Goal: Task Accomplishment & Management: Manage account settings

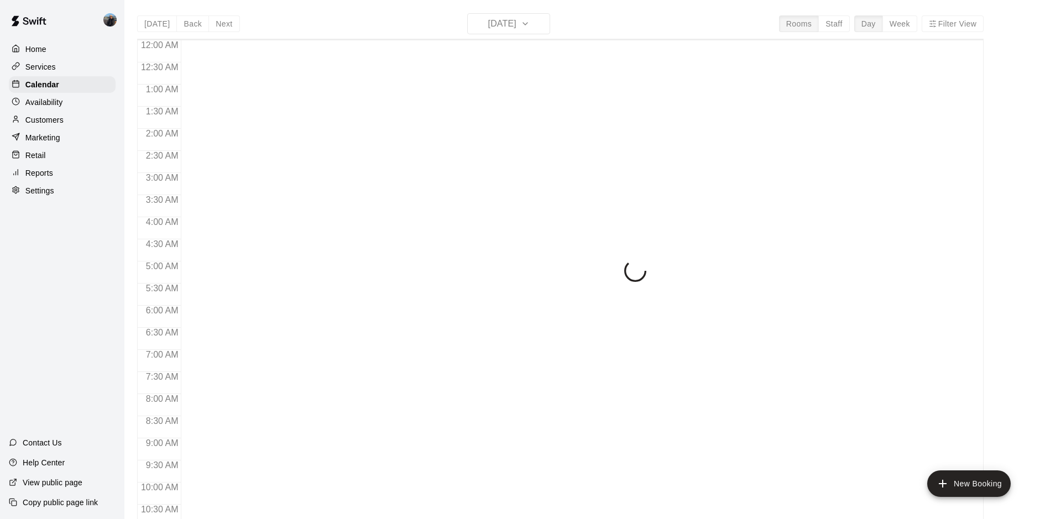
scroll to position [570, 0]
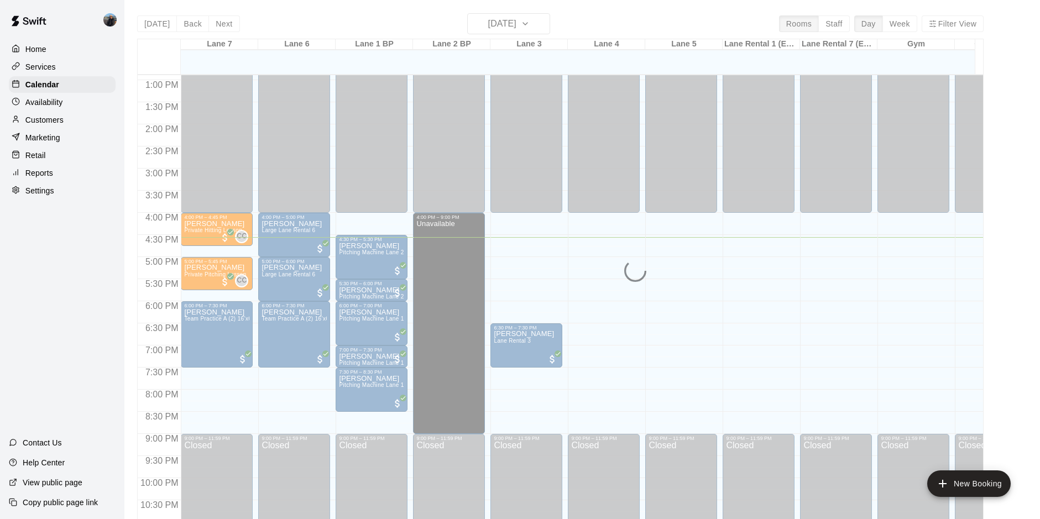
click at [46, 196] on p "Settings" at bounding box center [39, 190] width 29 height 11
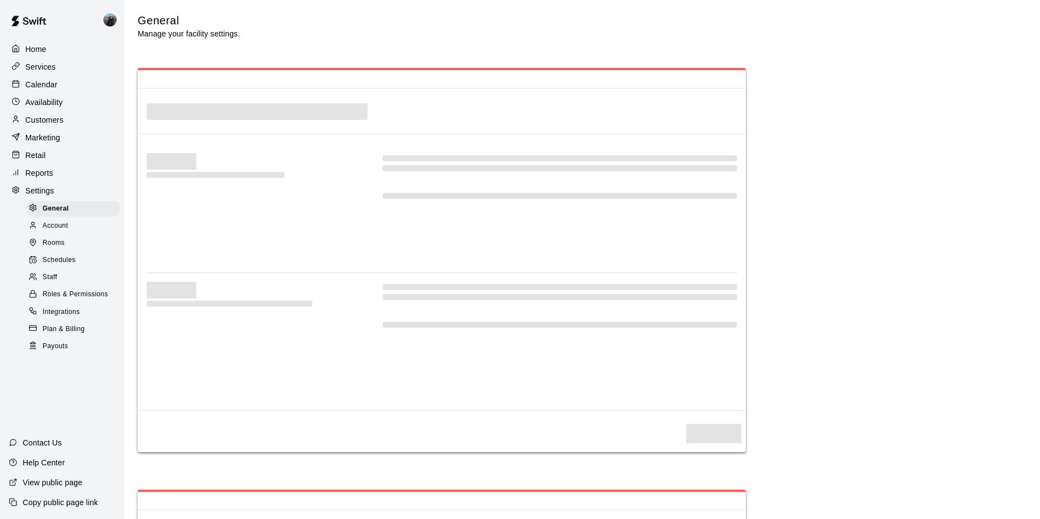
click at [50, 248] on span "Rooms" at bounding box center [54, 243] width 22 height 11
select select "**"
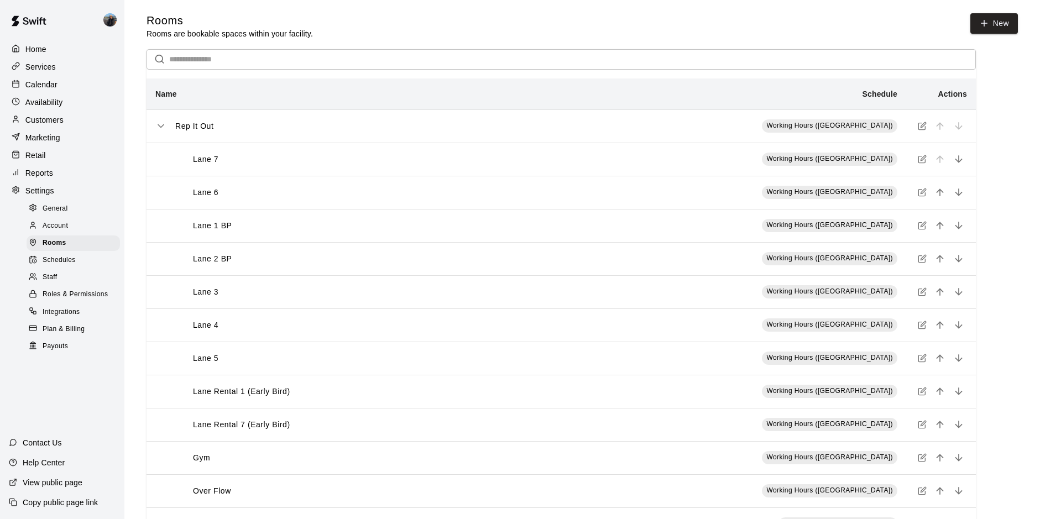
click at [311, 393] on div "Lane Rental 1 (Early Bird)" at bounding box center [345, 392] width 344 height 12
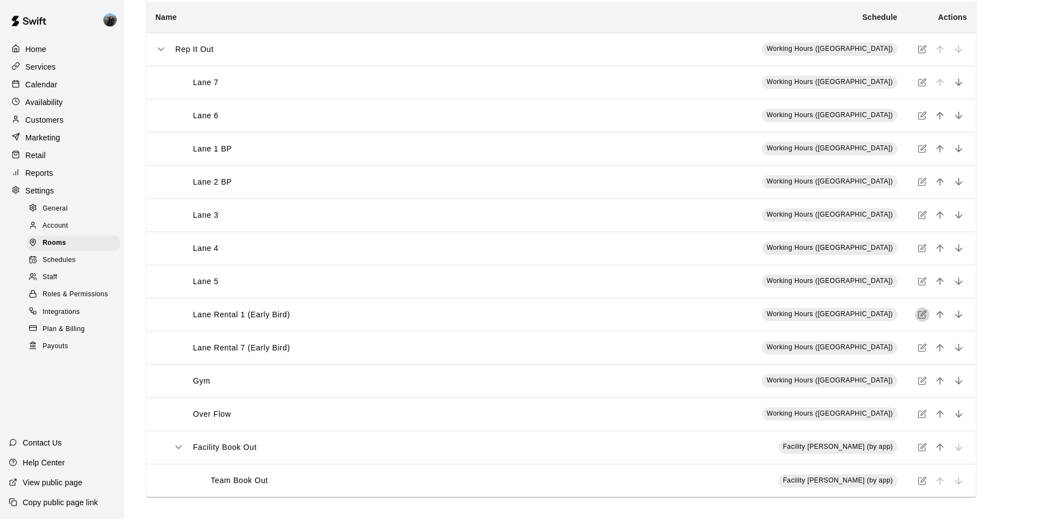
click at [925, 316] on icon "simple table" at bounding box center [922, 314] width 9 height 9
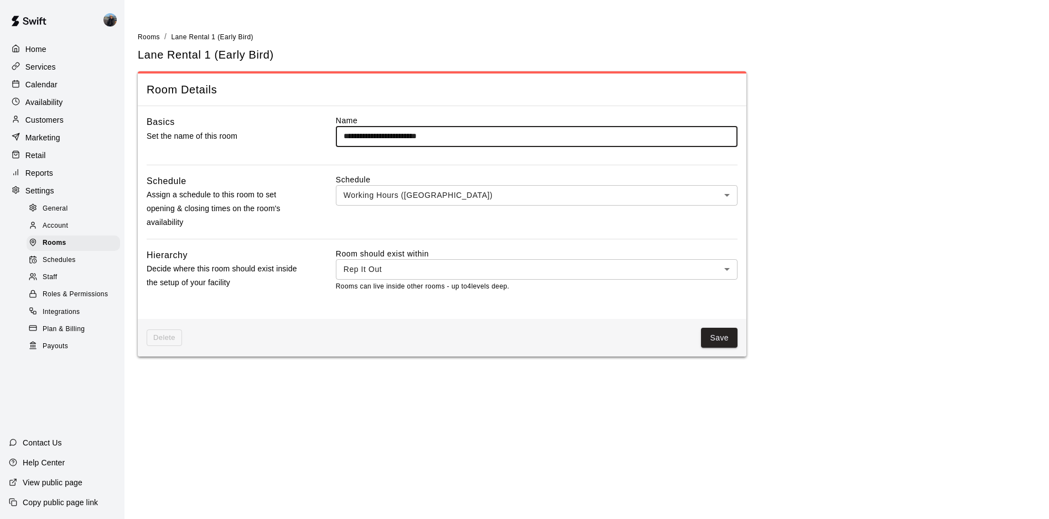
drag, startPoint x: 464, startPoint y: 131, endPoint x: 67, endPoint y: 160, distance: 397.7
click at [153, 131] on div "**********" at bounding box center [442, 139] width 591 height 49
click at [415, 270] on body "Home Services Calendar Availability Customers Marketing Retail Reports Settings…" at bounding box center [524, 185] width 1049 height 370
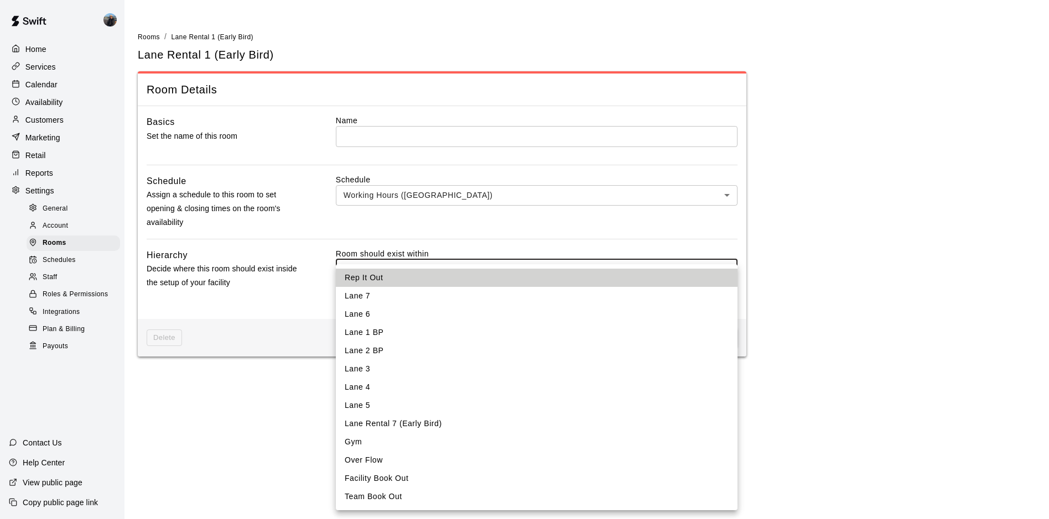
click at [945, 267] on div at bounding box center [524, 259] width 1049 height 519
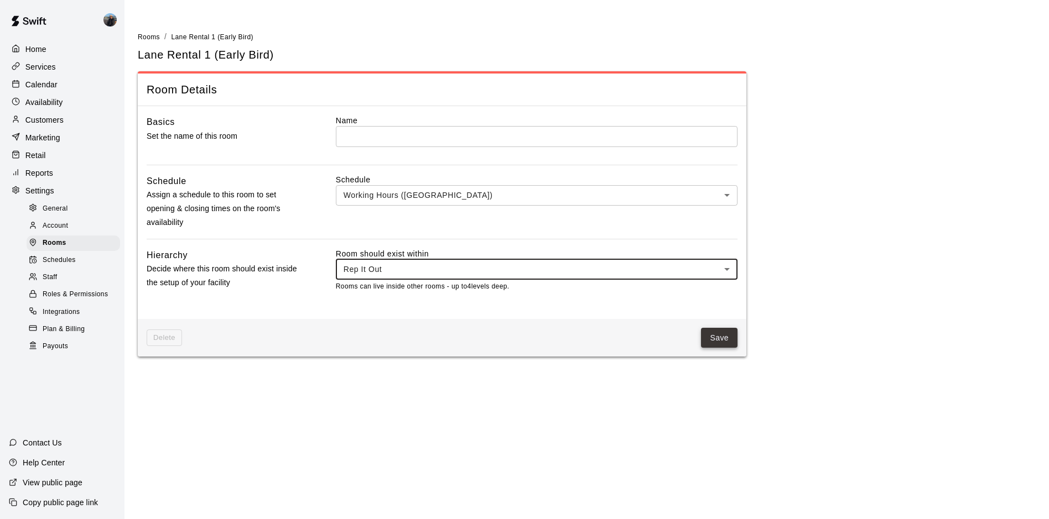
click at [722, 344] on button "Save" at bounding box center [719, 338] width 37 height 20
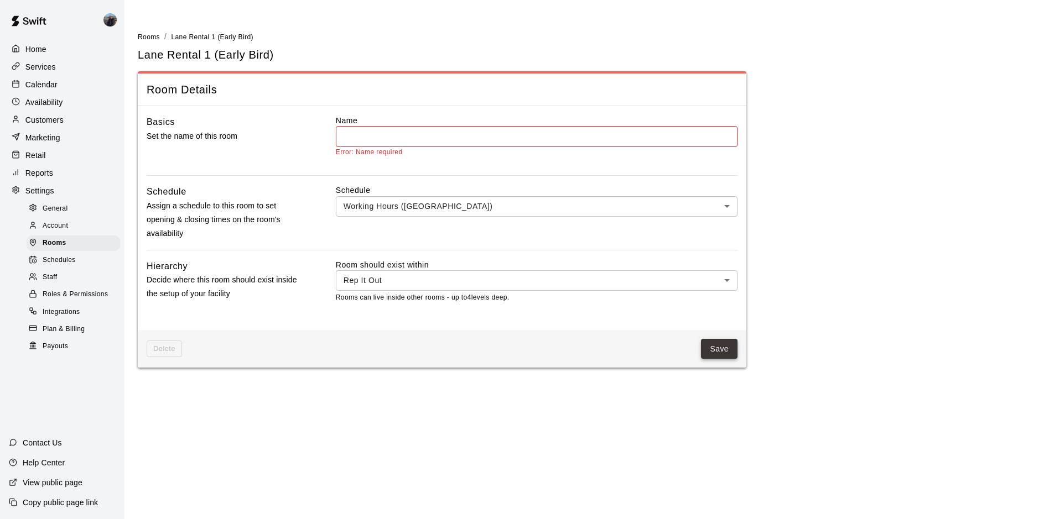
click at [731, 347] on button "Save" at bounding box center [719, 349] width 37 height 20
click at [73, 262] on span "Schedules" at bounding box center [59, 260] width 33 height 11
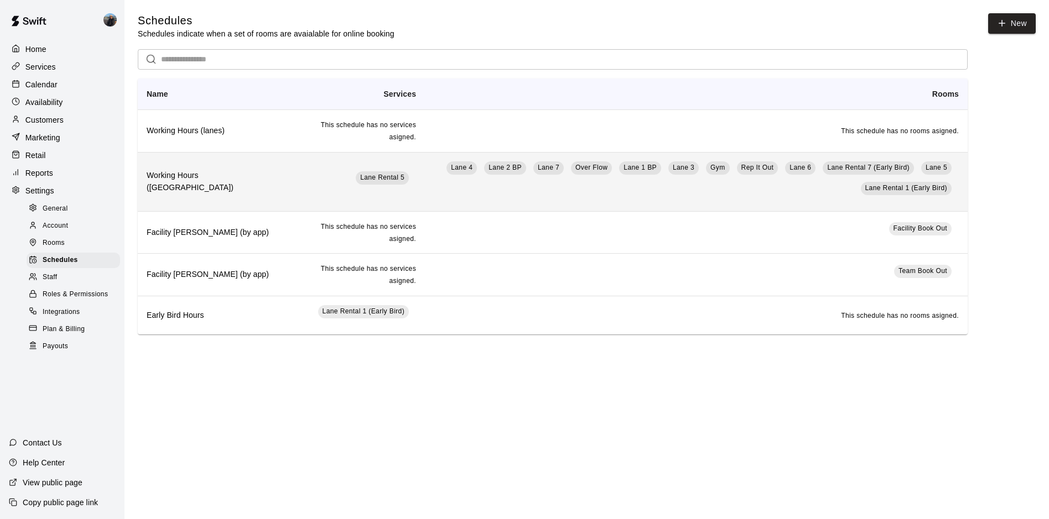
click at [287, 173] on td "Lane Rental 5" at bounding box center [356, 181] width 138 height 59
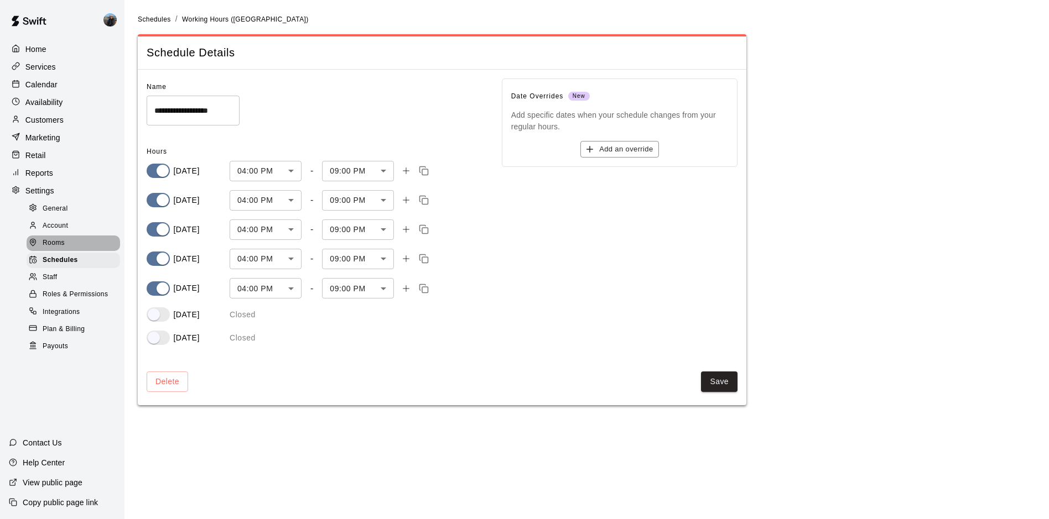
click at [71, 250] on div "Rooms" at bounding box center [73, 243] width 93 height 15
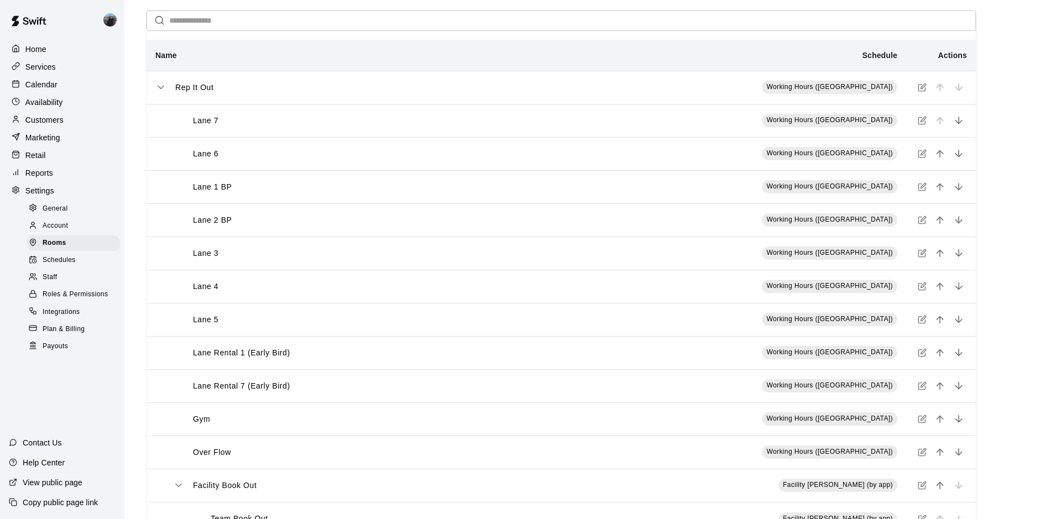
scroll to position [79, 0]
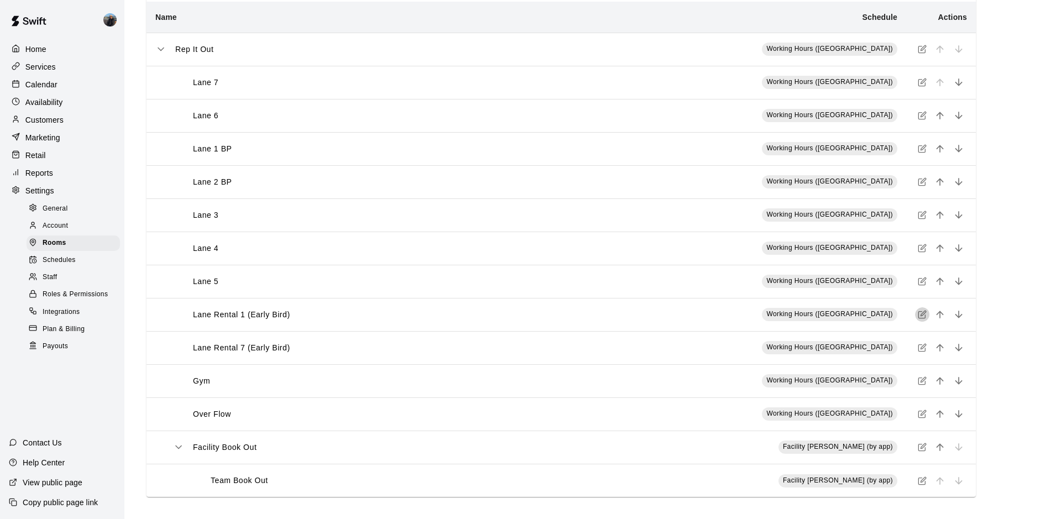
click at [919, 314] on icon "simple table" at bounding box center [922, 315] width 7 height 7
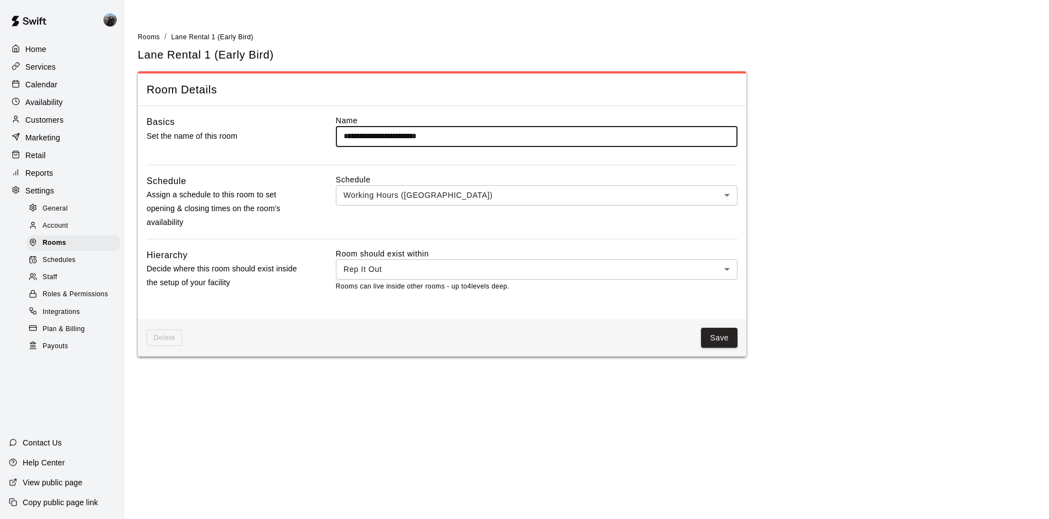
click at [487, 279] on body "**********" at bounding box center [524, 185] width 1049 height 370
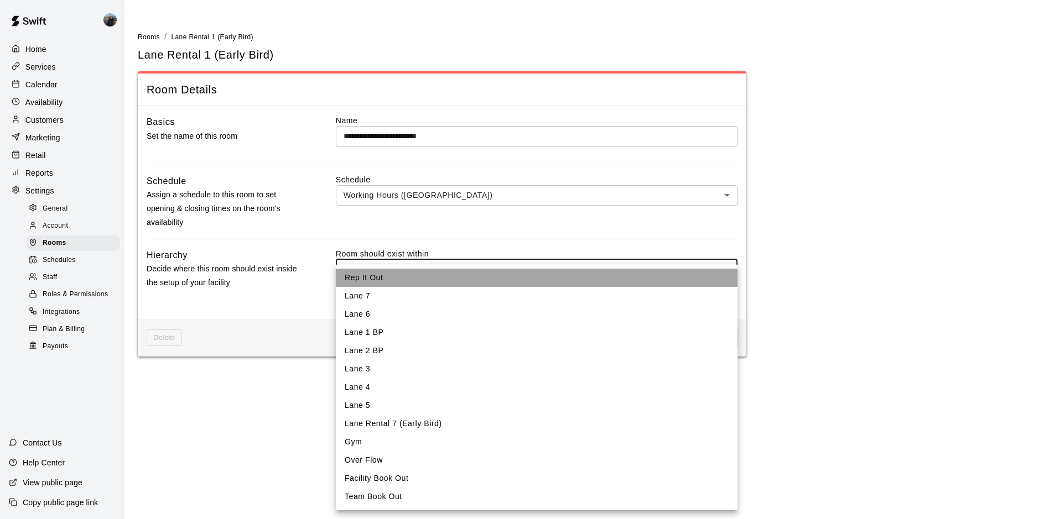
click at [405, 278] on li "Rep It Out" at bounding box center [537, 278] width 402 height 18
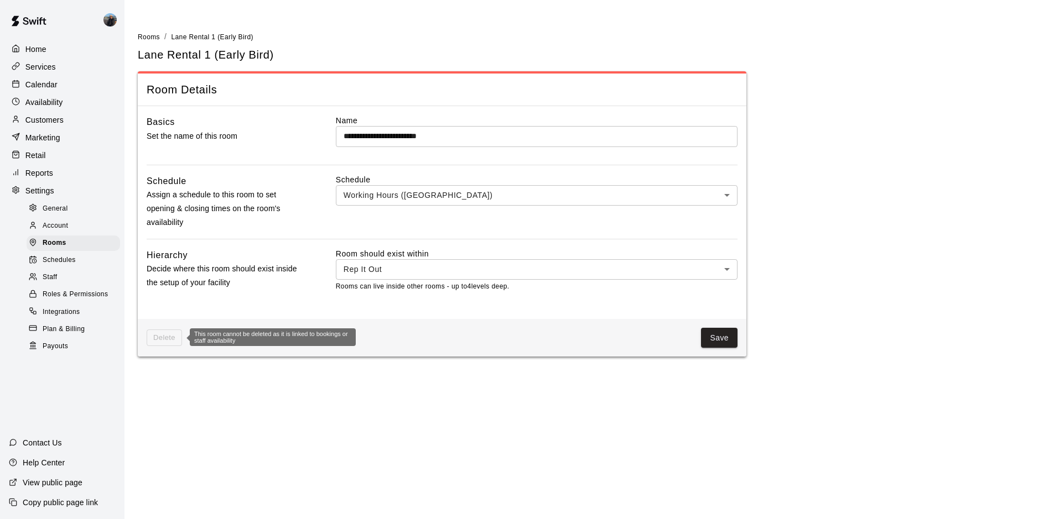
click at [151, 337] on span "Delete" at bounding box center [164, 338] width 35 height 17
click at [558, 195] on body "**********" at bounding box center [524, 185] width 1049 height 370
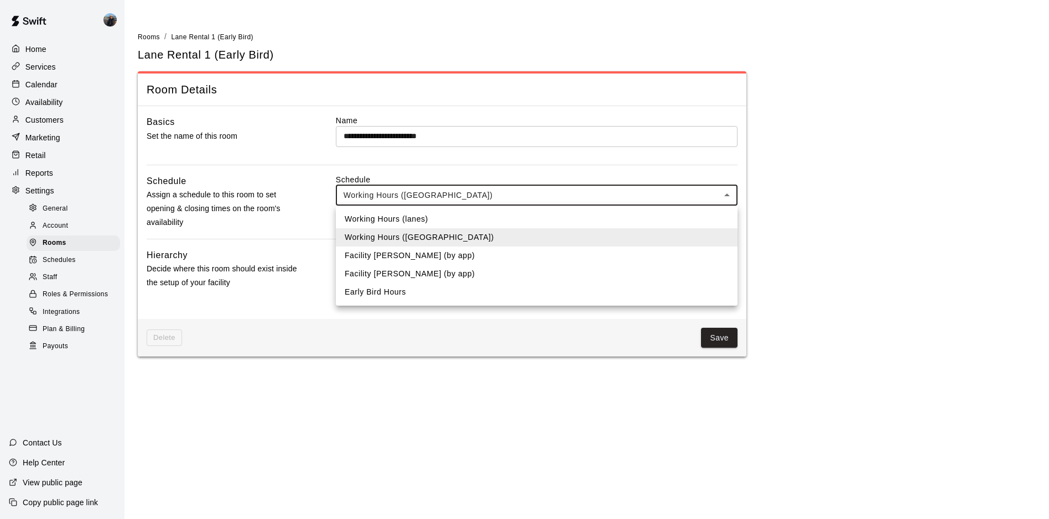
click at [410, 213] on li "Working Hours (lanes)" at bounding box center [537, 219] width 402 height 18
type input "***"
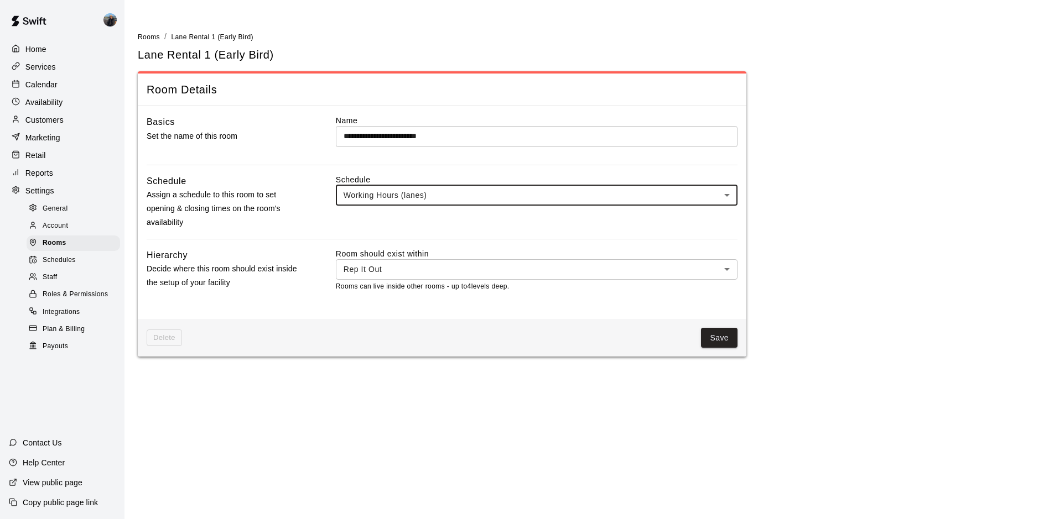
click at [161, 345] on span "Delete" at bounding box center [164, 338] width 35 height 17
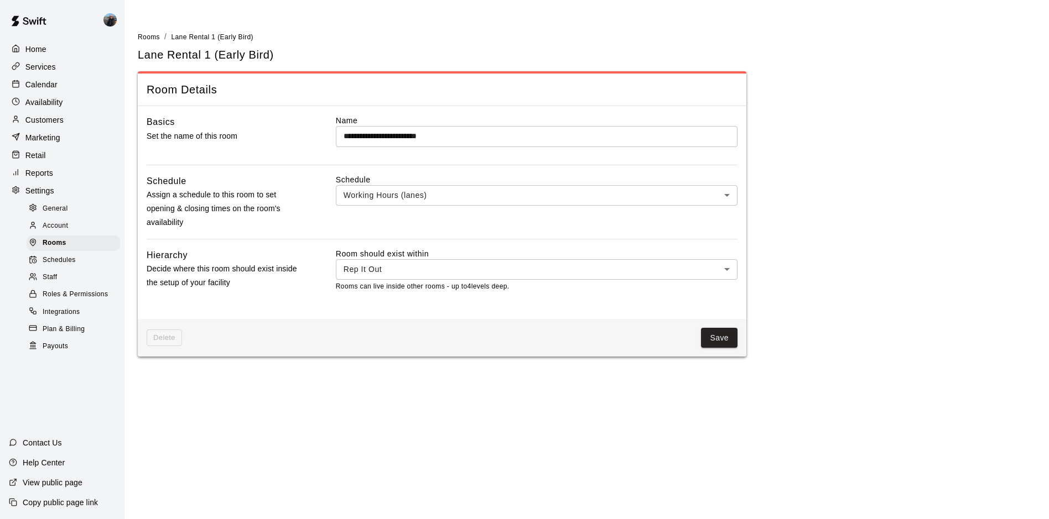
click at [581, 185] on body "**********" at bounding box center [524, 185] width 1049 height 370
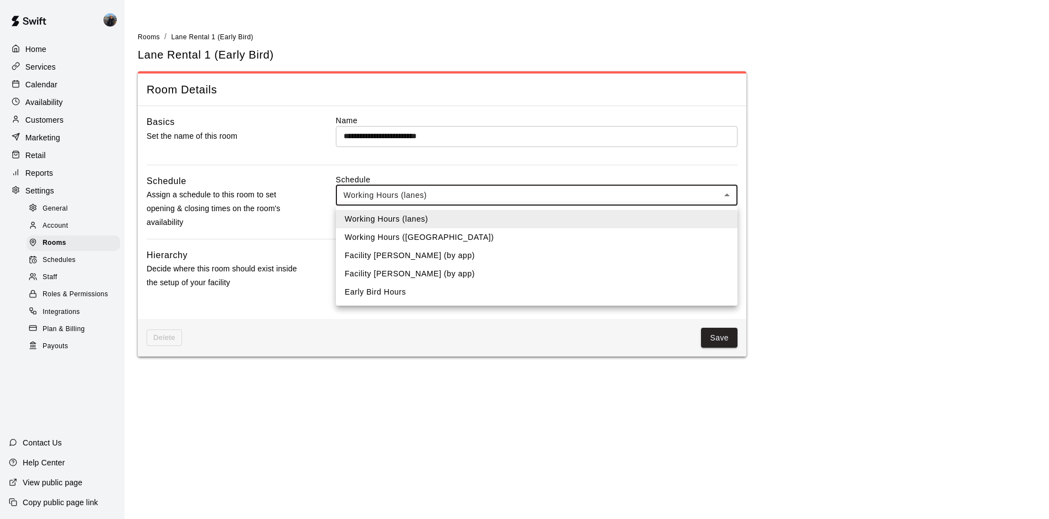
click at [555, 135] on div at bounding box center [524, 259] width 1049 height 519
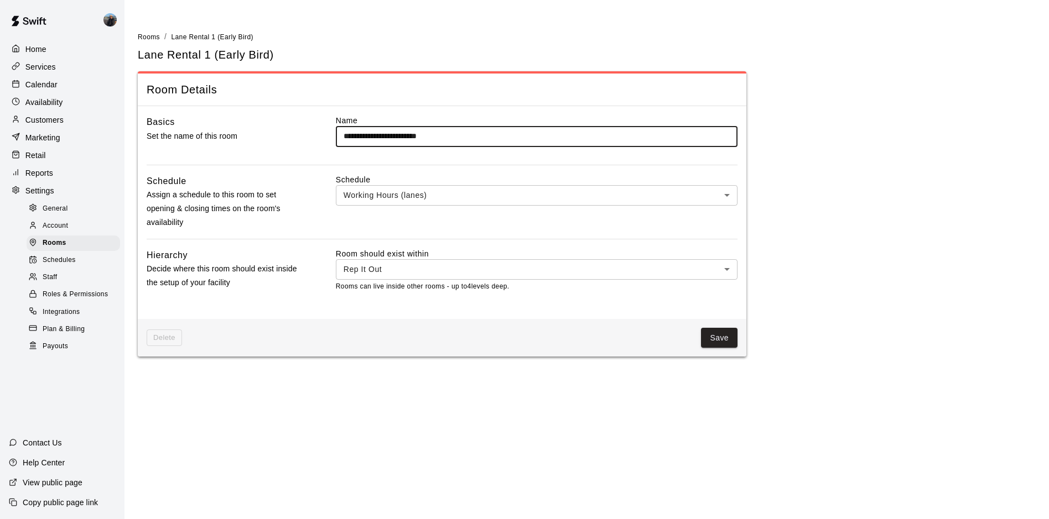
click at [552, 135] on input "**********" at bounding box center [537, 136] width 402 height 20
click at [268, 370] on html "**********" at bounding box center [524, 185] width 1049 height 370
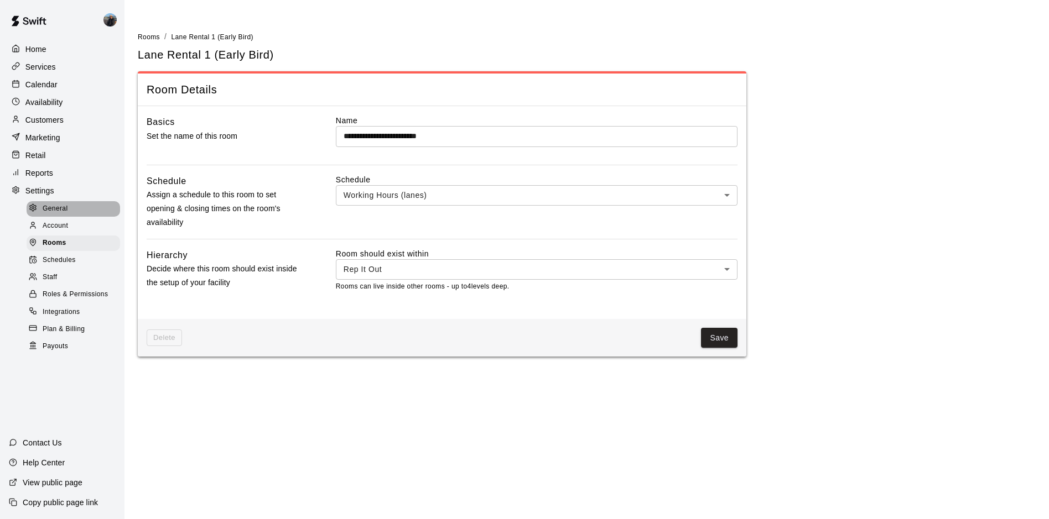
click at [56, 210] on span "General" at bounding box center [55, 209] width 25 height 11
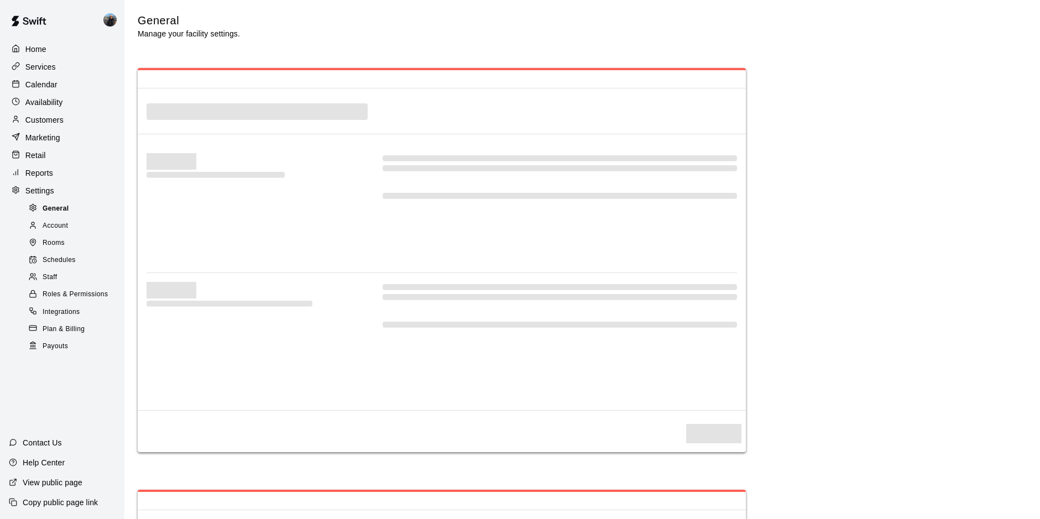
scroll to position [2170, 0]
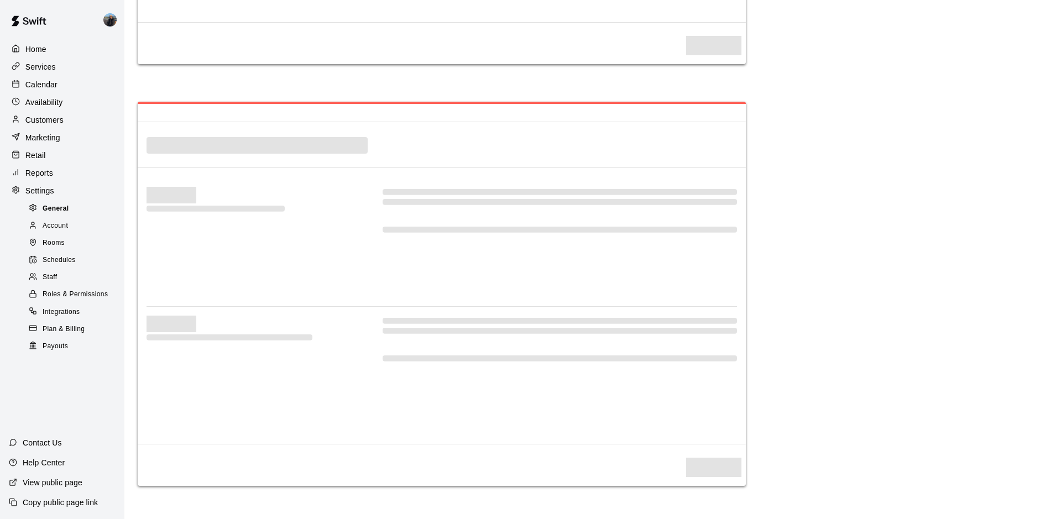
select select "**"
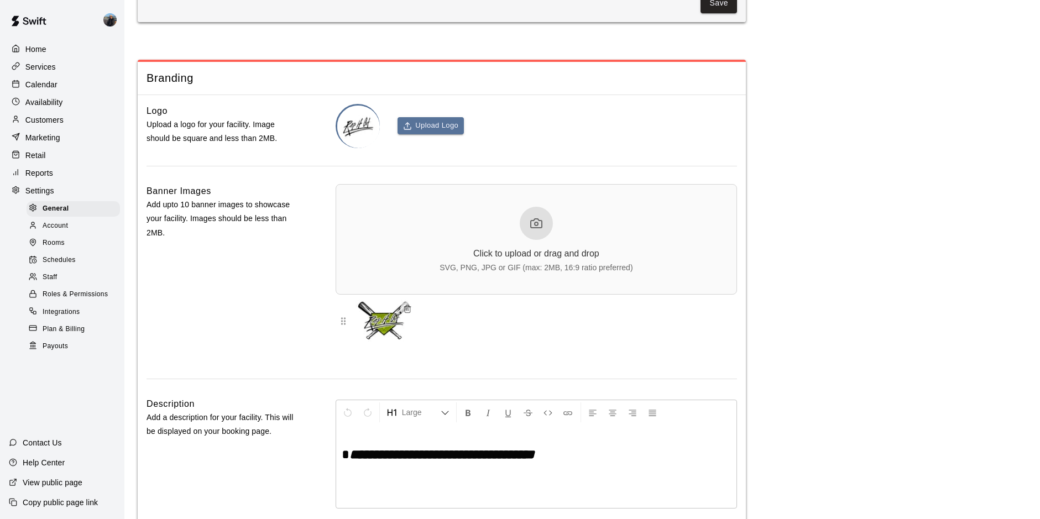
scroll to position [2293, 0]
click at [65, 264] on span "Schedules" at bounding box center [59, 260] width 33 height 11
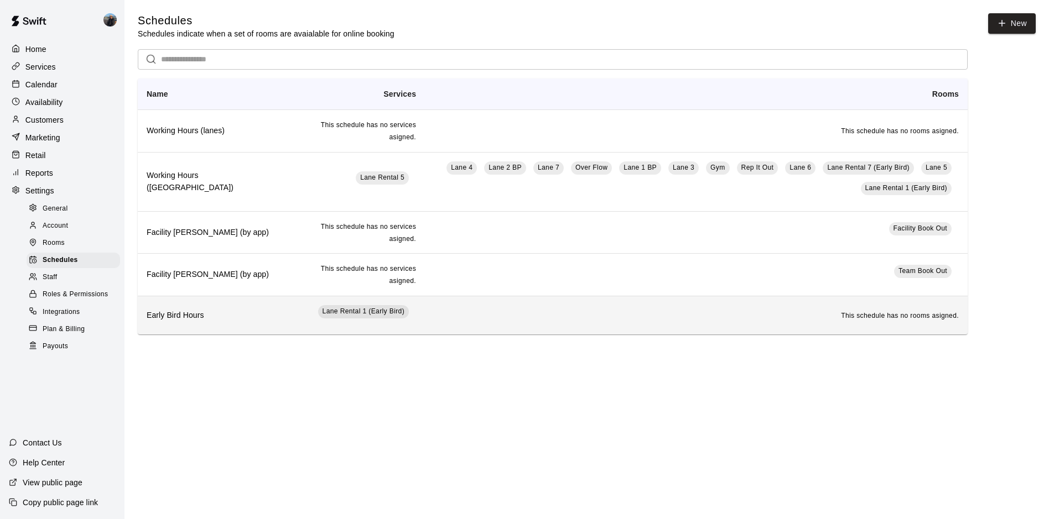
click at [367, 315] on td "Lane Rental 1 (Early Bird)" at bounding box center [356, 315] width 138 height 39
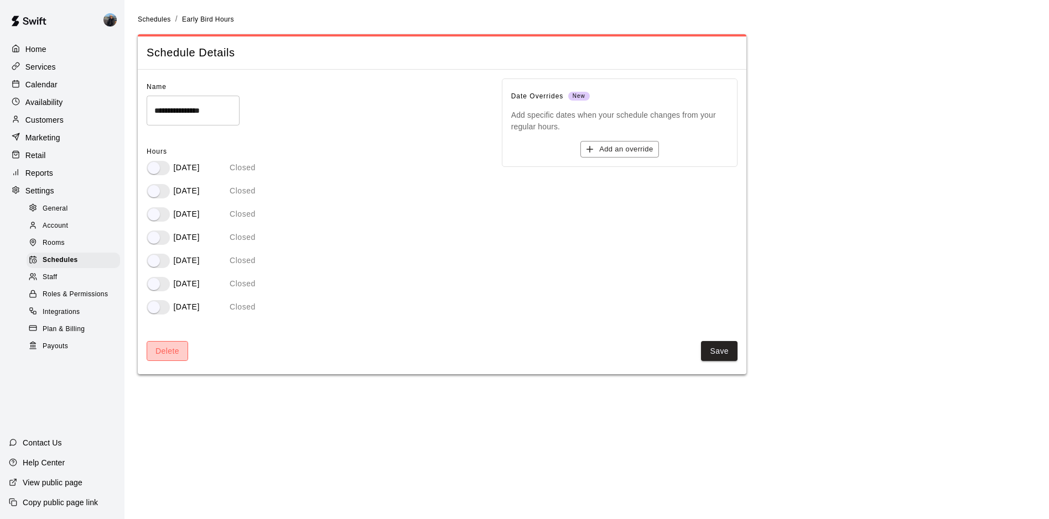
click at [179, 352] on button "Delete" at bounding box center [167, 351] width 41 height 20
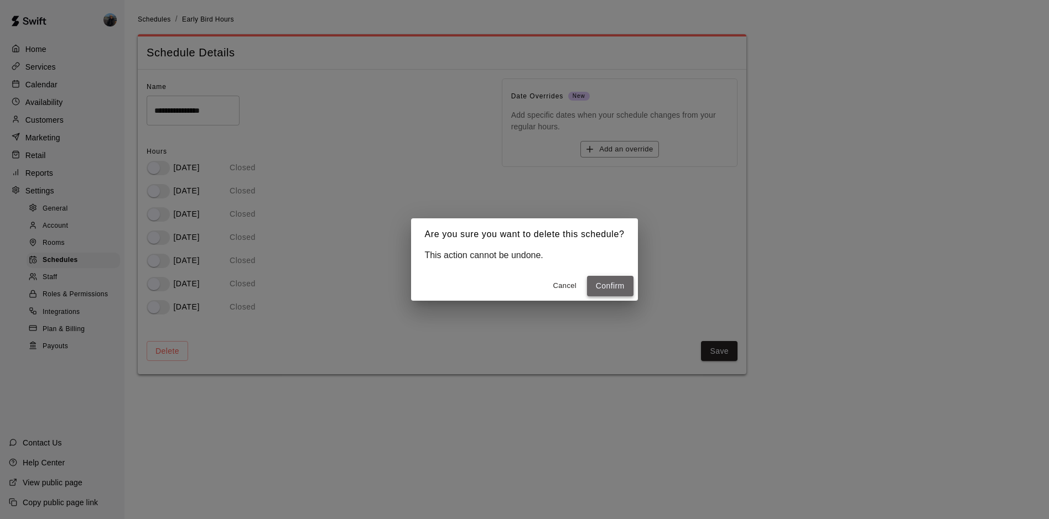
click at [603, 286] on button "Confirm" at bounding box center [610, 286] width 46 height 20
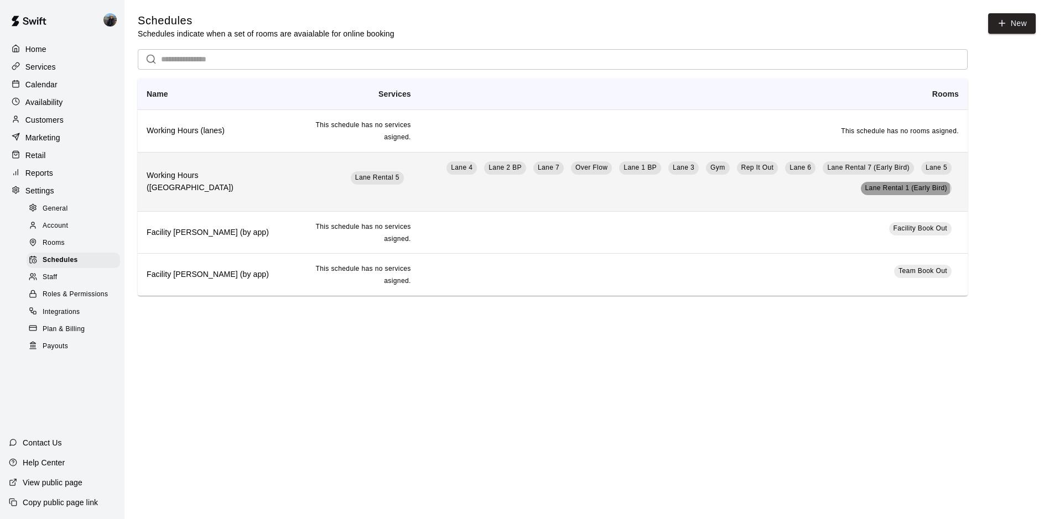
click at [873, 190] on span "Lane Rental 1 (Early Bird)" at bounding box center [906, 188] width 82 height 8
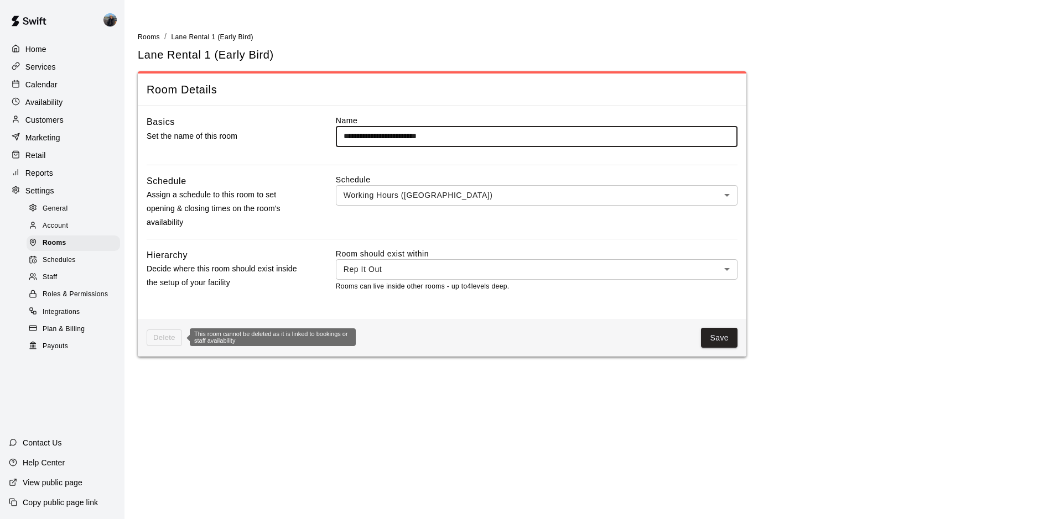
click at [176, 333] on span "Delete" at bounding box center [164, 338] width 35 height 17
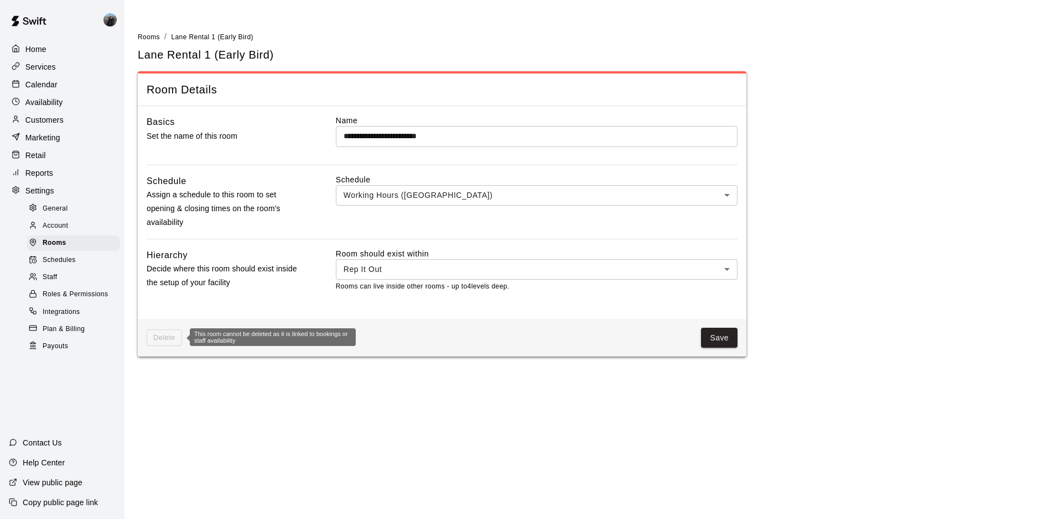
click at [168, 334] on span "Delete" at bounding box center [164, 338] width 35 height 17
click at [44, 84] on p "Calendar" at bounding box center [41, 84] width 32 height 11
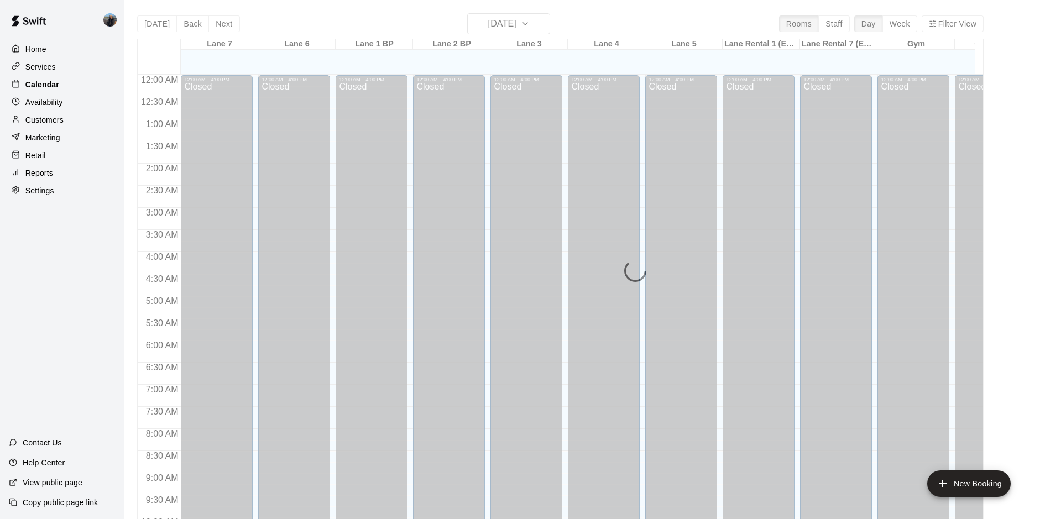
scroll to position [570, 0]
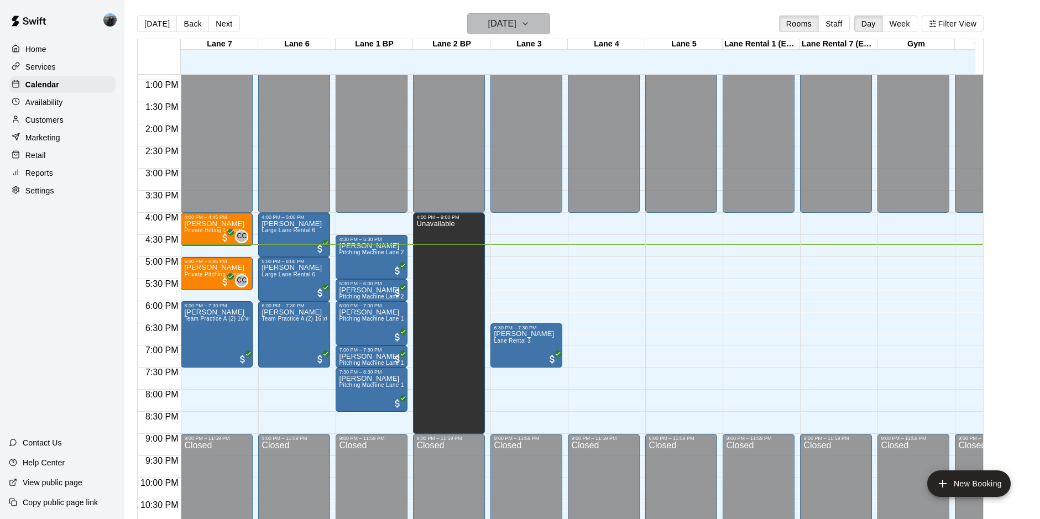
click at [488, 23] on h6 "[DATE]" at bounding box center [502, 23] width 28 height 15
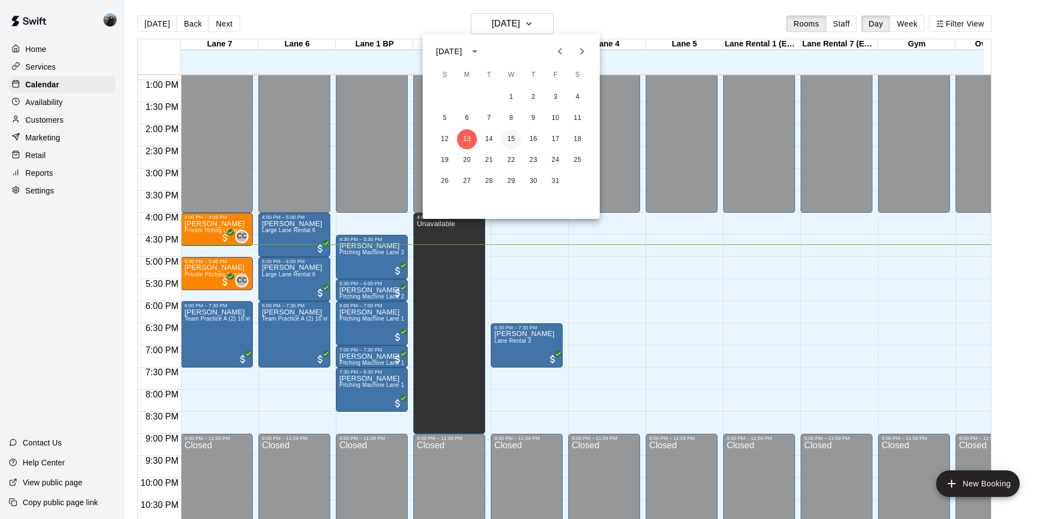
click at [510, 142] on button "15" at bounding box center [511, 139] width 20 height 20
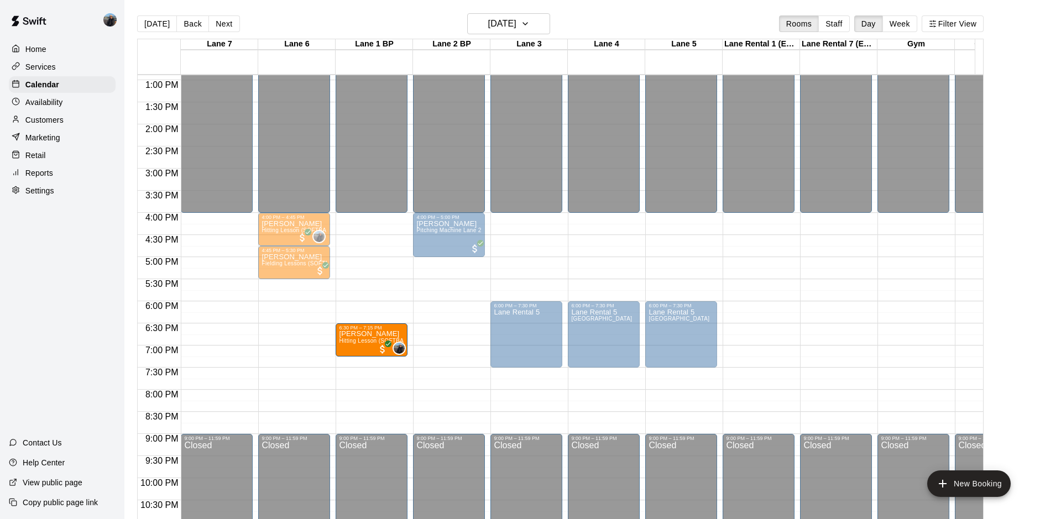
drag, startPoint x: 326, startPoint y: 335, endPoint x: 345, endPoint y: 336, distance: 19.4
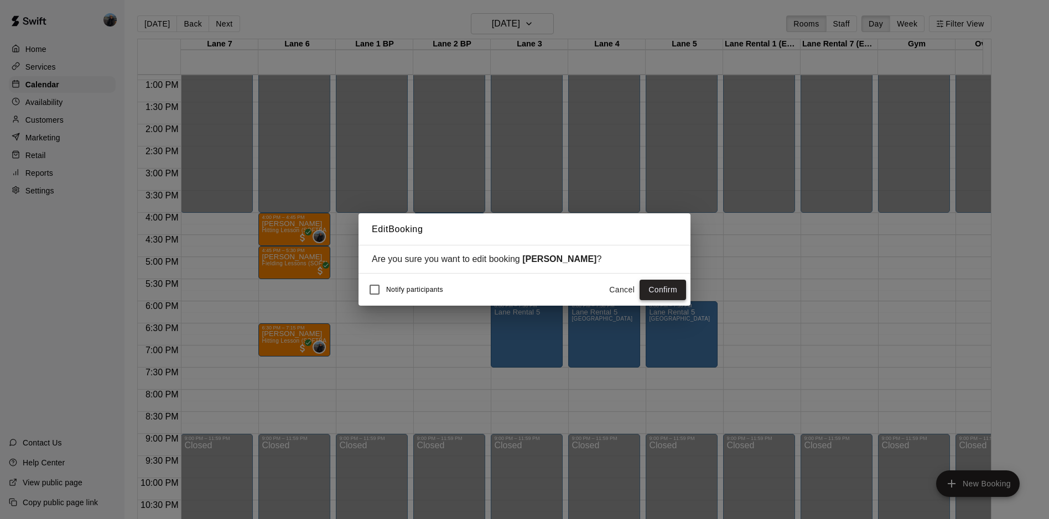
click at [664, 289] on button "Confirm" at bounding box center [662, 290] width 46 height 20
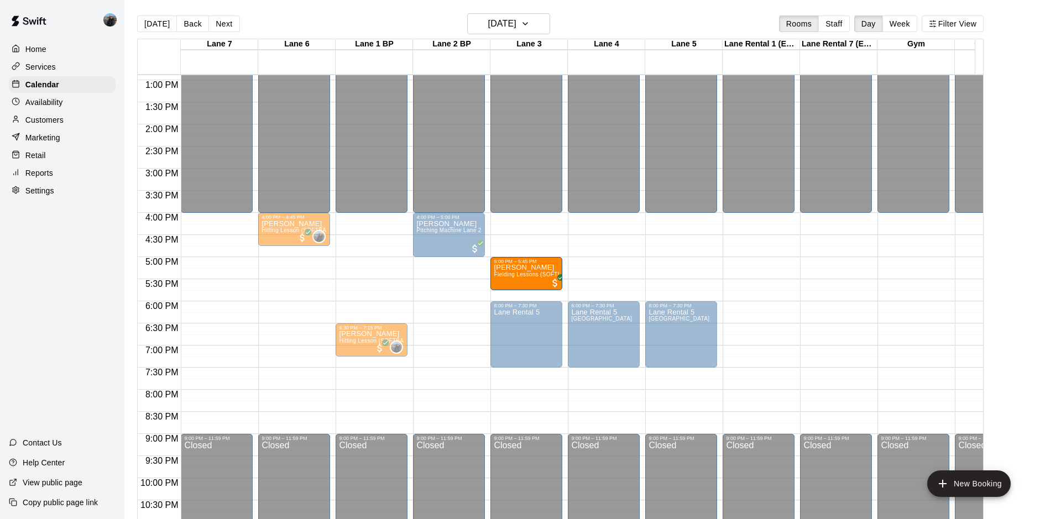
drag, startPoint x: 327, startPoint y: 258, endPoint x: 509, endPoint y: 277, distance: 183.4
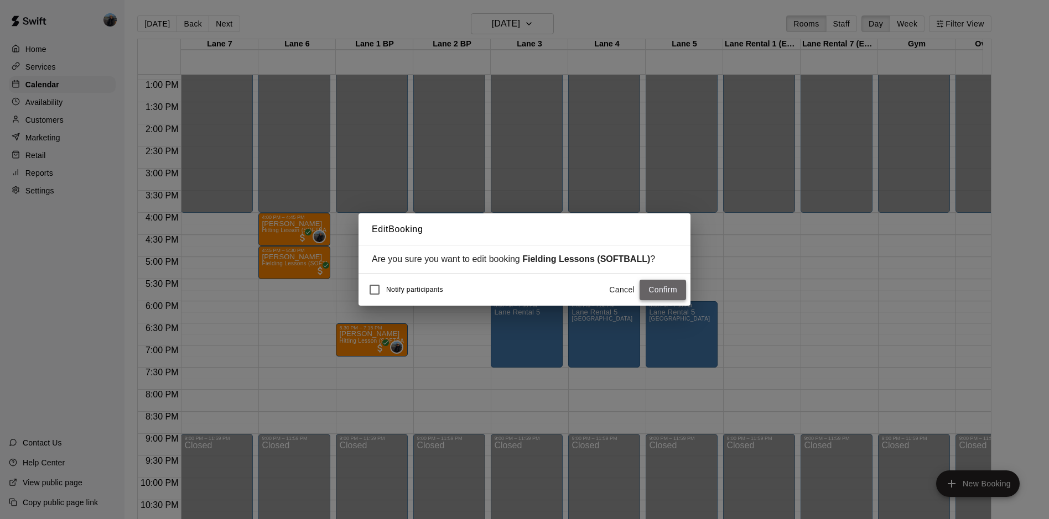
click at [658, 287] on button "Confirm" at bounding box center [662, 290] width 46 height 20
click at [652, 288] on button "Confirm" at bounding box center [662, 290] width 46 height 20
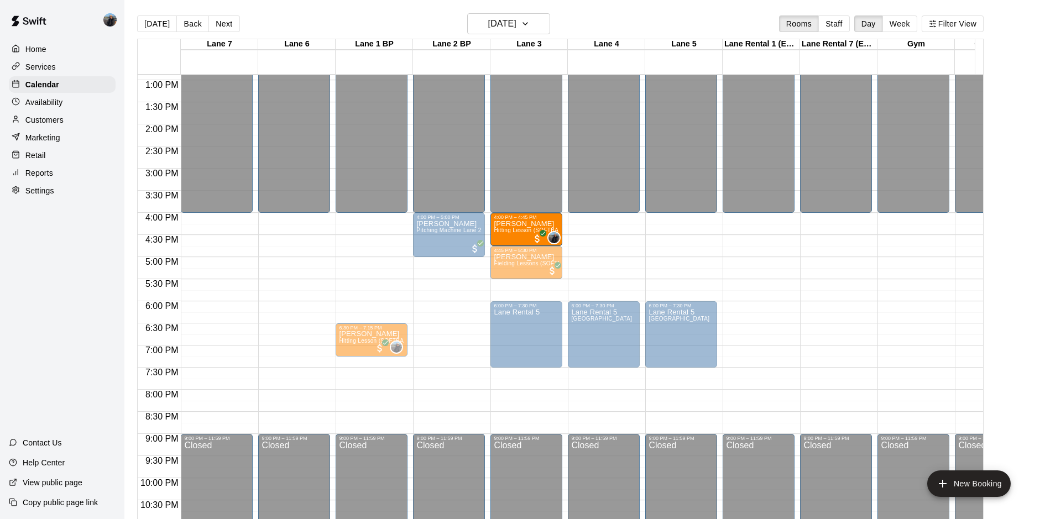
drag, startPoint x: 321, startPoint y: 227, endPoint x: 499, endPoint y: 234, distance: 178.2
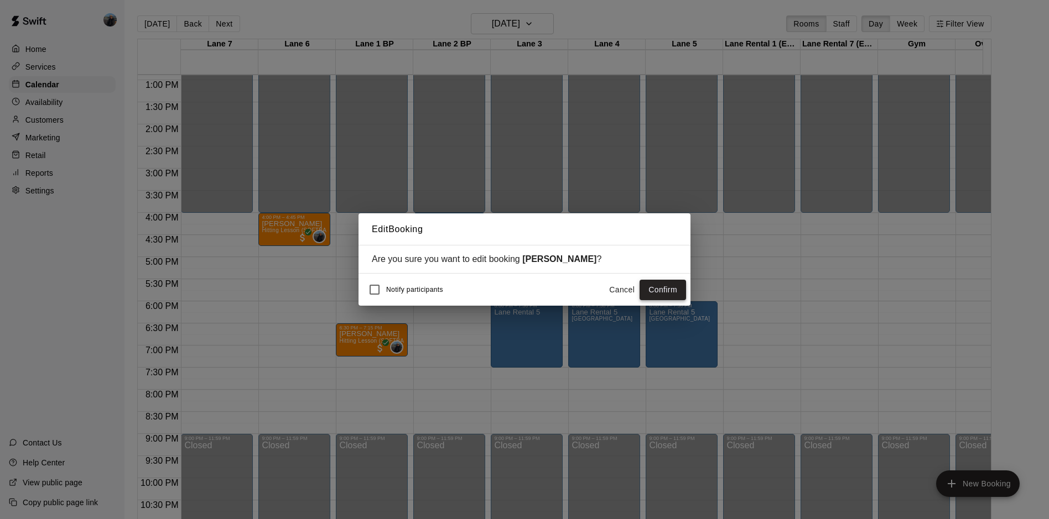
click at [652, 285] on button "Confirm" at bounding box center [662, 290] width 46 height 20
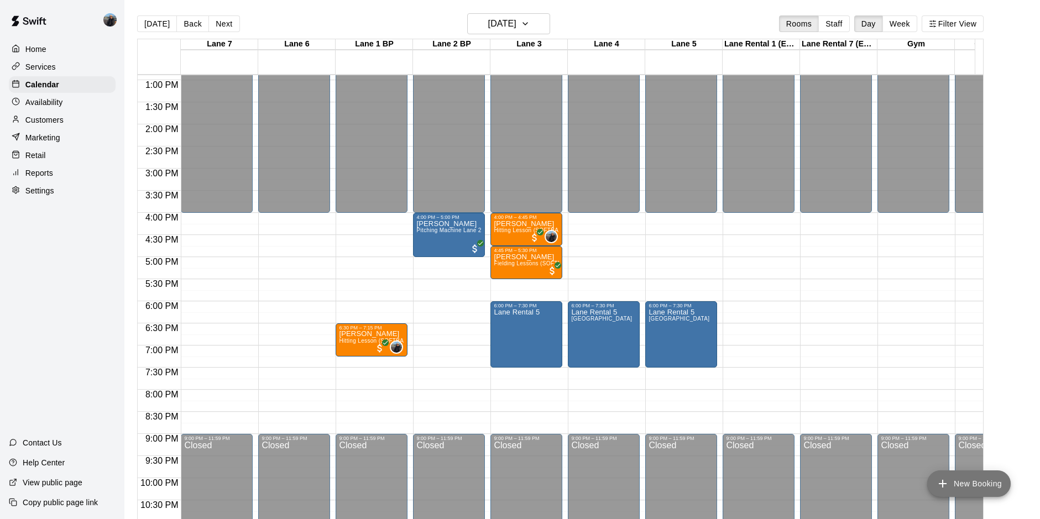
click at [956, 484] on button "New Booking" at bounding box center [970, 484] width 84 height 27
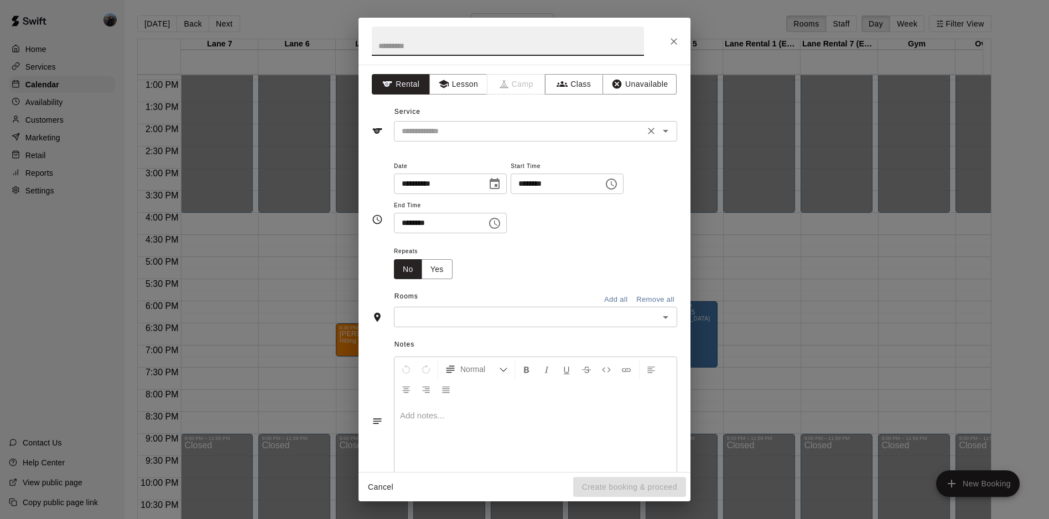
click at [447, 129] on input "text" at bounding box center [519, 131] width 244 height 14
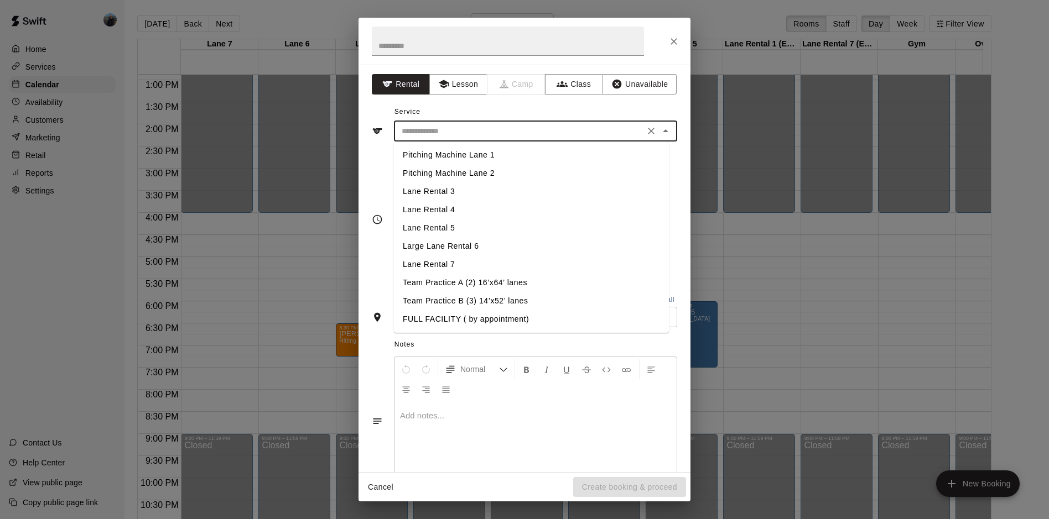
click at [496, 283] on li "Team Practice A (2) 16’x64’ lanes" at bounding box center [531, 283] width 275 height 18
type input "**********"
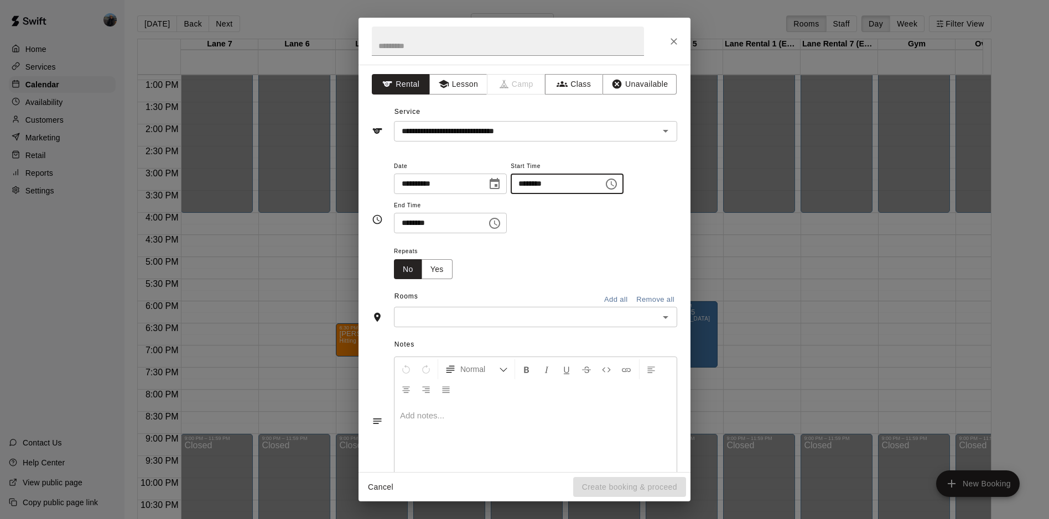
click at [540, 184] on input "********" at bounding box center [553, 184] width 85 height 20
type input "********"
click at [404, 220] on input "********" at bounding box center [436, 223] width 85 height 20
click at [659, 318] on icon "Open" at bounding box center [665, 317] width 13 height 13
type input "********"
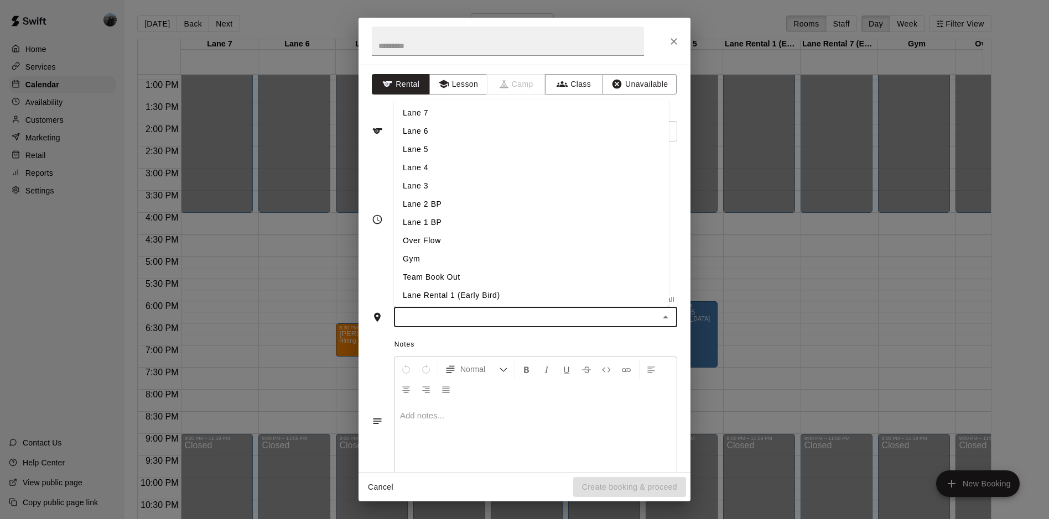
click at [421, 119] on li "Lane 7" at bounding box center [531, 113] width 275 height 18
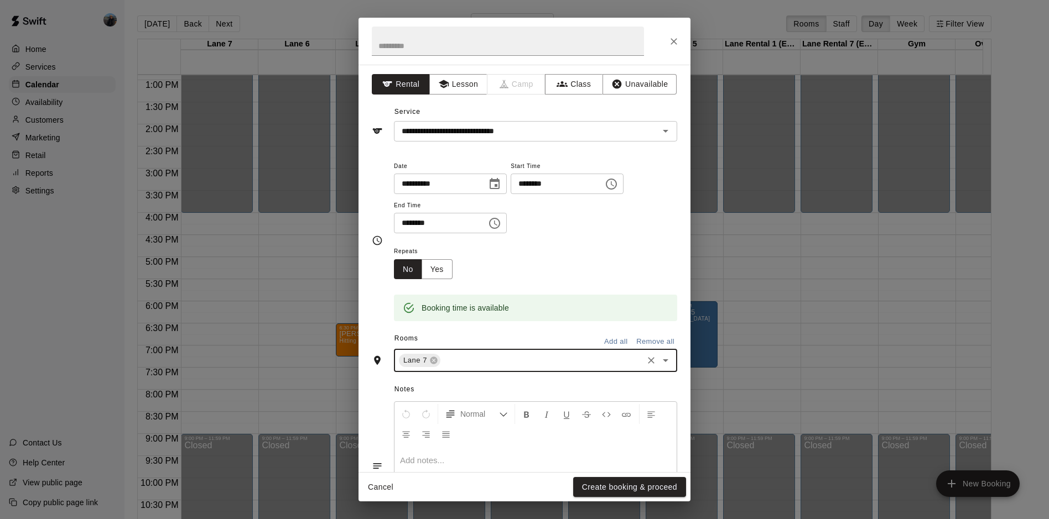
click at [659, 356] on icon "Open" at bounding box center [665, 360] width 13 height 13
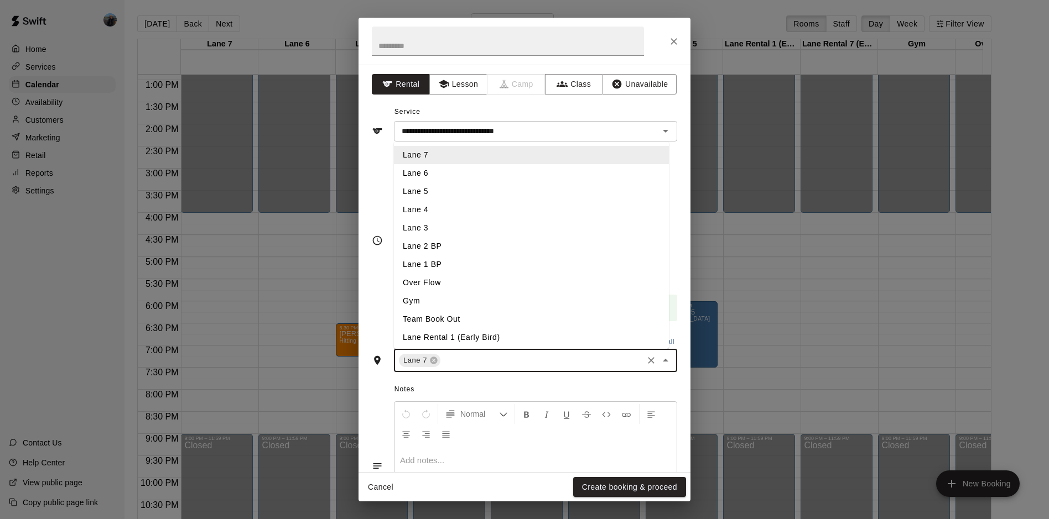
click at [423, 180] on li "Lane 6" at bounding box center [531, 173] width 275 height 18
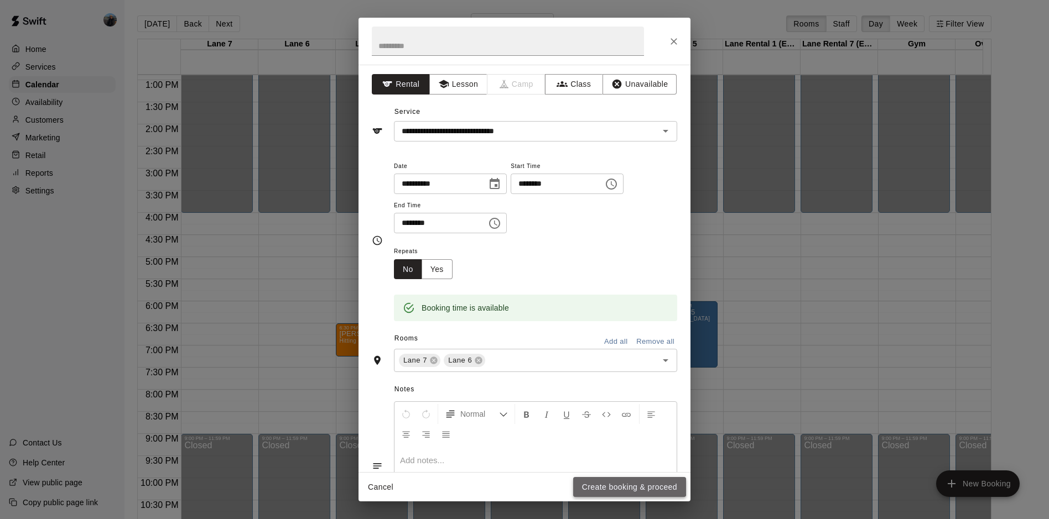
click at [601, 485] on button "Create booking & proceed" at bounding box center [629, 487] width 113 height 20
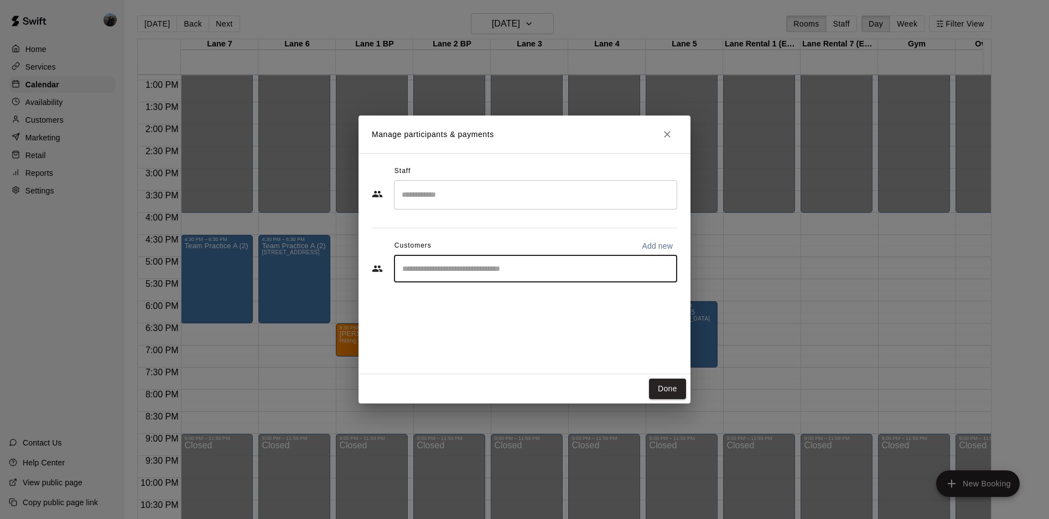
click at [601, 272] on input "Start typing to search customers..." at bounding box center [535, 268] width 273 height 11
type input "****"
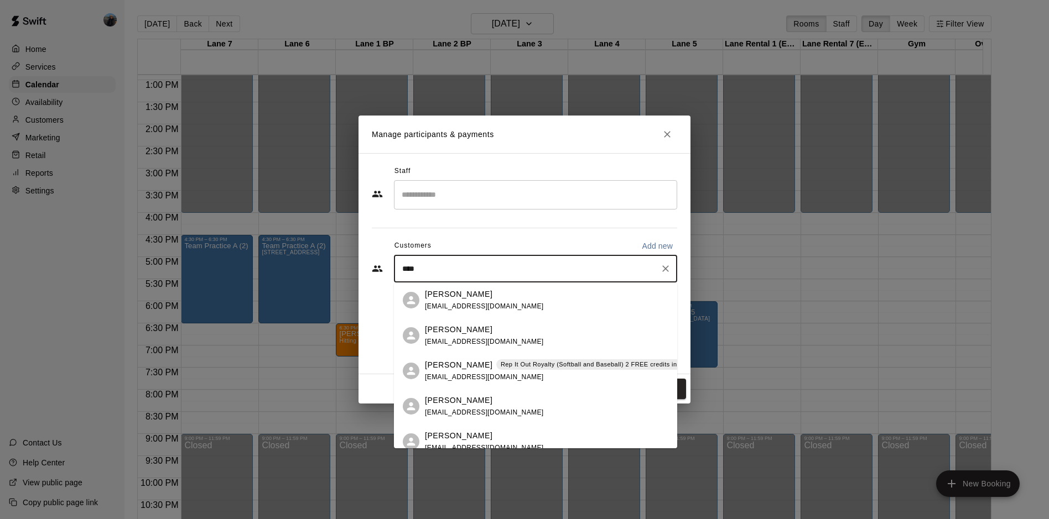
click at [473, 375] on span "apgreene2802@gmail.com" at bounding box center [484, 377] width 119 height 8
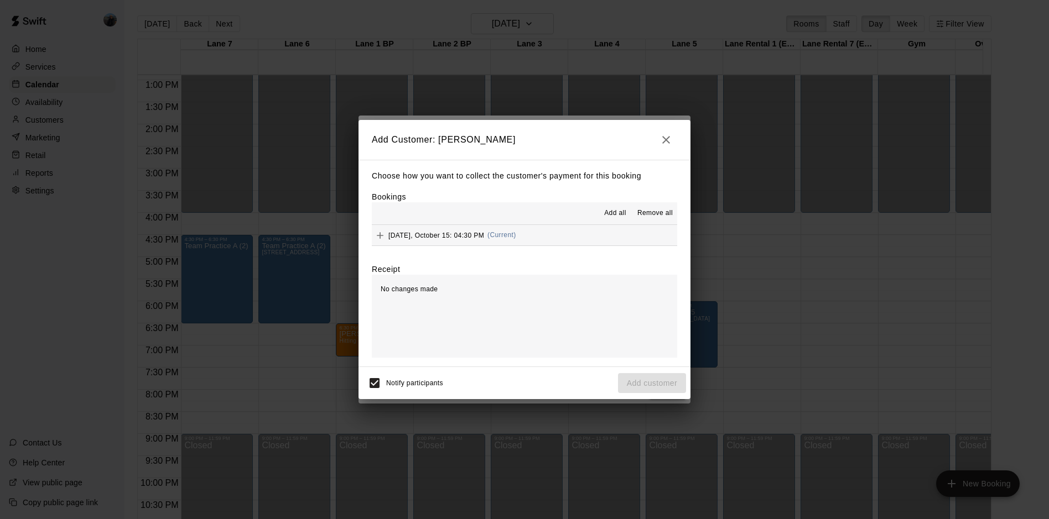
click at [436, 237] on span "Wednesday, October 15: 04:30 PM" at bounding box center [436, 235] width 96 height 8
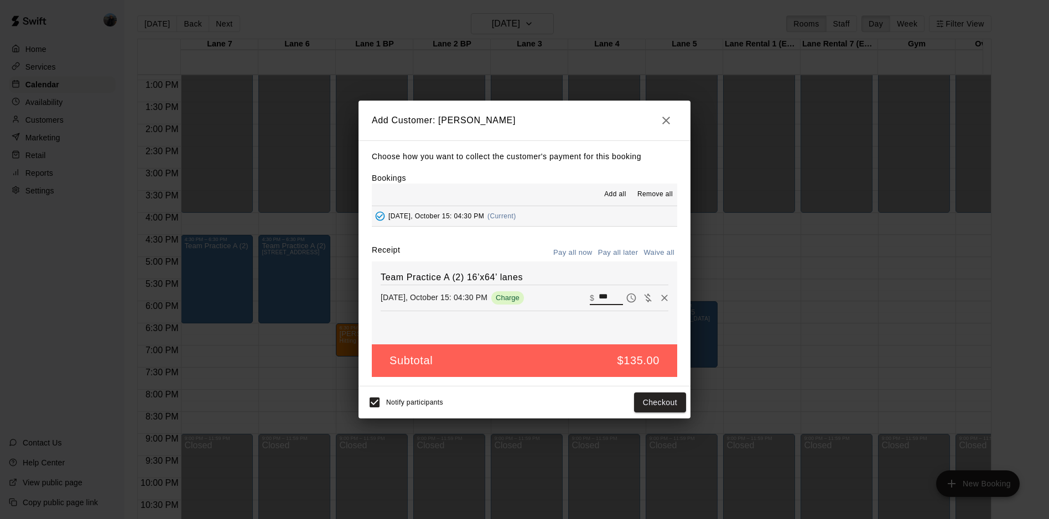
drag, startPoint x: 608, startPoint y: 300, endPoint x: 460, endPoint y: 285, distance: 149.0
click at [460, 285] on div "Team Practice A (2) 16’x64’ lanes Wednesday, October 15: 04:30 PM Charge ​ $ ***" at bounding box center [524, 303] width 305 height 83
type input "*"
click at [650, 408] on button "Add customer" at bounding box center [652, 403] width 68 height 20
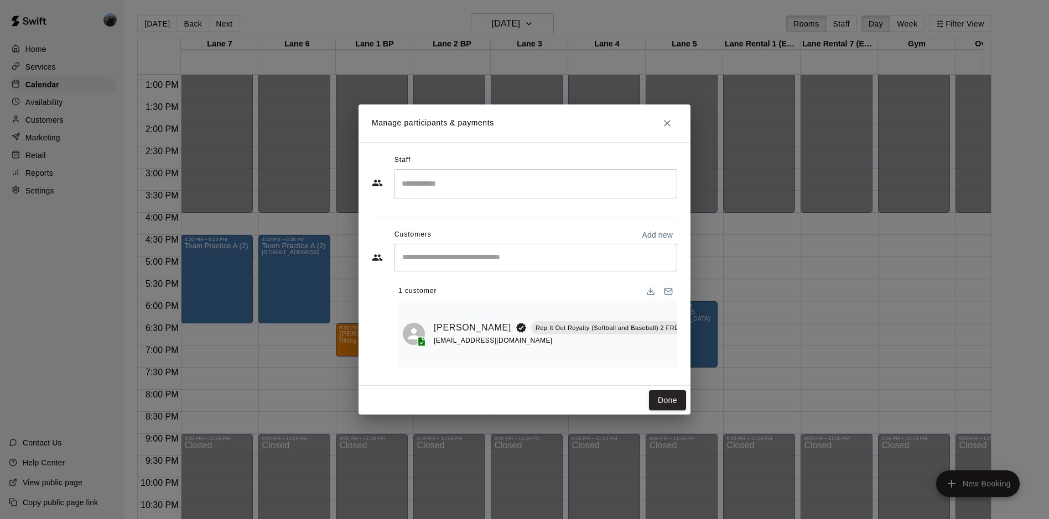
drag, startPoint x: 664, startPoint y: 407, endPoint x: 660, endPoint y: 492, distance: 85.3
click at [665, 407] on button "Done" at bounding box center [667, 400] width 37 height 20
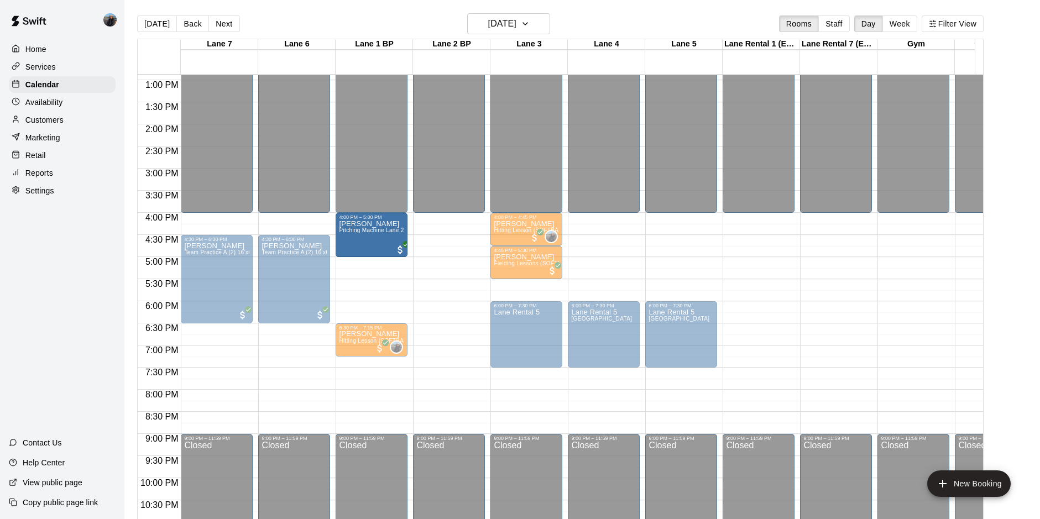
drag, startPoint x: 435, startPoint y: 237, endPoint x: 399, endPoint y: 239, distance: 35.5
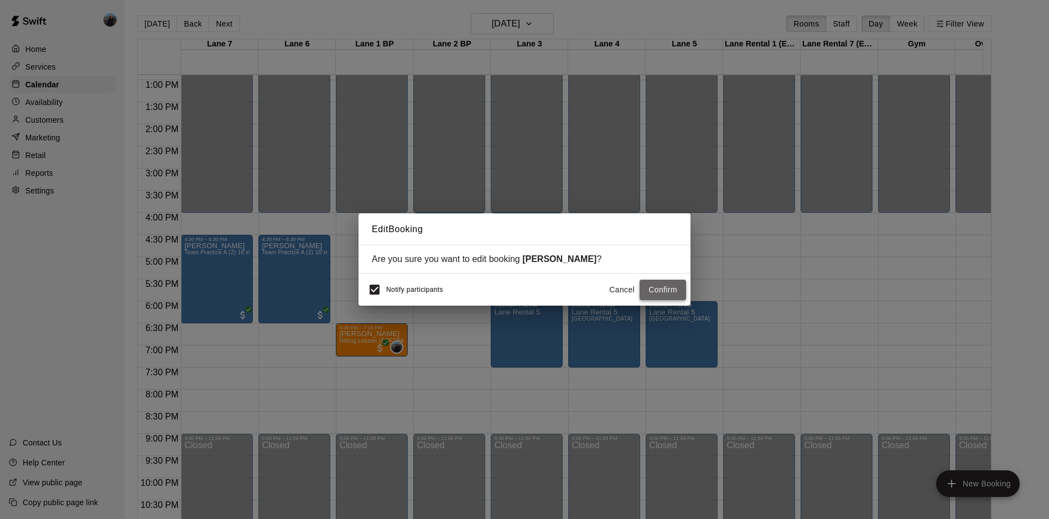
click at [657, 291] on button "Confirm" at bounding box center [662, 290] width 46 height 20
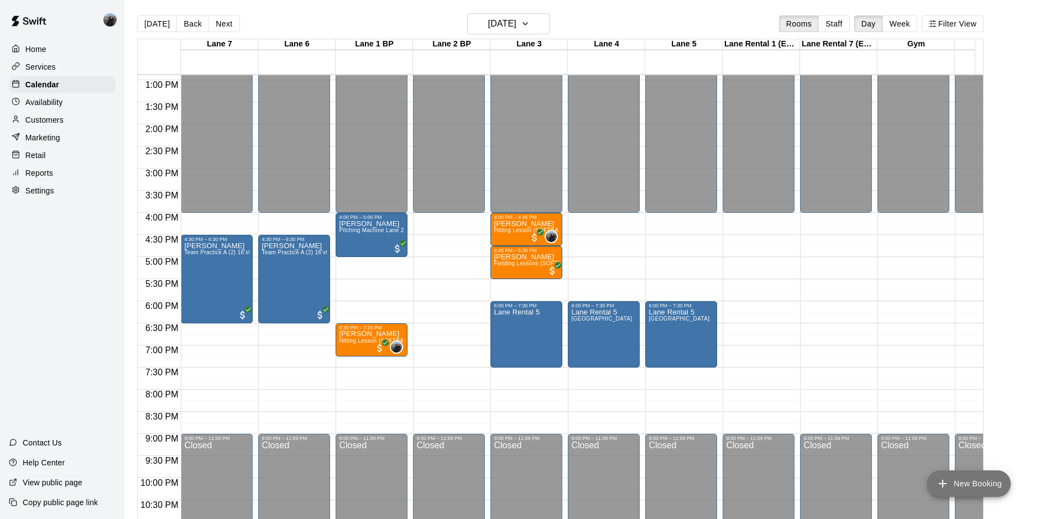
click at [969, 481] on button "New Booking" at bounding box center [970, 484] width 84 height 27
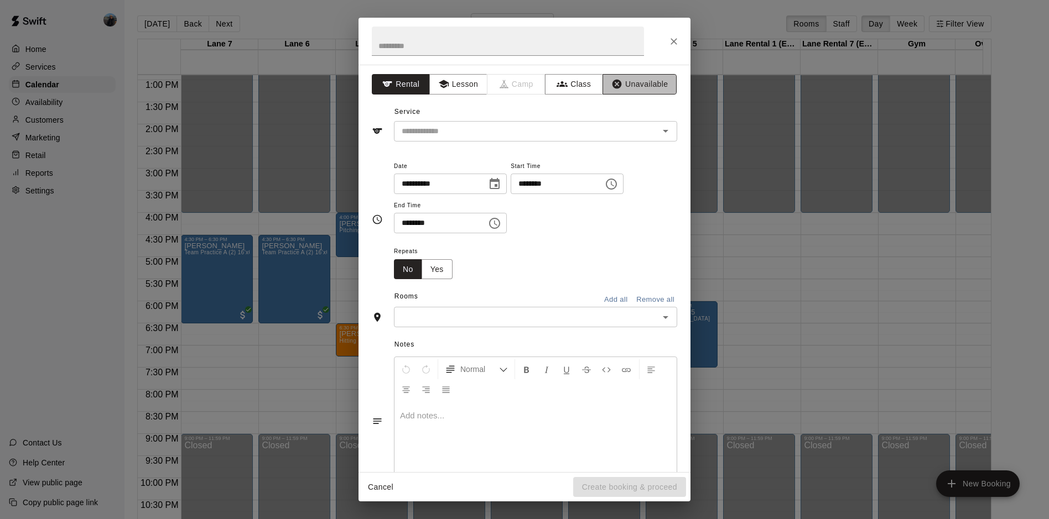
click at [647, 81] on button "Unavailable" at bounding box center [639, 84] width 74 height 20
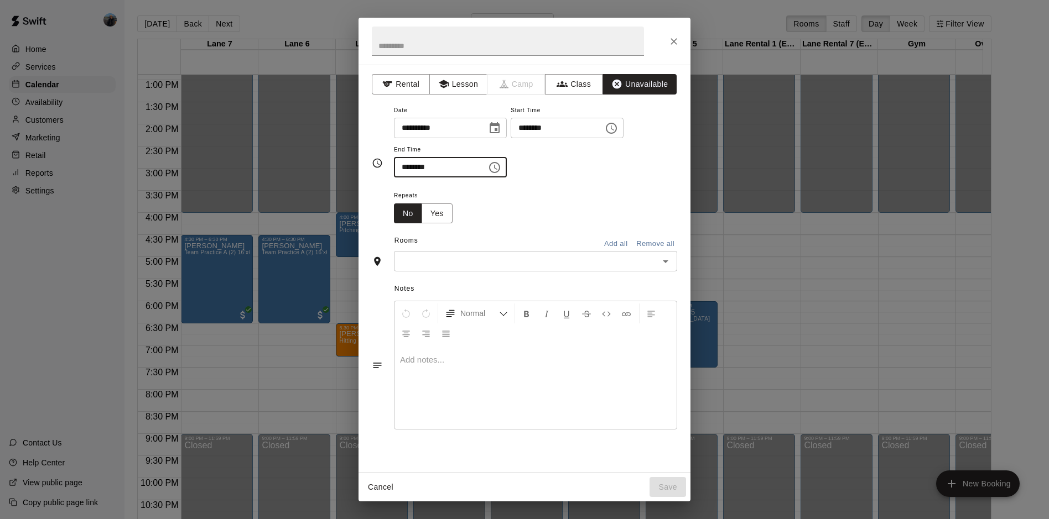
click at [409, 170] on input "********" at bounding box center [436, 167] width 85 height 20
click at [667, 263] on icon "Open" at bounding box center [665, 261] width 13 height 13
type input "********"
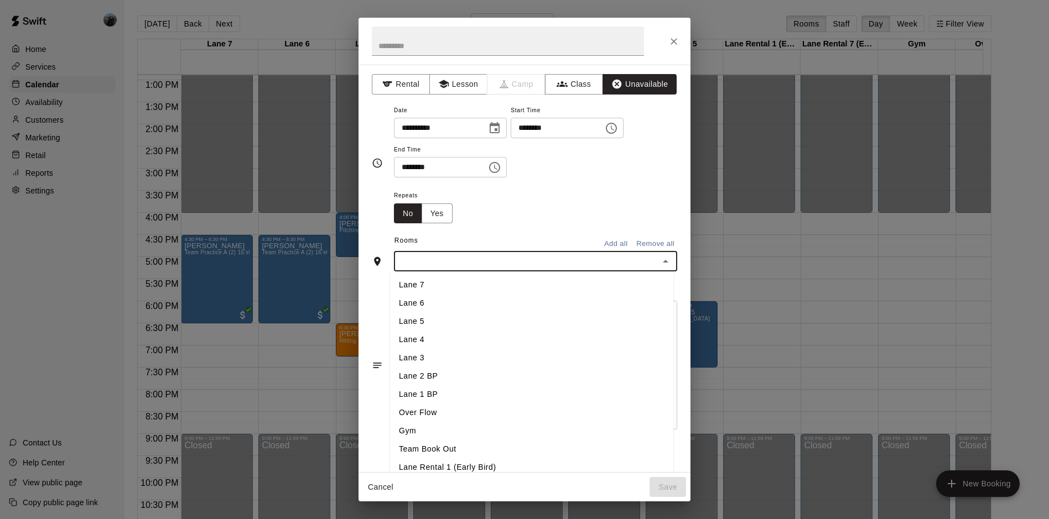
click at [457, 384] on li "Lane 2 BP" at bounding box center [531, 376] width 283 height 18
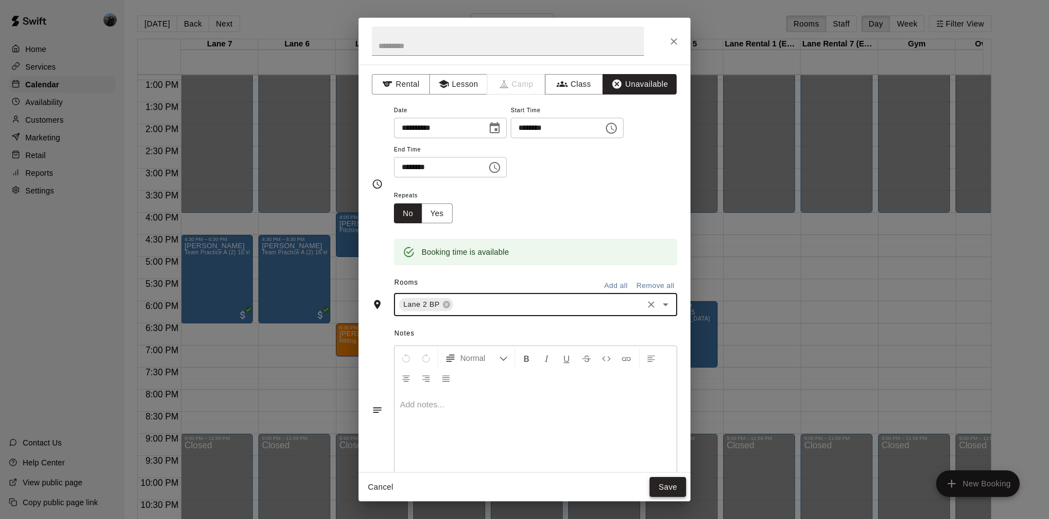
click at [660, 494] on button "Save" at bounding box center [667, 487] width 37 height 20
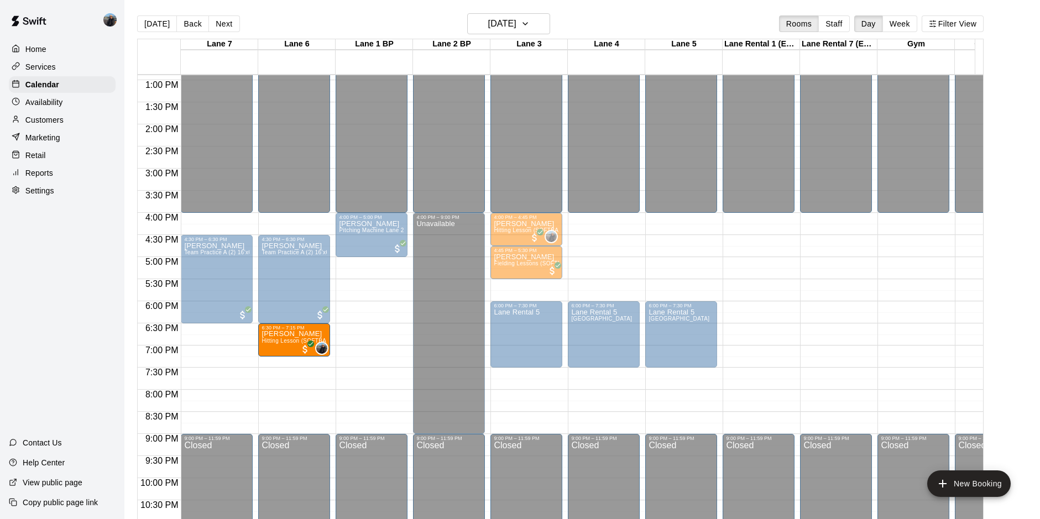
drag, startPoint x: 351, startPoint y: 343, endPoint x: 330, endPoint y: 344, distance: 21.0
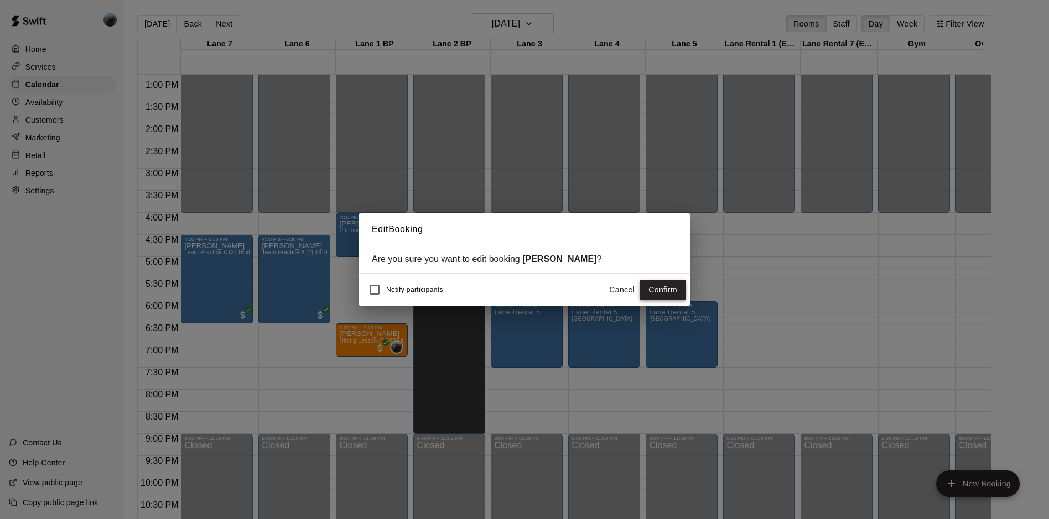
click at [641, 286] on button "Confirm" at bounding box center [662, 290] width 46 height 20
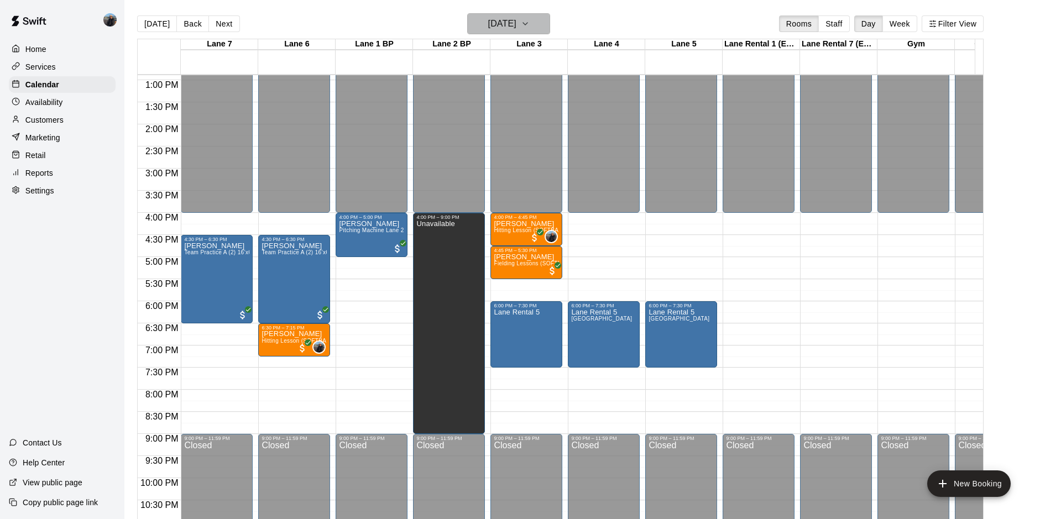
click at [501, 33] on button "[DATE]" at bounding box center [508, 23] width 83 height 21
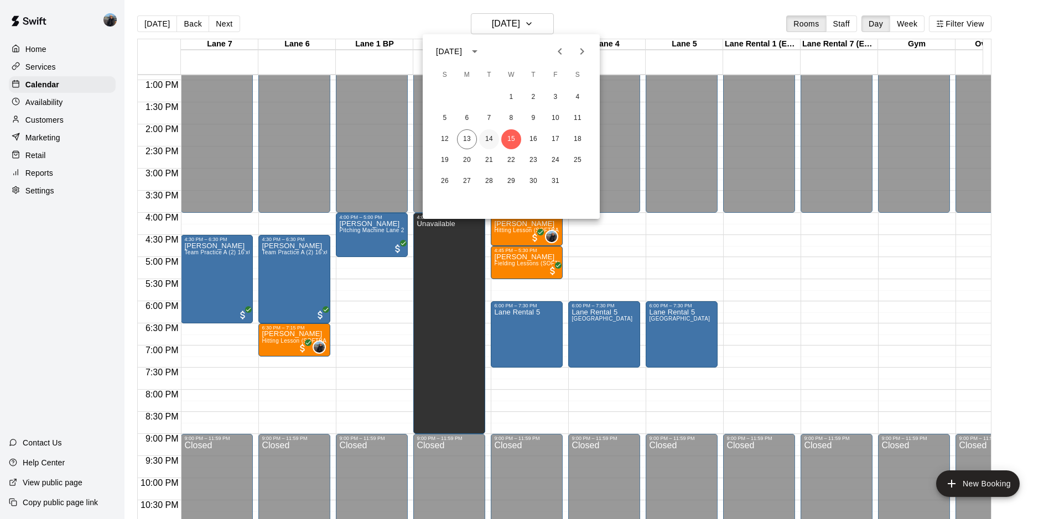
click at [489, 141] on button "14" at bounding box center [489, 139] width 20 height 20
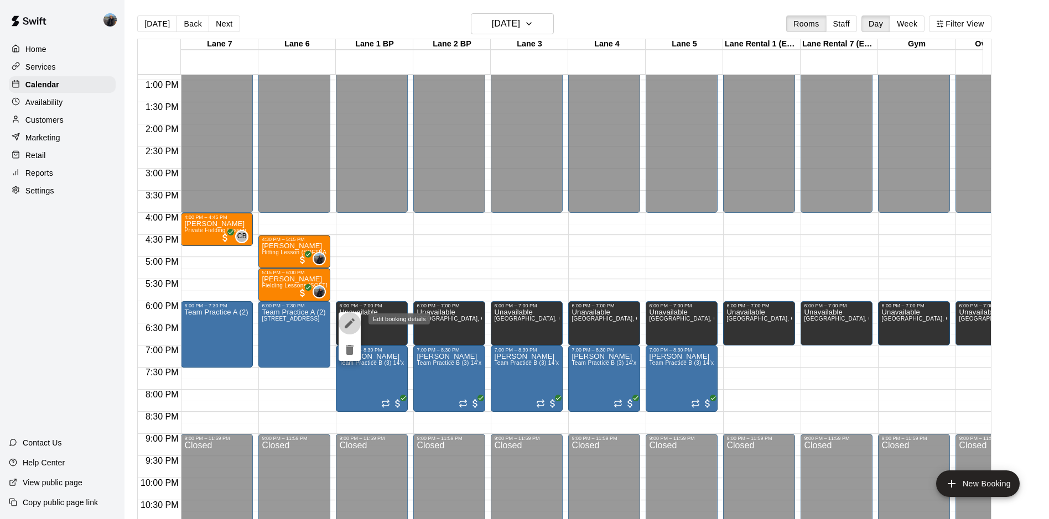
click at [355, 326] on icon "edit" at bounding box center [349, 323] width 13 height 13
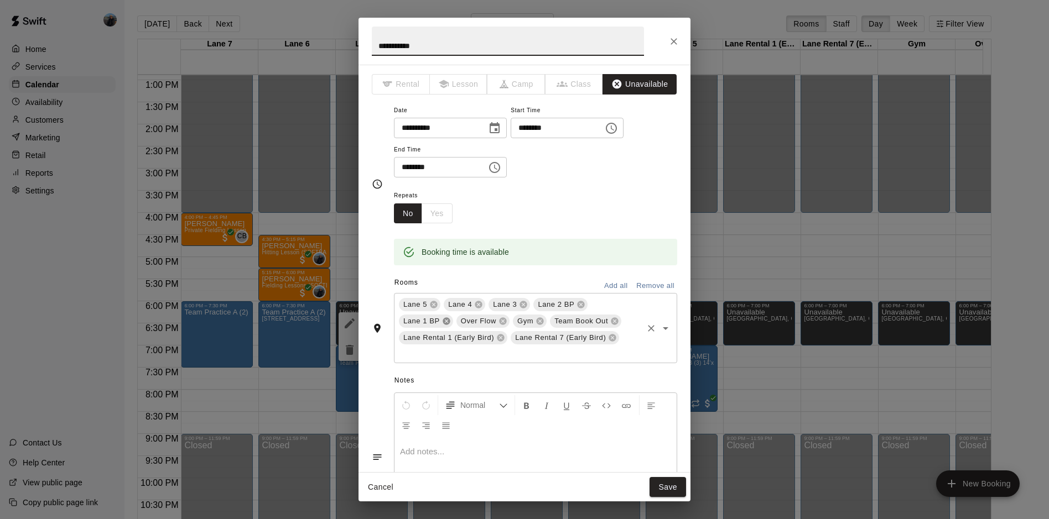
click at [442, 321] on icon at bounding box center [445, 321] width 7 height 7
click at [556, 322] on icon at bounding box center [557, 321] width 9 height 9
click at [497, 337] on icon at bounding box center [500, 338] width 7 height 7
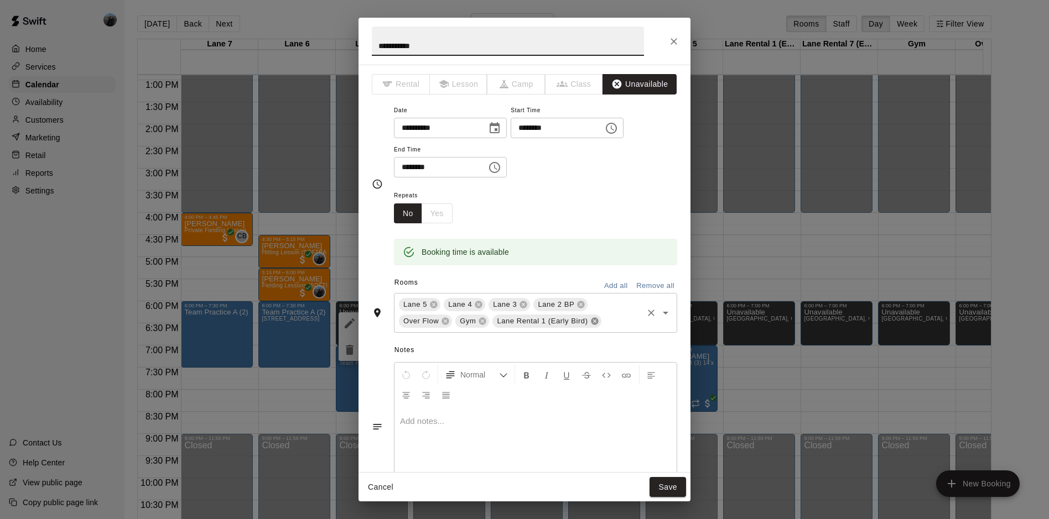
click at [591, 321] on icon at bounding box center [594, 321] width 7 height 7
click at [481, 323] on icon at bounding box center [482, 321] width 7 height 7
click at [444, 320] on icon at bounding box center [445, 321] width 7 height 7
click at [658, 482] on button "Save" at bounding box center [667, 487] width 37 height 20
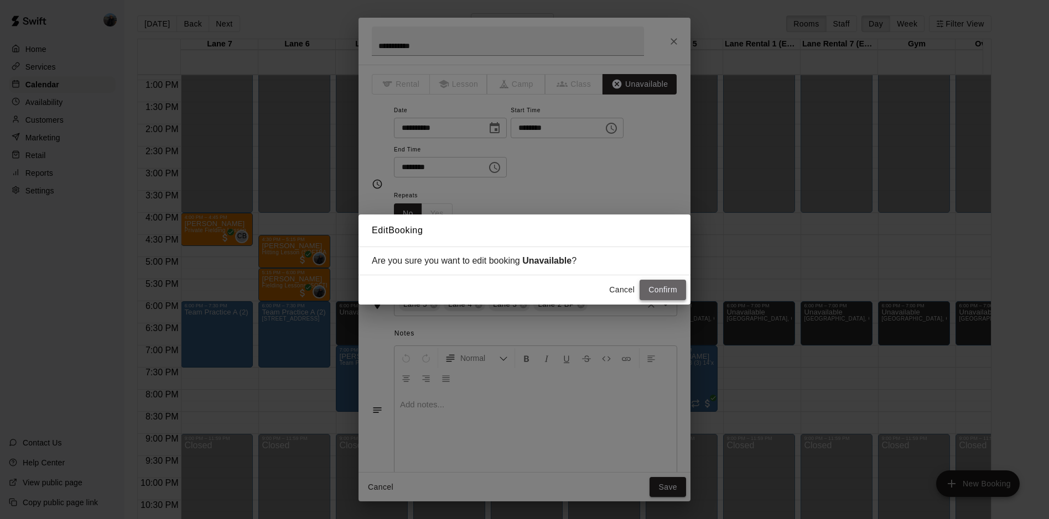
click at [669, 294] on button "Confirm" at bounding box center [662, 290] width 46 height 20
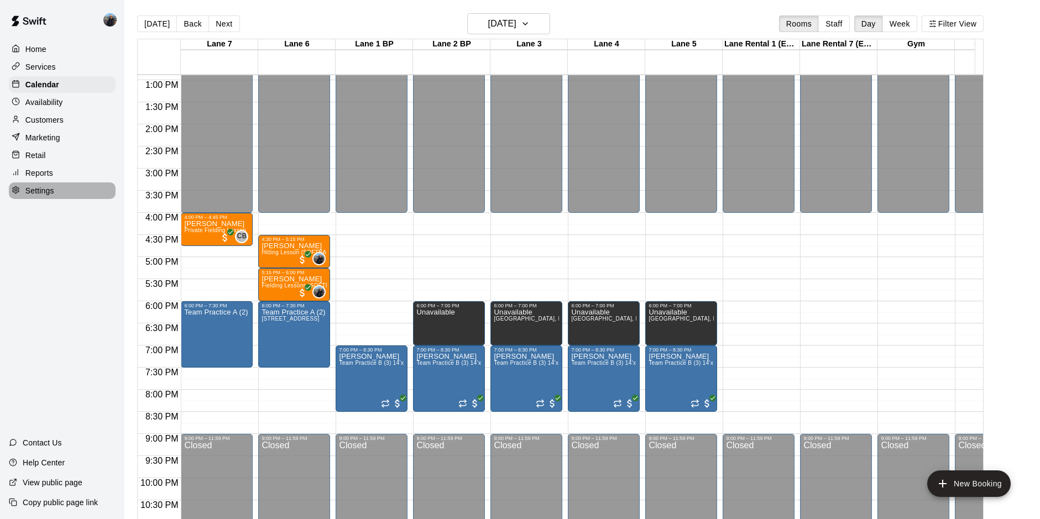
click at [27, 193] on p "Settings" at bounding box center [39, 190] width 29 height 11
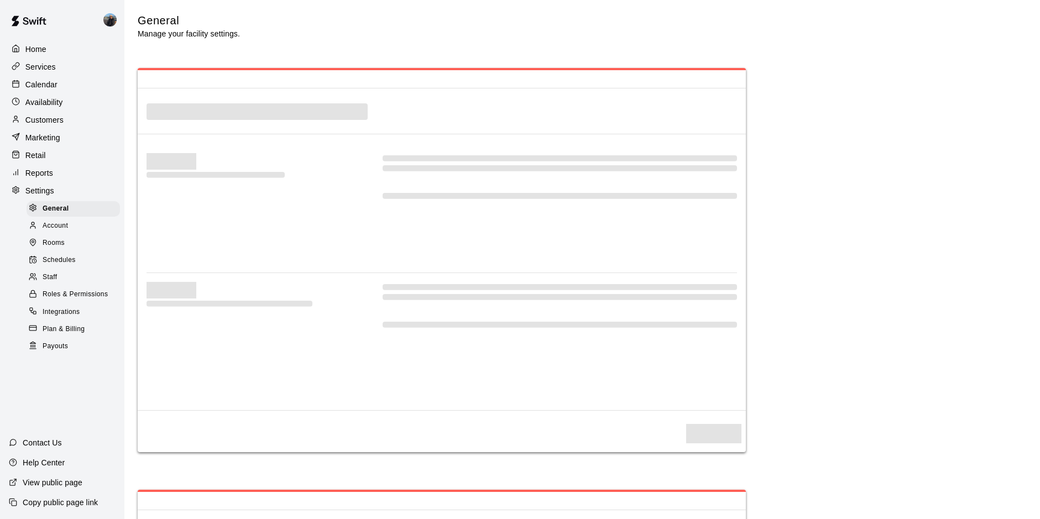
select select "**"
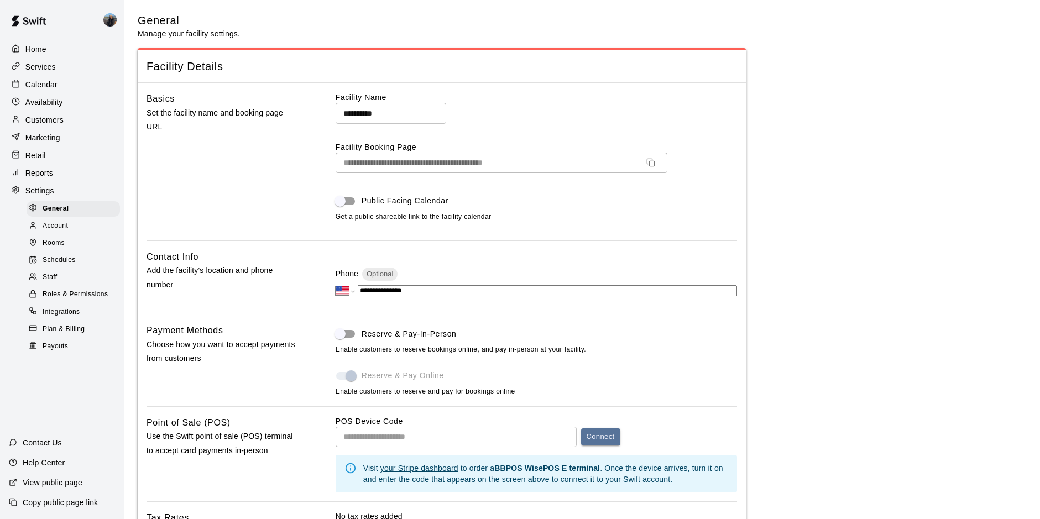
scroll to position [2170, 0]
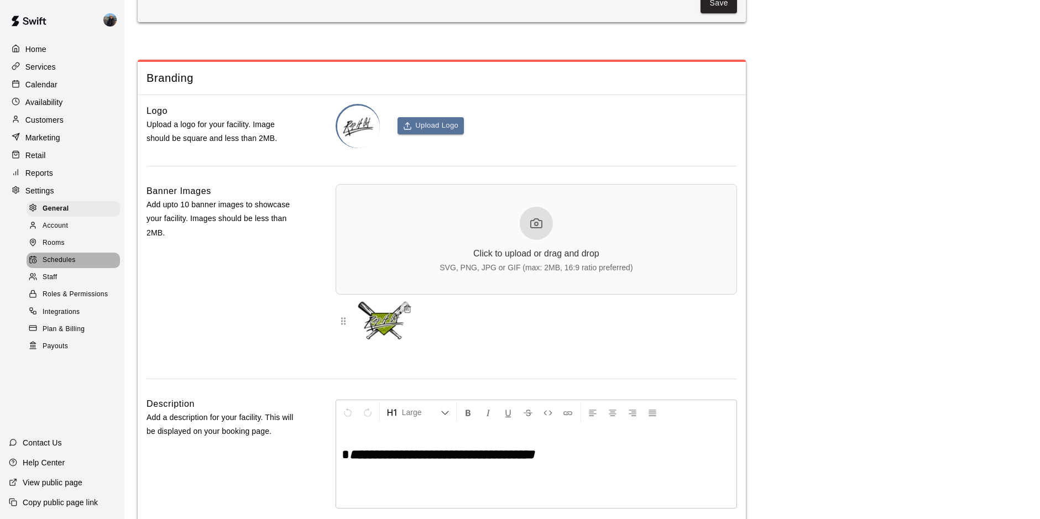
click at [60, 266] on span "Schedules" at bounding box center [59, 260] width 33 height 11
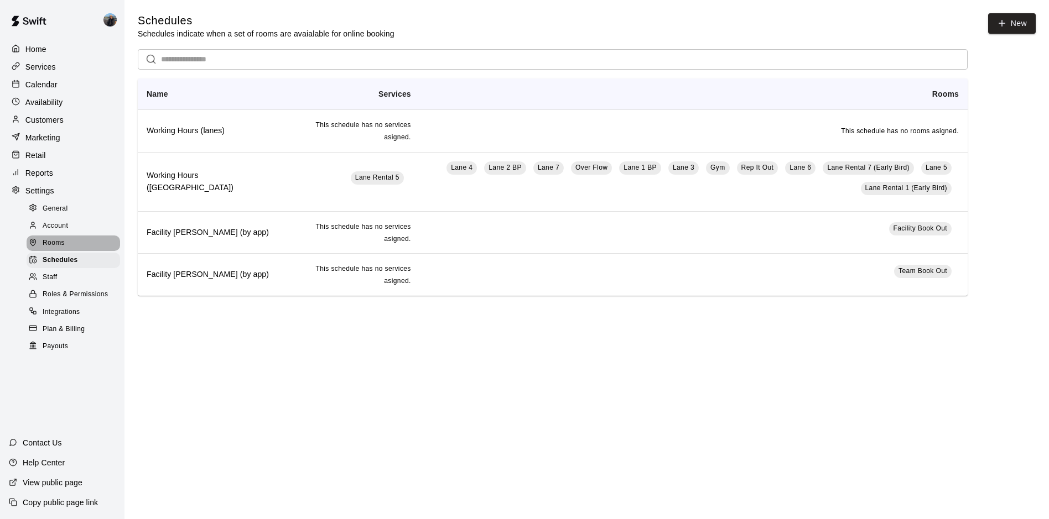
click at [64, 248] on span "Rooms" at bounding box center [54, 243] width 22 height 11
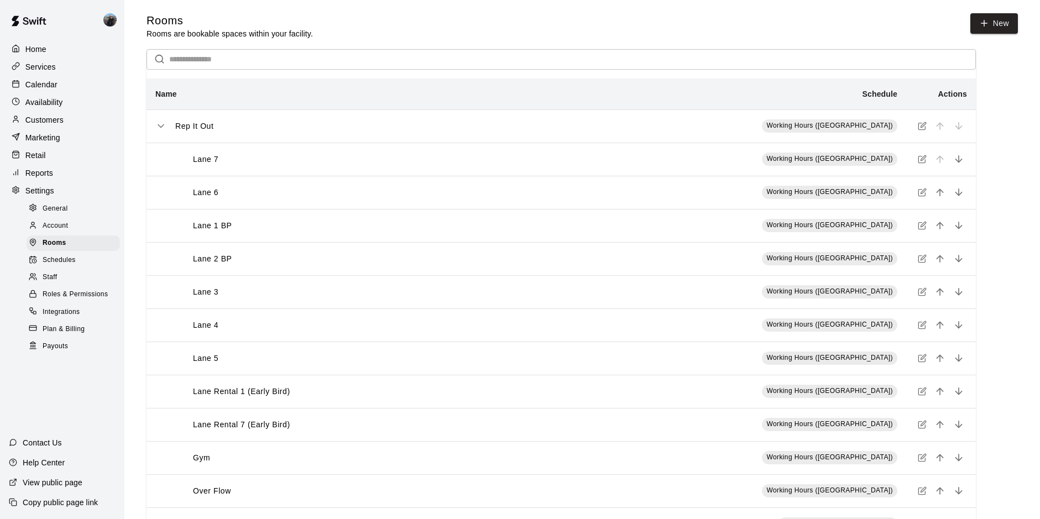
click at [925, 429] on icon "simple table" at bounding box center [922, 425] width 7 height 7
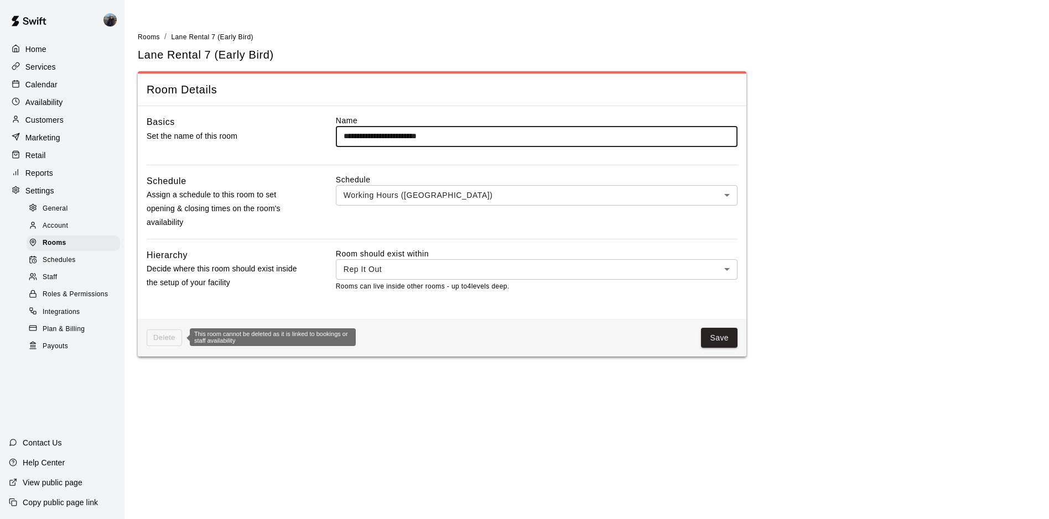
click at [158, 330] on span "Delete" at bounding box center [164, 338] width 35 height 17
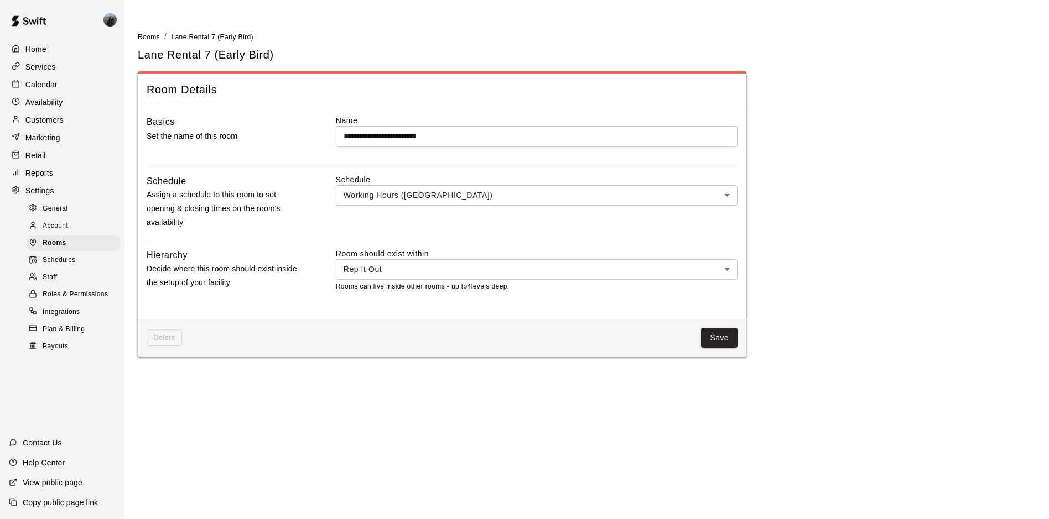
click at [45, 283] on span "Staff" at bounding box center [50, 277] width 14 height 11
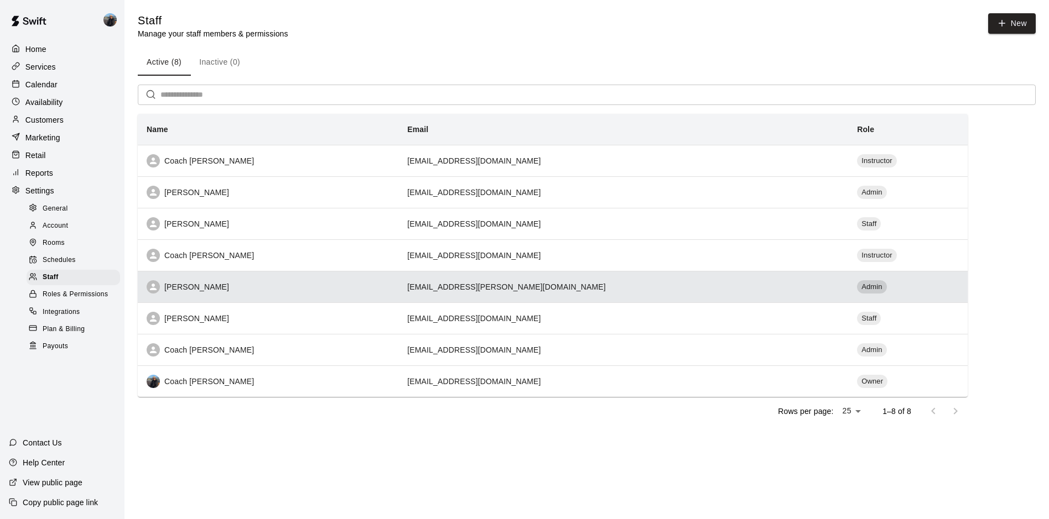
click at [857, 283] on div "Admin" at bounding box center [872, 286] width 30 height 13
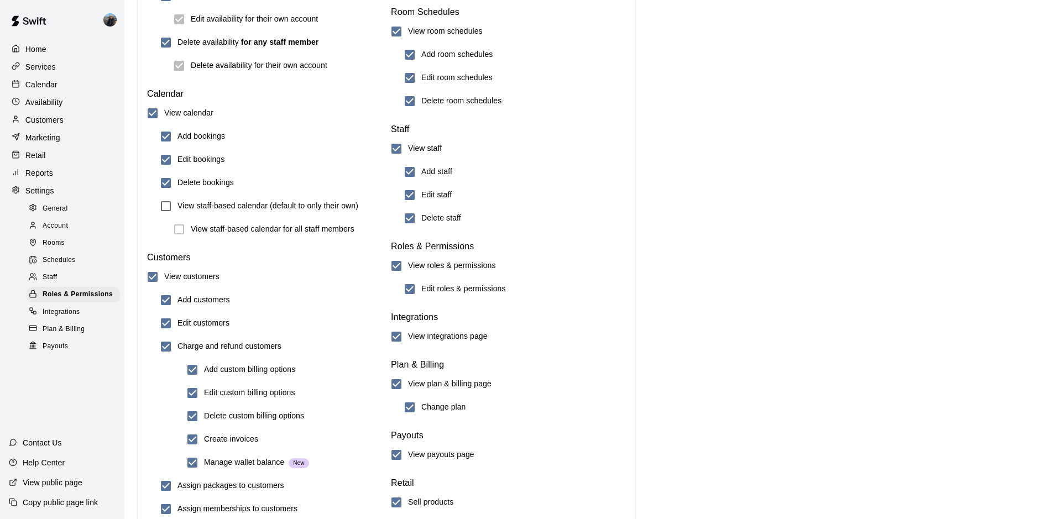
scroll to position [1143, 0]
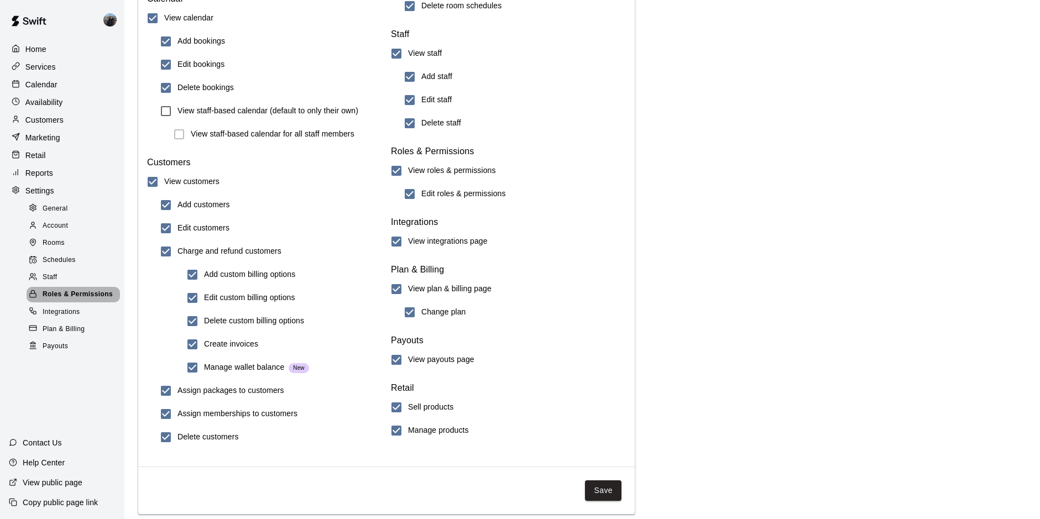
click at [65, 300] on span "Roles & Permissions" at bounding box center [78, 294] width 70 height 11
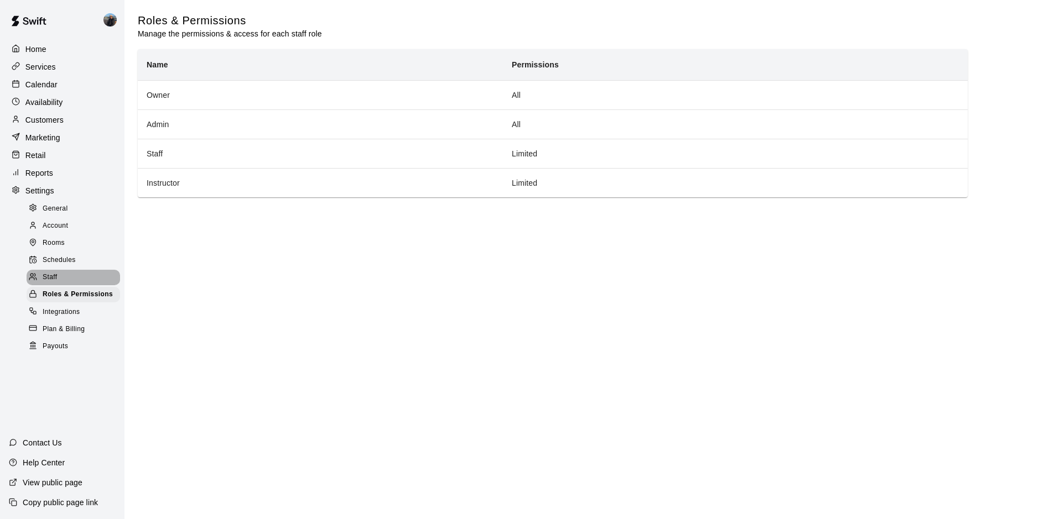
click at [60, 285] on div "Staff" at bounding box center [73, 277] width 93 height 15
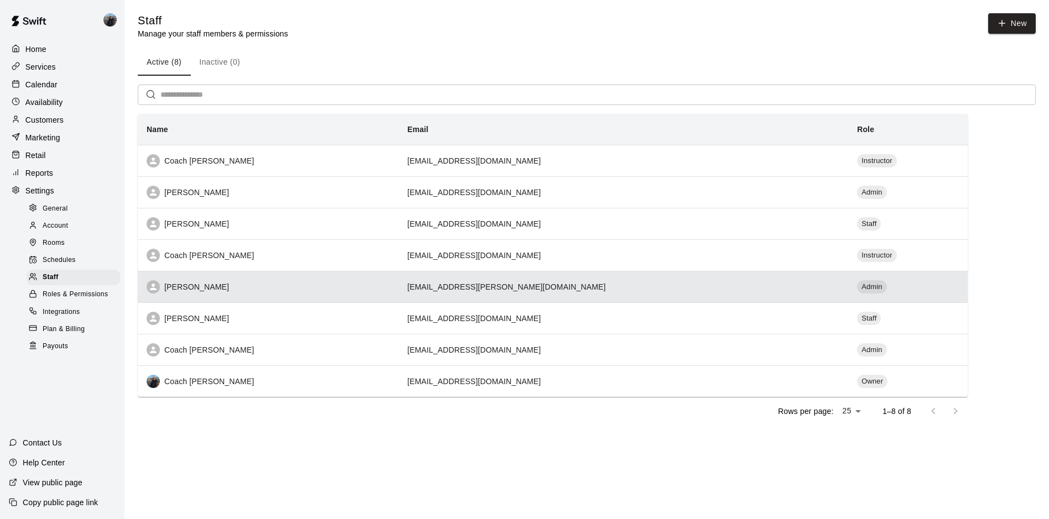
click at [221, 287] on div "Trina Fineman" at bounding box center [268, 286] width 243 height 13
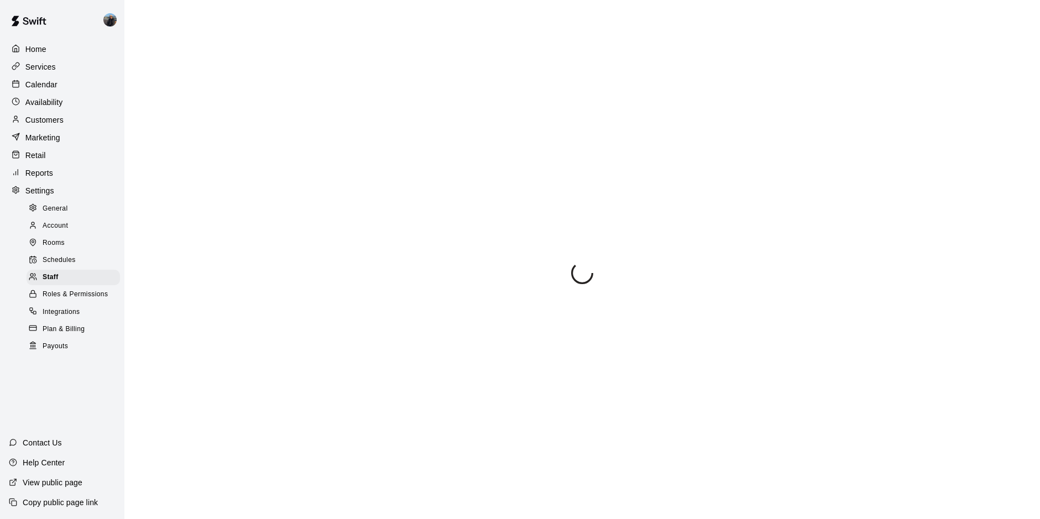
select select "**"
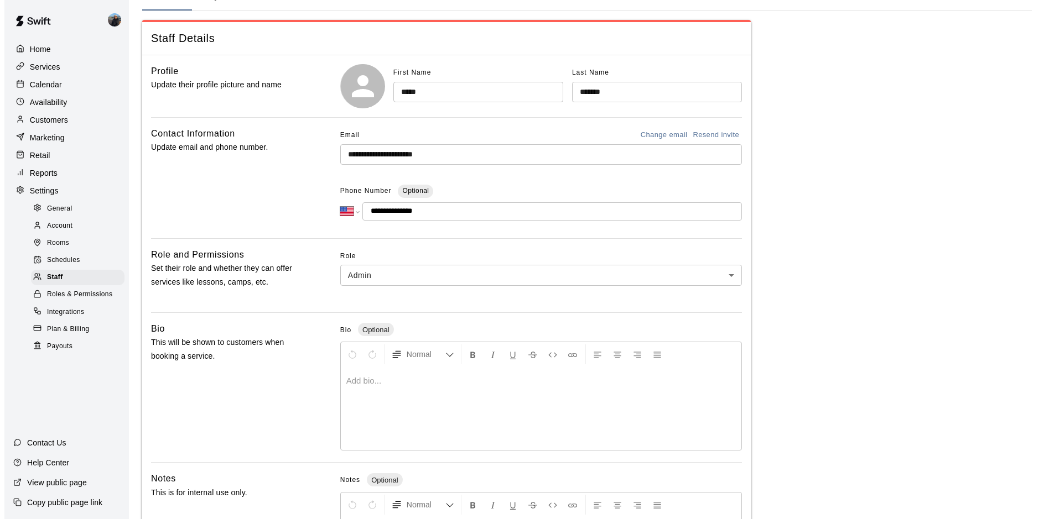
scroll to position [209, 0]
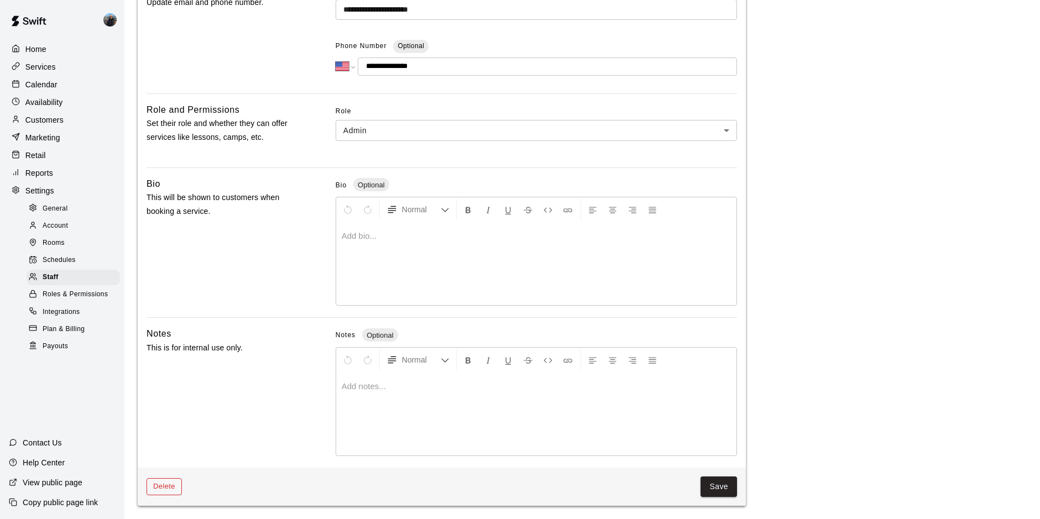
click at [169, 487] on button "Delete" at bounding box center [164, 486] width 35 height 17
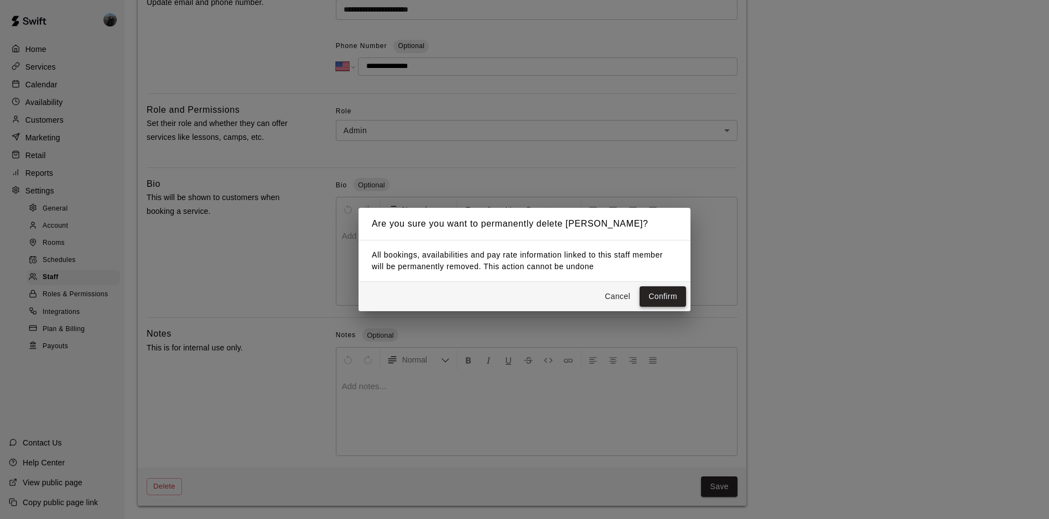
click at [650, 292] on button "Confirm" at bounding box center [662, 297] width 46 height 20
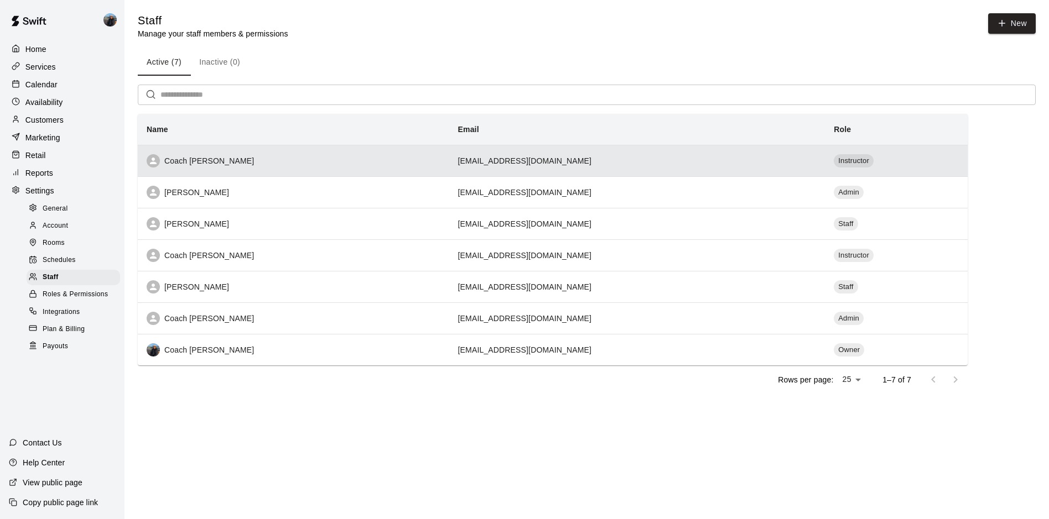
click at [154, 156] on div "simple table" at bounding box center [153, 160] width 13 height 13
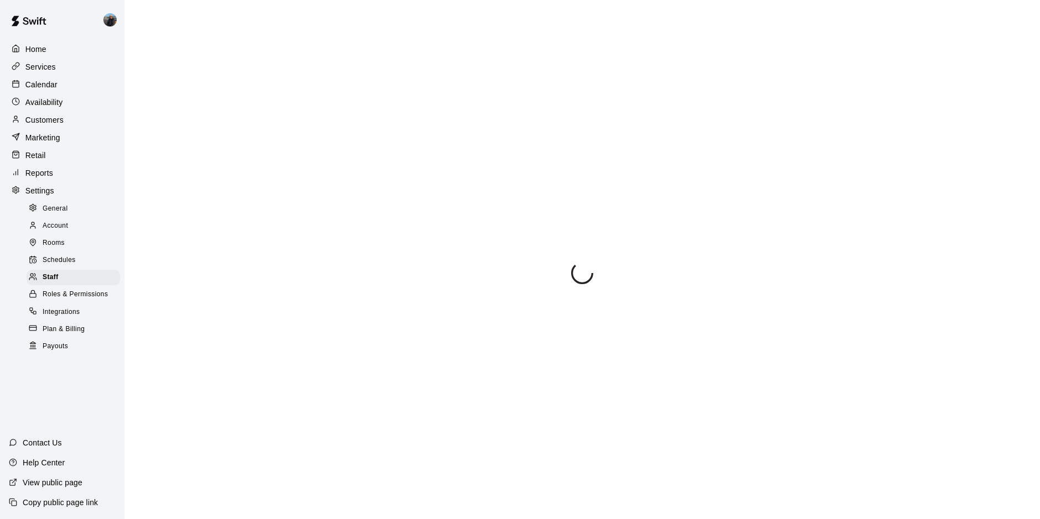
select select "**"
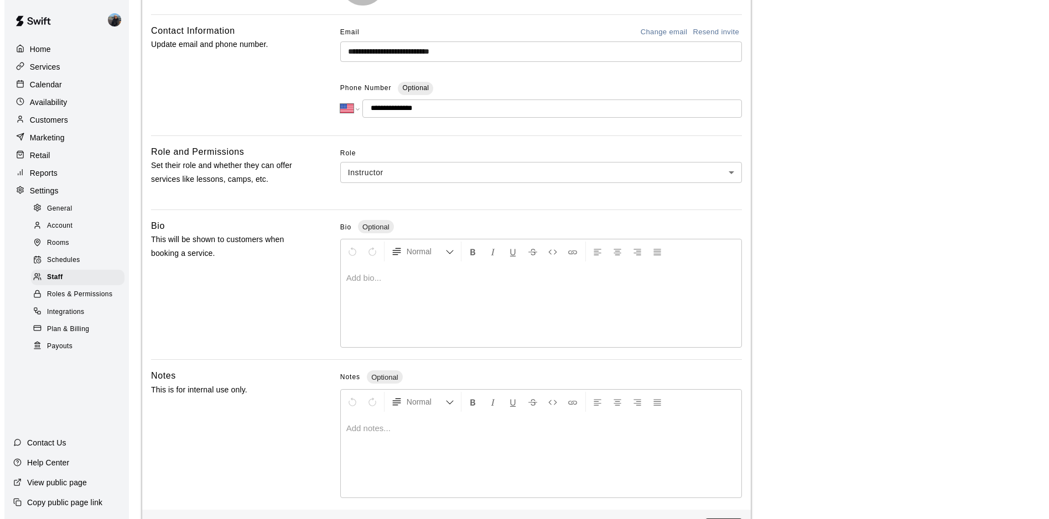
scroll to position [209, 0]
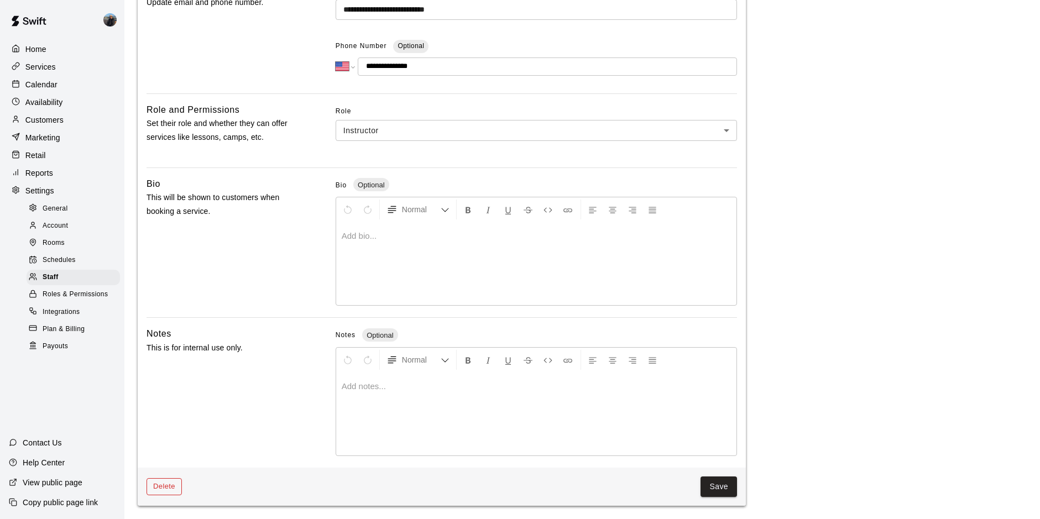
click at [171, 489] on button "Delete" at bounding box center [164, 486] width 35 height 17
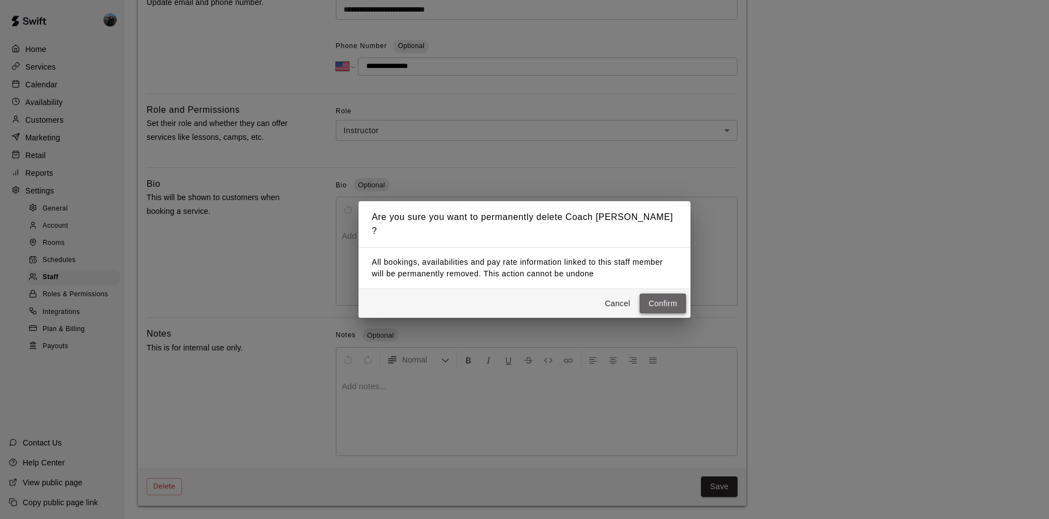
click at [652, 294] on button "Confirm" at bounding box center [662, 304] width 46 height 20
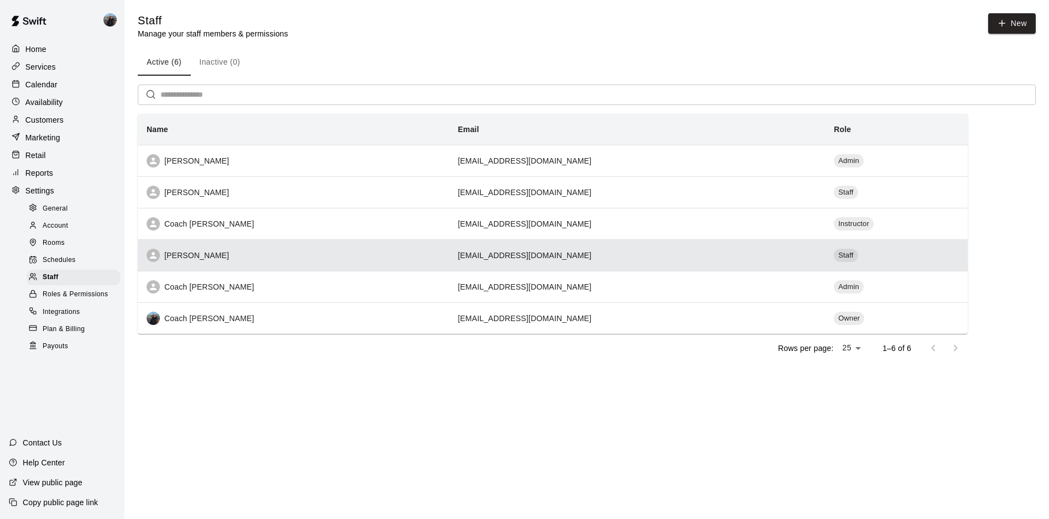
click at [158, 251] on div "Ryan stone" at bounding box center [294, 255] width 294 height 13
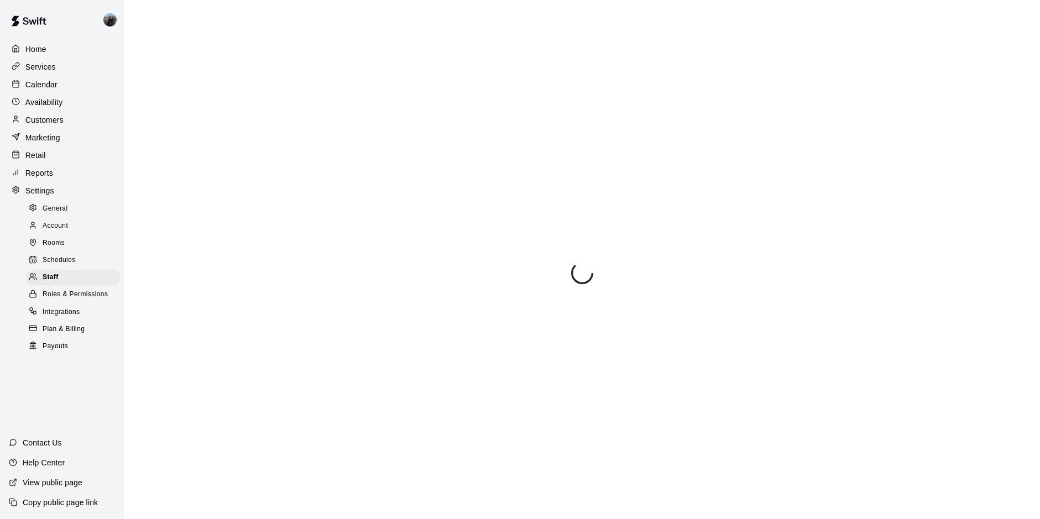
select select "**"
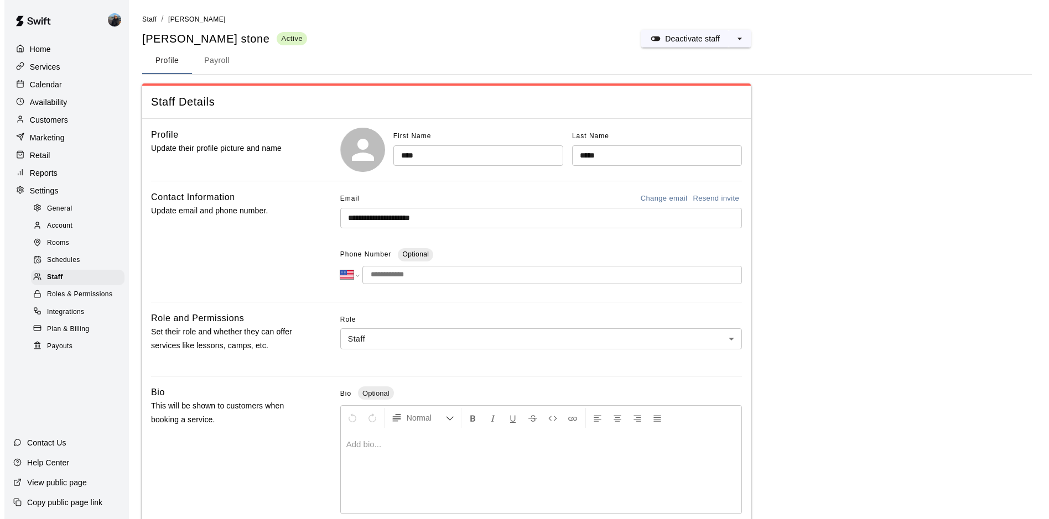
scroll to position [209, 0]
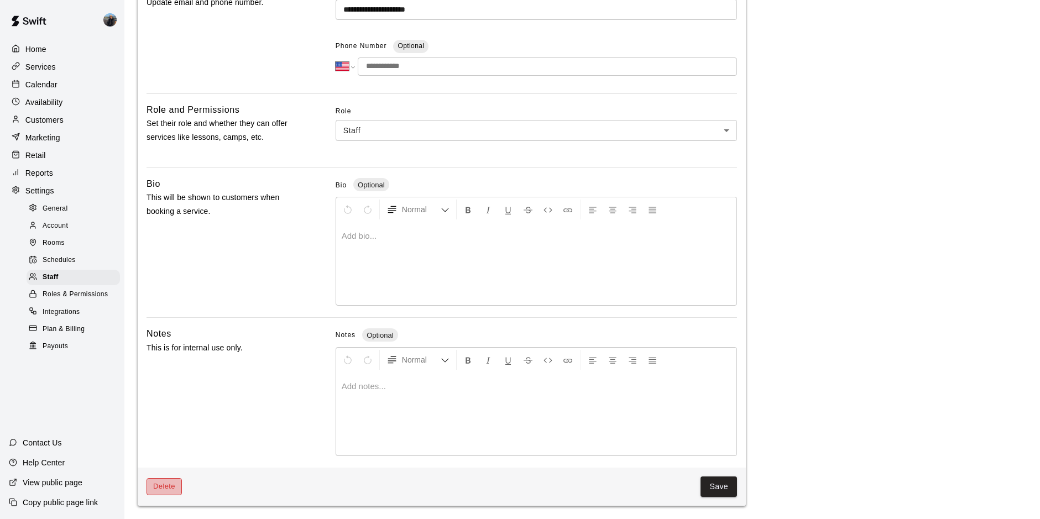
click at [163, 487] on button "Delete" at bounding box center [164, 486] width 35 height 17
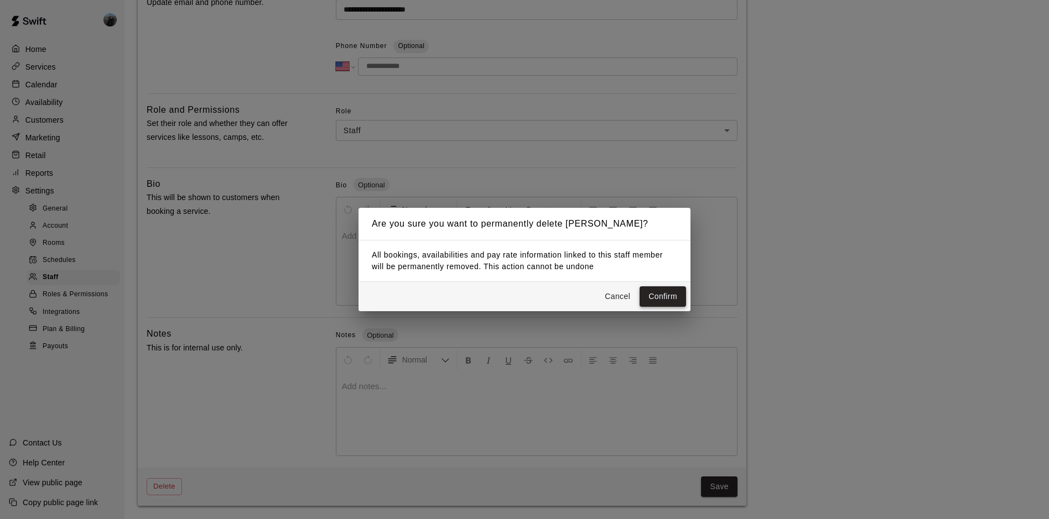
click at [649, 293] on button "Confirm" at bounding box center [662, 297] width 46 height 20
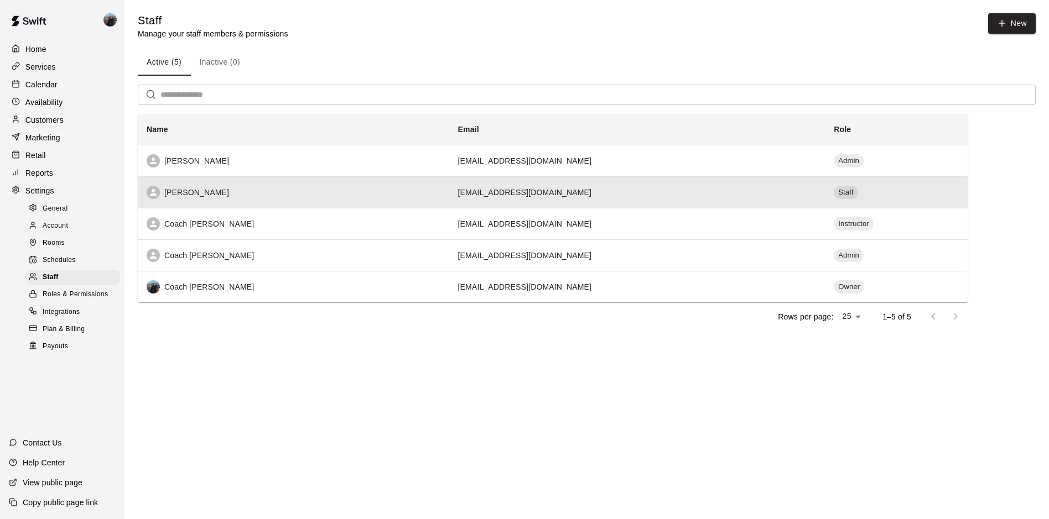
click at [151, 197] on icon "simple table" at bounding box center [153, 193] width 10 height 10
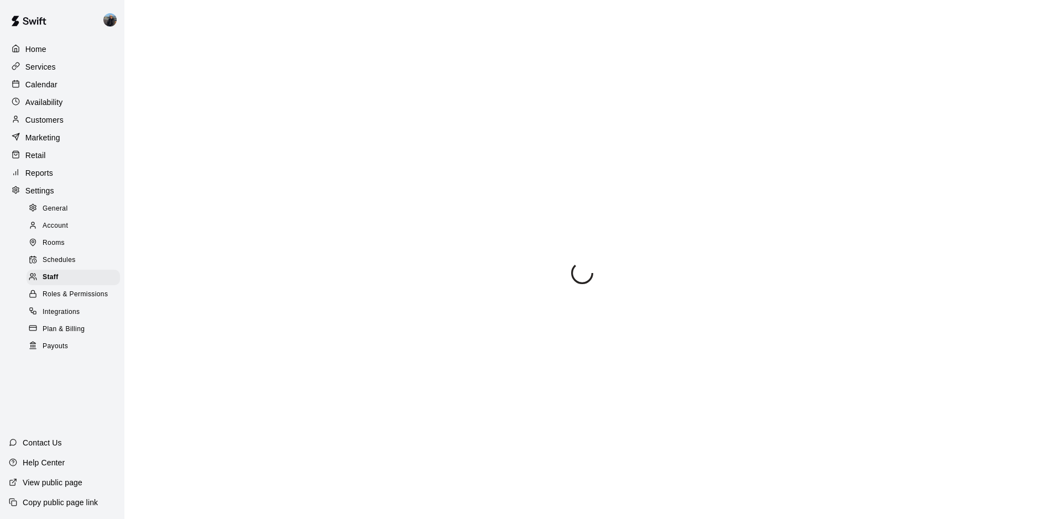
select select "**"
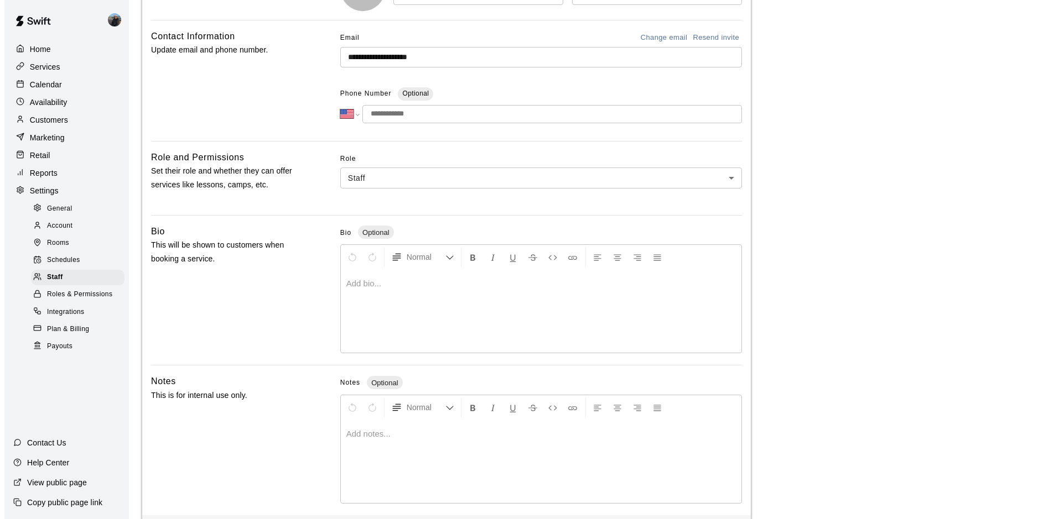
scroll to position [209, 0]
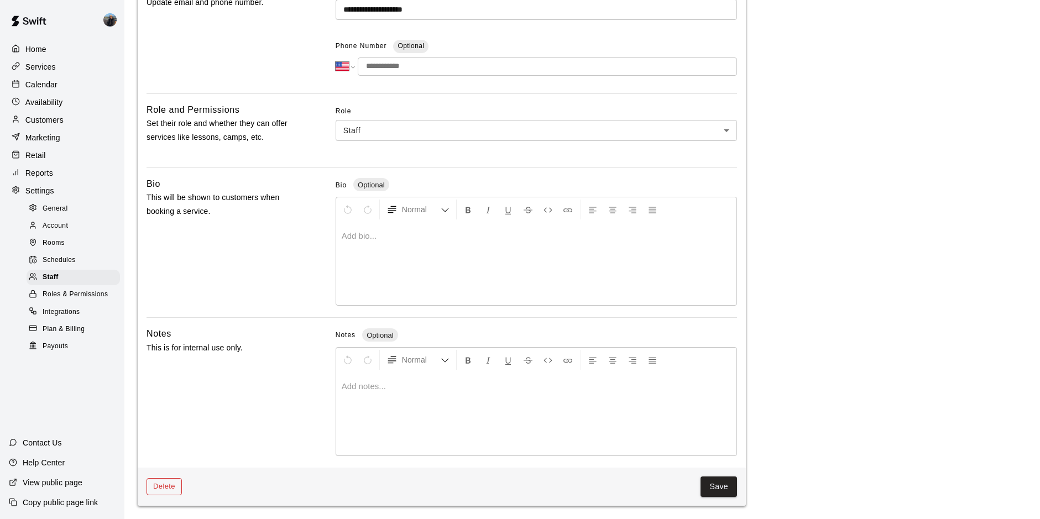
click at [177, 491] on button "Delete" at bounding box center [164, 486] width 35 height 17
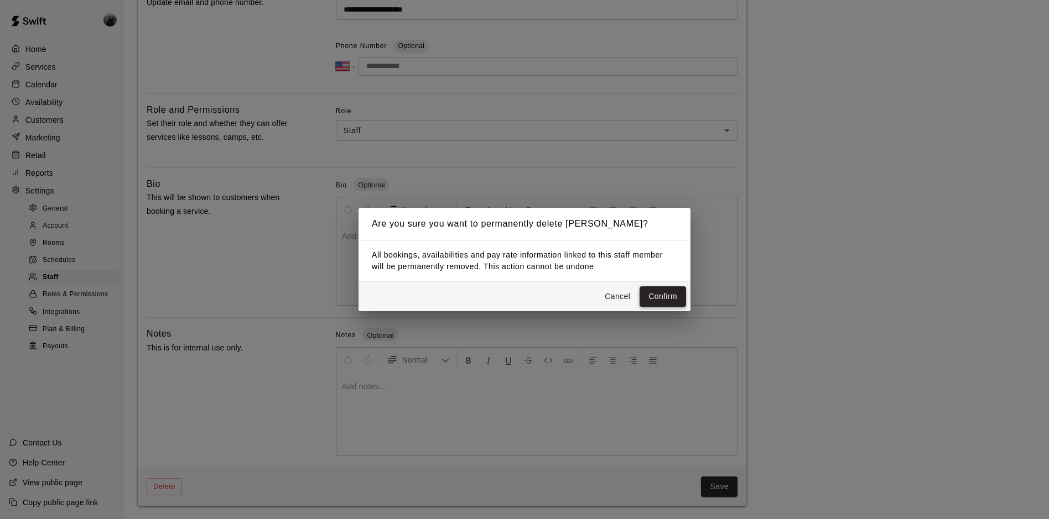
click at [667, 293] on button "Confirm" at bounding box center [662, 297] width 46 height 20
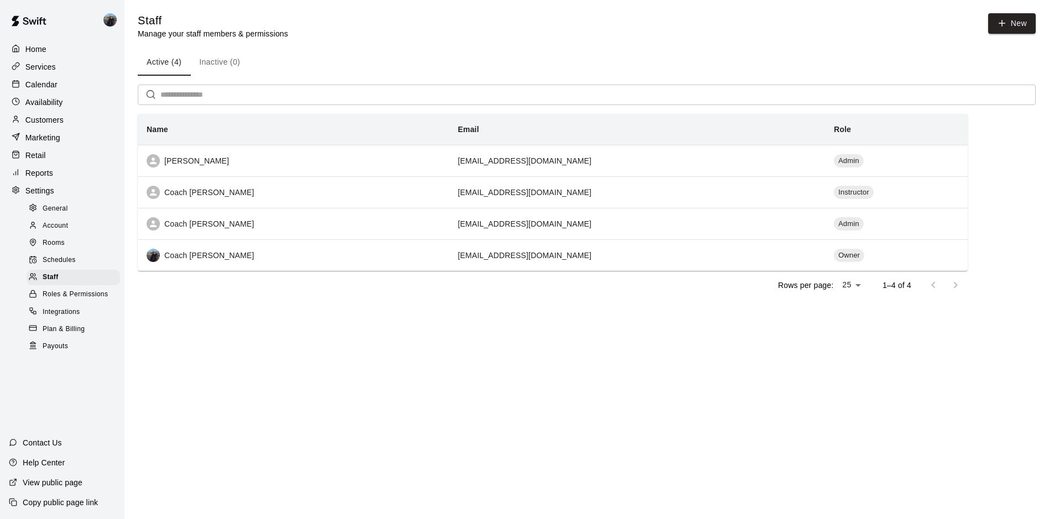
click at [56, 266] on span "Schedules" at bounding box center [59, 260] width 33 height 11
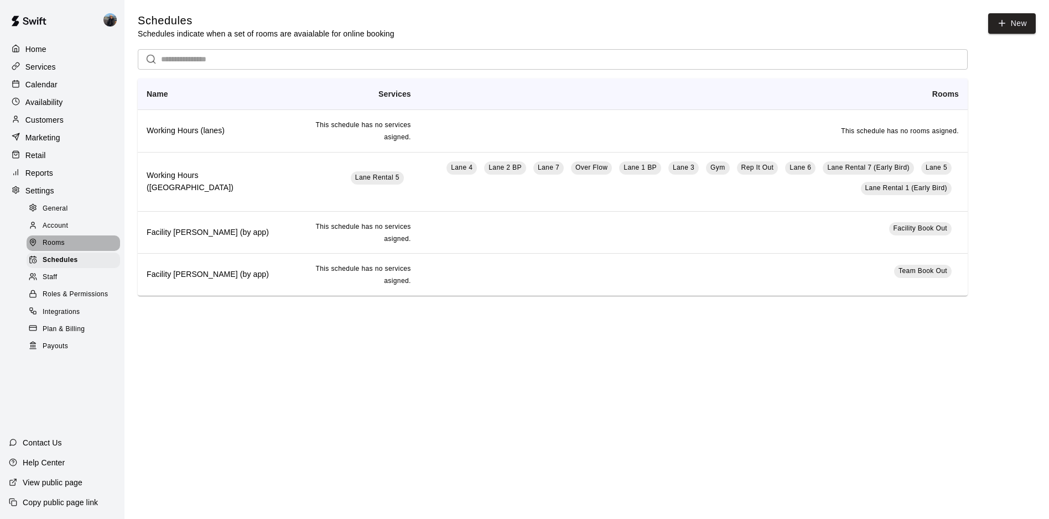
click at [63, 249] on span "Rooms" at bounding box center [54, 243] width 22 height 11
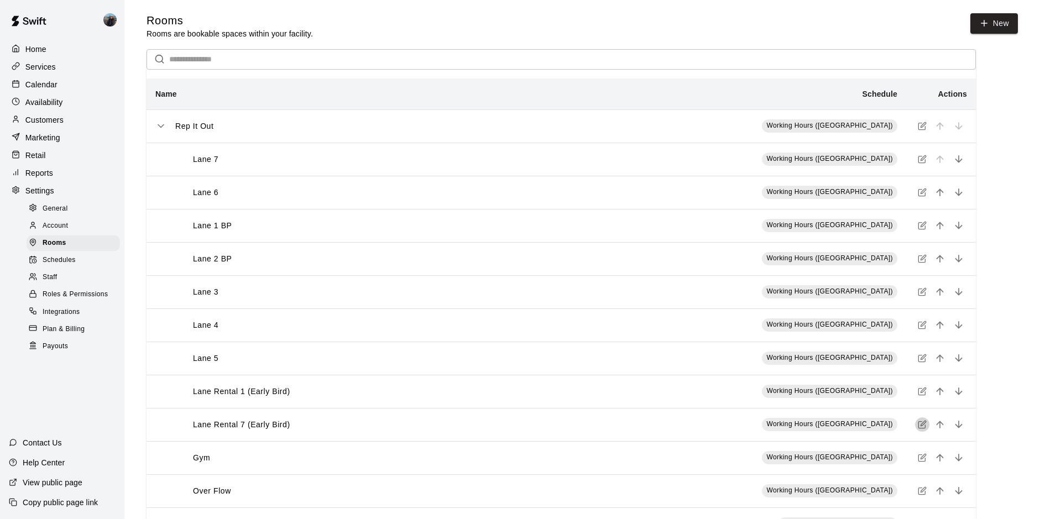
click at [921, 426] on icon "simple table" at bounding box center [923, 423] width 5 height 5
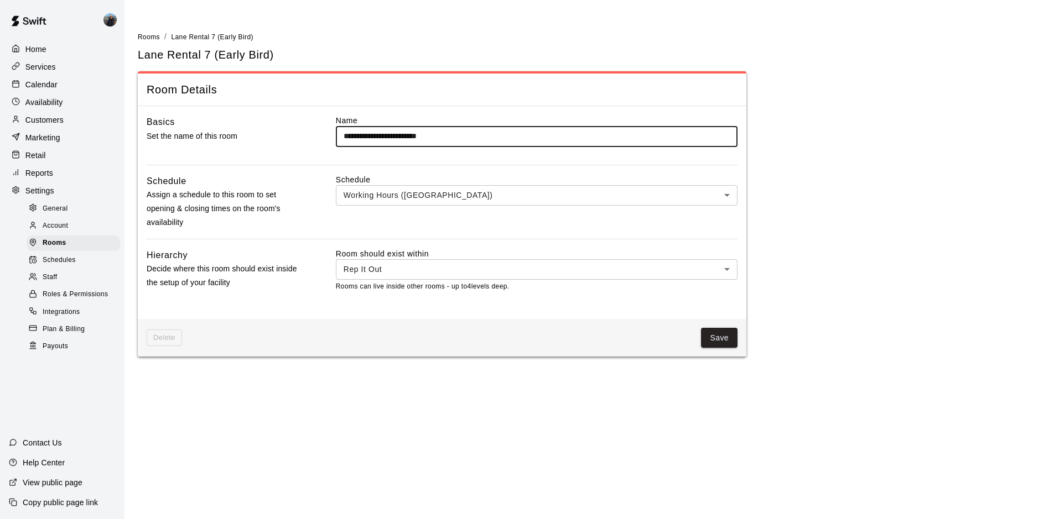
click at [154, 335] on span "Delete" at bounding box center [164, 338] width 35 height 17
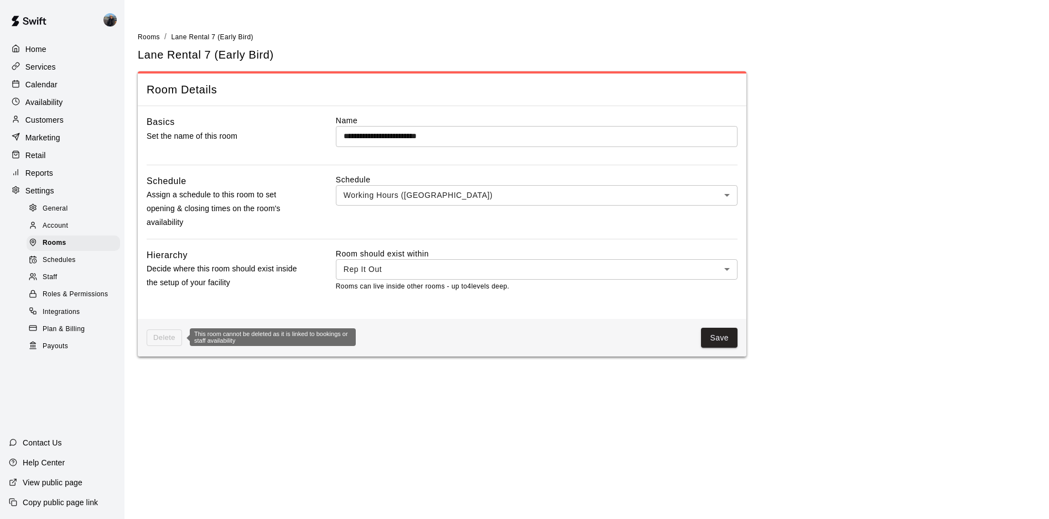
click at [154, 335] on span "Delete" at bounding box center [164, 338] width 35 height 17
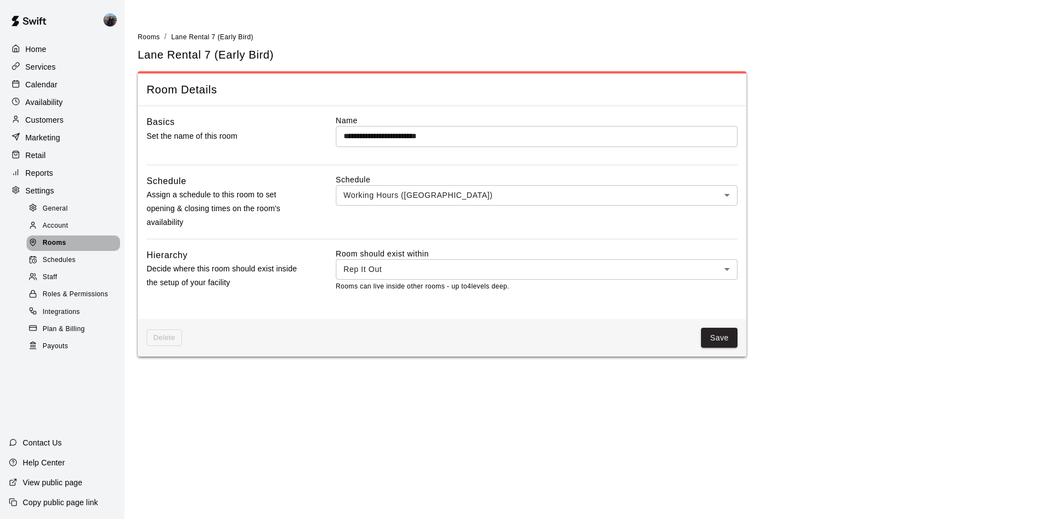
click at [77, 247] on div "Rooms" at bounding box center [73, 243] width 93 height 15
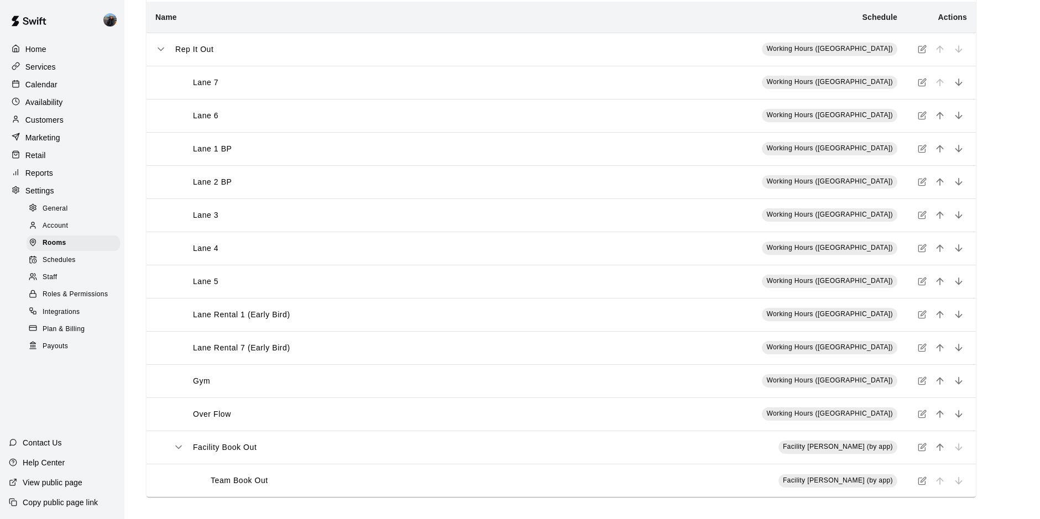
scroll to position [79, 0]
click at [957, 20] on b "Actions" at bounding box center [953, 17] width 29 height 9
click at [62, 263] on span "Schedules" at bounding box center [59, 260] width 33 height 11
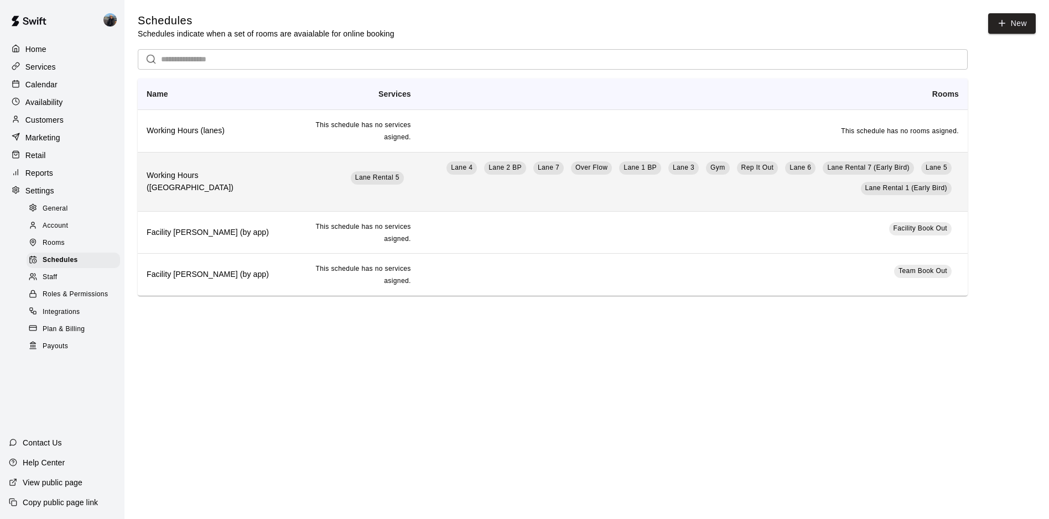
click at [675, 200] on td "Lane 4 Lane 2 BP Lane 7 Over Flow Lane 1 BP Lane 3 Gym Rep It Out Lane 6 Lane R…" at bounding box center [694, 181] width 548 height 59
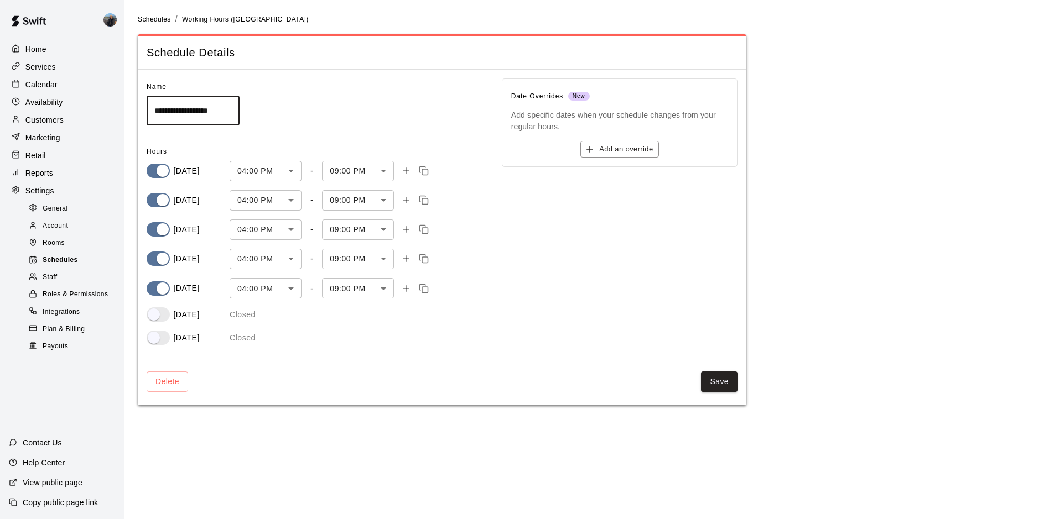
click at [61, 266] on span "Schedules" at bounding box center [60, 260] width 35 height 11
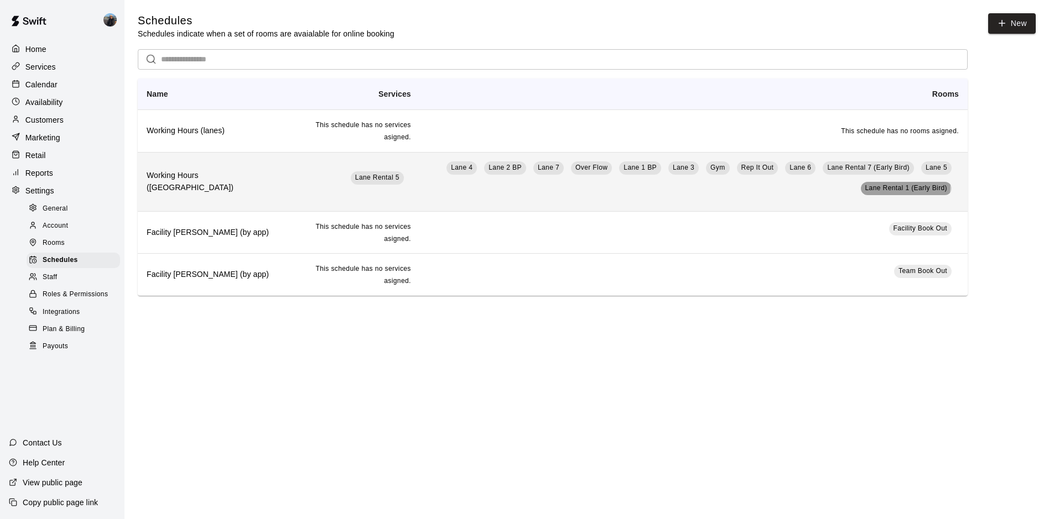
drag, startPoint x: 932, startPoint y: 192, endPoint x: 869, endPoint y: 185, distance: 63.5
click at [869, 185] on span "Lane Rental 1 (Early Bird)" at bounding box center [906, 188] width 82 height 8
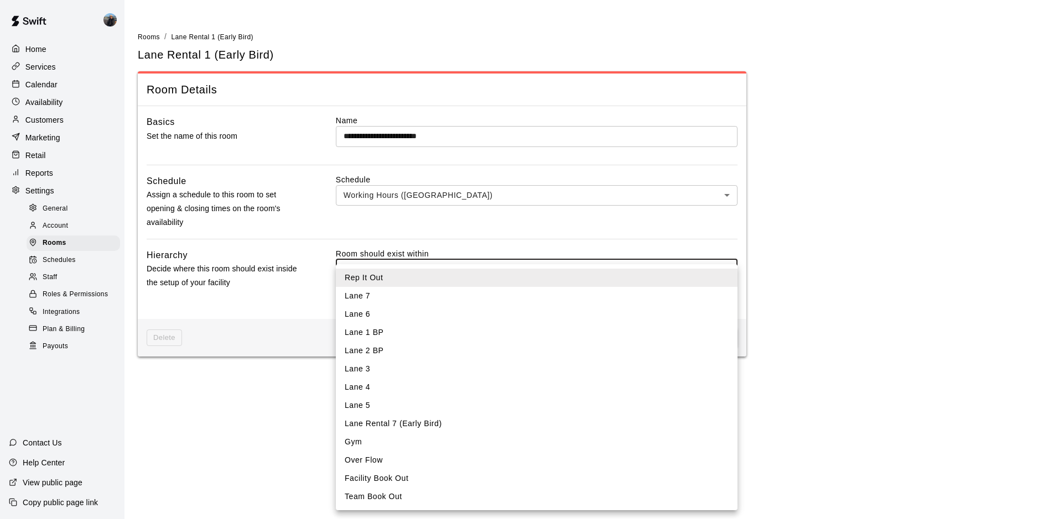
click at [398, 269] on body "**********" at bounding box center [524, 185] width 1049 height 370
click at [403, 456] on li "Over Flow" at bounding box center [537, 460] width 402 height 18
type input "****"
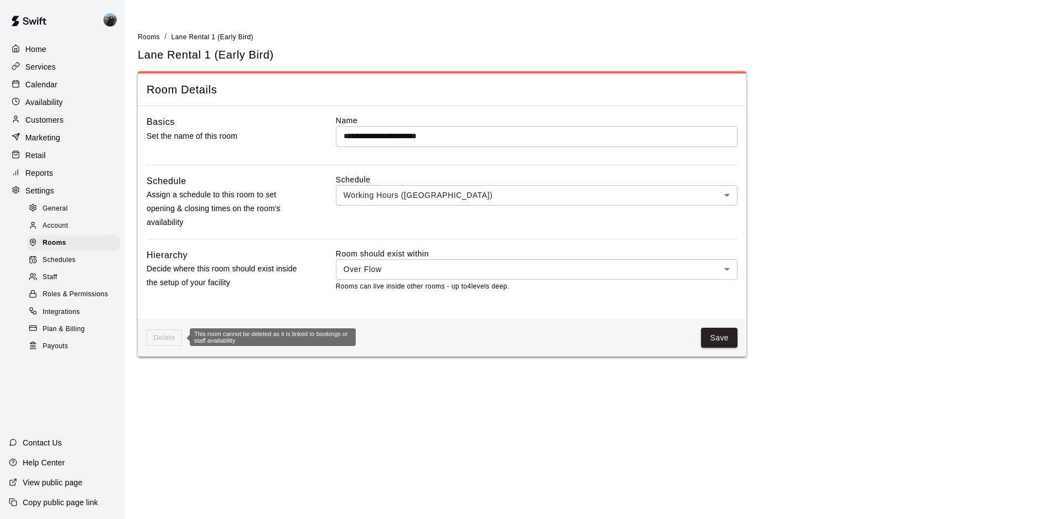
click at [160, 339] on span "Delete" at bounding box center [164, 338] width 35 height 17
click at [364, 14] on main "**********" at bounding box center [586, 185] width 924 height 370
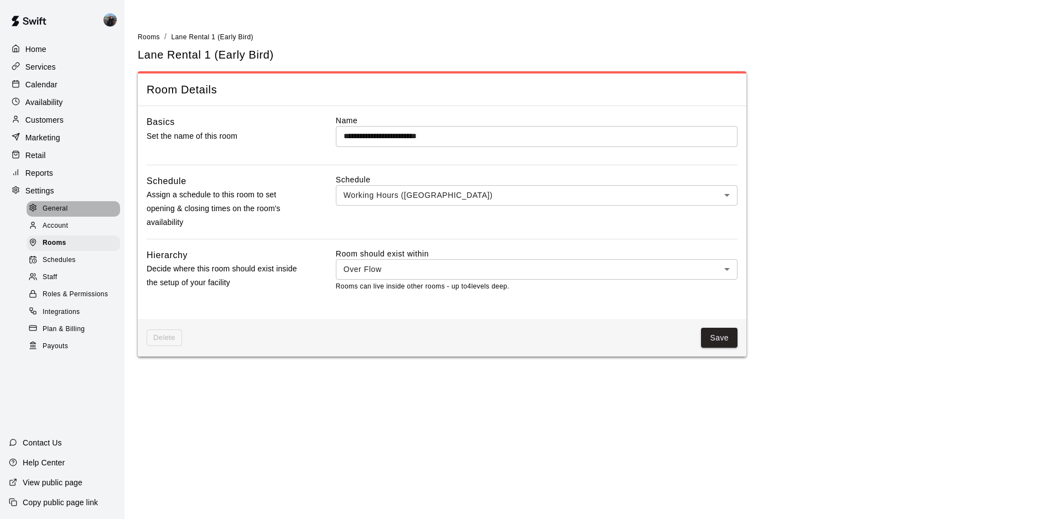
click at [56, 212] on span "General" at bounding box center [55, 209] width 25 height 11
select select "**"
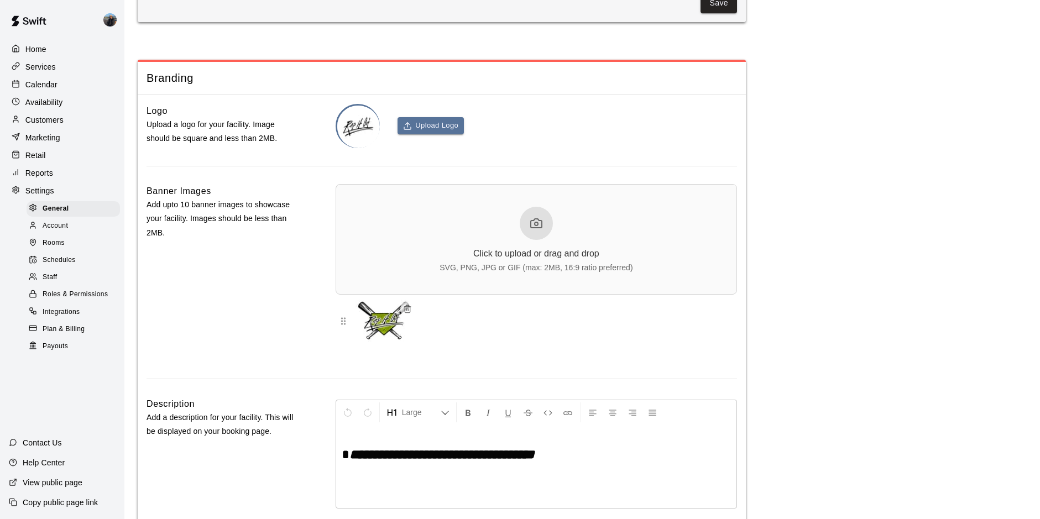
click at [56, 232] on span "Account" at bounding box center [55, 226] width 25 height 11
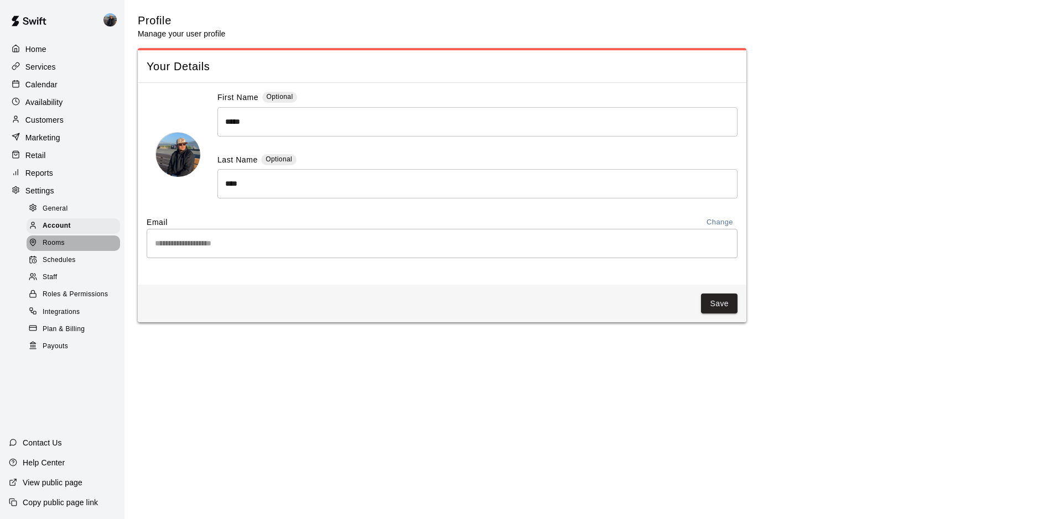
click at [57, 251] on div "Rooms" at bounding box center [73, 243] width 93 height 15
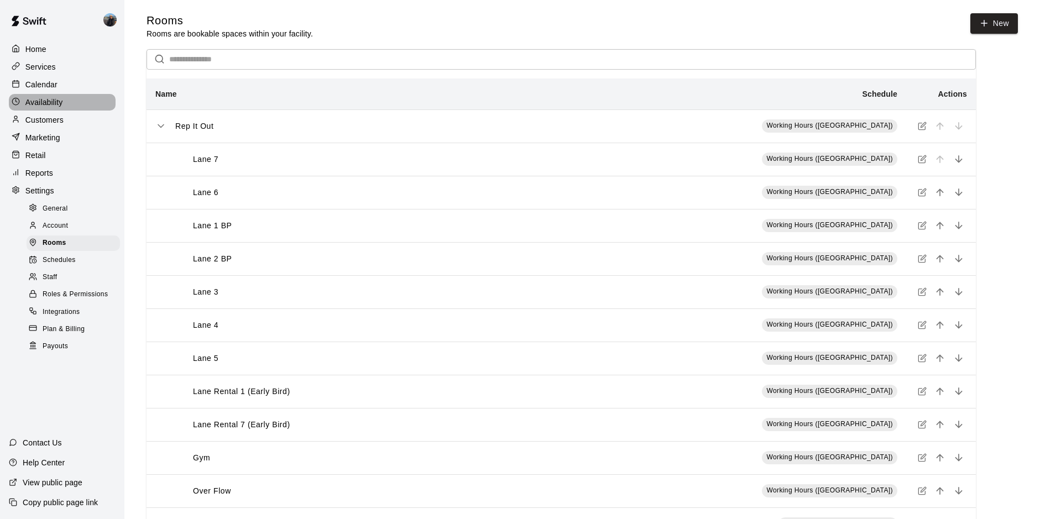
click at [43, 108] on p "Availability" at bounding box center [44, 102] width 38 height 11
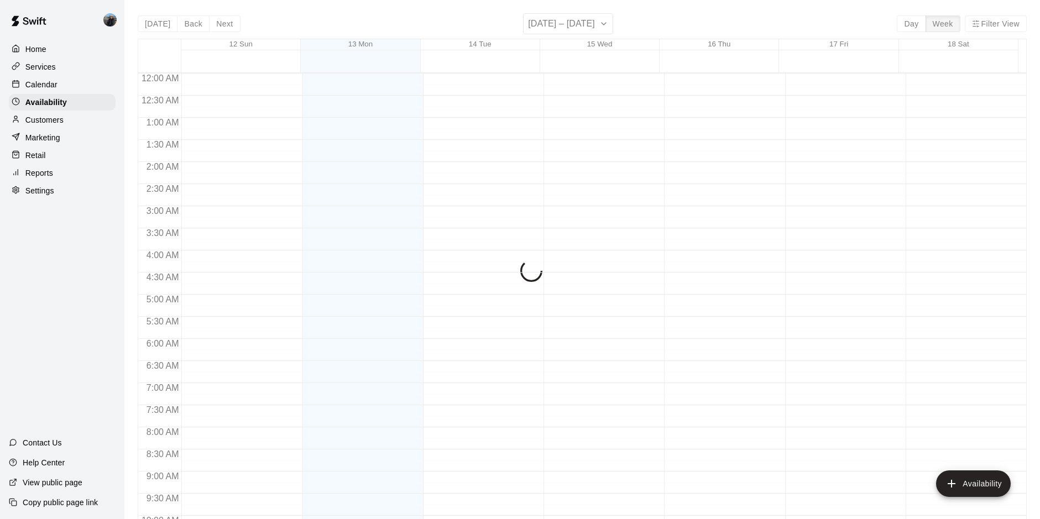
scroll to position [604, 0]
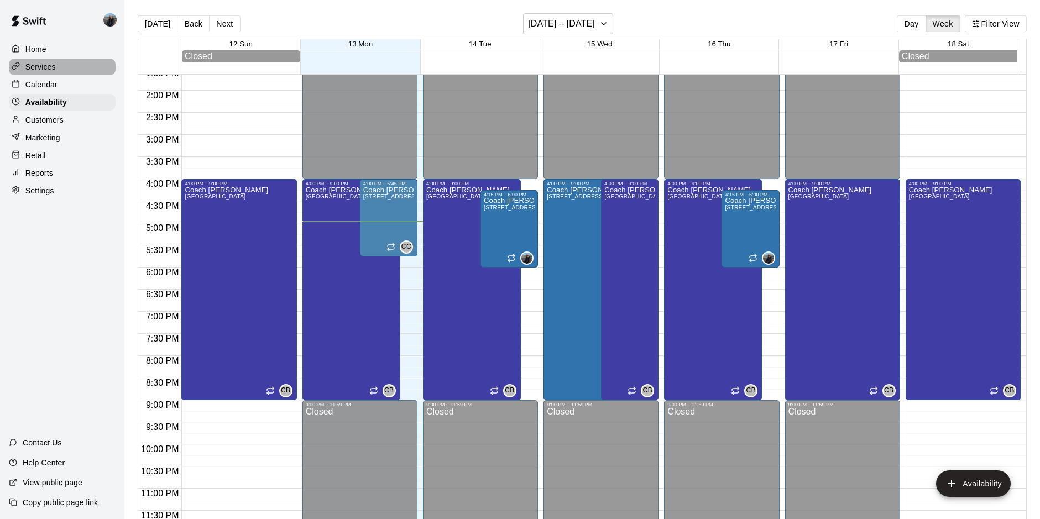
click at [38, 66] on p "Services" at bounding box center [40, 66] width 30 height 11
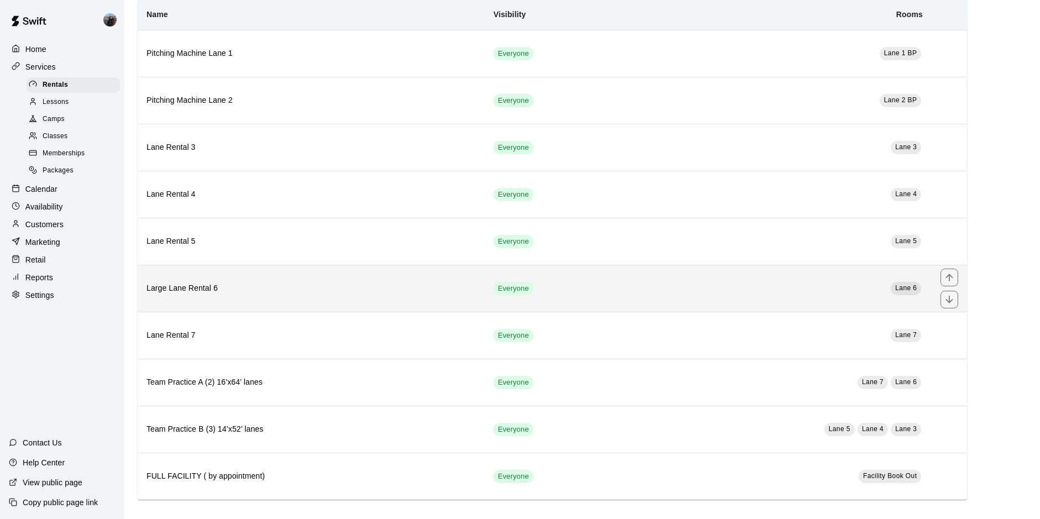
scroll to position [84, 0]
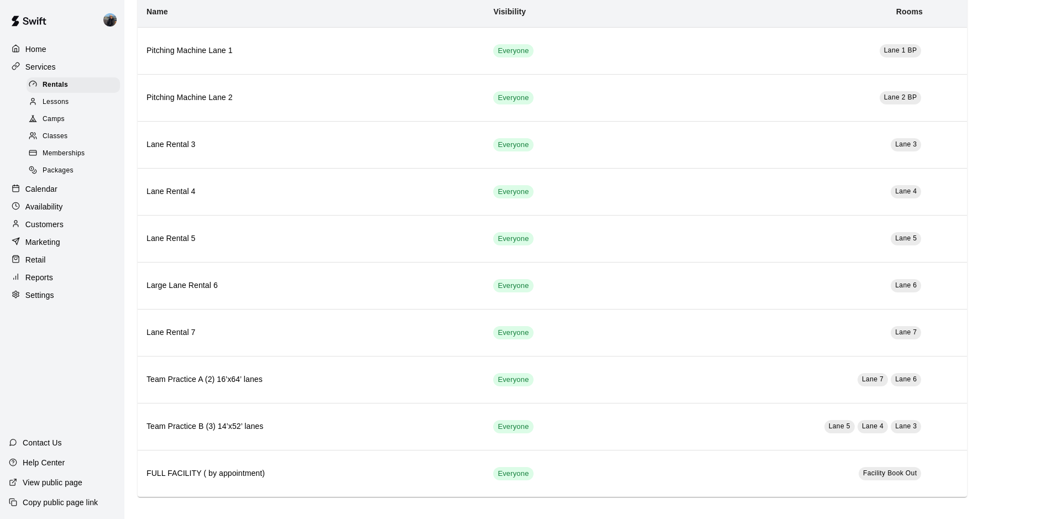
click at [44, 228] on p "Customers" at bounding box center [44, 224] width 38 height 11
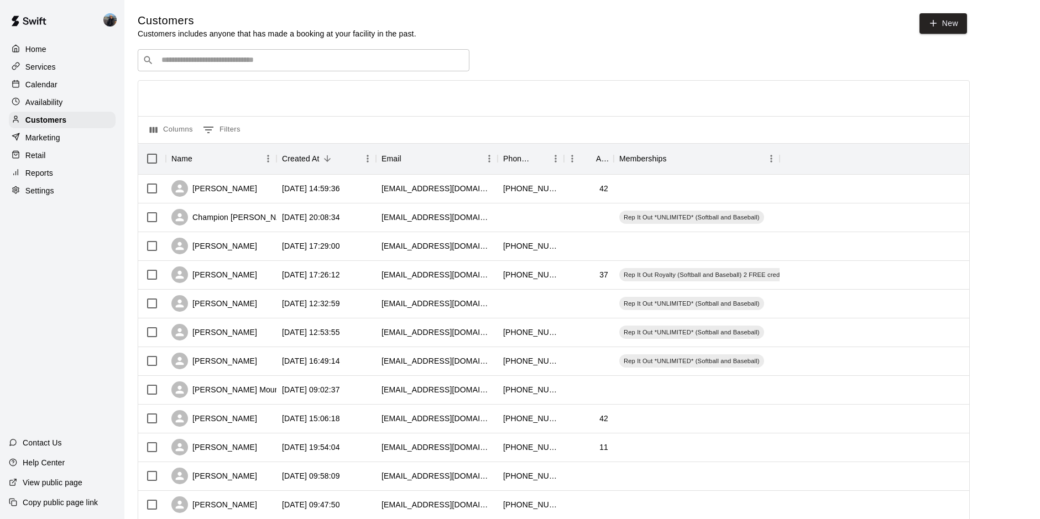
click at [44, 103] on p "Availability" at bounding box center [44, 102] width 38 height 11
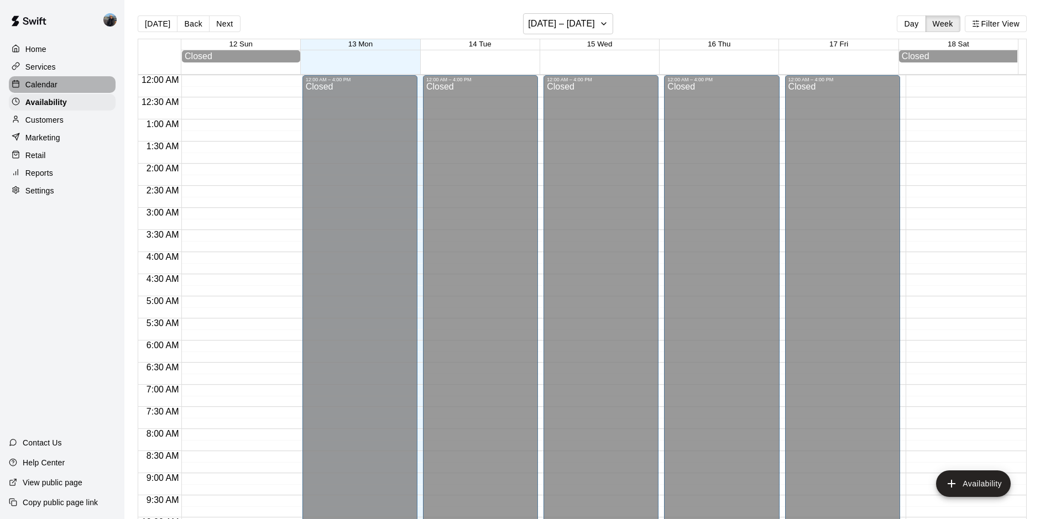
click at [44, 87] on p "Calendar" at bounding box center [41, 84] width 32 height 11
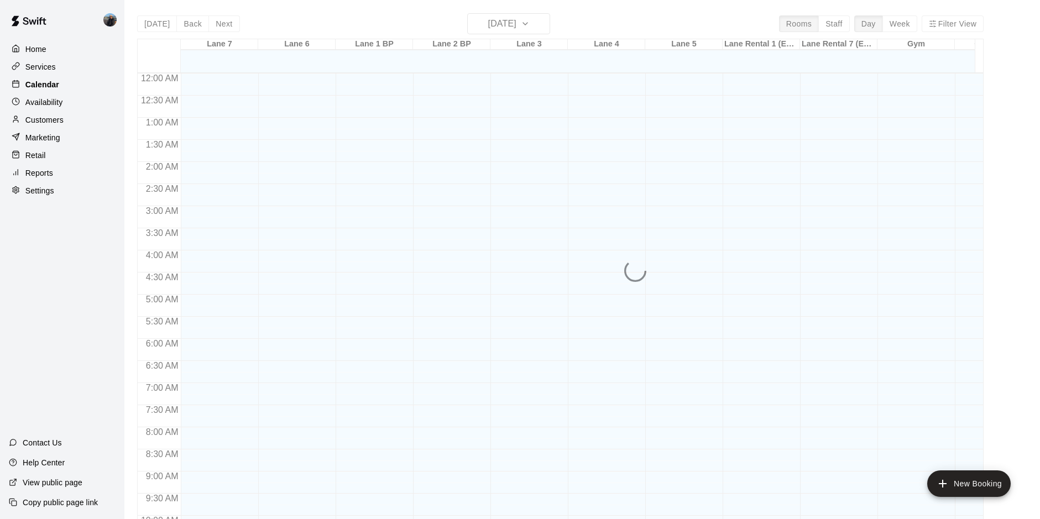
scroll to position [570, 0]
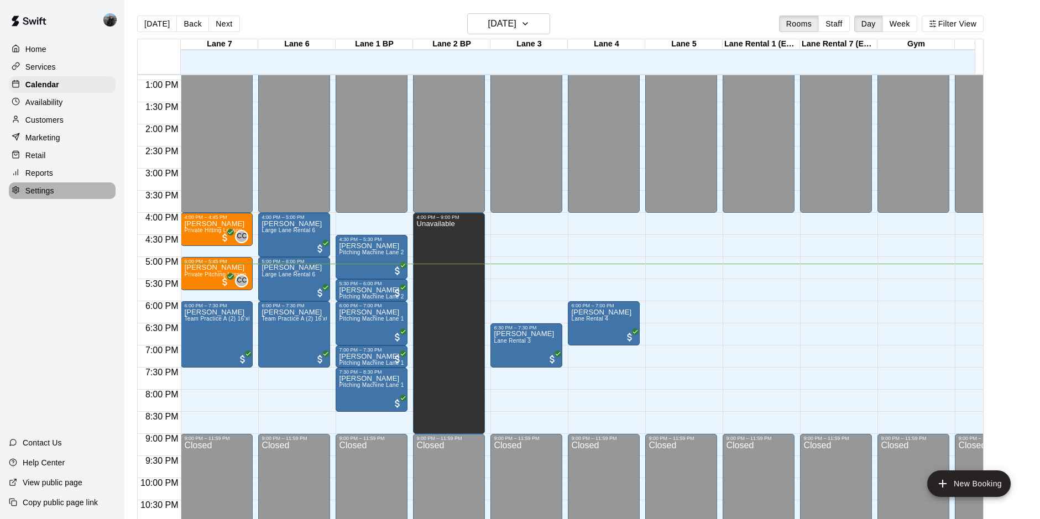
click at [49, 199] on div "Settings" at bounding box center [62, 191] width 107 height 17
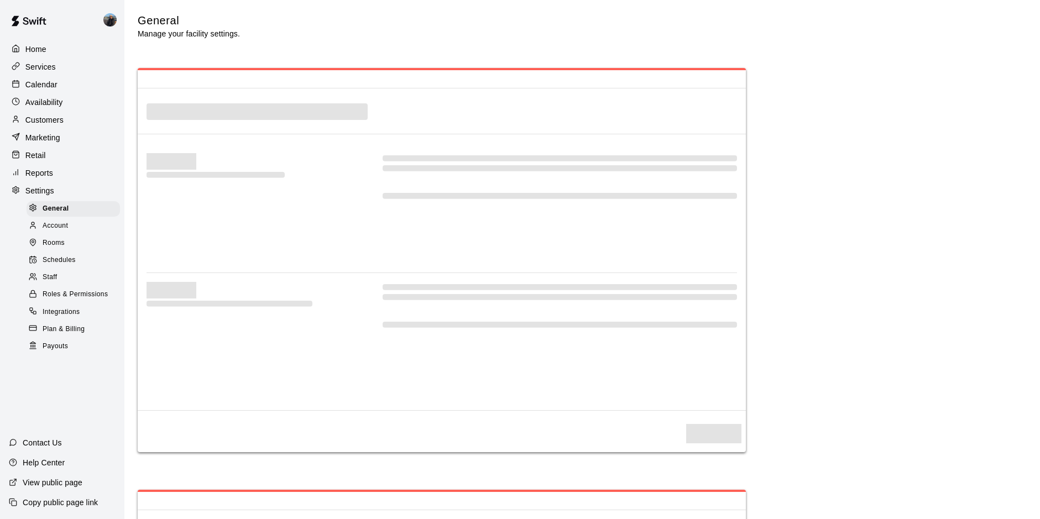
select select "**"
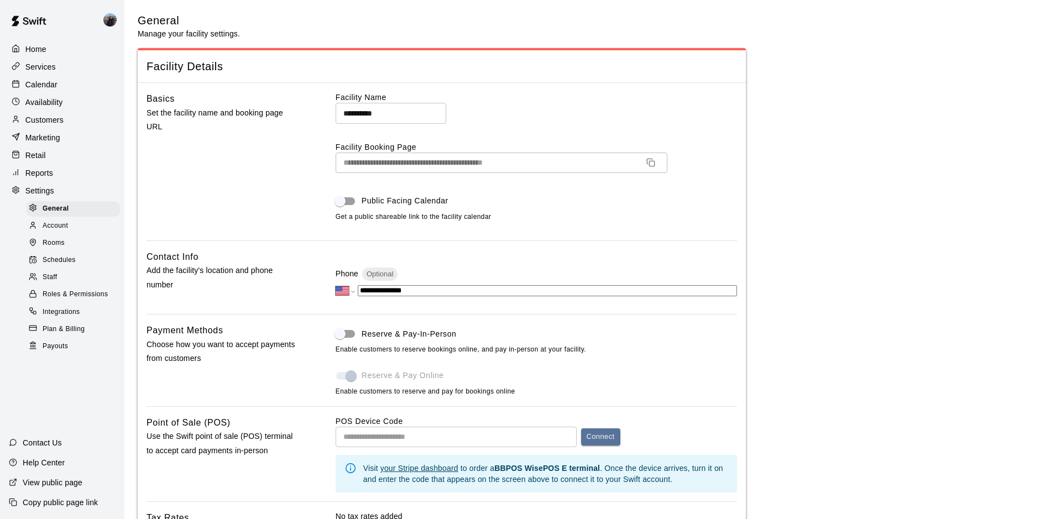
click at [63, 249] on span "Rooms" at bounding box center [54, 243] width 22 height 11
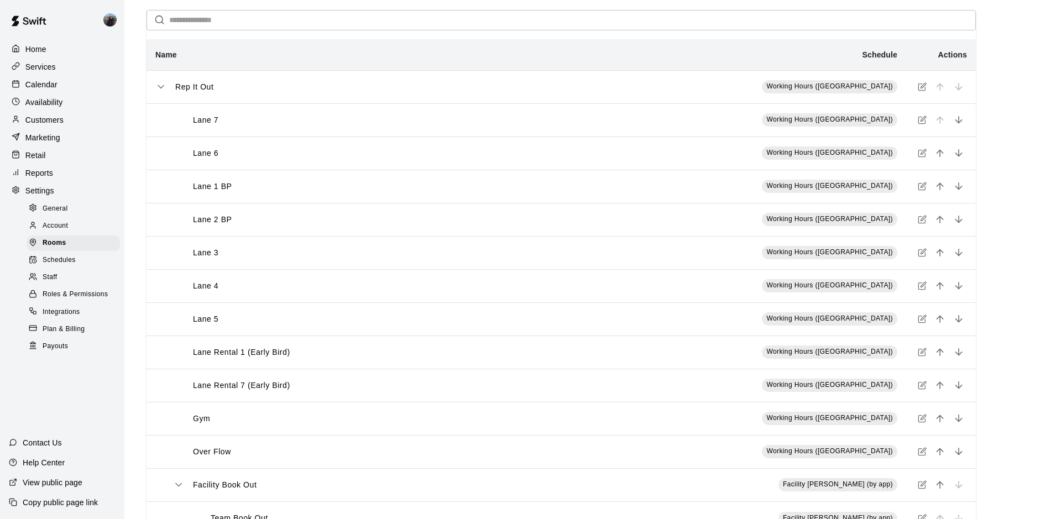
scroll to position [79, 0]
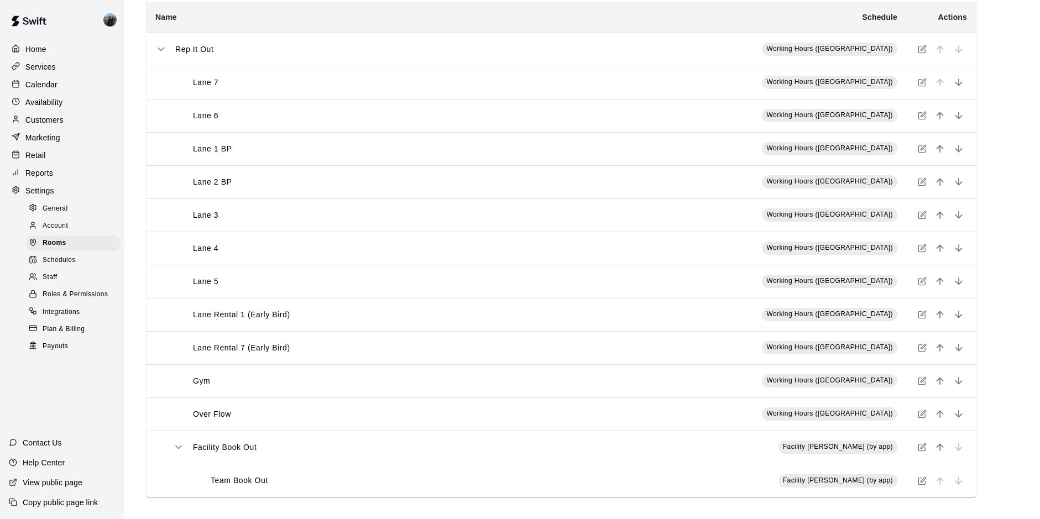
click at [926, 348] on icon "simple table" at bounding box center [922, 347] width 9 height 9
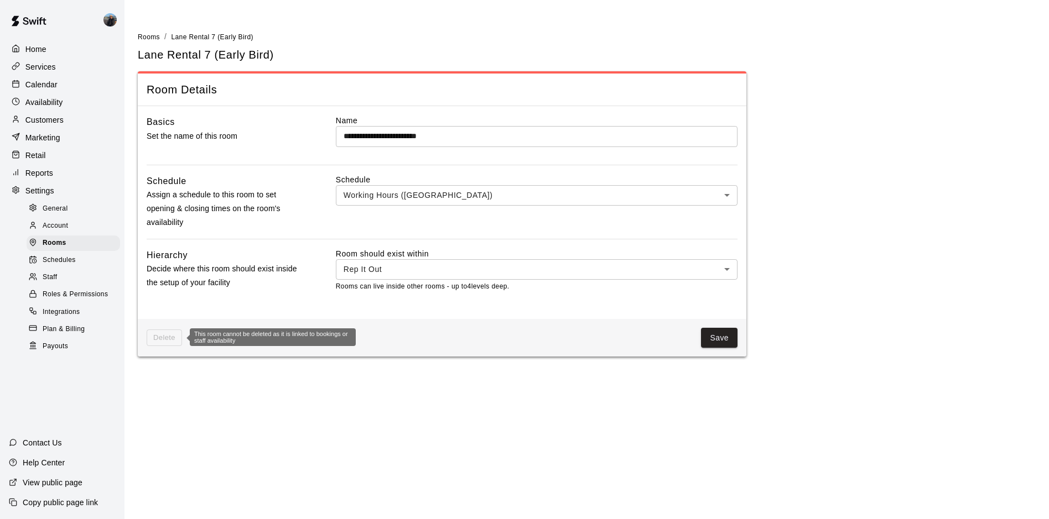
click at [157, 339] on span "Delete" at bounding box center [164, 338] width 35 height 17
click at [50, 80] on p "Calendar" at bounding box center [41, 84] width 32 height 11
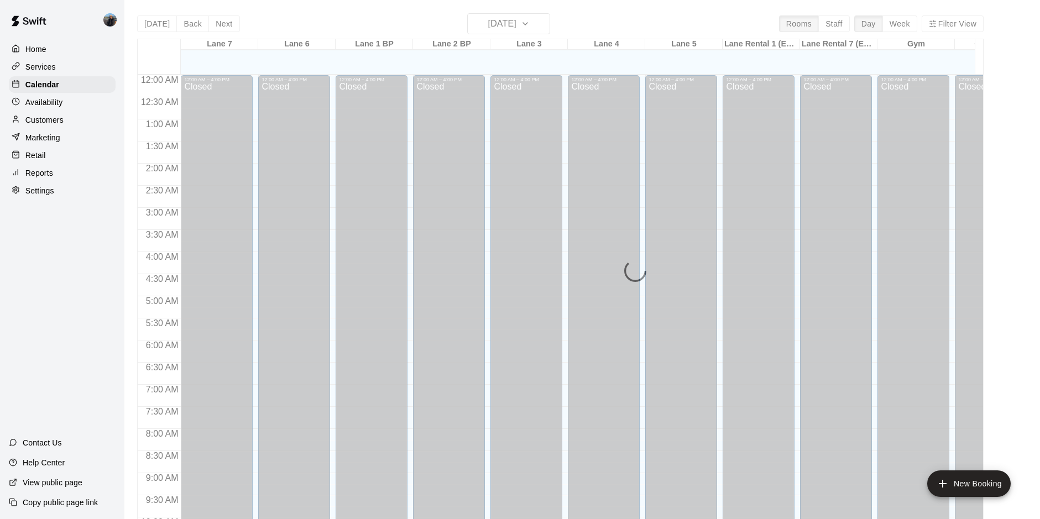
scroll to position [570, 0]
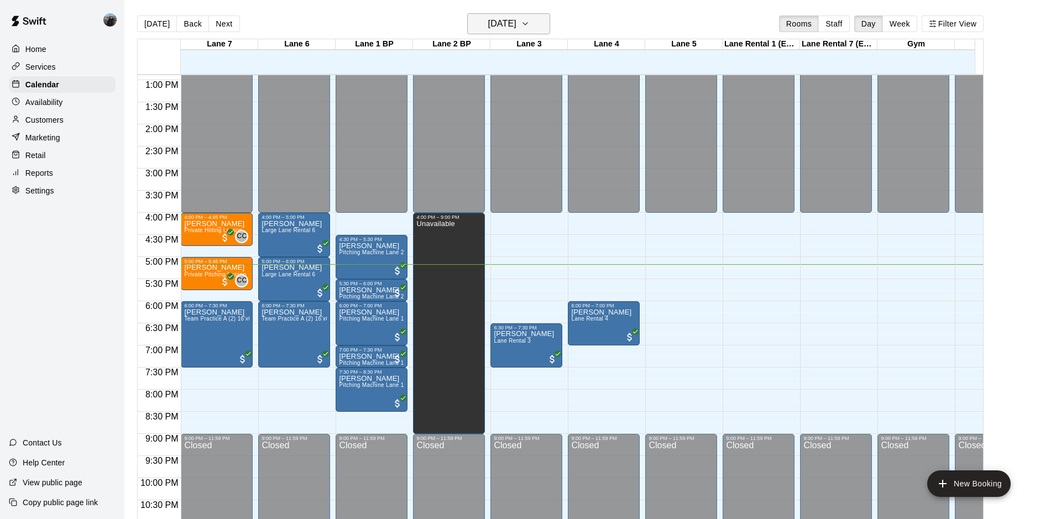
click at [550, 22] on button "[DATE]" at bounding box center [508, 23] width 83 height 21
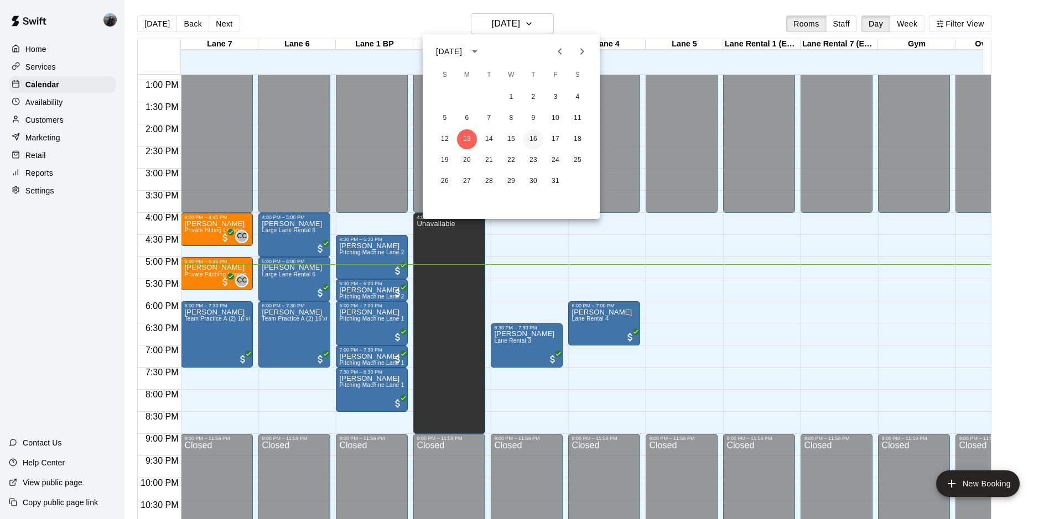
click at [534, 136] on button "16" at bounding box center [533, 139] width 20 height 20
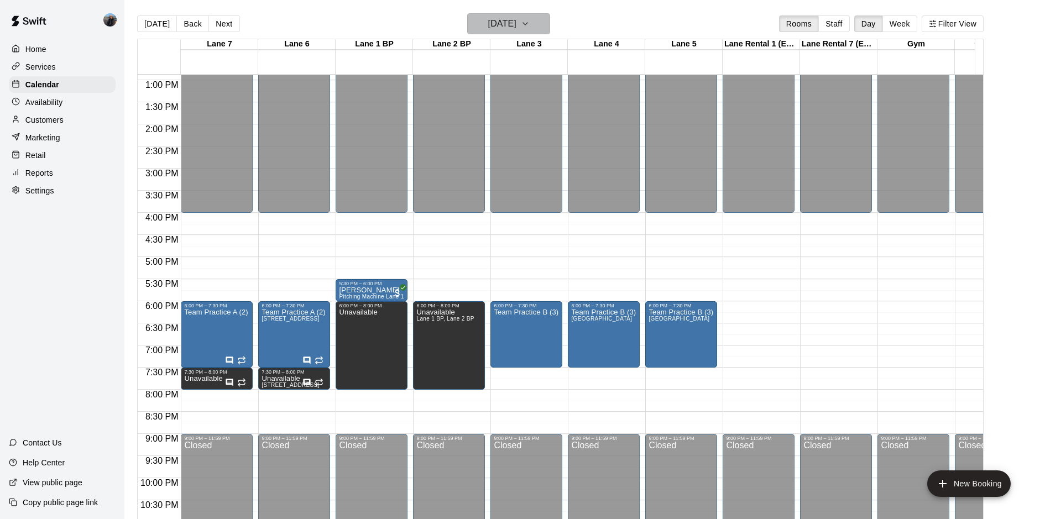
click at [517, 18] on h6 "Thursday Oct 16" at bounding box center [502, 23] width 28 height 15
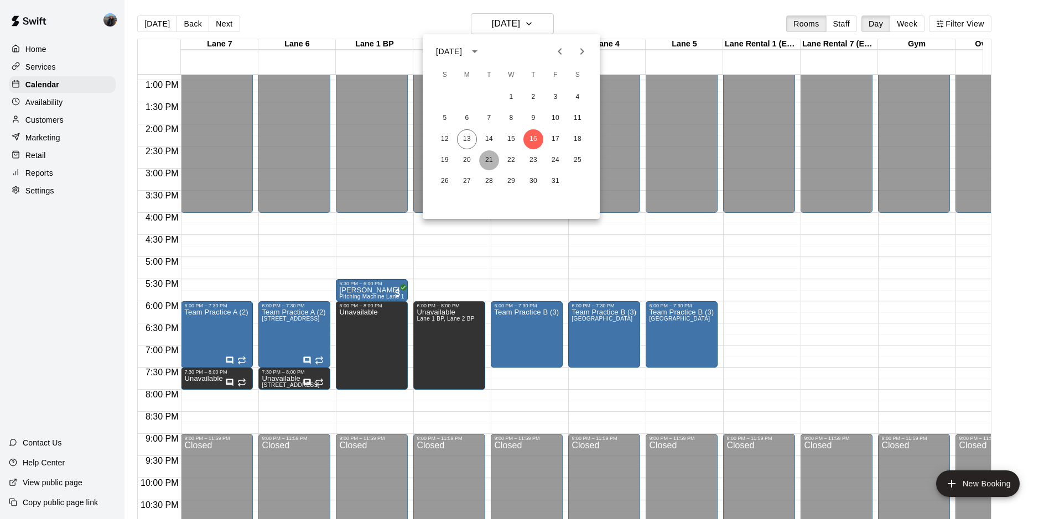
click at [482, 153] on button "21" at bounding box center [489, 160] width 20 height 20
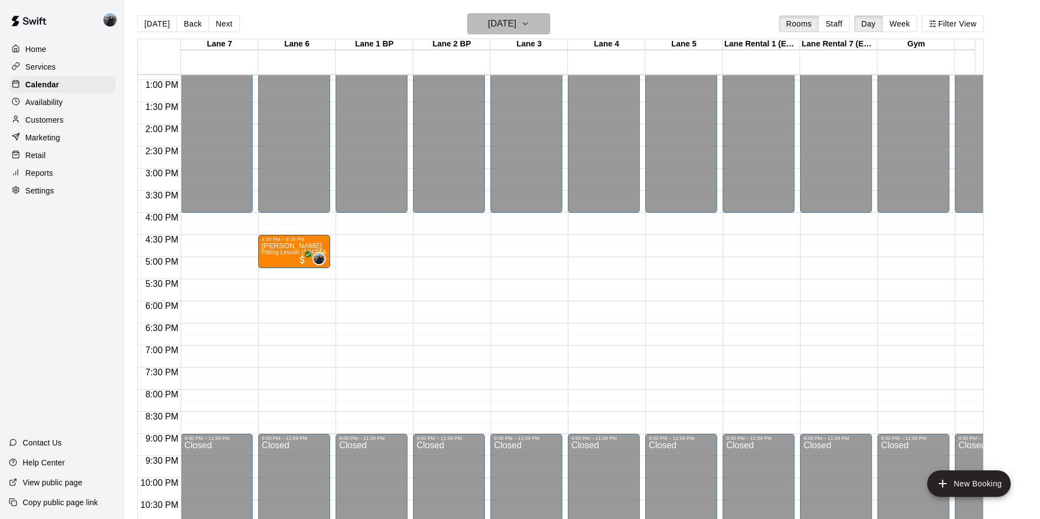
click at [513, 25] on h6 "Tuesday Oct 21" at bounding box center [502, 23] width 28 height 15
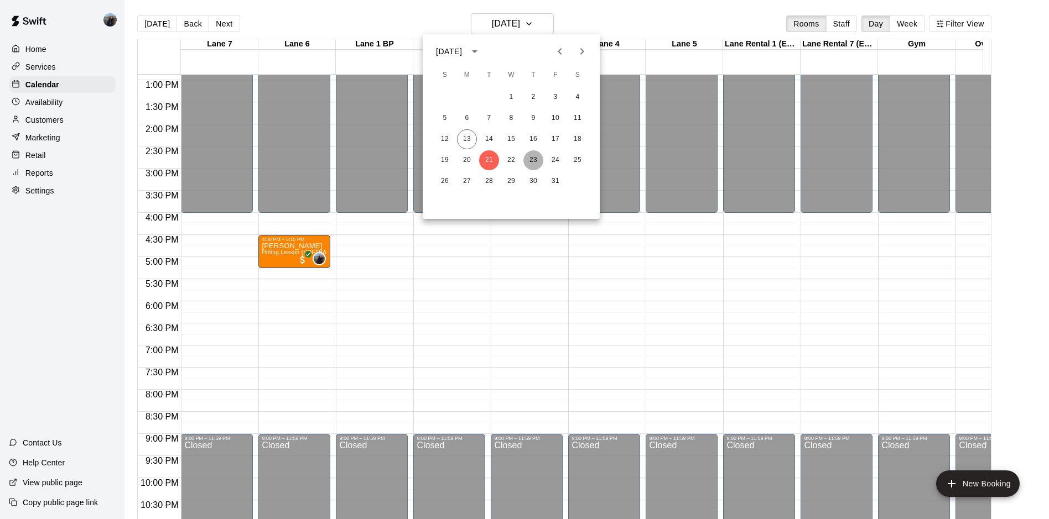
click at [536, 160] on button "23" at bounding box center [533, 160] width 20 height 20
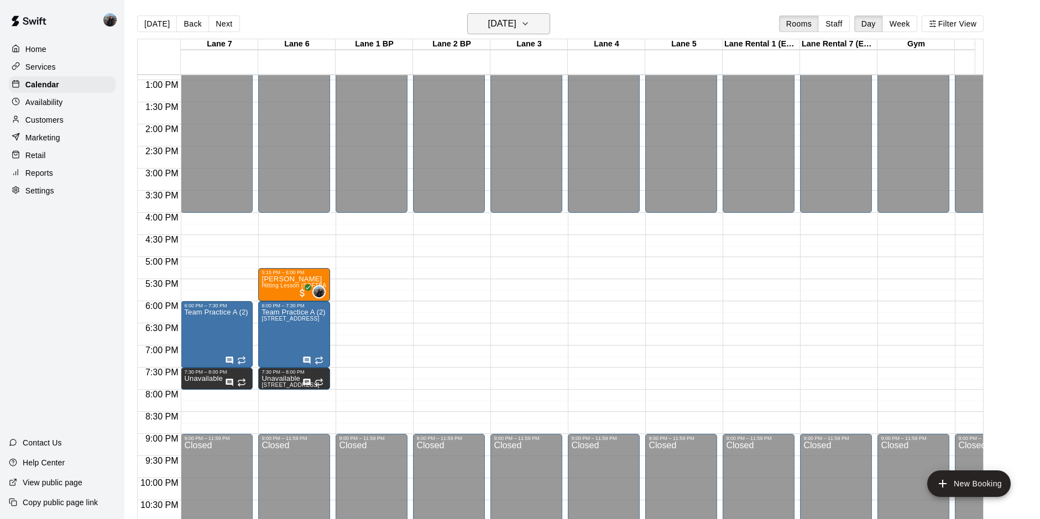
click at [517, 28] on h6 "Thursday Oct 23" at bounding box center [502, 23] width 28 height 15
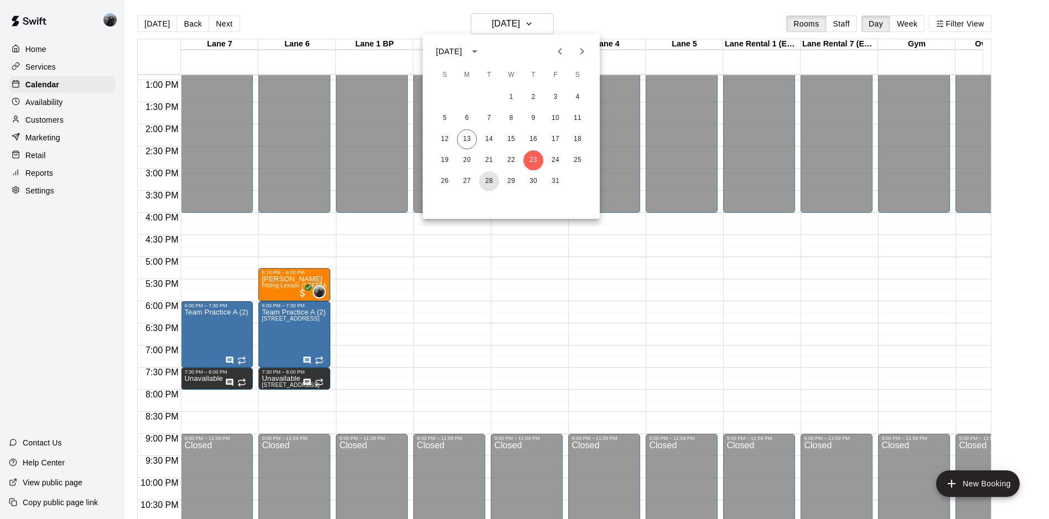
click at [487, 178] on button "28" at bounding box center [489, 181] width 20 height 20
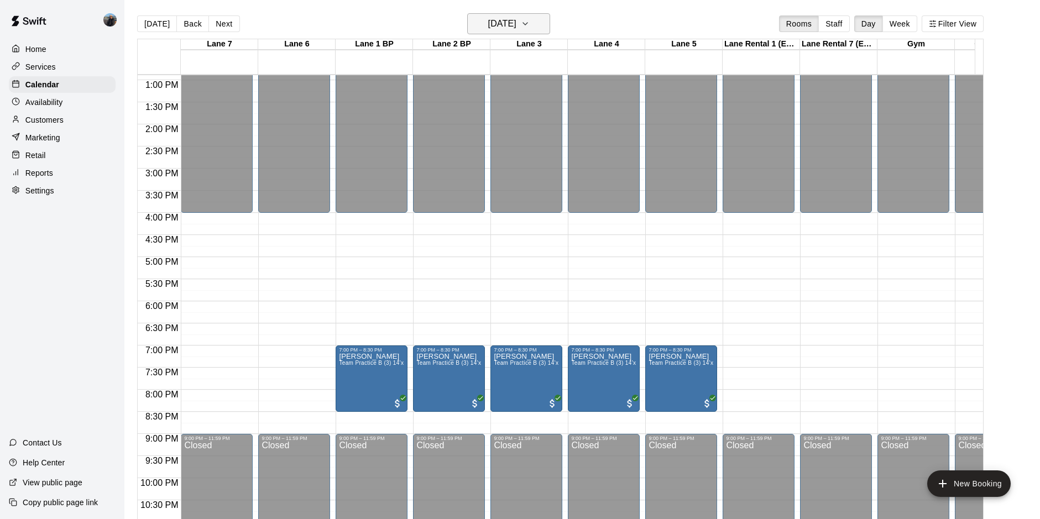
click at [504, 29] on h6 "Tuesday Oct 28" at bounding box center [502, 23] width 28 height 15
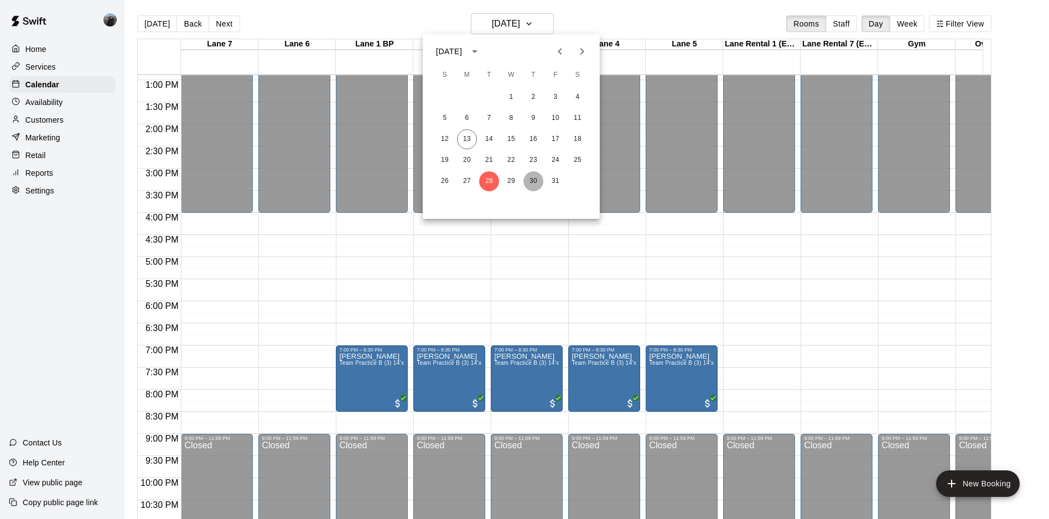
click at [533, 176] on button "30" at bounding box center [533, 181] width 20 height 20
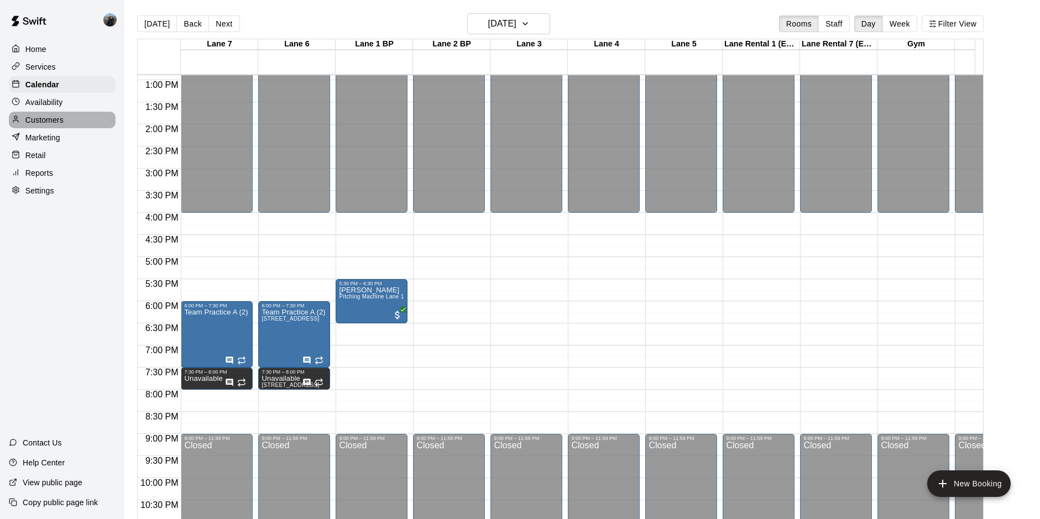
click at [35, 124] on p "Customers" at bounding box center [44, 119] width 38 height 11
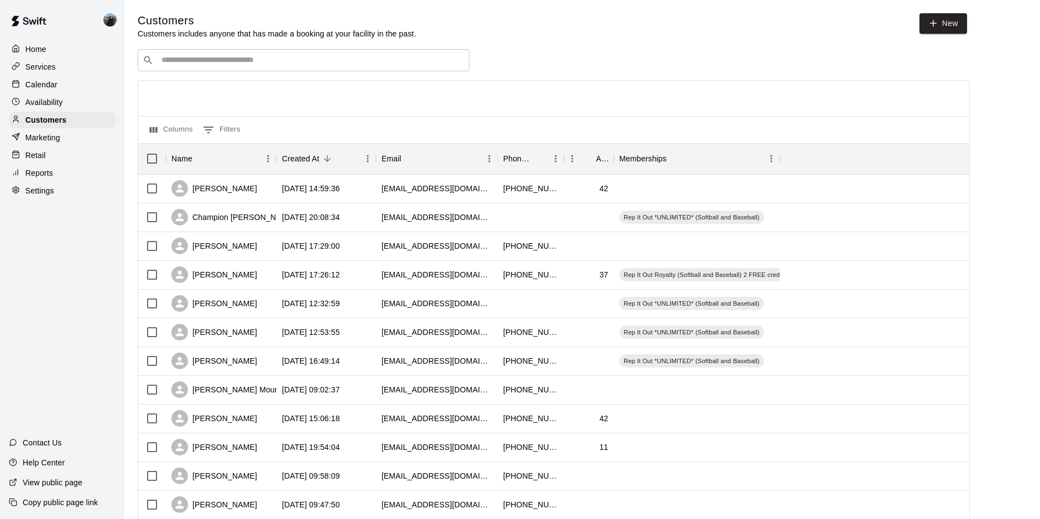
click at [329, 55] on div "​ ​" at bounding box center [304, 60] width 332 height 22
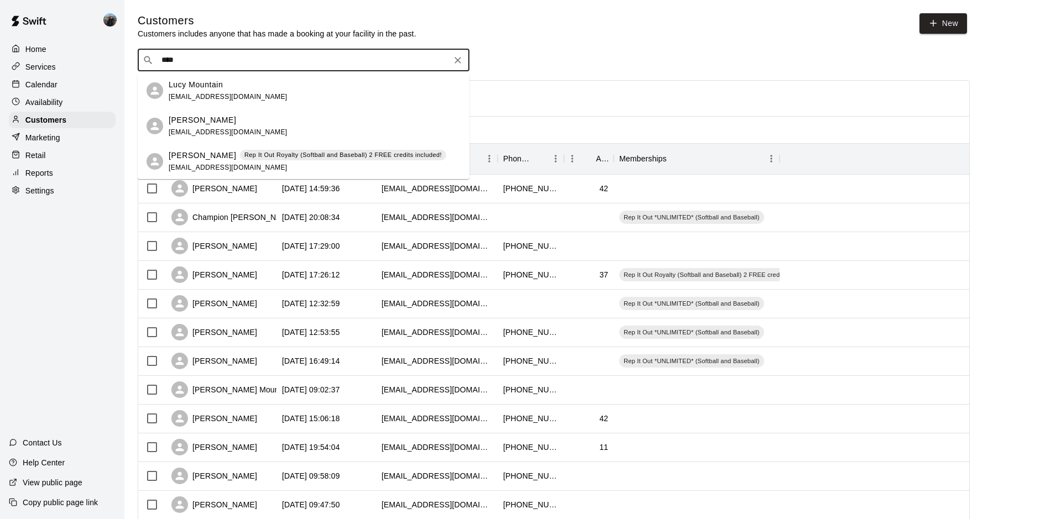
type input "****"
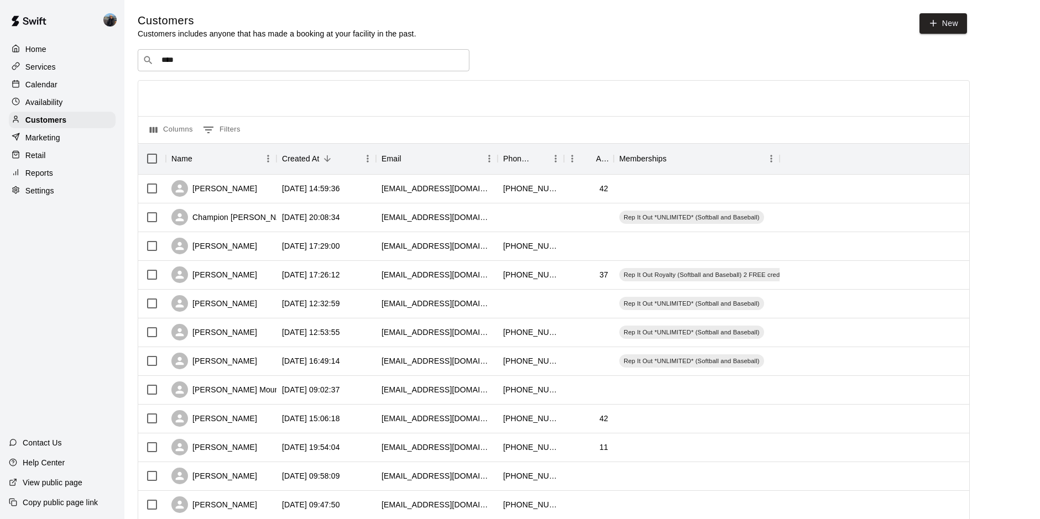
click at [61, 207] on div "Home Services Calendar Availability Customers Marketing Retail Reports Settings…" at bounding box center [62, 259] width 124 height 519
click at [65, 198] on div "Settings" at bounding box center [62, 191] width 107 height 17
select select "**"
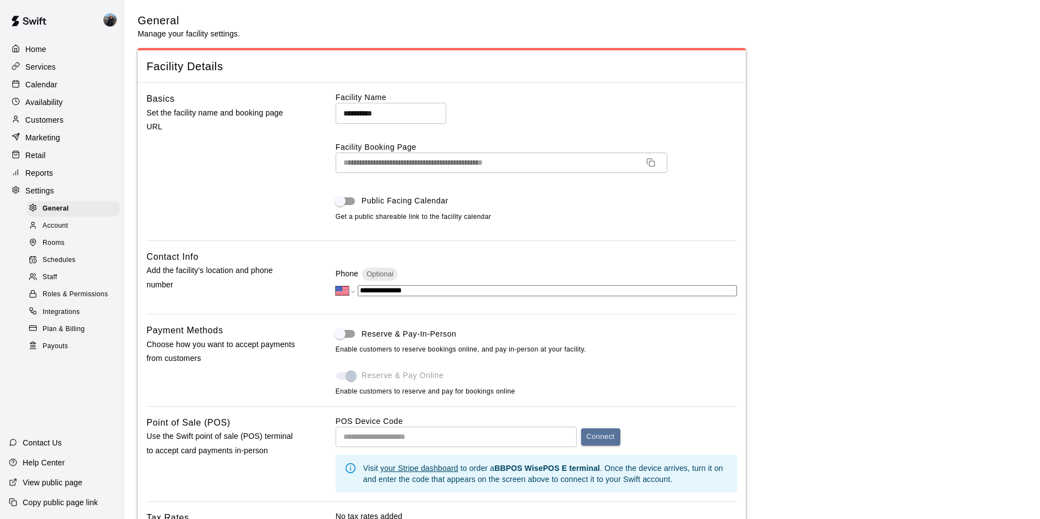
scroll to position [2170, 0]
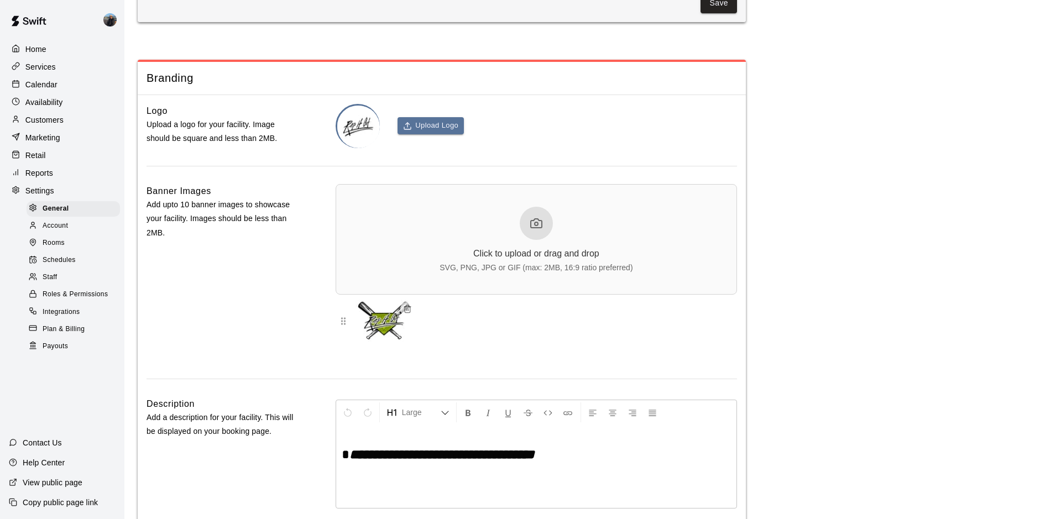
click at [72, 246] on div "Rooms" at bounding box center [73, 243] width 93 height 15
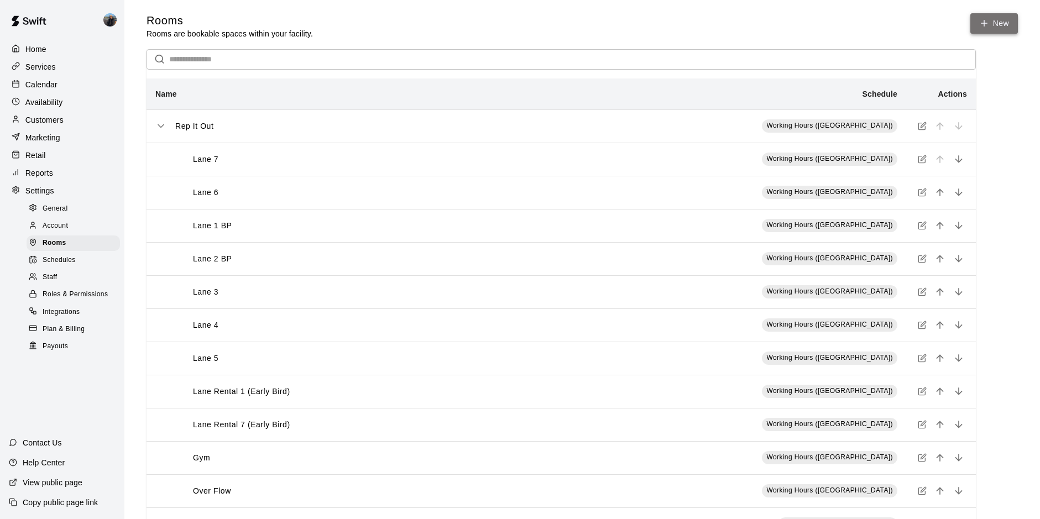
click at [1016, 17] on link "New" at bounding box center [995, 23] width 48 height 20
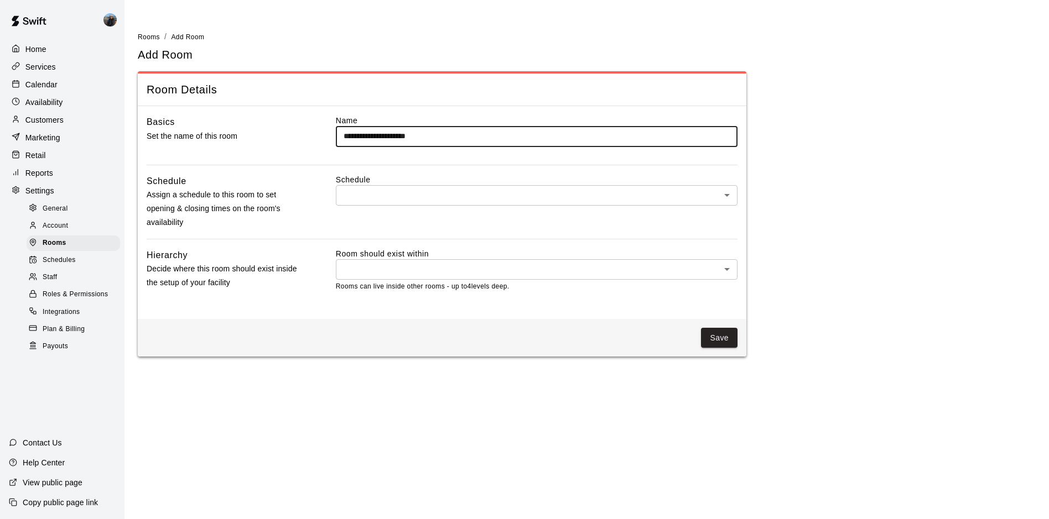
type input "**********"
click at [452, 194] on body "**********" at bounding box center [524, 185] width 1049 height 370
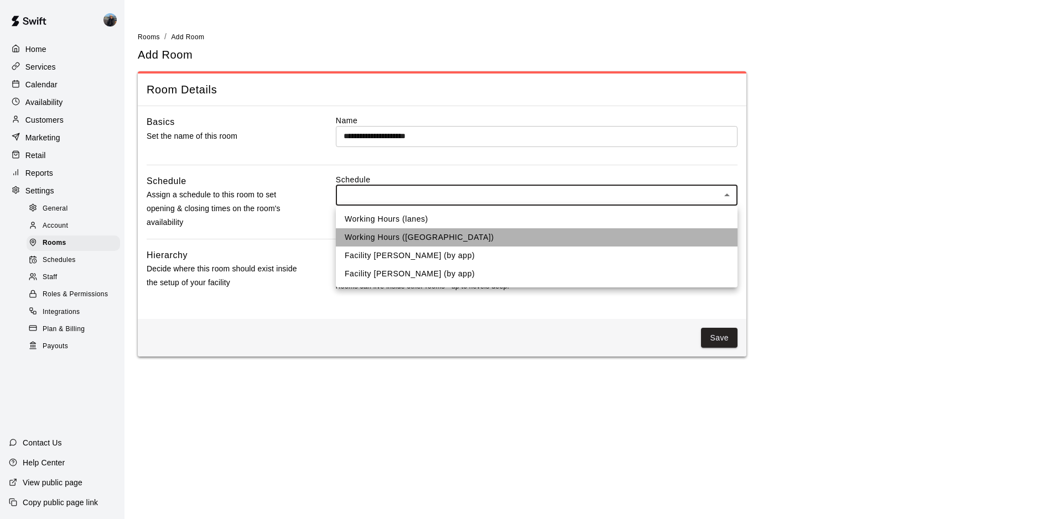
click at [431, 232] on li "Working Hours (RIO)" at bounding box center [537, 237] width 402 height 18
type input "***"
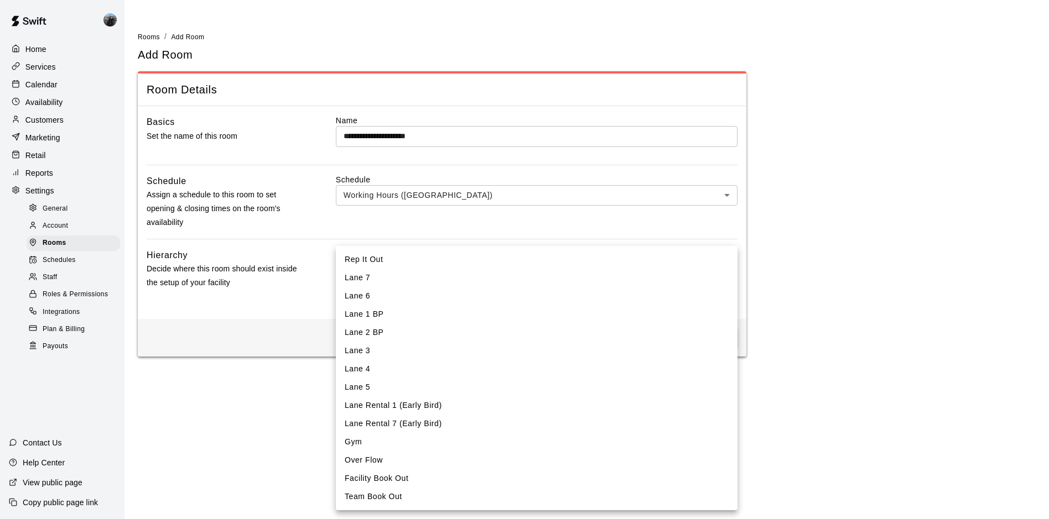
click at [389, 269] on body "**********" at bounding box center [524, 185] width 1049 height 370
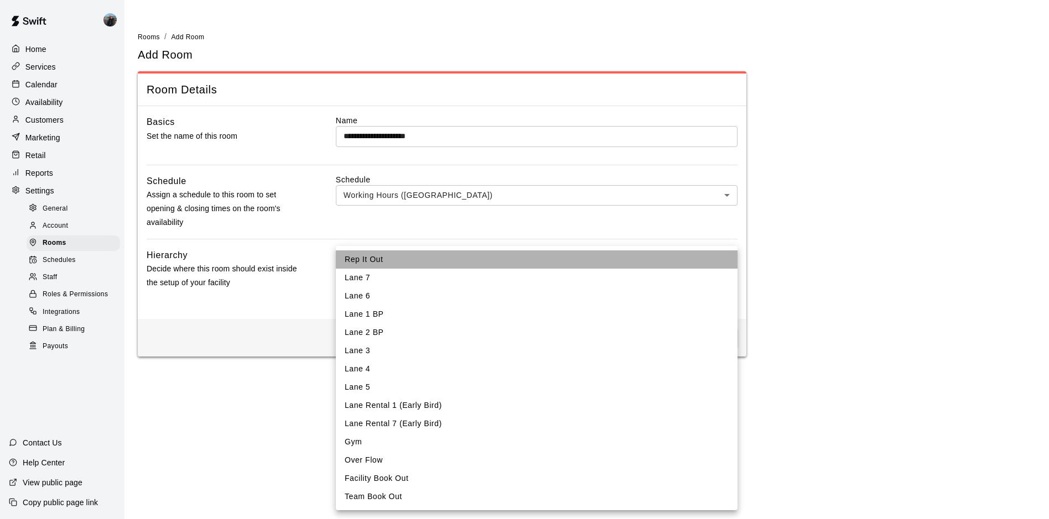
click at [392, 260] on li "Rep It Out" at bounding box center [537, 260] width 402 height 18
type input "****"
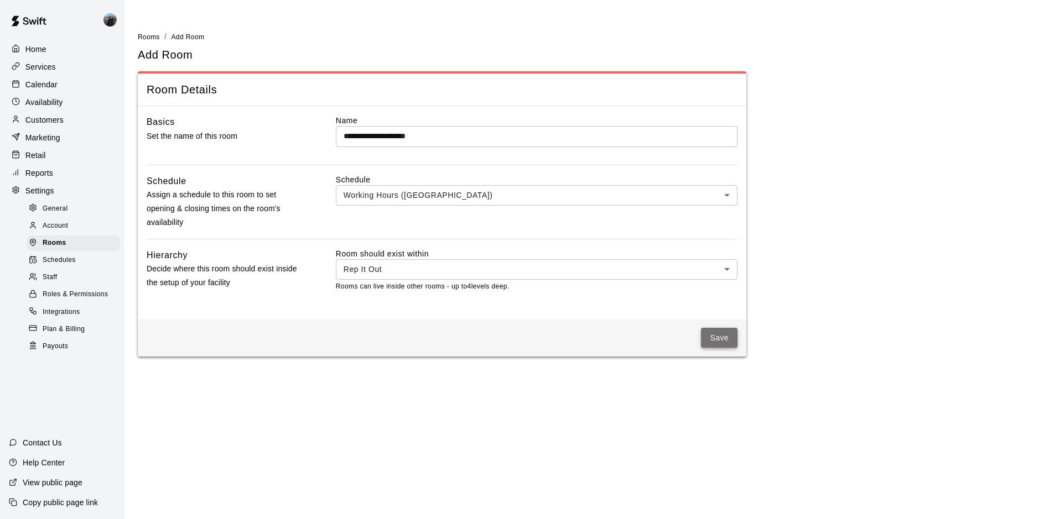
click at [734, 336] on button "Save" at bounding box center [719, 338] width 37 height 20
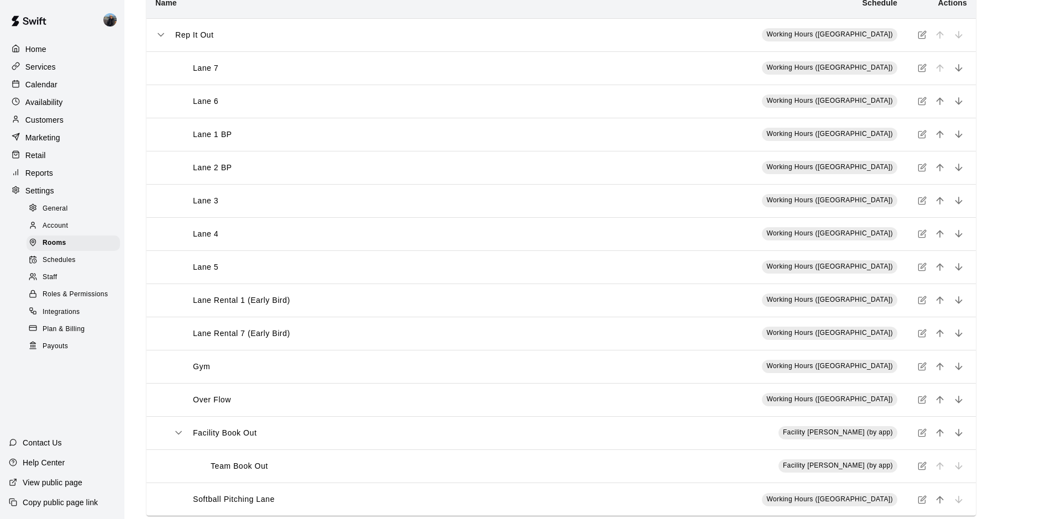
scroll to position [111, 0]
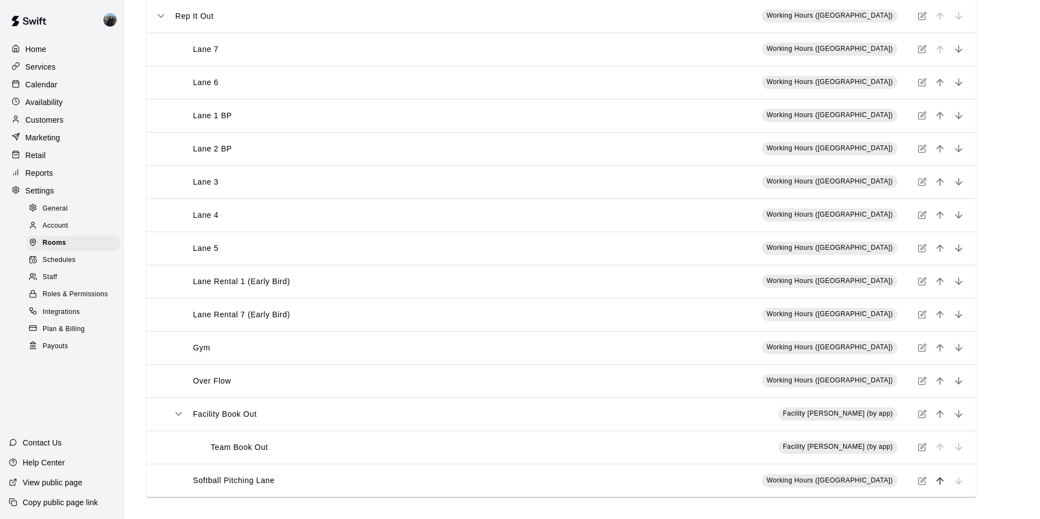
click at [940, 482] on icon "move item up" at bounding box center [939, 480] width 7 height 7
click at [940, 415] on icon "move item up" at bounding box center [940, 414] width 11 height 11
click at [941, 381] on icon "move item up" at bounding box center [940, 381] width 11 height 11
click at [939, 342] on button "move item up" at bounding box center [940, 348] width 17 height 17
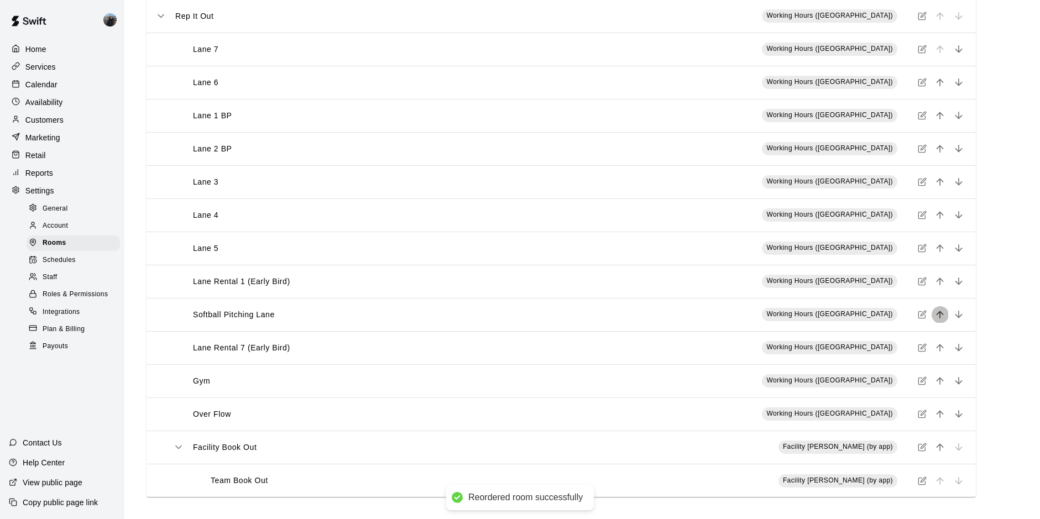
click at [943, 317] on icon "move item up" at bounding box center [940, 314] width 11 height 11
click at [941, 282] on icon "move item up" at bounding box center [939, 281] width 7 height 7
click at [933, 242] on button "move item up" at bounding box center [940, 248] width 17 height 17
click at [939, 211] on icon "move item up" at bounding box center [940, 215] width 11 height 11
click at [938, 179] on icon "move item up" at bounding box center [940, 181] width 11 height 11
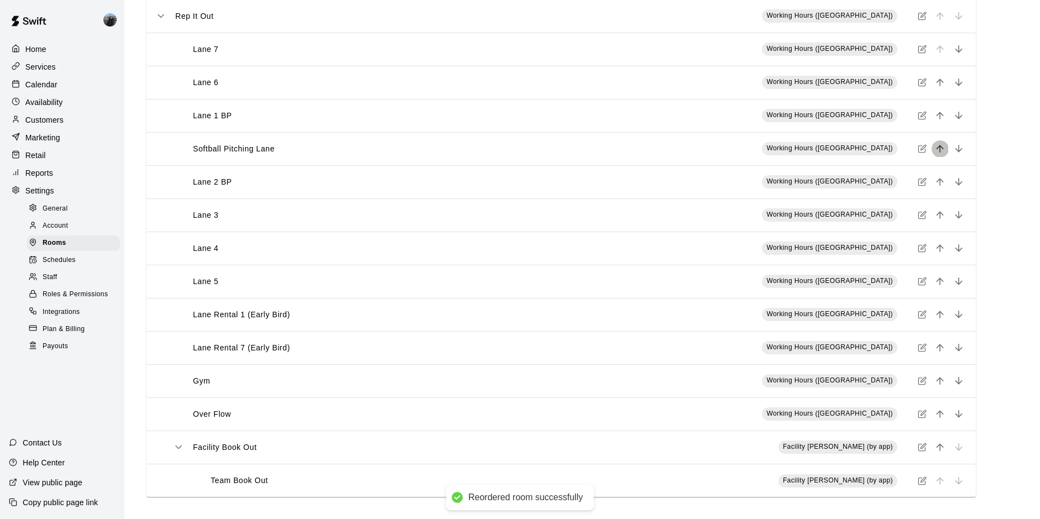
click at [938, 149] on icon "move item up" at bounding box center [939, 148] width 7 height 7
click at [938, 109] on button "move item up" at bounding box center [940, 115] width 17 height 17
click at [942, 85] on icon "move item up" at bounding box center [940, 82] width 11 height 11
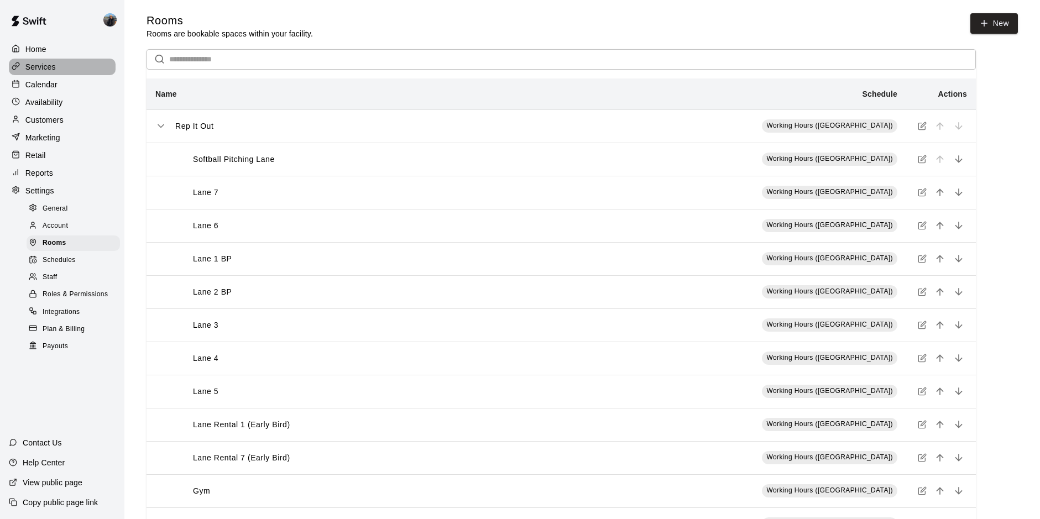
click at [33, 71] on p "Services" at bounding box center [40, 66] width 30 height 11
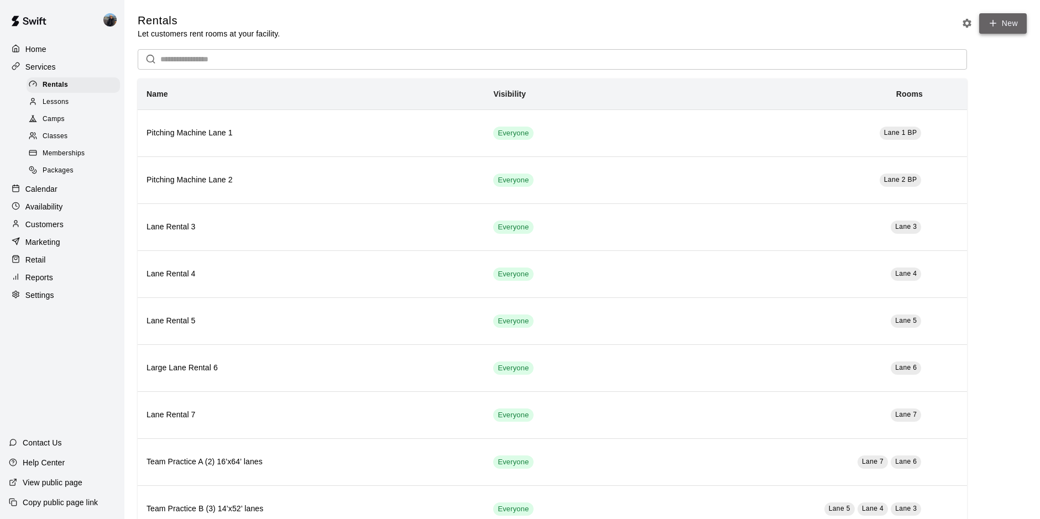
click at [1020, 20] on link "New" at bounding box center [1004, 23] width 48 height 20
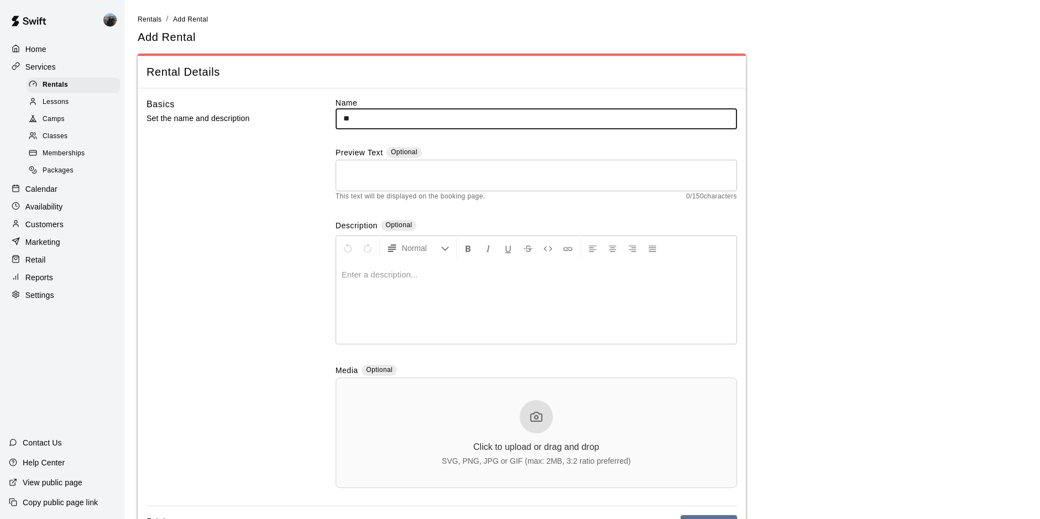
type input "**********"
click at [377, 172] on textarea at bounding box center [536, 175] width 386 height 22
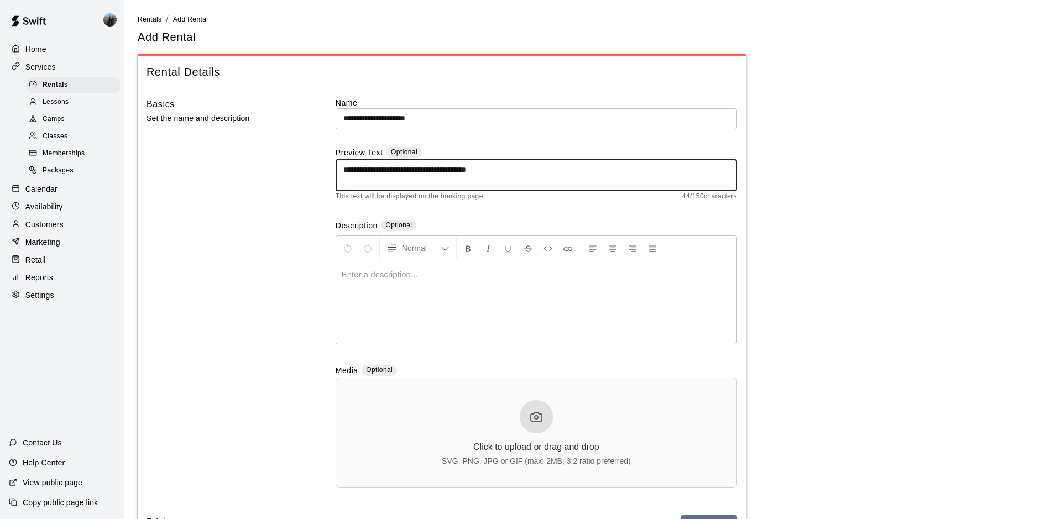
type textarea "**********"
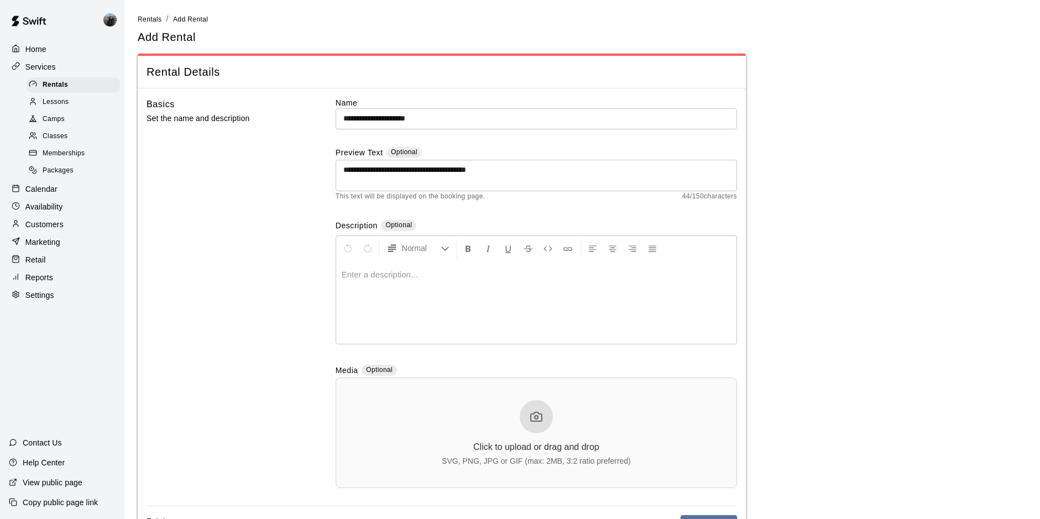
click at [464, 317] on div at bounding box center [536, 302] width 400 height 83
click at [412, 277] on span "**********" at bounding box center [400, 274] width 116 height 8
click at [484, 272] on p "**********" at bounding box center [536, 274] width 389 height 11
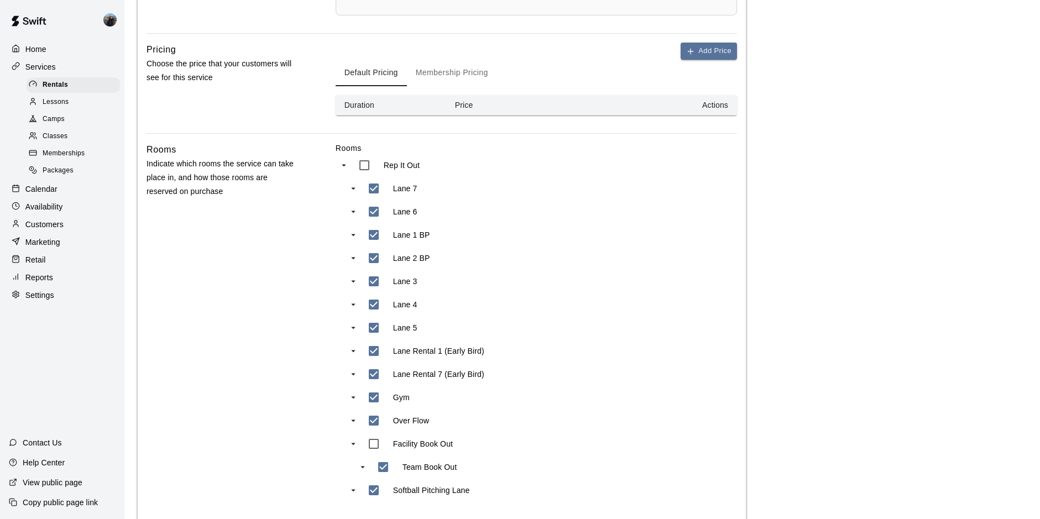
scroll to position [498, 0]
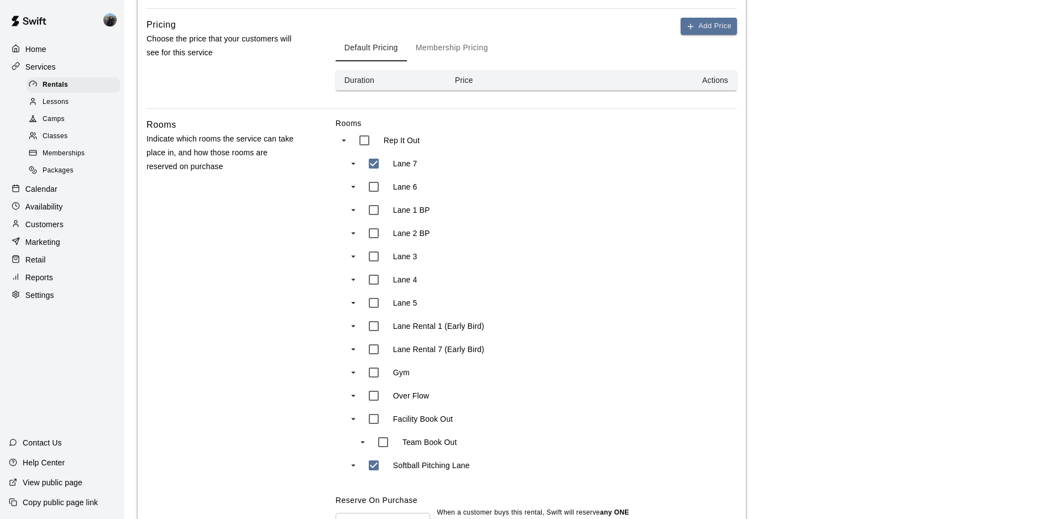
type input "***"
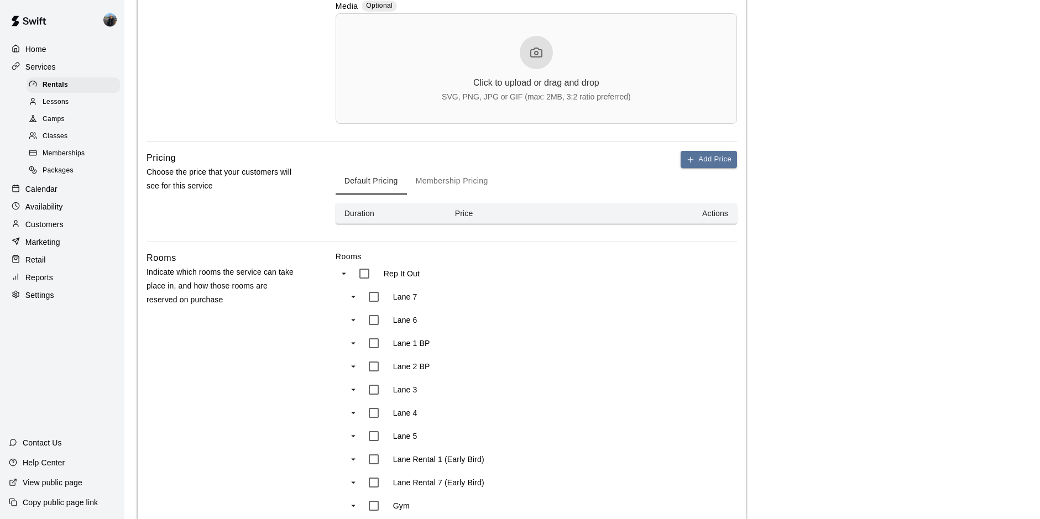
scroll to position [256, 0]
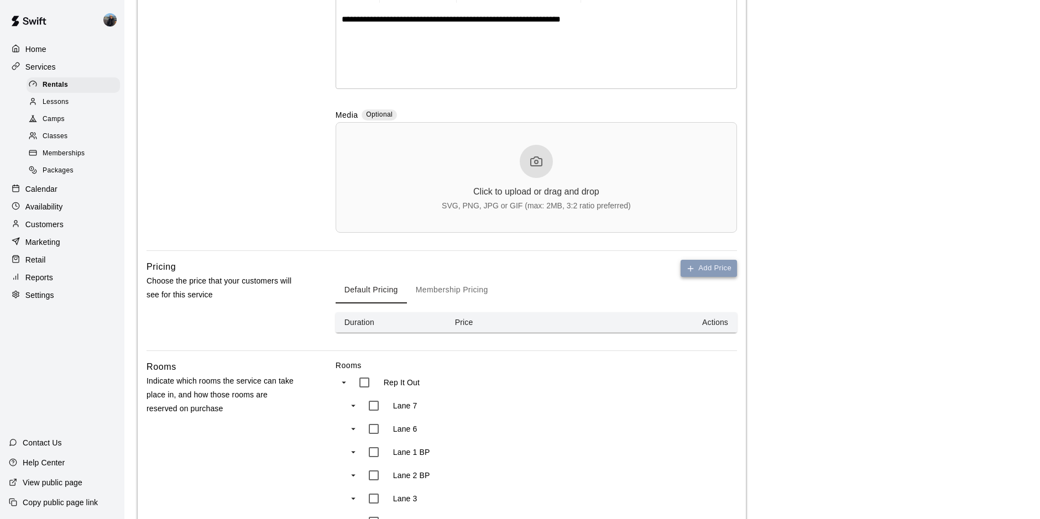
click at [715, 270] on button "Add Price" at bounding box center [709, 268] width 56 height 17
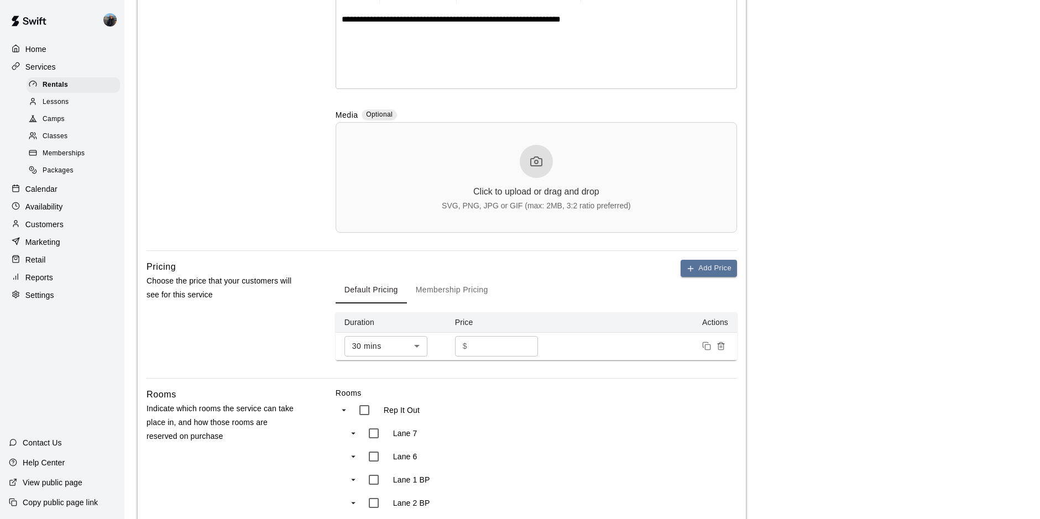
click at [496, 345] on input "*" at bounding box center [505, 346] width 66 height 20
type input "**"
click at [704, 270] on button "Add Price" at bounding box center [709, 268] width 56 height 17
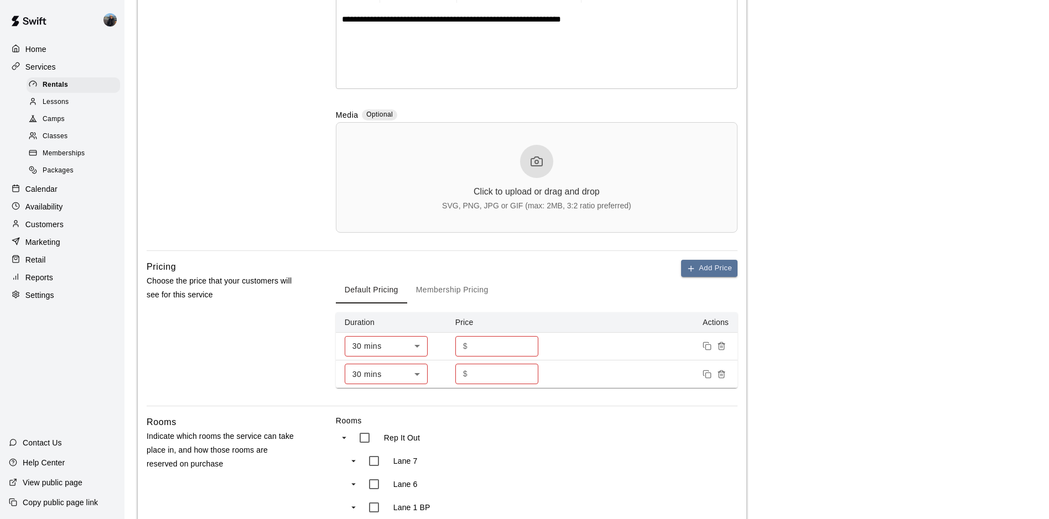
click at [415, 373] on body "**********" at bounding box center [524, 351] width 1049 height 1215
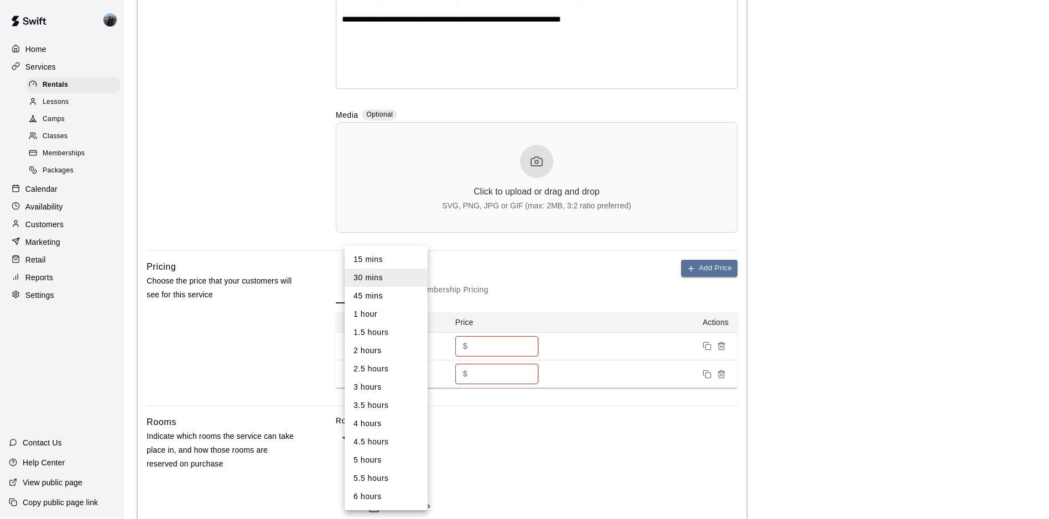
click at [388, 313] on li "1 hour" at bounding box center [386, 314] width 83 height 18
type input "**"
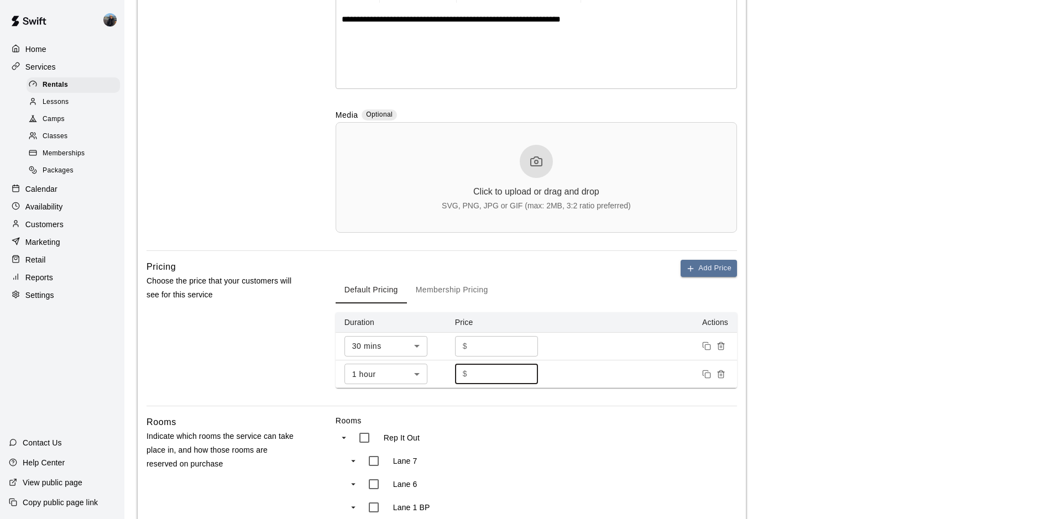
drag, startPoint x: 483, startPoint y: 378, endPoint x: 464, endPoint y: 375, distance: 19.6
click at [464, 375] on div "$ * ​" at bounding box center [496, 374] width 83 height 20
type input "**"
click at [861, 301] on main "**********" at bounding box center [582, 352] width 889 height 1188
click at [710, 265] on button "Add Price" at bounding box center [709, 268] width 56 height 17
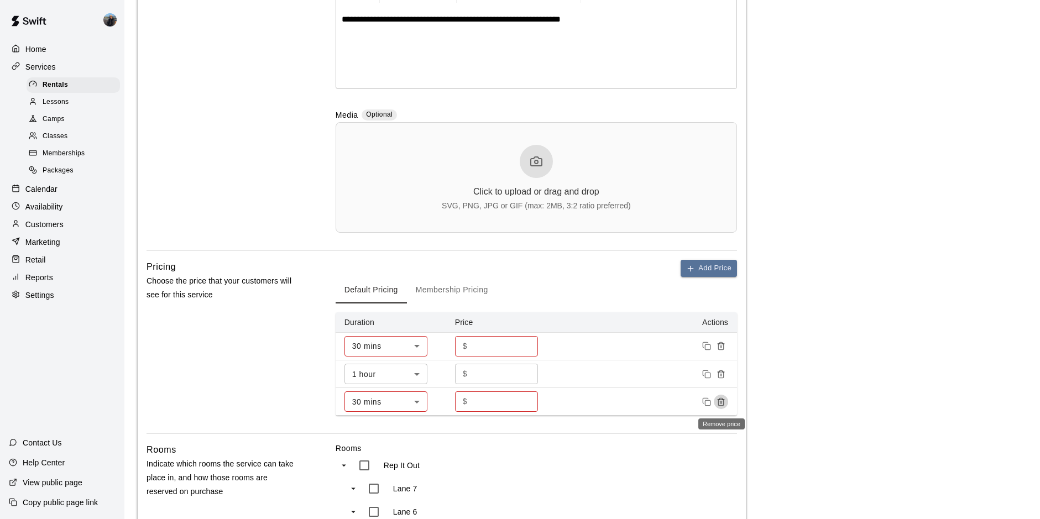
click at [722, 399] on icon "Remove price" at bounding box center [721, 402] width 9 height 9
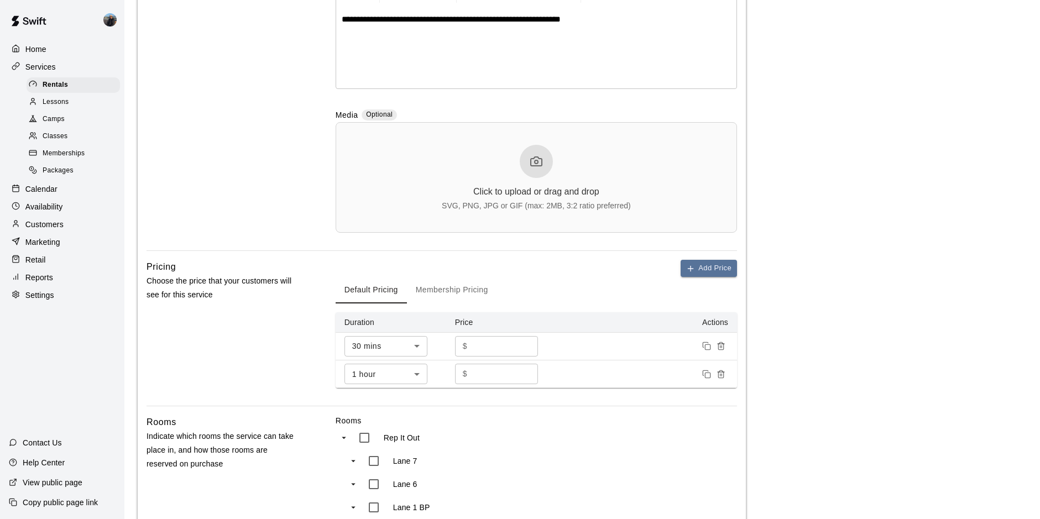
click at [470, 291] on button "Membership Pricing" at bounding box center [452, 290] width 90 height 27
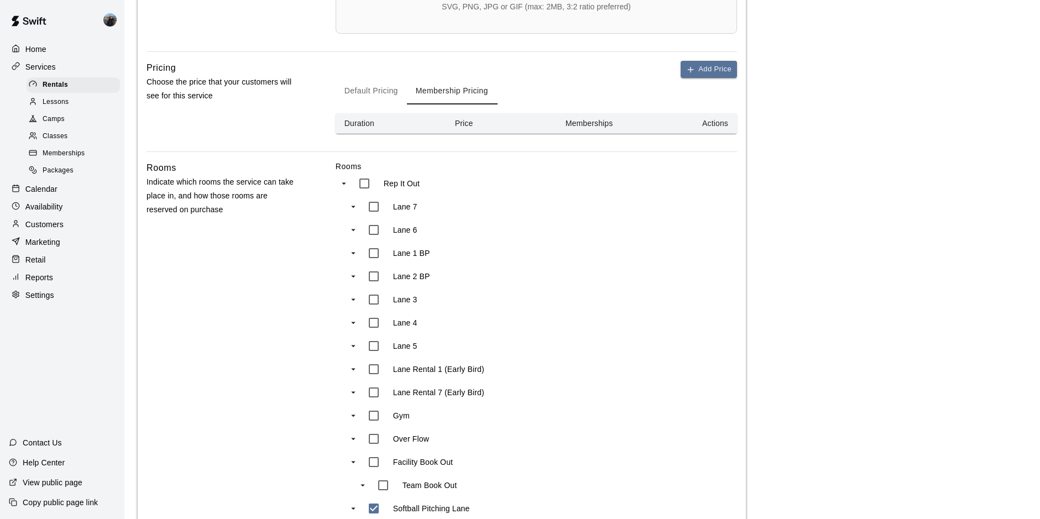
scroll to position [311, 0]
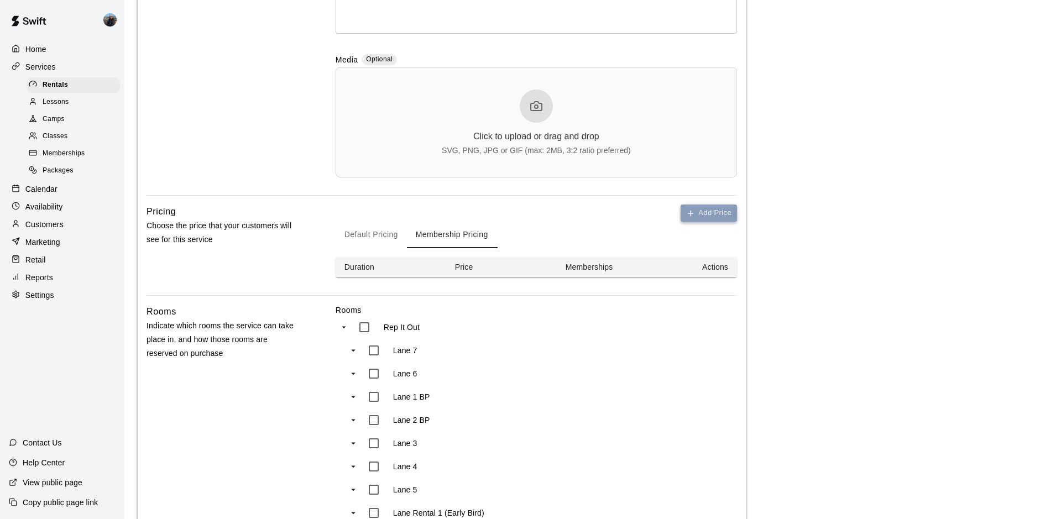
click at [730, 220] on button "Add Price" at bounding box center [709, 213] width 56 height 17
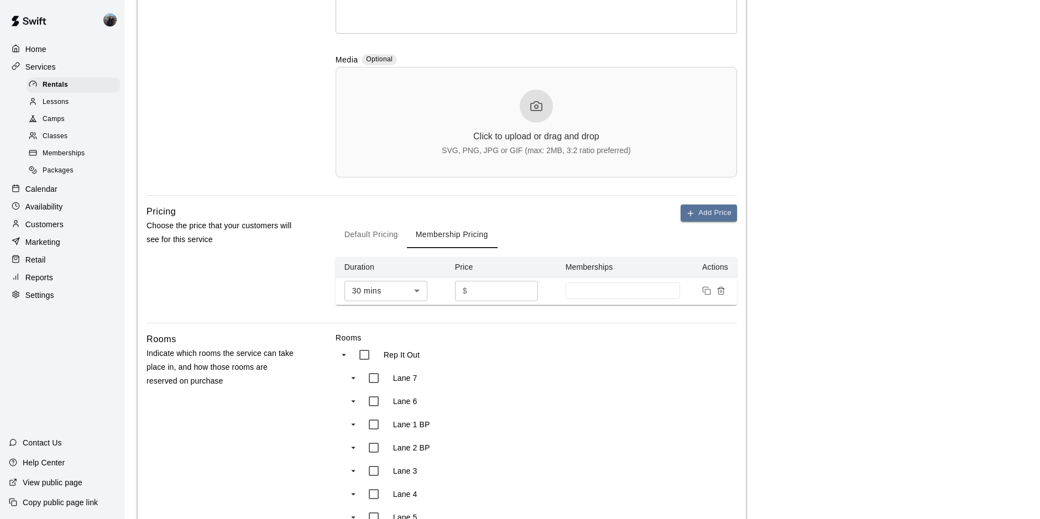
click at [476, 289] on input "*" at bounding box center [505, 291] width 66 height 20
type input "*****"
click at [723, 219] on button "Add Price" at bounding box center [709, 213] width 56 height 17
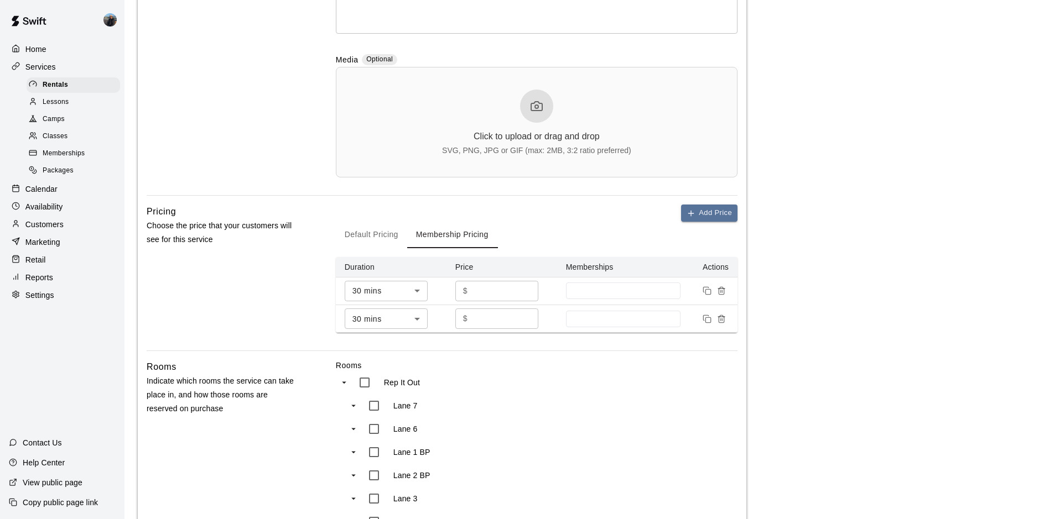
click at [394, 313] on body "**********" at bounding box center [524, 296] width 1049 height 1215
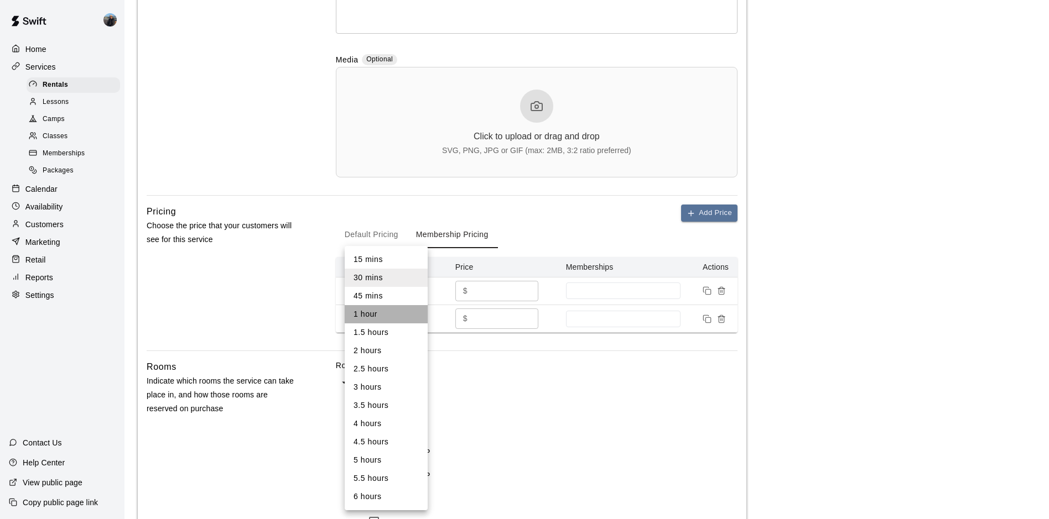
click at [392, 314] on li "1 hour" at bounding box center [386, 314] width 83 height 18
type input "**"
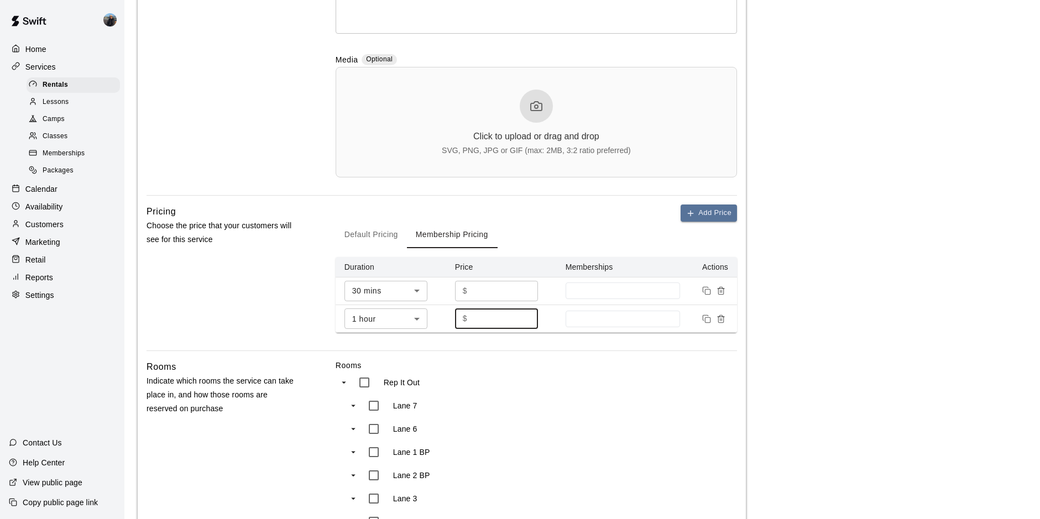
drag, startPoint x: 480, startPoint y: 320, endPoint x: 464, endPoint y: 319, distance: 16.0
click at [464, 319] on div "$ * ​" at bounding box center [496, 319] width 83 height 20
type input "**"
click at [900, 312] on main "**********" at bounding box center [582, 296] width 889 height 1188
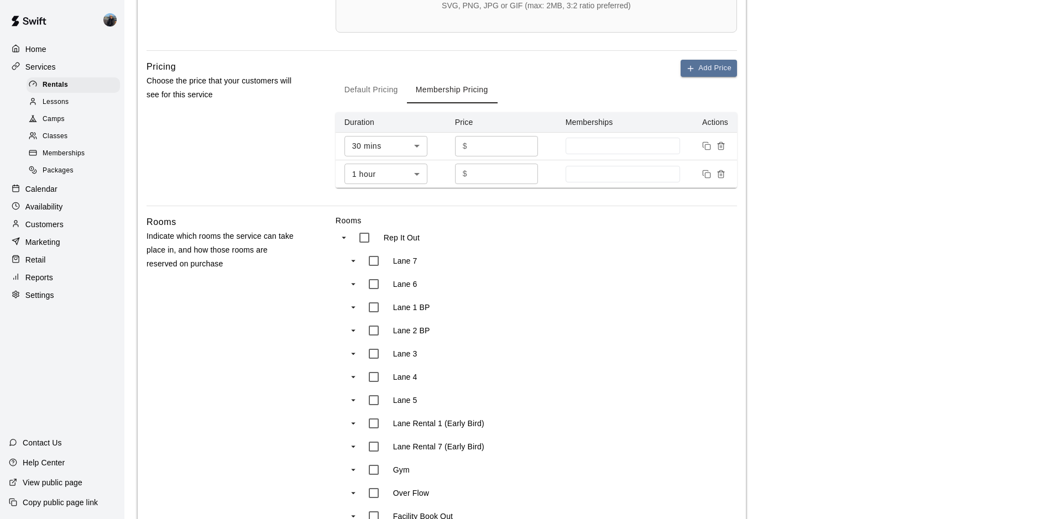
scroll to position [698, 0]
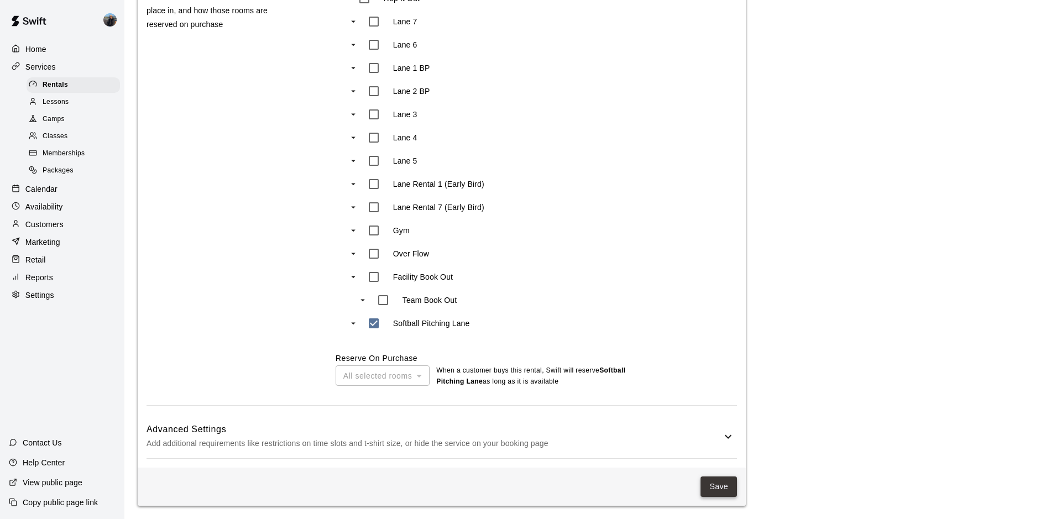
click at [731, 486] on button "Save" at bounding box center [719, 487] width 37 height 20
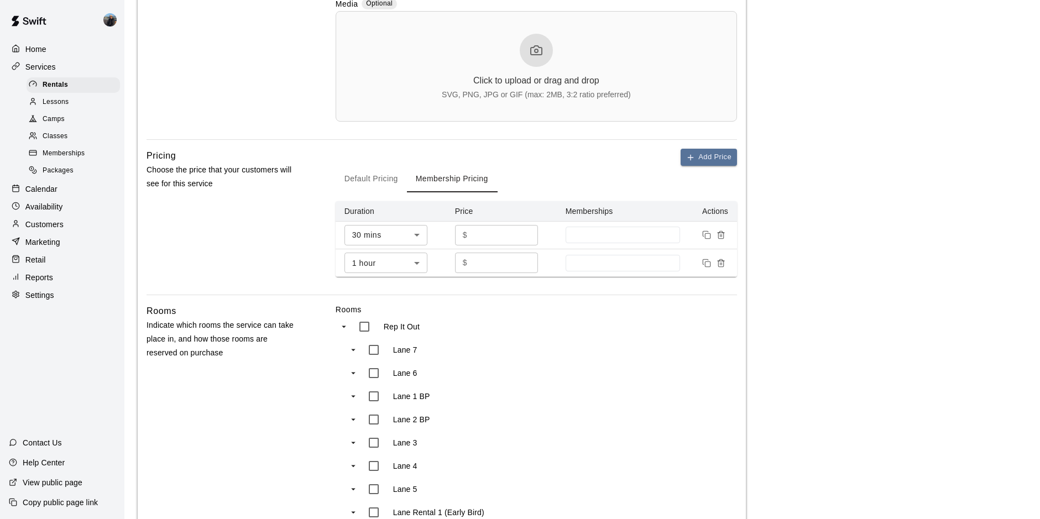
scroll to position [366, 0]
click at [610, 244] on div at bounding box center [623, 235] width 115 height 17
click at [623, 323] on p "Rep It Out Royalty (Softball and Baseball) 2 FREE credits included!" at bounding box center [623, 327] width 96 height 33
click at [819, 360] on main "**********" at bounding box center [582, 241] width 889 height 1188
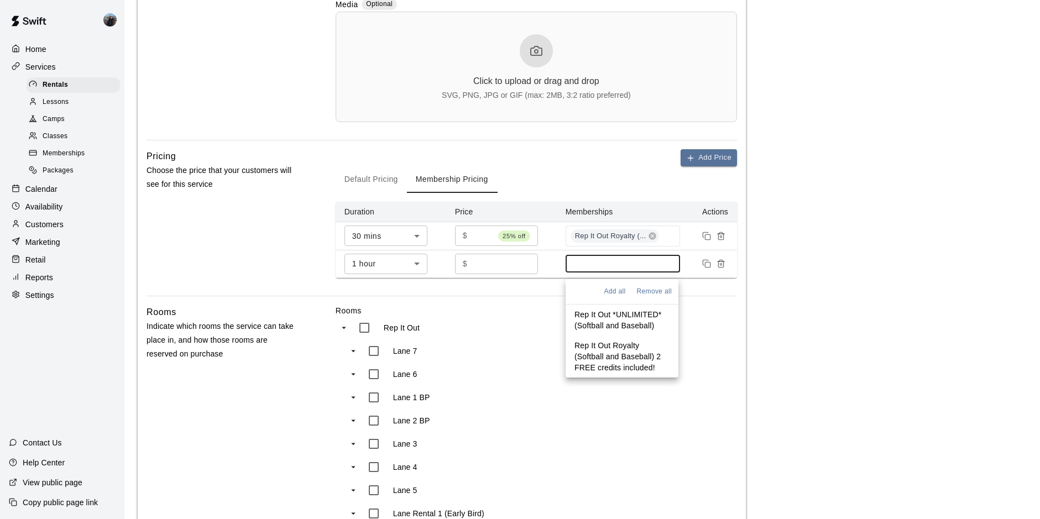
click at [615, 265] on input at bounding box center [623, 263] width 104 height 9
click at [615, 355] on p "Rep It Out Royalty (Softball and Baseball) 2 FREE credits included!" at bounding box center [622, 356] width 95 height 33
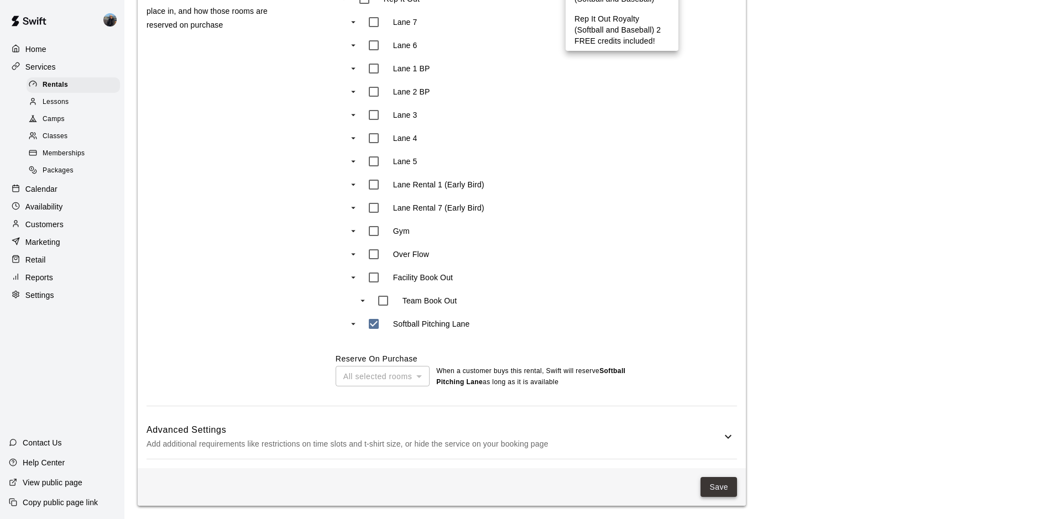
scroll to position [699, 0]
click at [714, 482] on button "Save" at bounding box center [719, 487] width 37 height 20
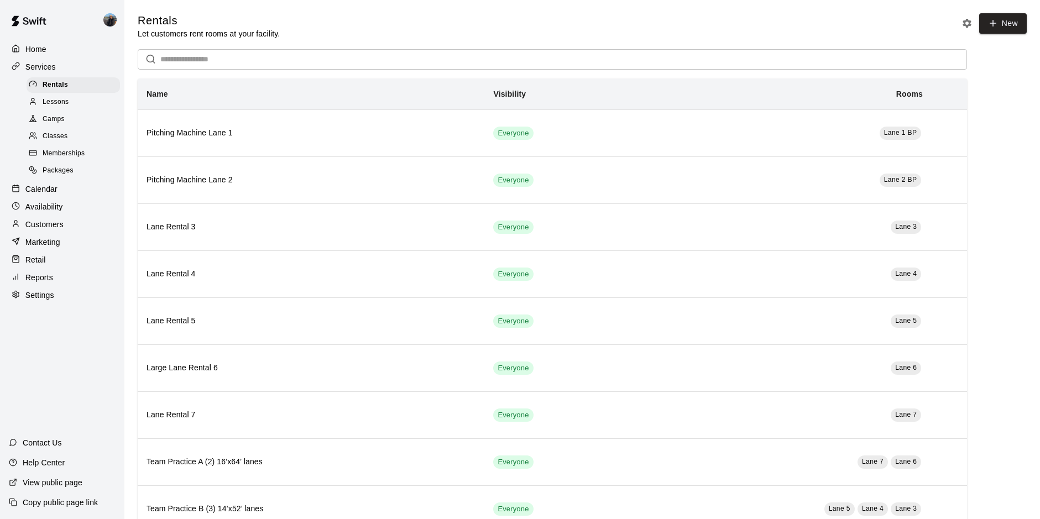
click at [75, 482] on p "View public page" at bounding box center [53, 482] width 60 height 11
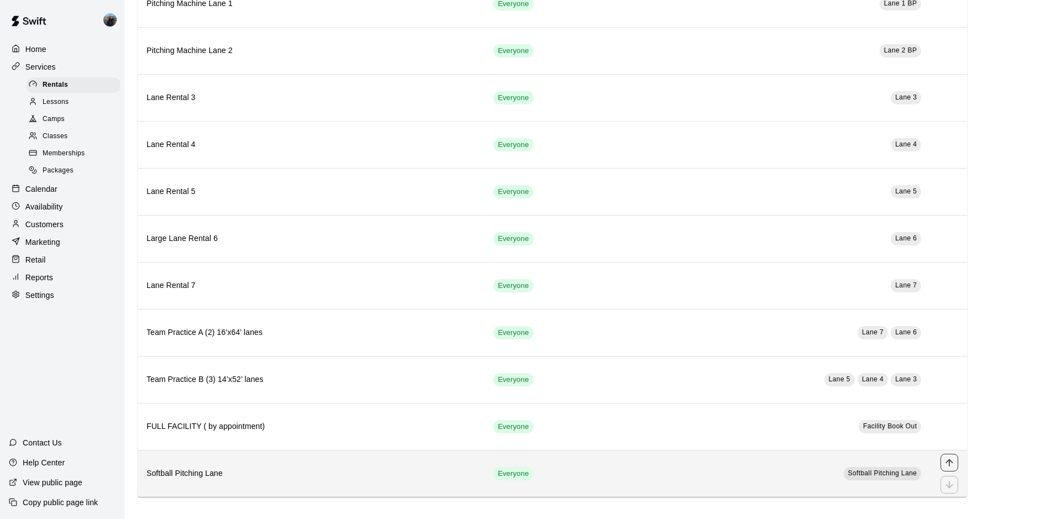
click at [956, 465] on button "move item up" at bounding box center [950, 463] width 18 height 18
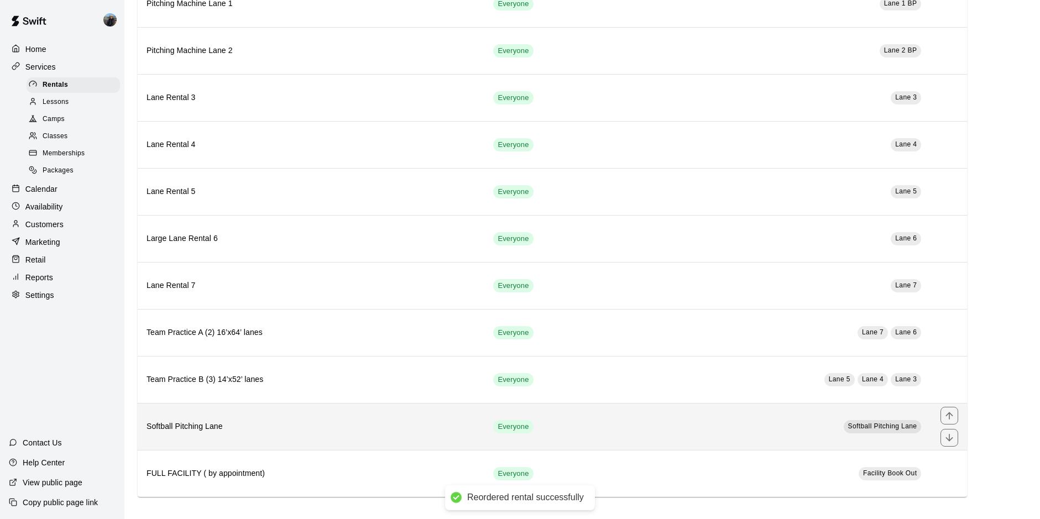
click at [955, 415] on button "move item up" at bounding box center [950, 416] width 18 height 18
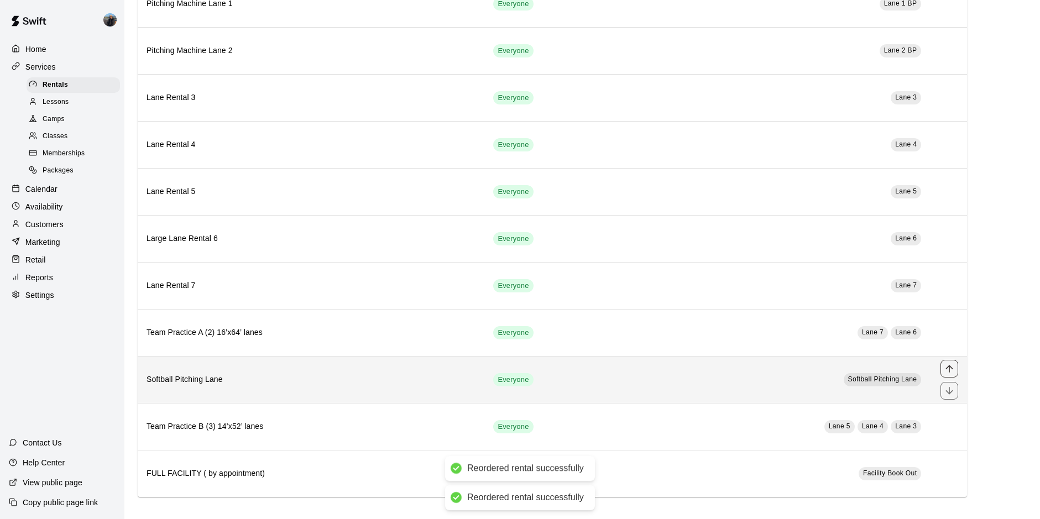
click at [954, 369] on icon "move item up" at bounding box center [949, 368] width 11 height 11
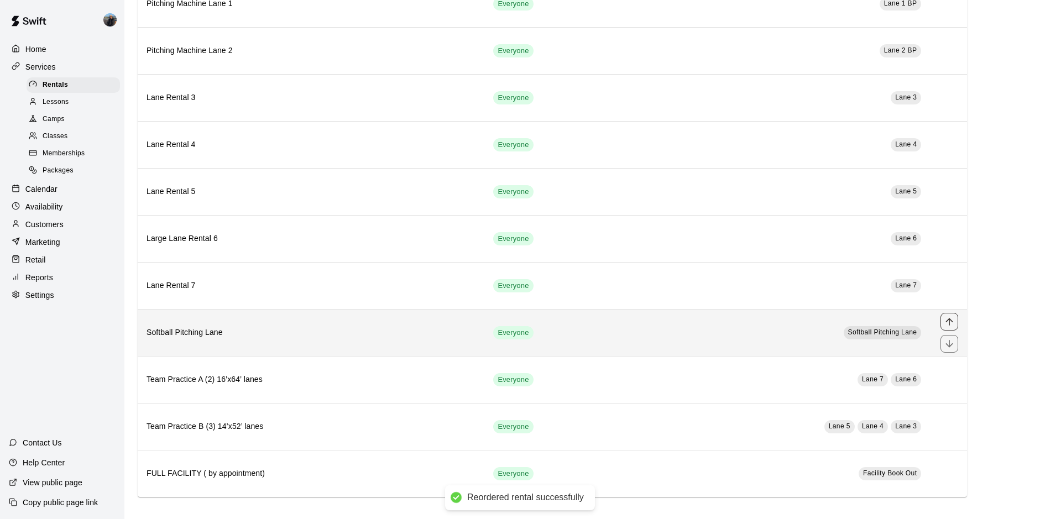
click at [951, 321] on icon "move item up" at bounding box center [949, 321] width 11 height 11
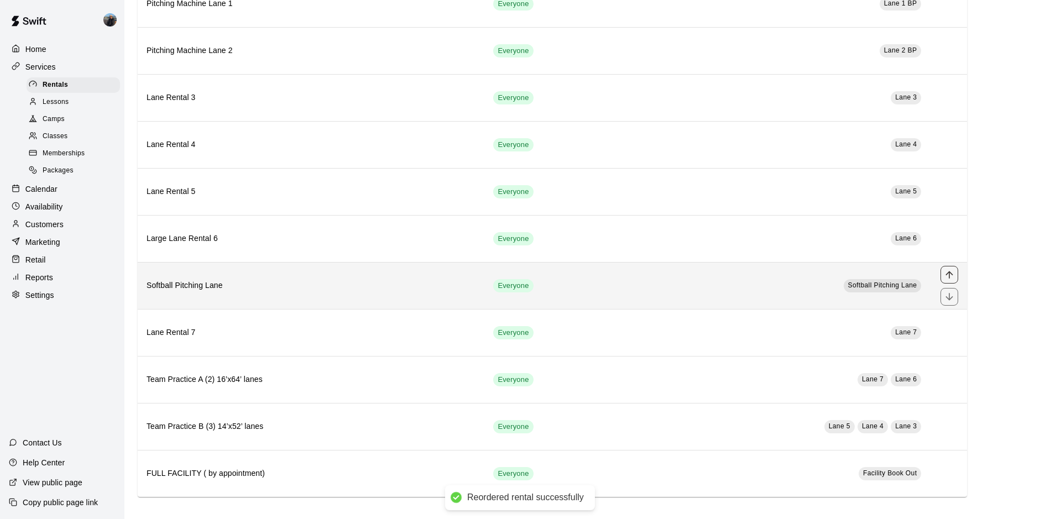
click at [947, 273] on icon "move item up" at bounding box center [949, 274] width 11 height 11
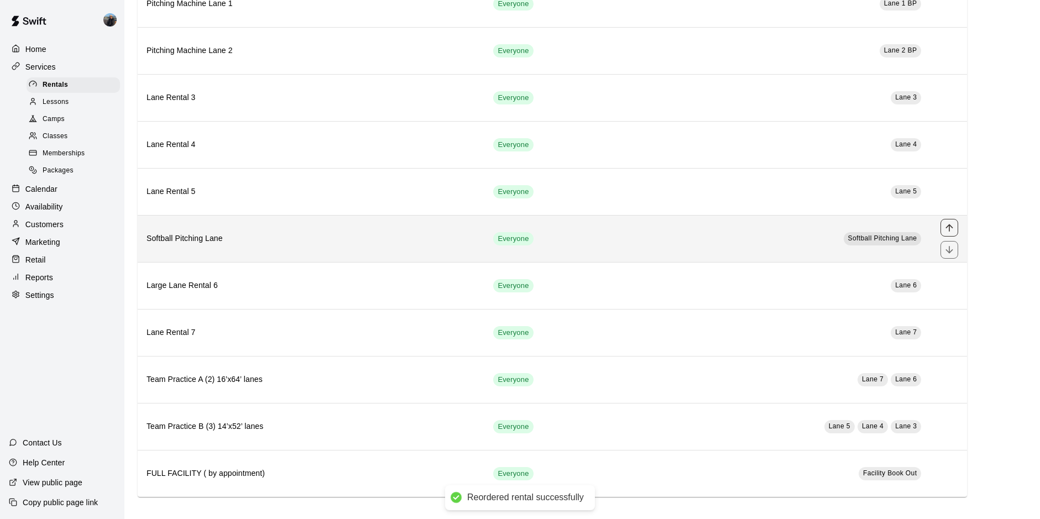
click at [949, 229] on icon "move item up" at bounding box center [949, 227] width 11 height 11
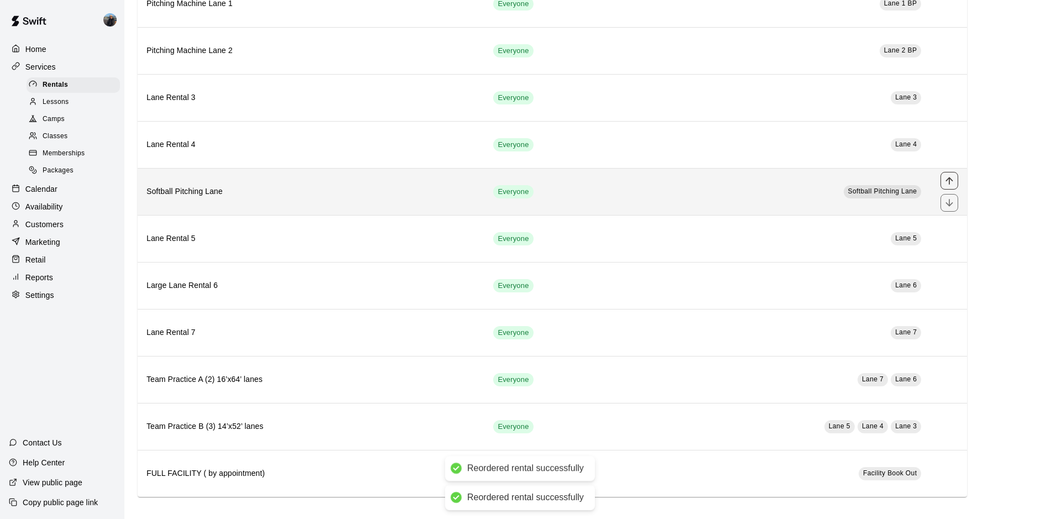
click at [944, 177] on button "move item up" at bounding box center [950, 181] width 18 height 18
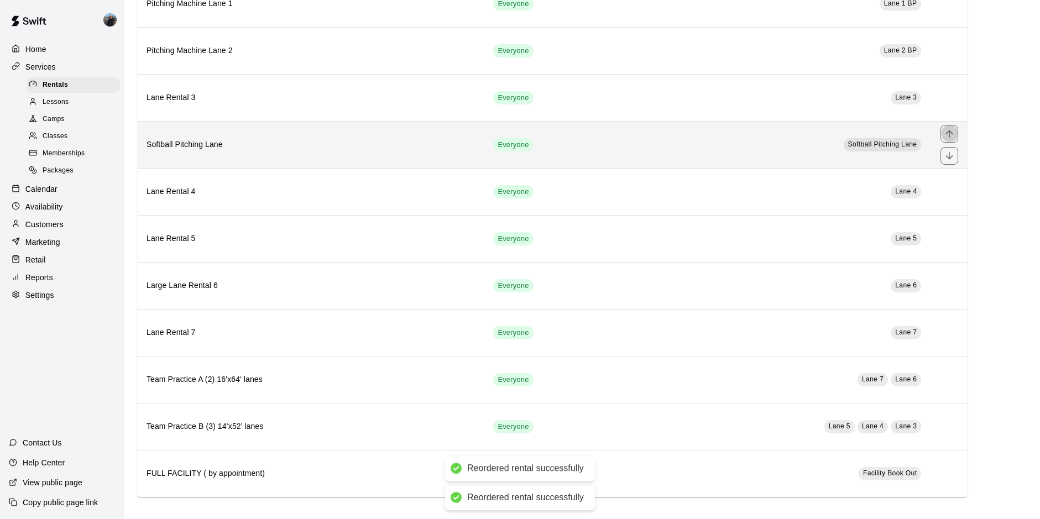
click at [950, 138] on icon "move item up" at bounding box center [949, 133] width 11 height 11
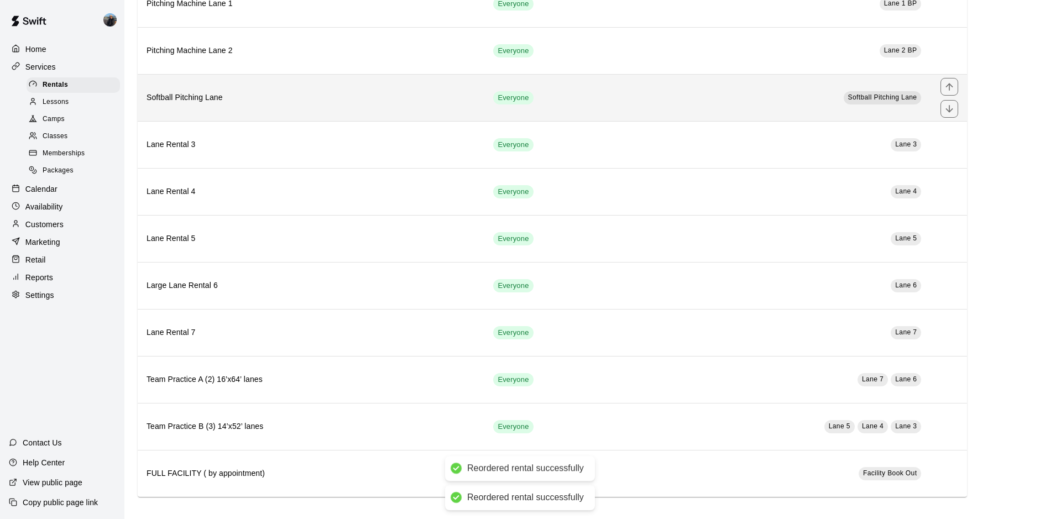
click at [949, 85] on icon "move item up" at bounding box center [949, 86] width 7 height 7
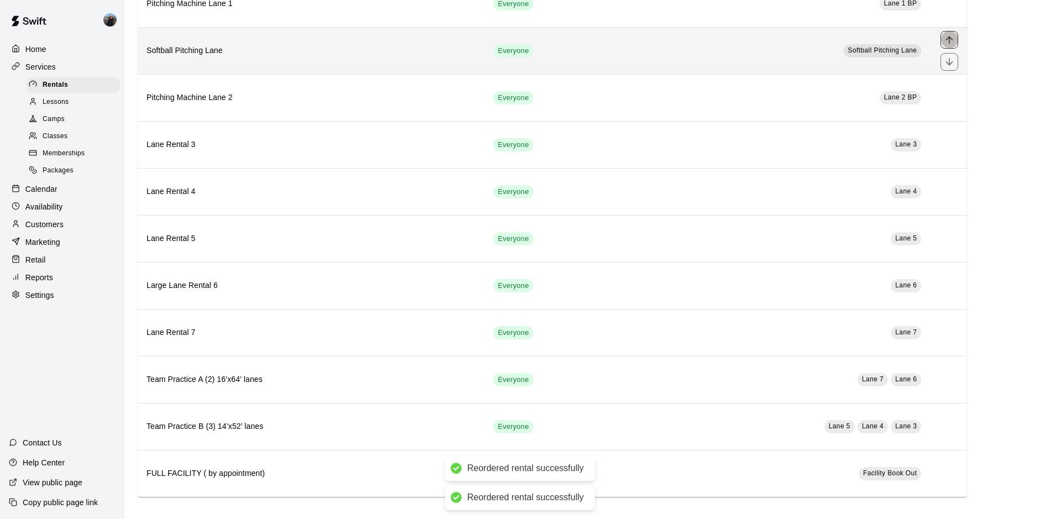
click at [943, 40] on button "move item up" at bounding box center [950, 40] width 18 height 18
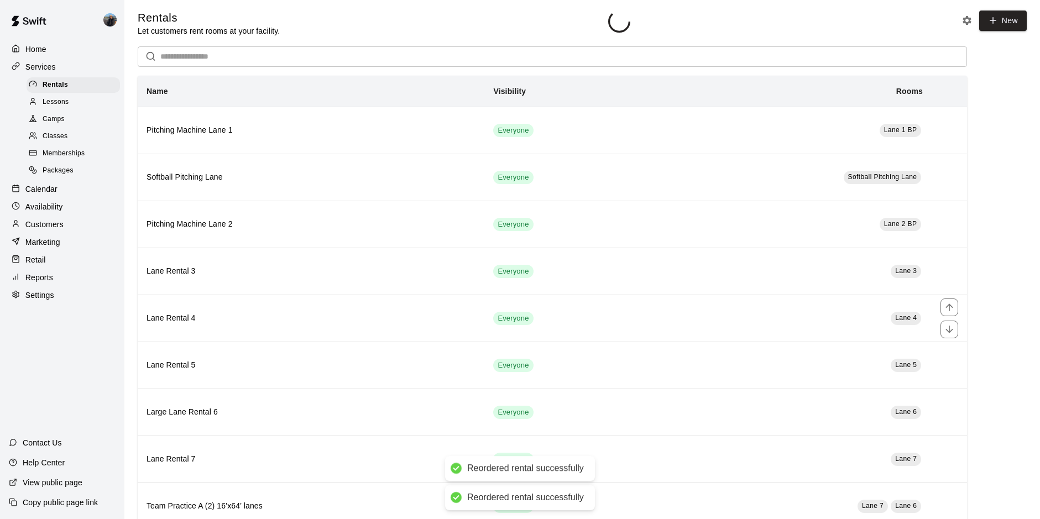
scroll to position [0, 0]
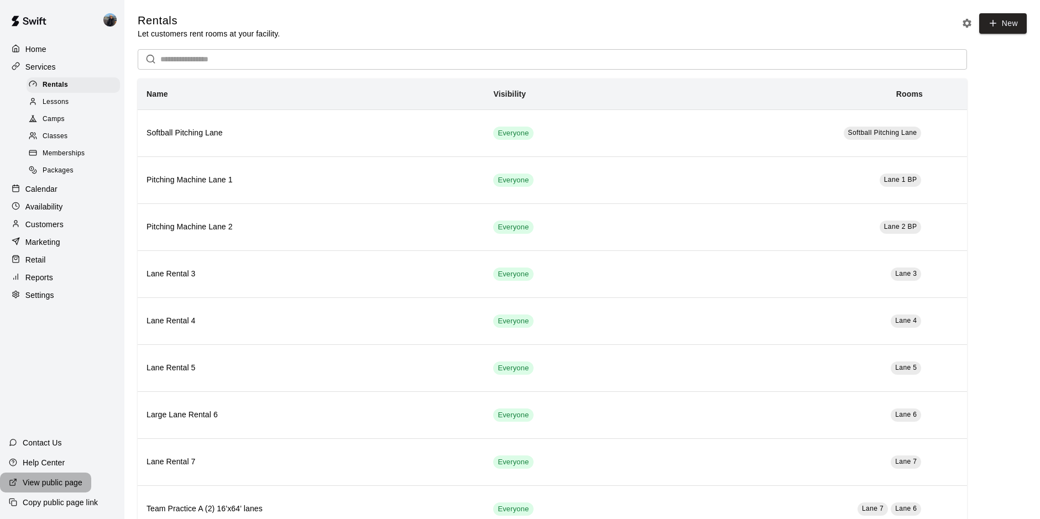
click at [66, 489] on div "View public page" at bounding box center [45, 483] width 91 height 20
click at [66, 152] on span "Memberships" at bounding box center [64, 153] width 42 height 11
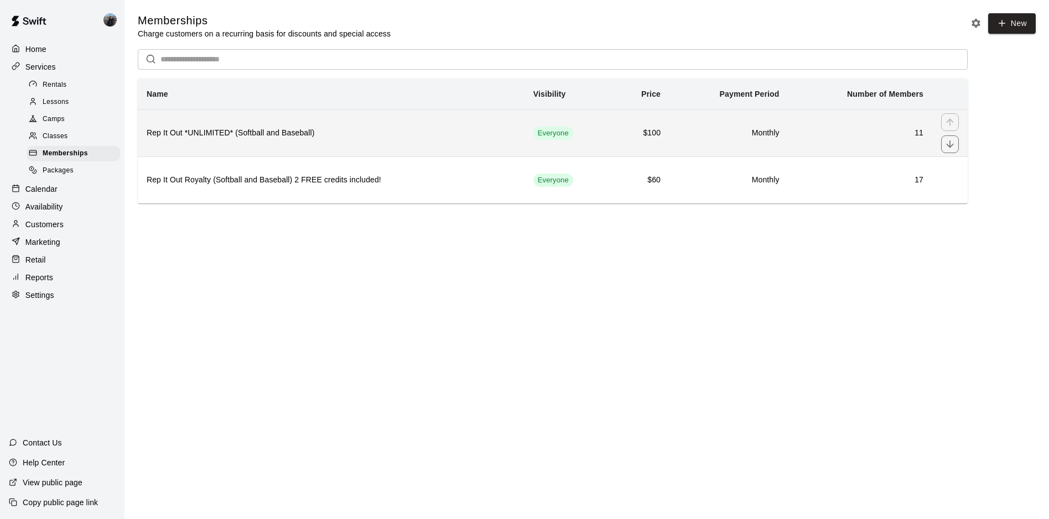
click at [465, 149] on th "Rep It Out *UNLIMITED* (Softball and Baseball)" at bounding box center [331, 133] width 387 height 47
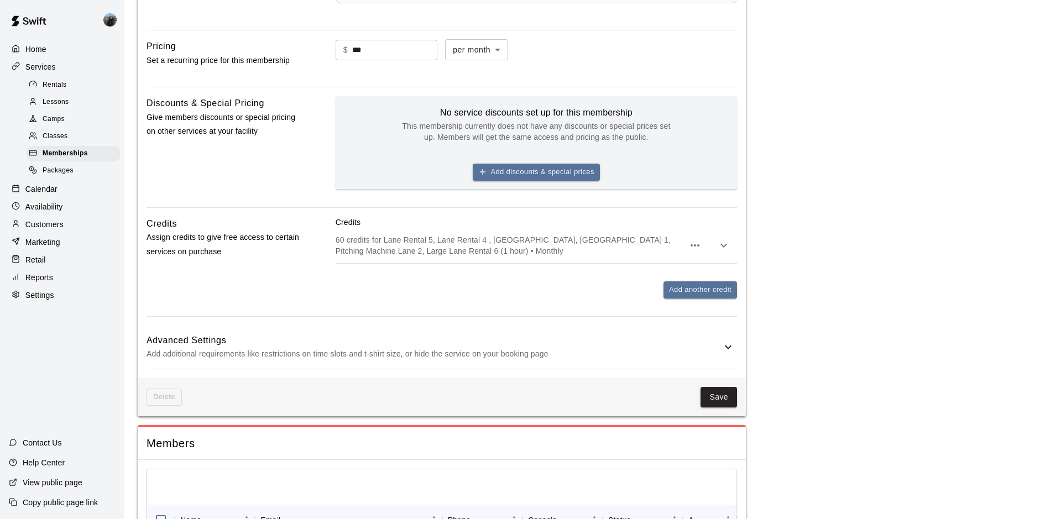
scroll to position [498, 0]
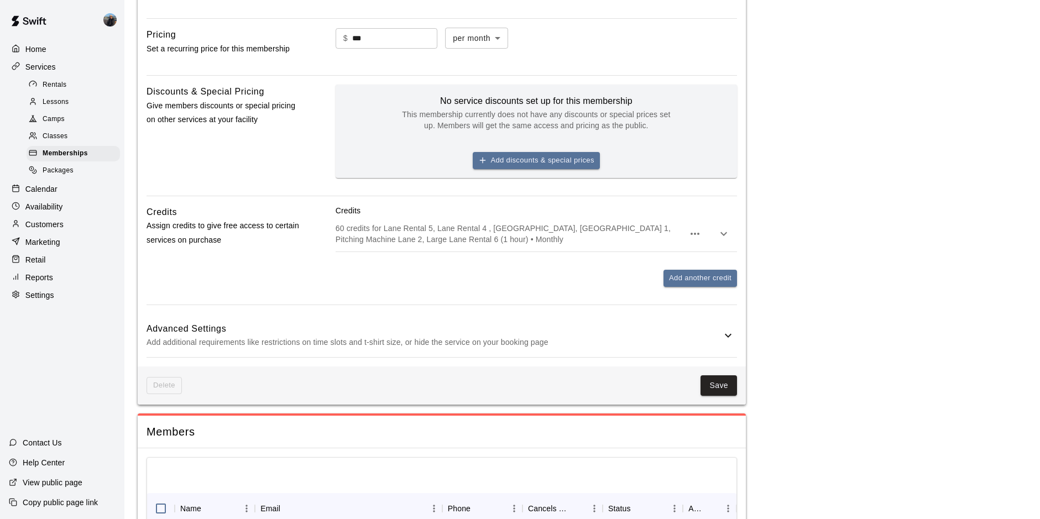
click at [46, 45] on p "Home" at bounding box center [35, 49] width 21 height 11
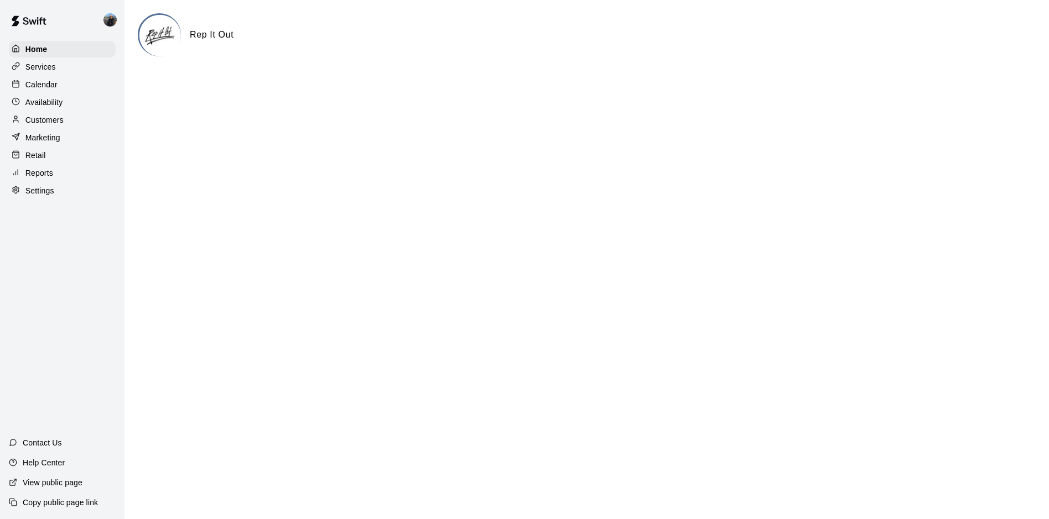
click at [47, 62] on p "Services" at bounding box center [40, 66] width 30 height 11
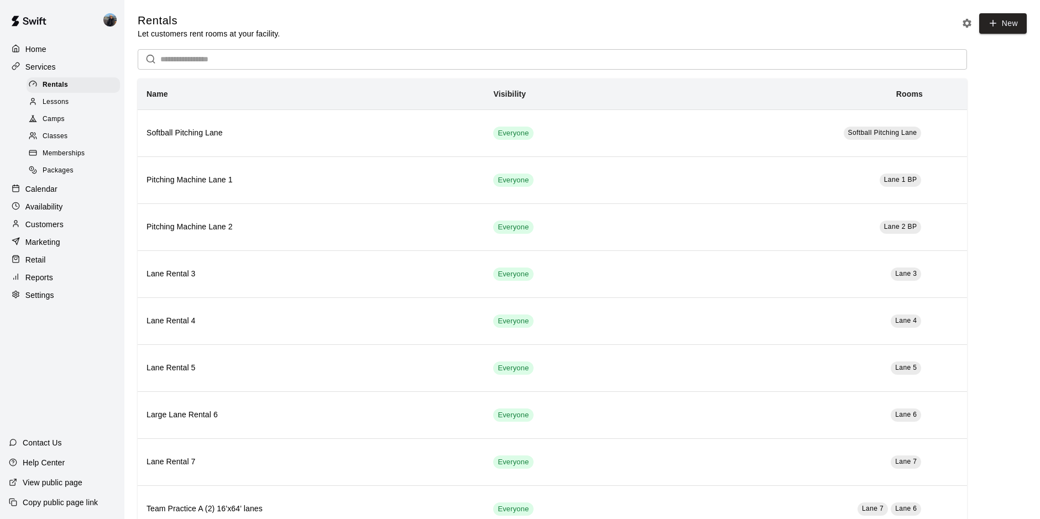
click at [54, 159] on span "Memberships" at bounding box center [64, 153] width 42 height 11
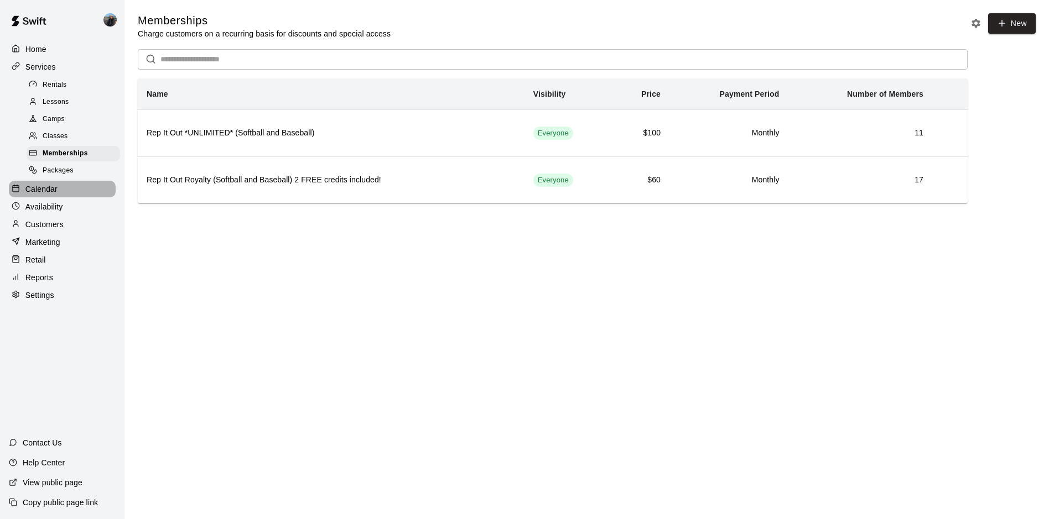
click at [53, 193] on p "Calendar" at bounding box center [41, 189] width 32 height 11
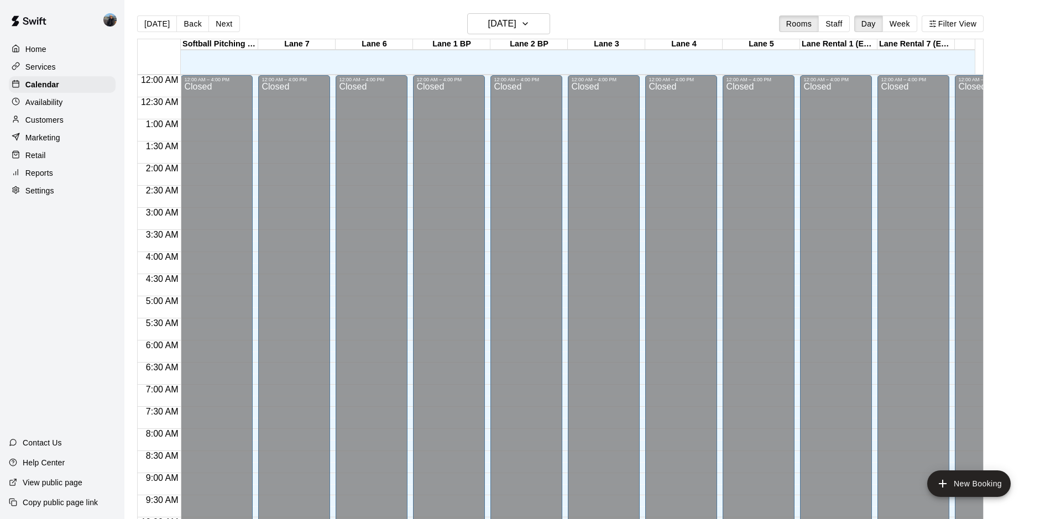
scroll to position [570, 0]
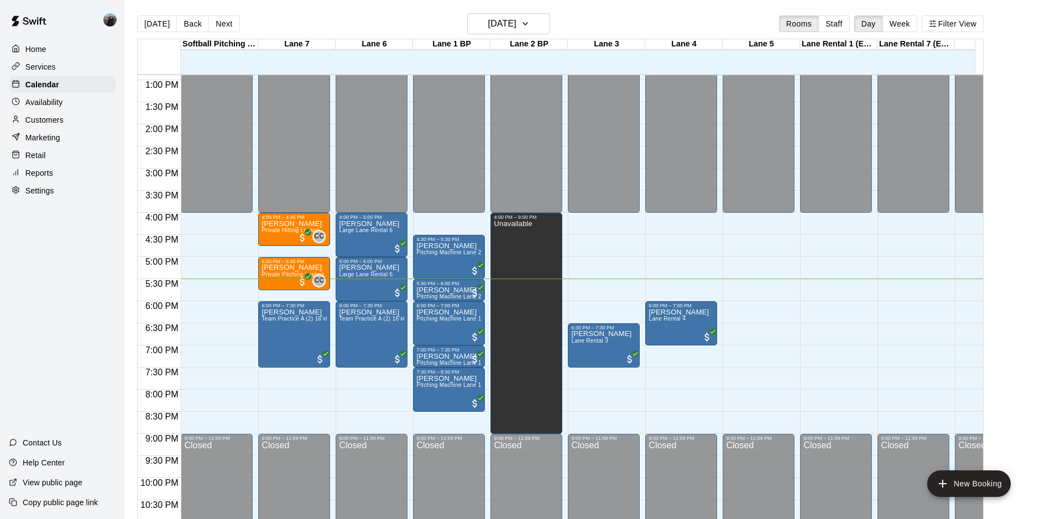
click at [46, 191] on p "Settings" at bounding box center [39, 190] width 29 height 11
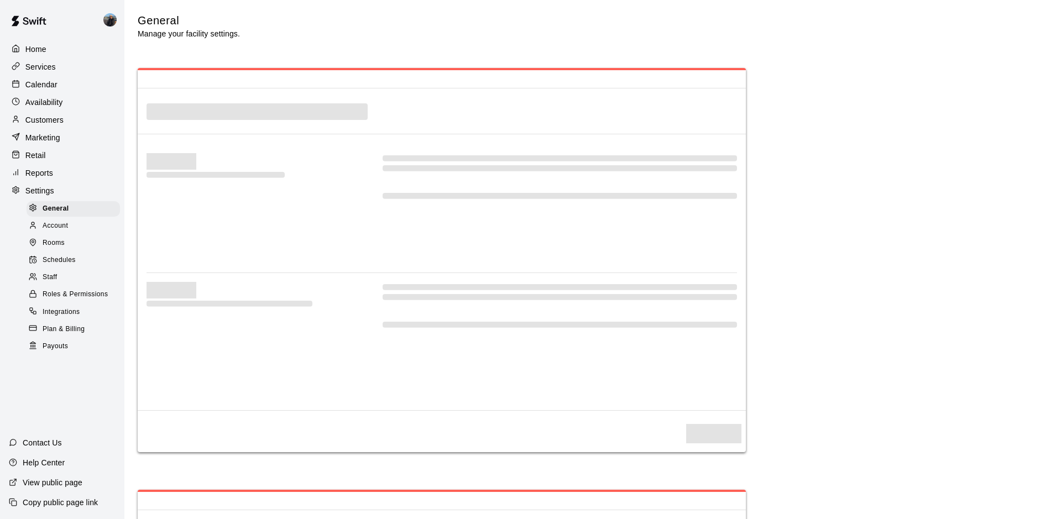
select select "**"
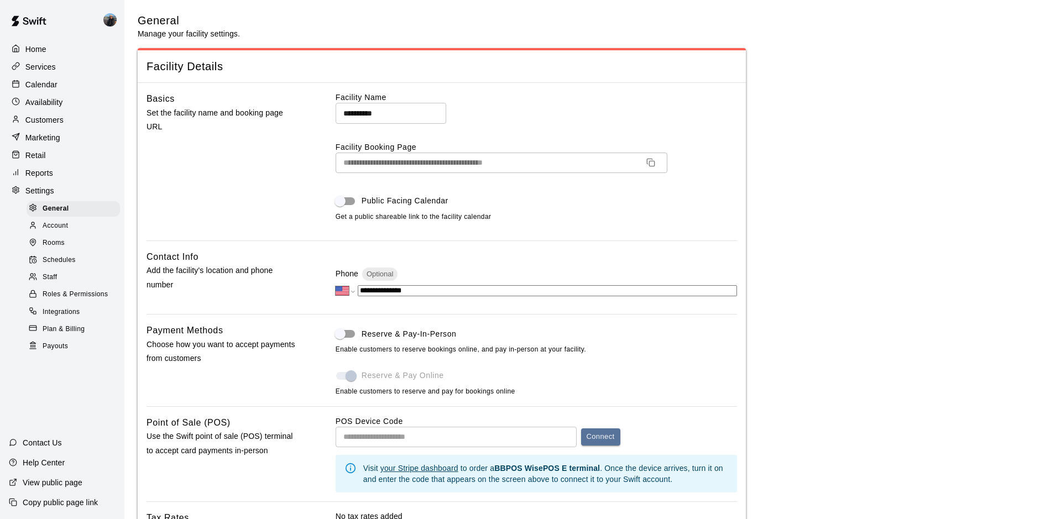
scroll to position [2170, 0]
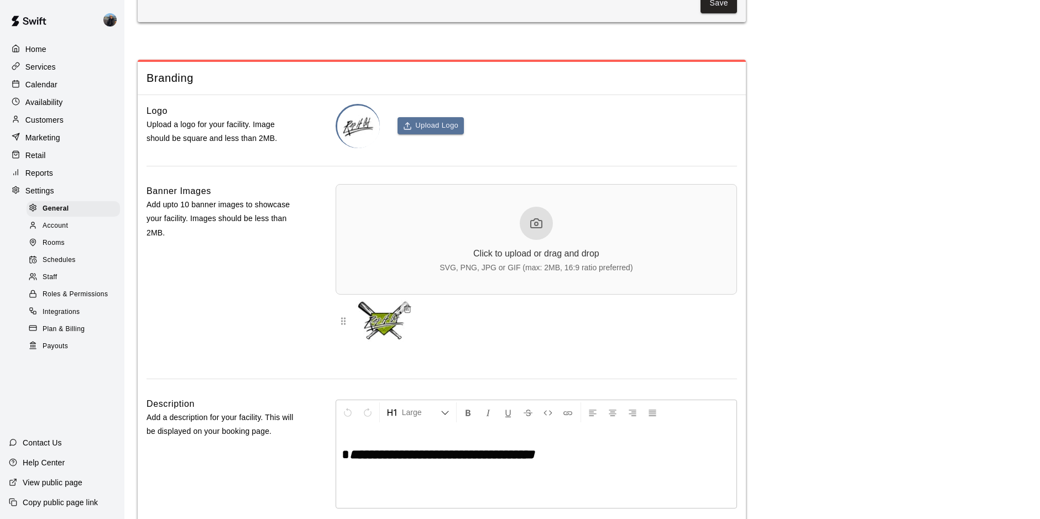
click at [65, 251] on div "Rooms" at bounding box center [73, 243] width 93 height 15
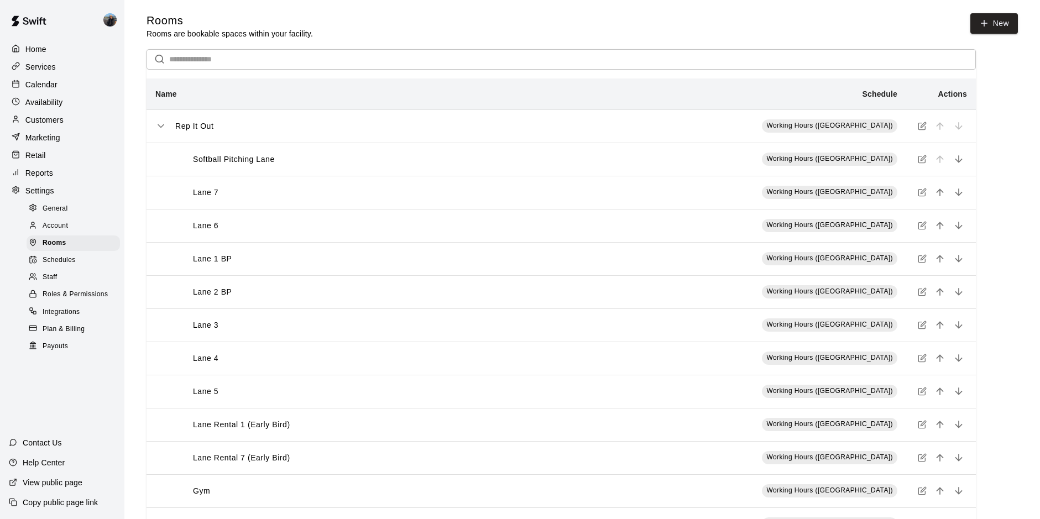
click at [676, 425] on td "Working Hours (RIO)" at bounding box center [716, 424] width 381 height 33
click at [925, 427] on icon "simple table" at bounding box center [922, 424] width 9 height 9
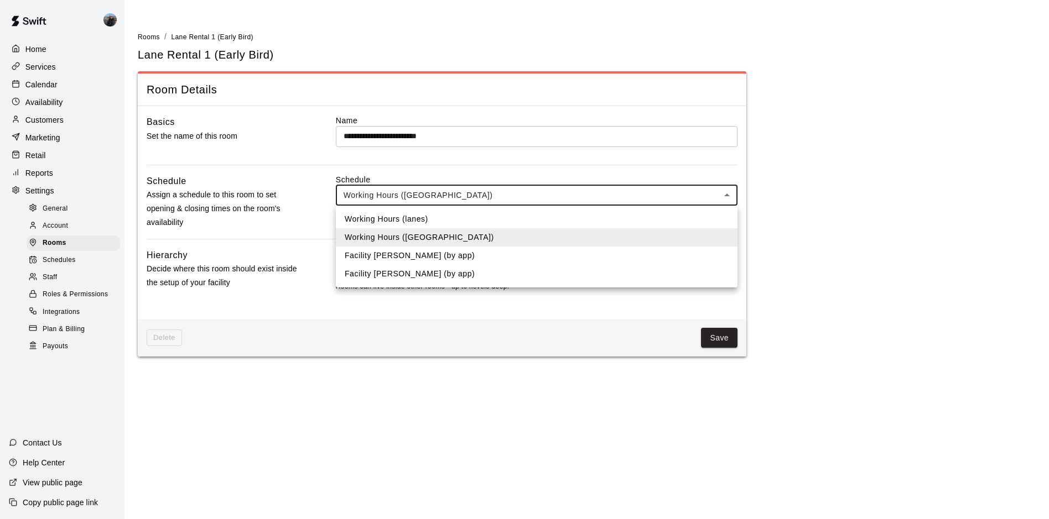
click at [730, 195] on body "**********" at bounding box center [524, 185] width 1049 height 370
click at [819, 176] on div at bounding box center [524, 259] width 1049 height 519
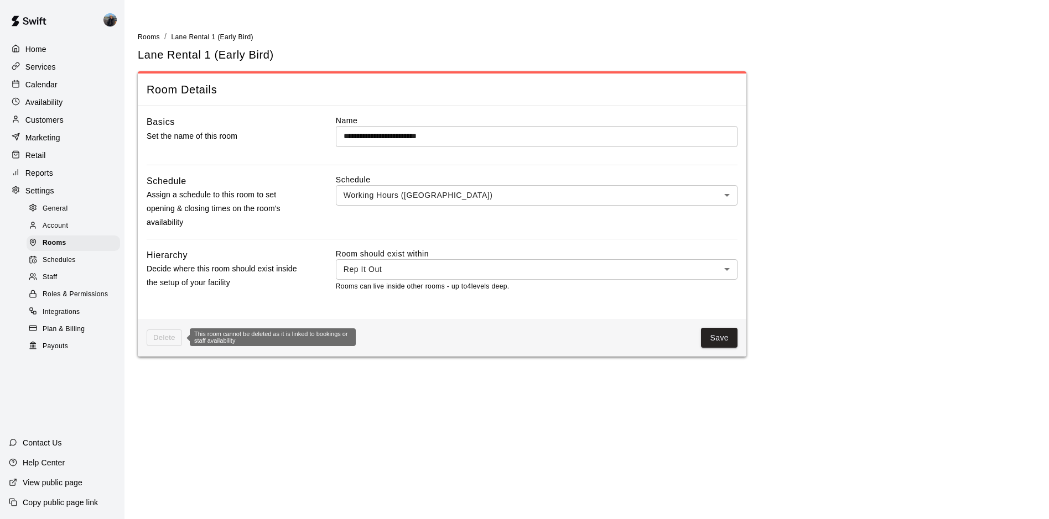
click at [157, 338] on span "Delete" at bounding box center [164, 338] width 35 height 17
click at [157, 336] on span "Delete" at bounding box center [164, 338] width 35 height 17
click at [41, 79] on div "Calendar" at bounding box center [62, 84] width 107 height 17
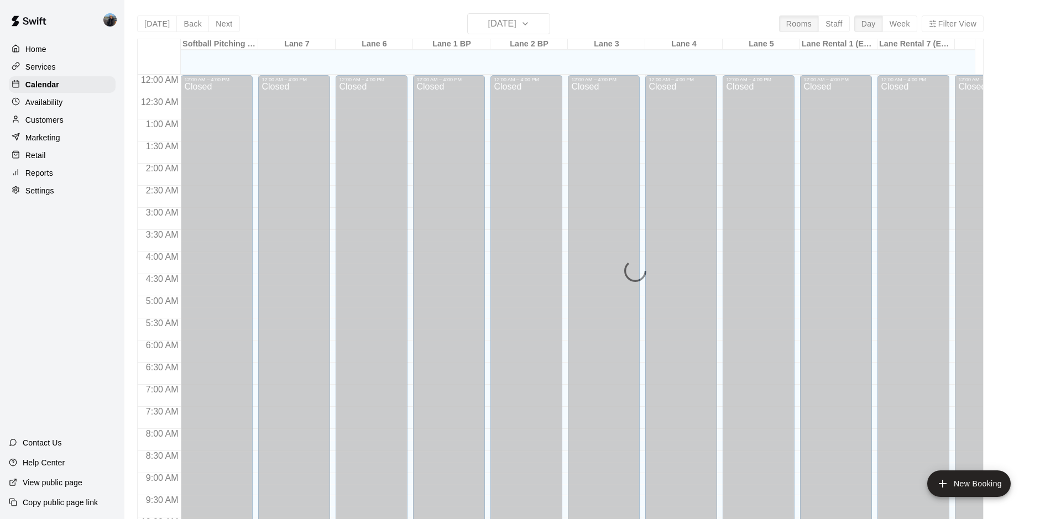
scroll to position [570, 0]
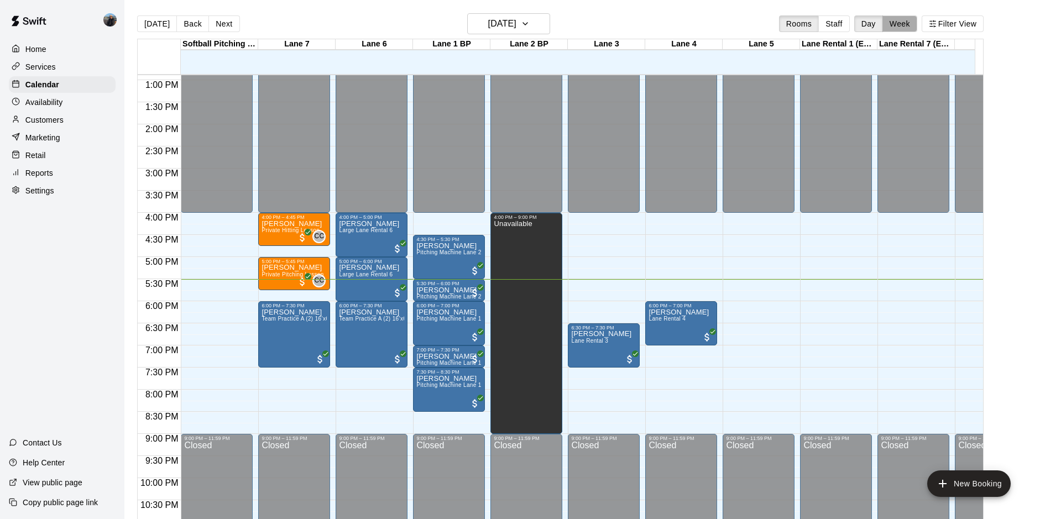
click at [916, 24] on button "Week" at bounding box center [900, 23] width 35 height 17
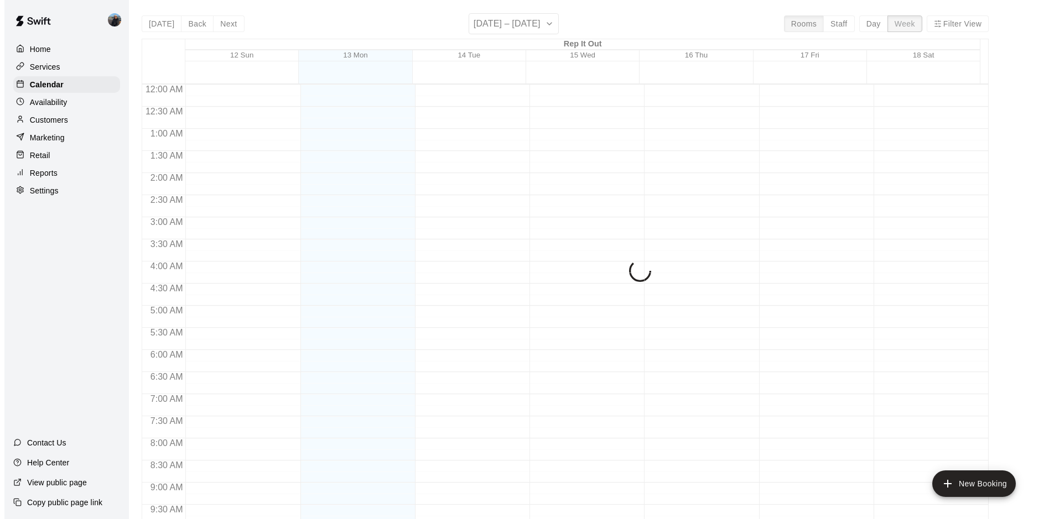
scroll to position [616, 0]
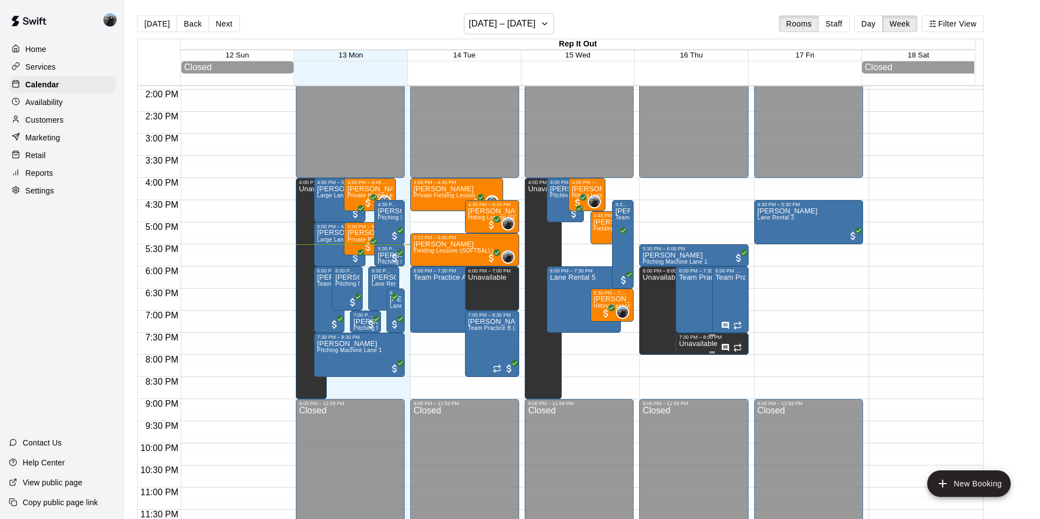
click at [695, 344] on p "Unavailable" at bounding box center [698, 344] width 38 height 0
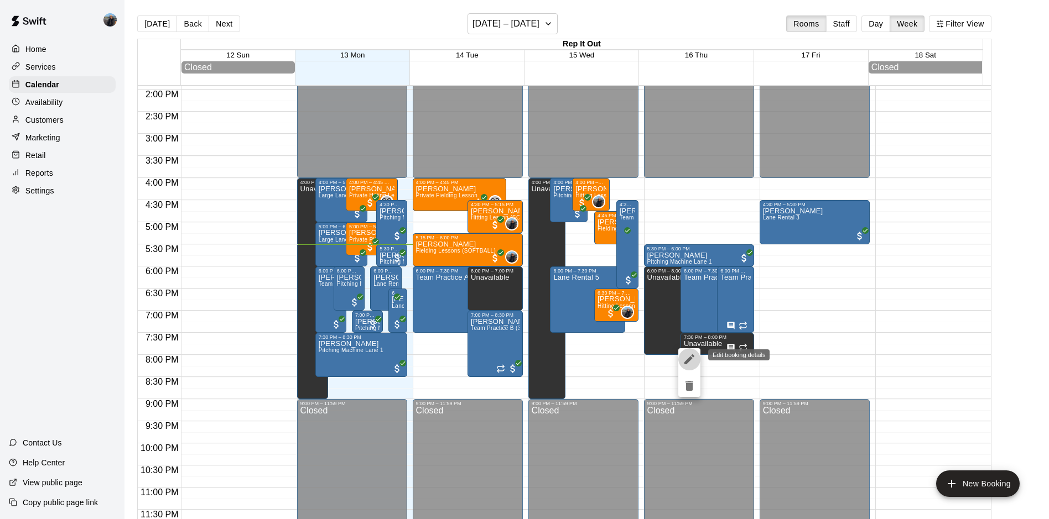
click at [687, 360] on icon "edit" at bounding box center [689, 360] width 10 height 10
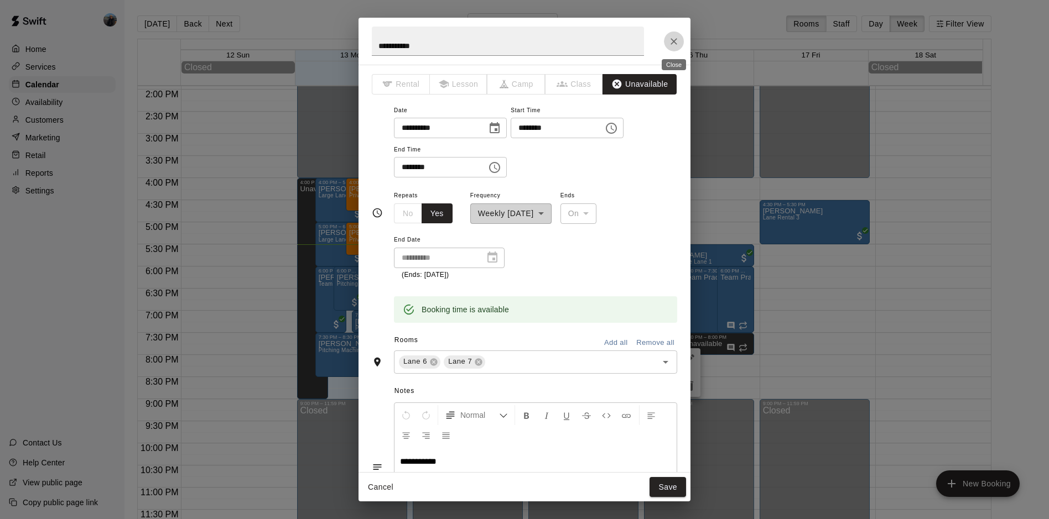
click at [669, 43] on icon "Close" at bounding box center [673, 41] width 11 height 11
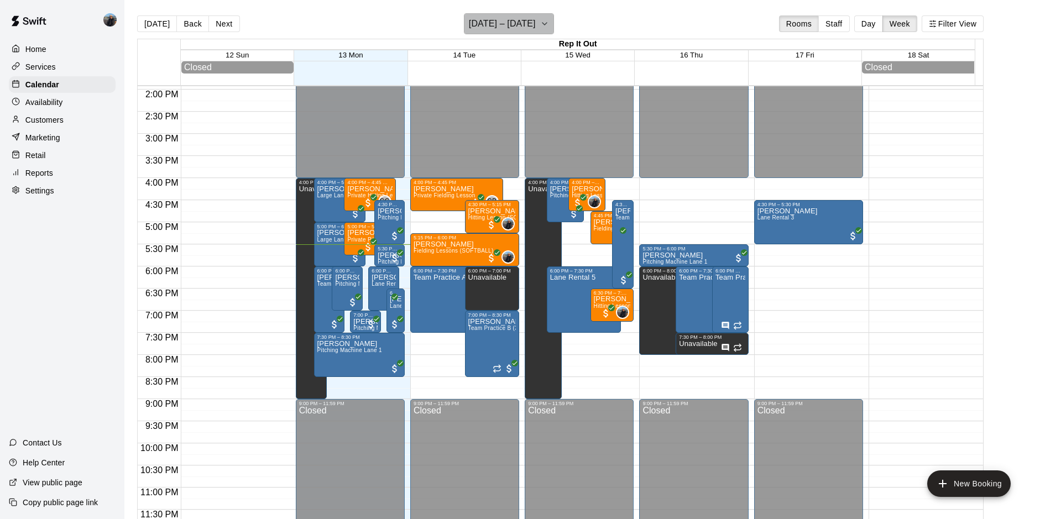
click at [546, 20] on icon "button" at bounding box center [544, 23] width 9 height 13
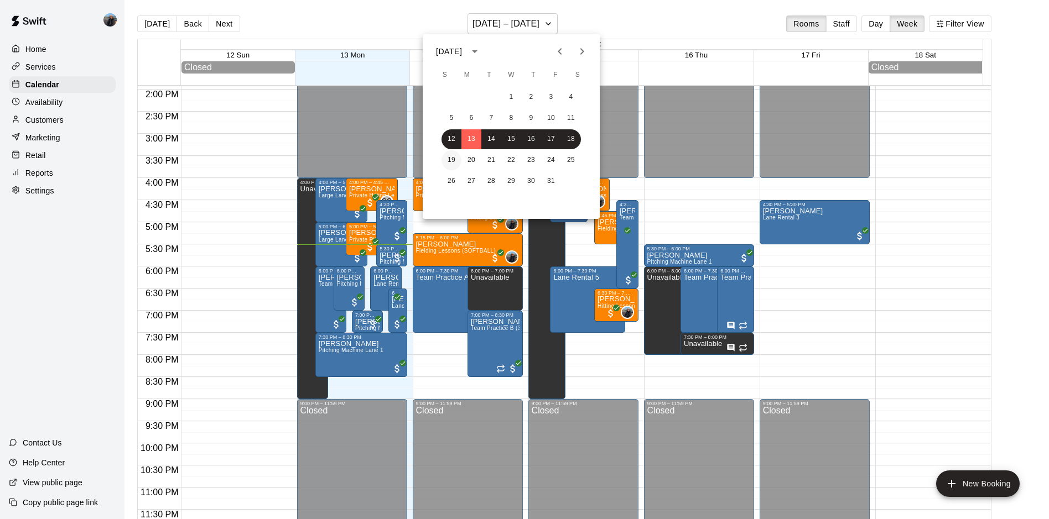
click at [450, 156] on button "19" at bounding box center [451, 160] width 20 height 20
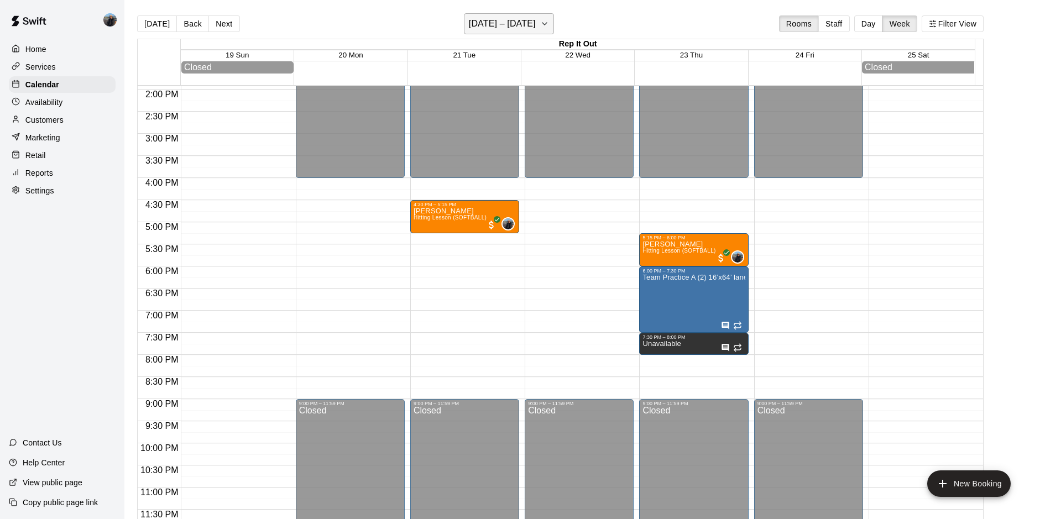
click at [548, 22] on icon "button" at bounding box center [544, 23] width 9 height 13
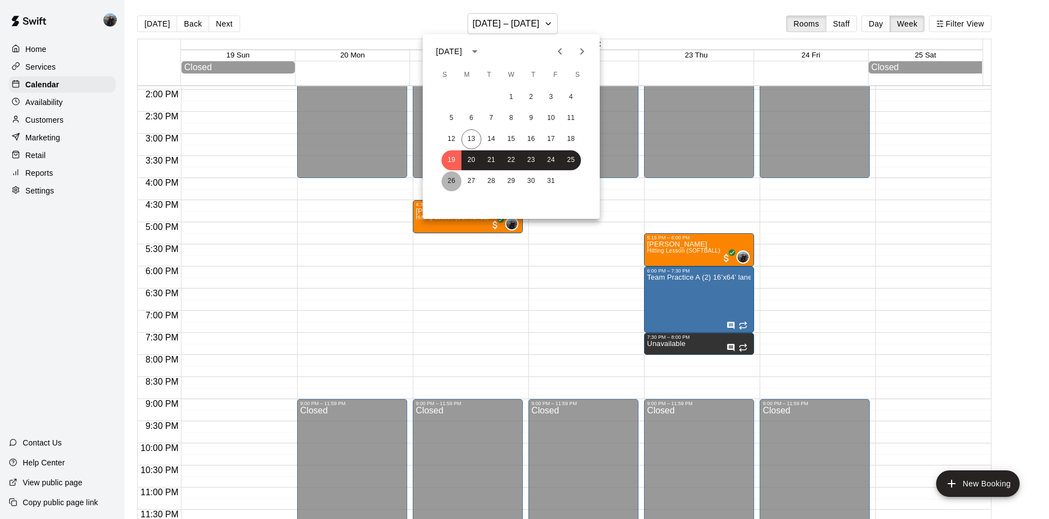
click at [456, 178] on button "26" at bounding box center [451, 181] width 20 height 20
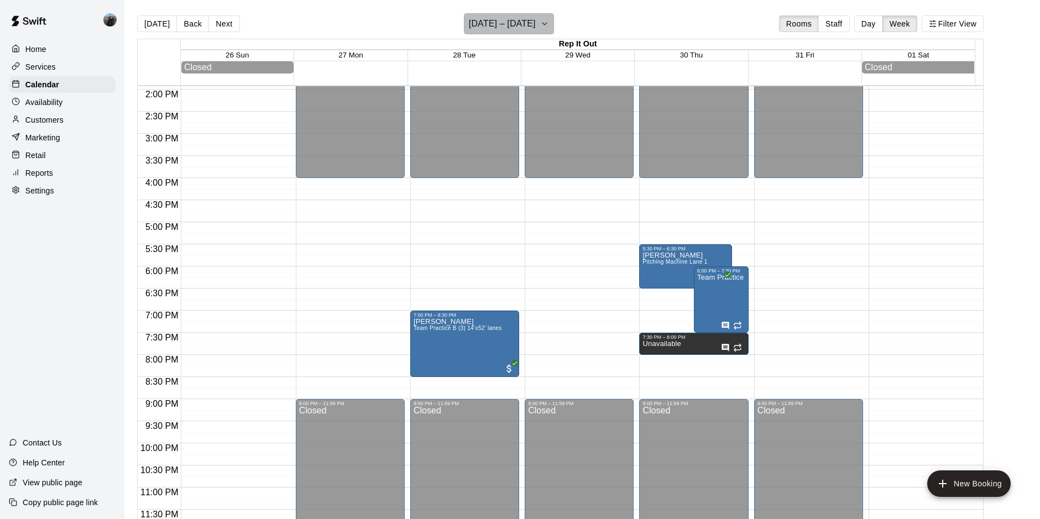
click at [554, 19] on button "October 26 – November 01" at bounding box center [509, 23] width 90 height 21
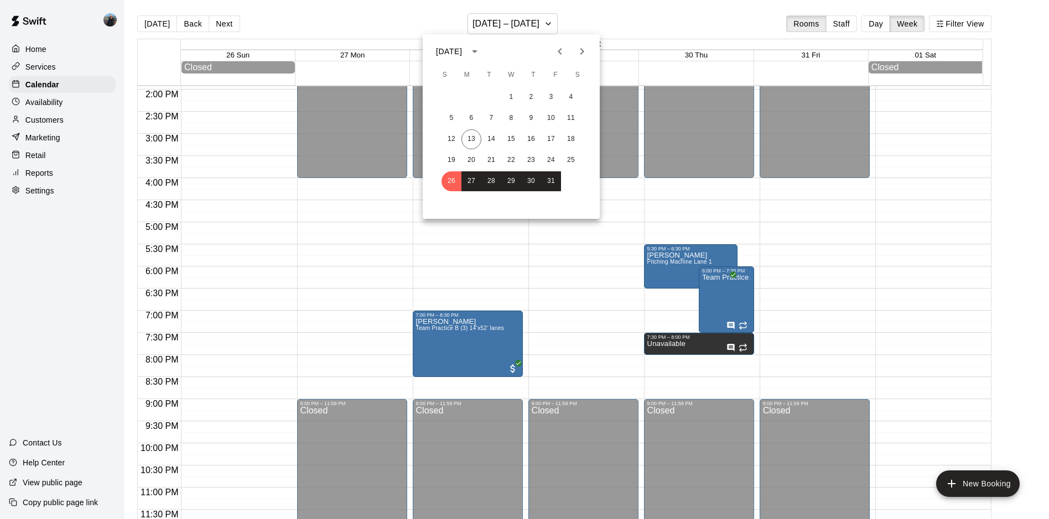
click at [588, 50] on icon "Next month" at bounding box center [581, 51] width 13 height 13
click at [452, 122] on button "2" at bounding box center [451, 118] width 20 height 20
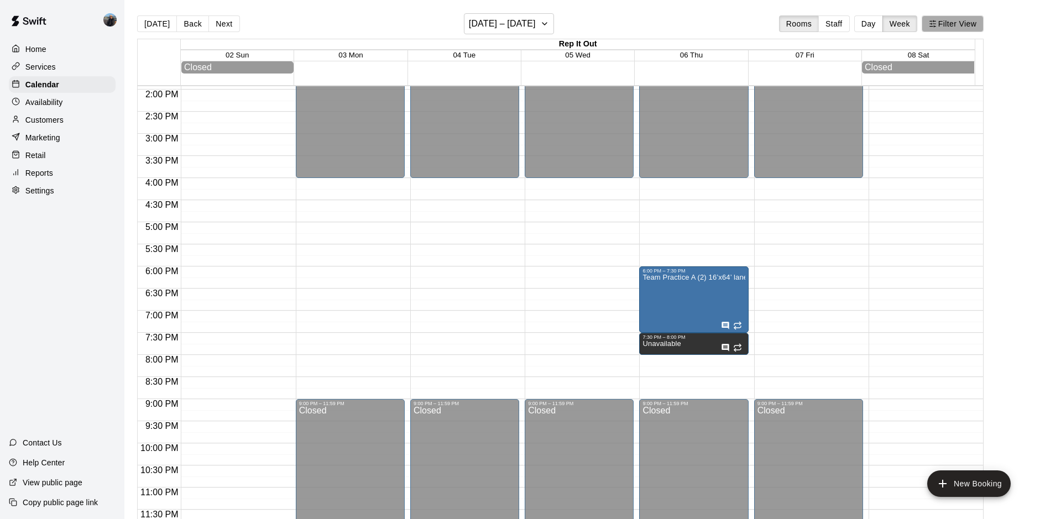
click at [959, 25] on button "Filter View" at bounding box center [953, 23] width 62 height 17
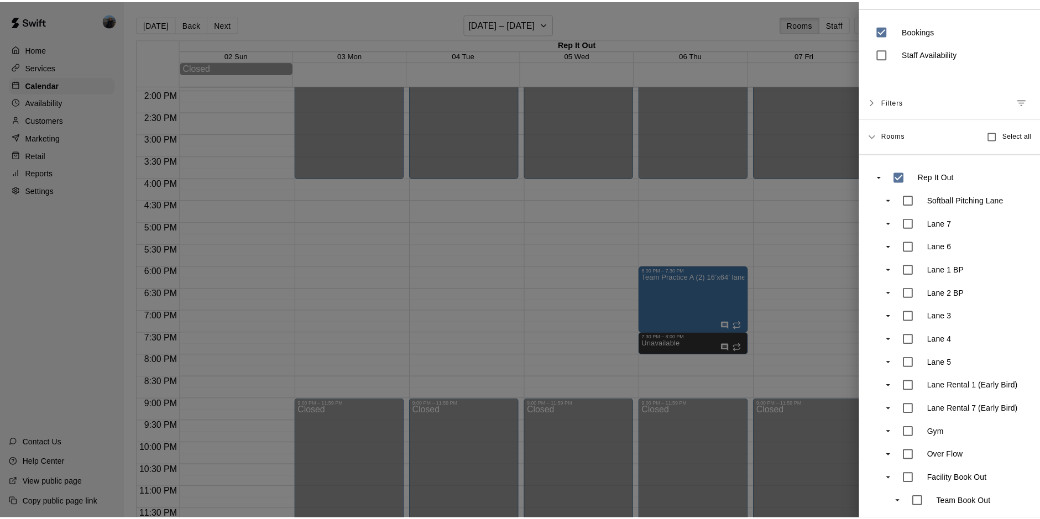
scroll to position [40, 0]
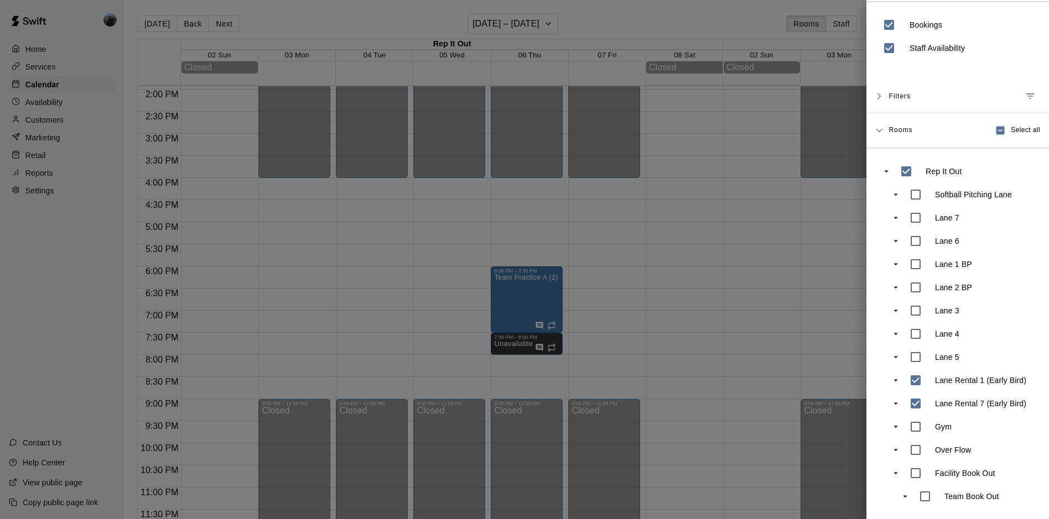
click at [773, 154] on div at bounding box center [524, 259] width 1049 height 519
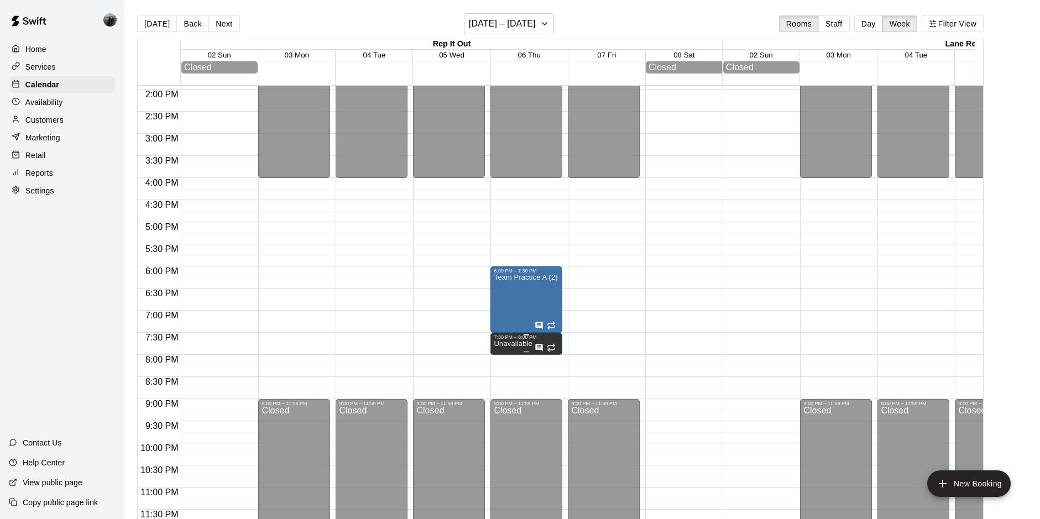
click at [504, 344] on p "Unavailable" at bounding box center [513, 344] width 38 height 0
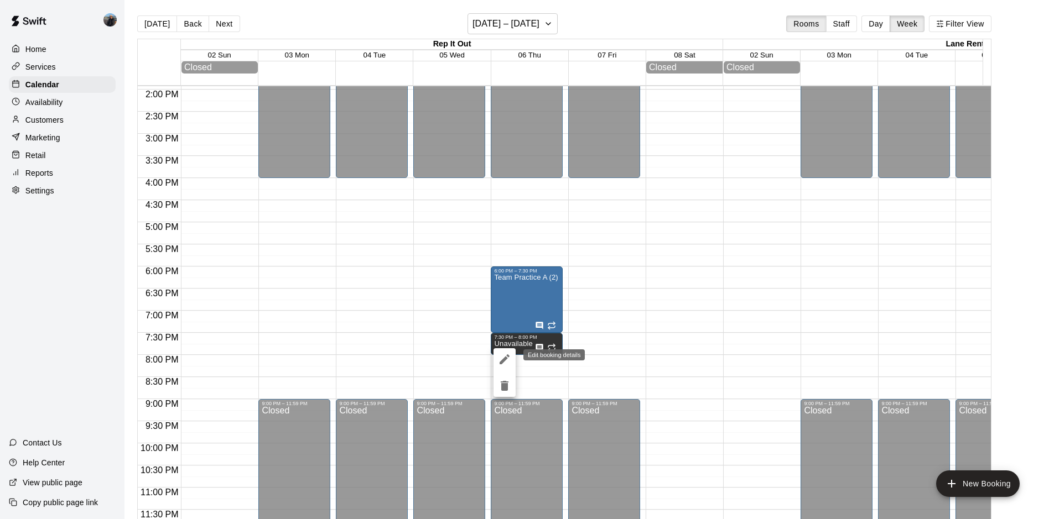
drag, startPoint x: 507, startPoint y: 356, endPoint x: 518, endPoint y: 341, distance: 18.3
click at [507, 356] on icon "edit" at bounding box center [504, 359] width 13 height 13
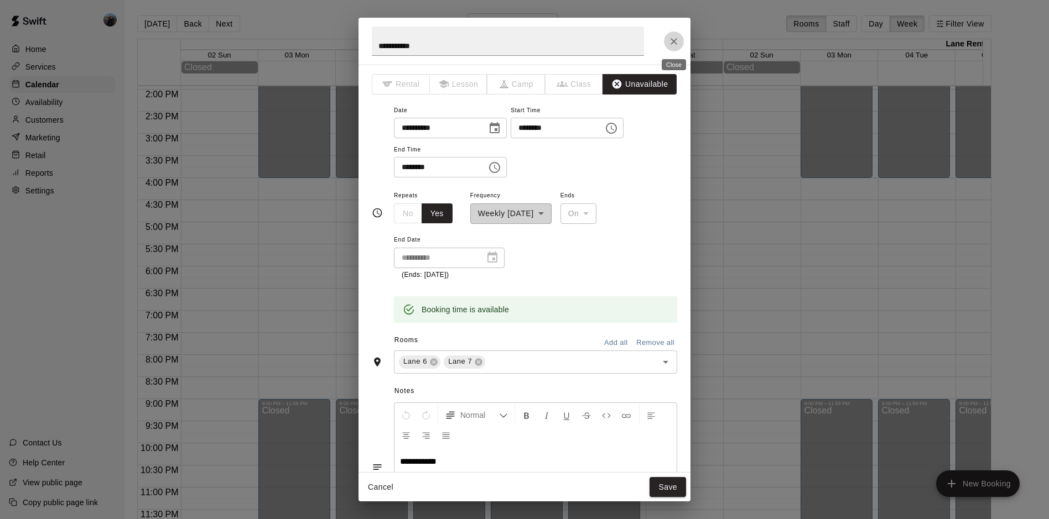
click at [670, 44] on icon "Close" at bounding box center [673, 41] width 11 height 11
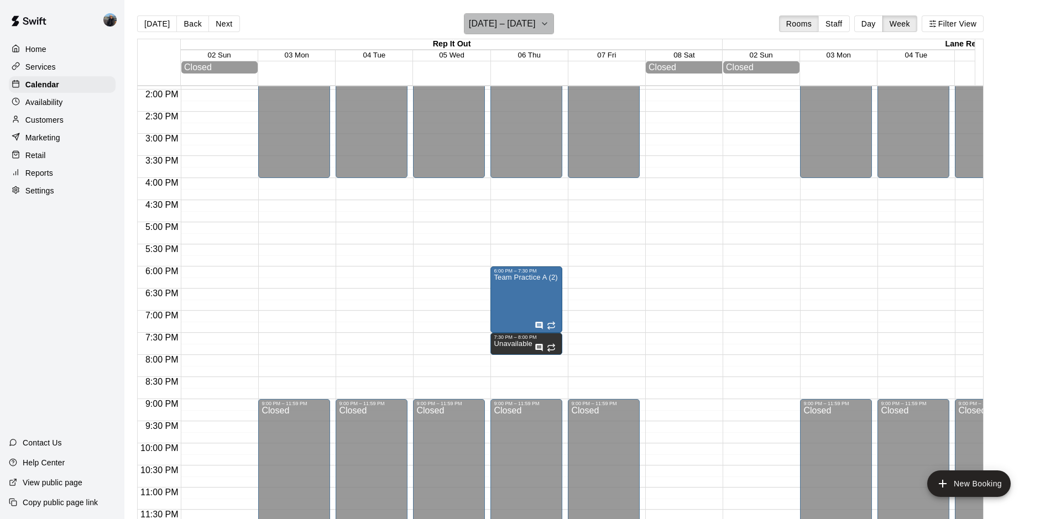
click at [532, 23] on h6 "November 02 – 08" at bounding box center [502, 23] width 67 height 15
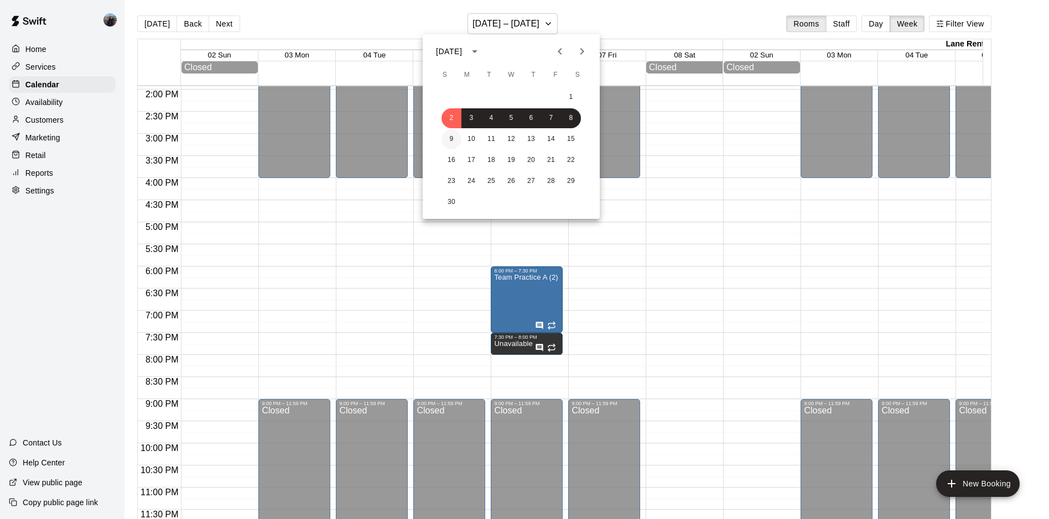
click at [452, 140] on button "9" at bounding box center [451, 139] width 20 height 20
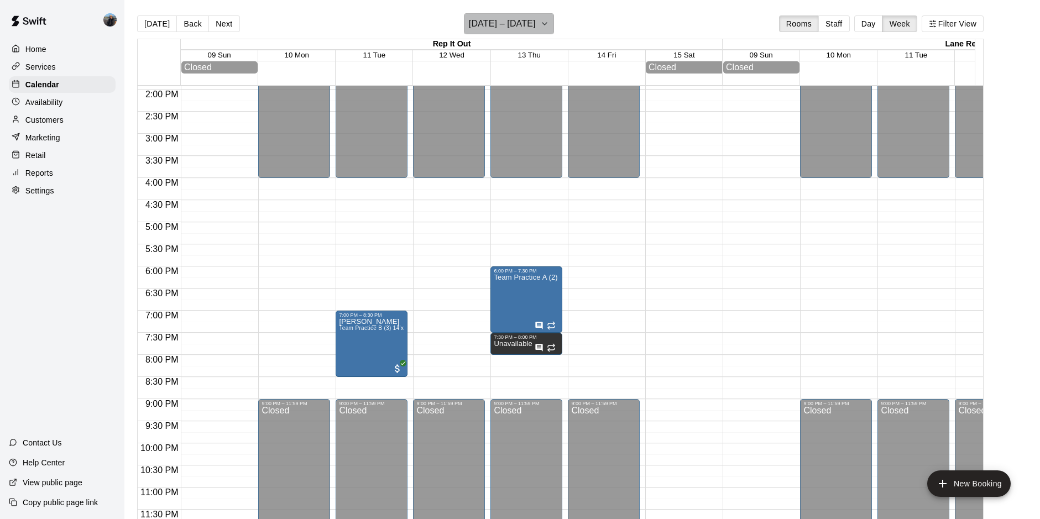
click at [513, 22] on h6 "November 09 – 15" at bounding box center [502, 23] width 67 height 15
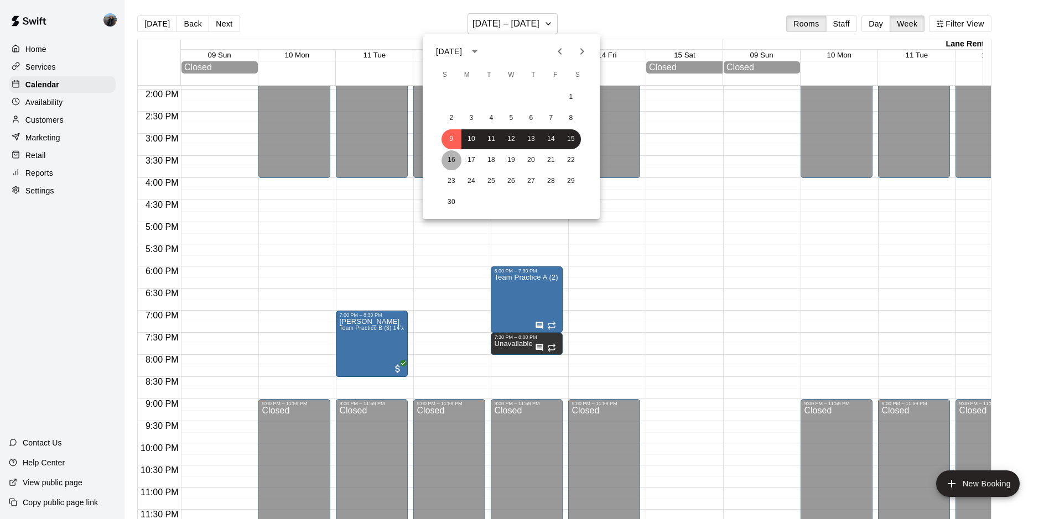
click at [454, 168] on button "16" at bounding box center [451, 160] width 20 height 20
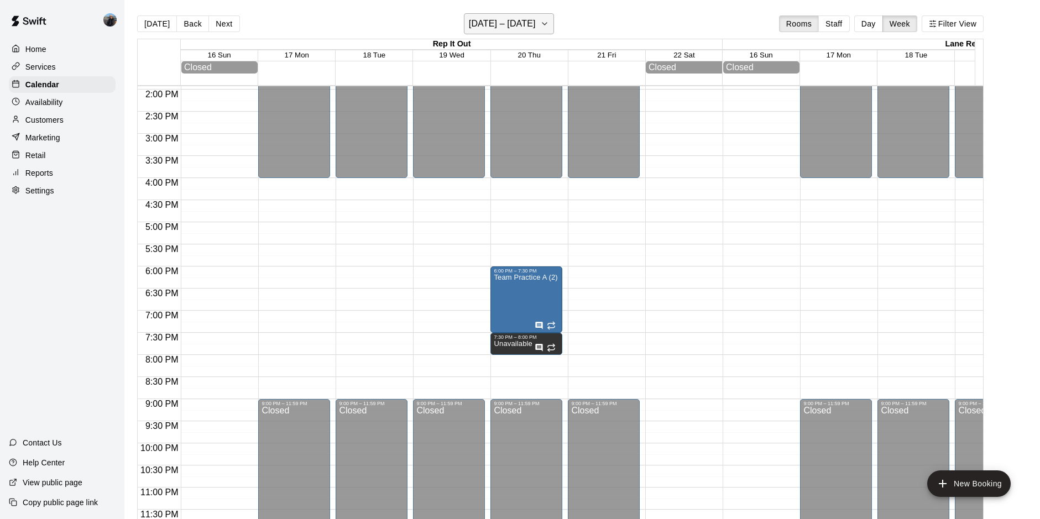
click at [517, 27] on h6 "November 16 – 22" at bounding box center [502, 23] width 67 height 15
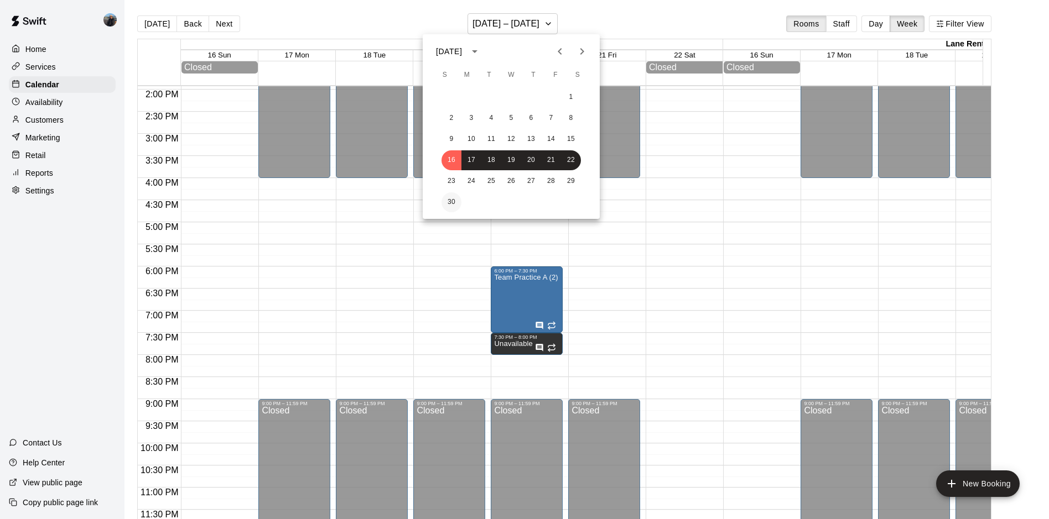
click at [449, 200] on button "30" at bounding box center [451, 202] width 20 height 20
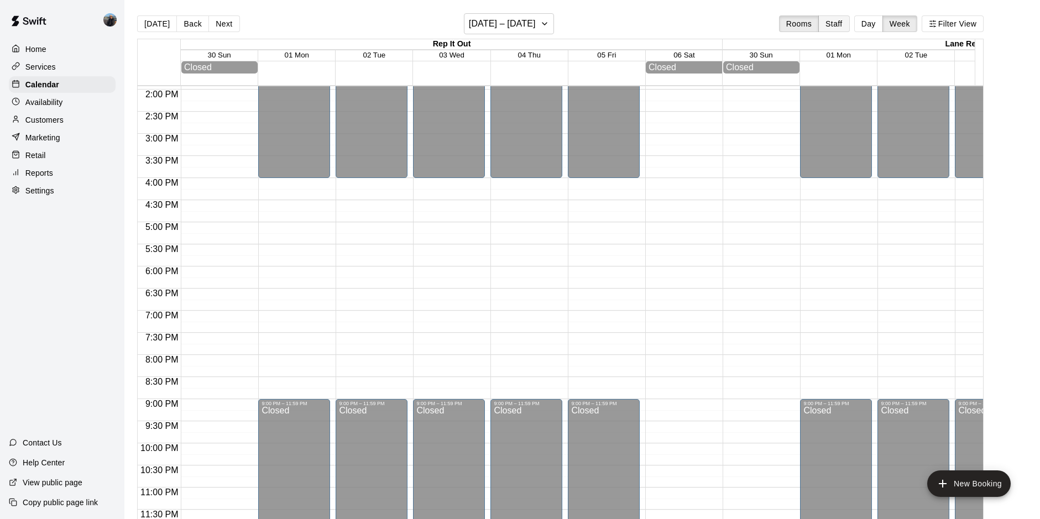
click at [847, 15] on button "Staff" at bounding box center [835, 23] width 32 height 17
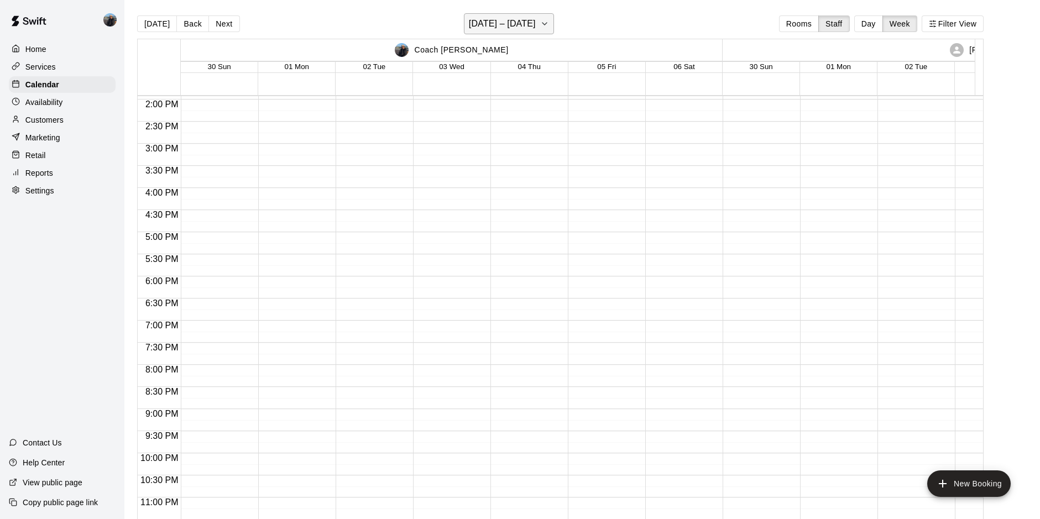
click at [519, 17] on h6 "November 30 – December 06" at bounding box center [502, 23] width 67 height 15
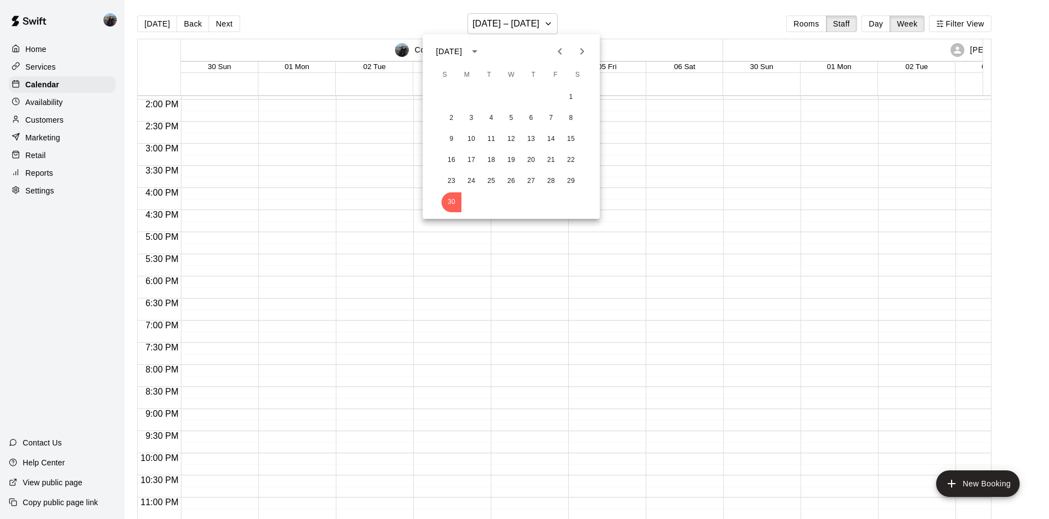
click at [564, 50] on icon "Previous month" at bounding box center [559, 51] width 13 height 13
click at [466, 142] on button "13" at bounding box center [471, 139] width 20 height 20
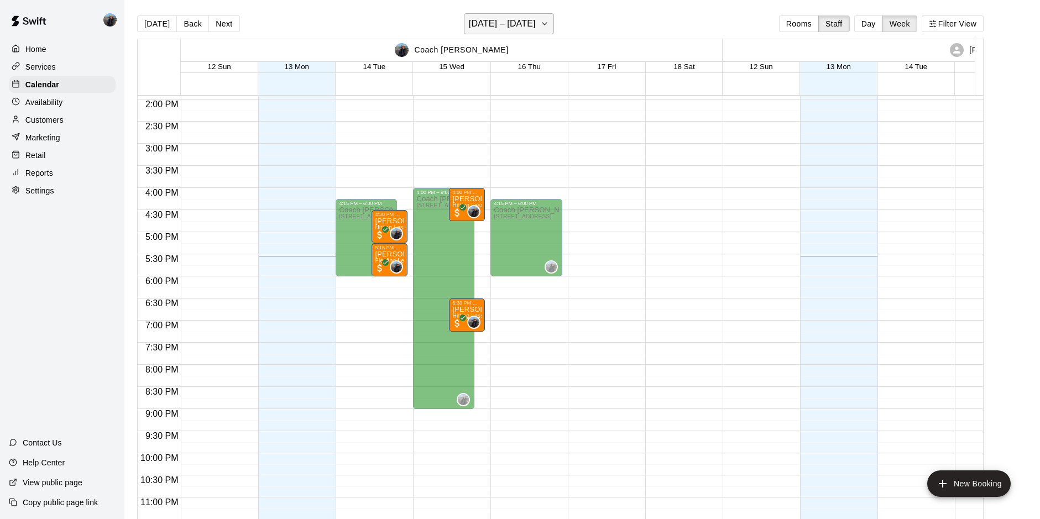
click at [537, 14] on button "October 12 – 18" at bounding box center [509, 23] width 90 height 21
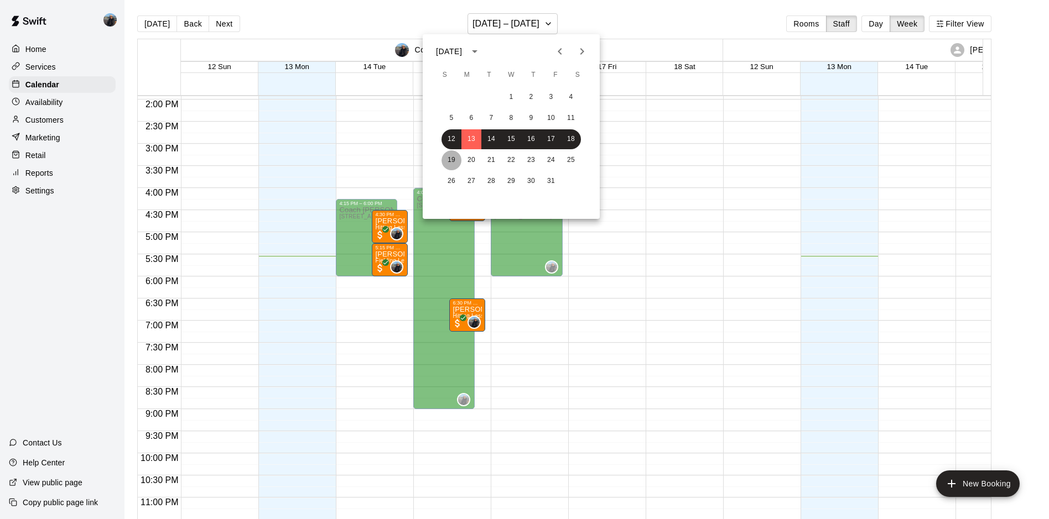
click at [454, 164] on button "19" at bounding box center [451, 160] width 20 height 20
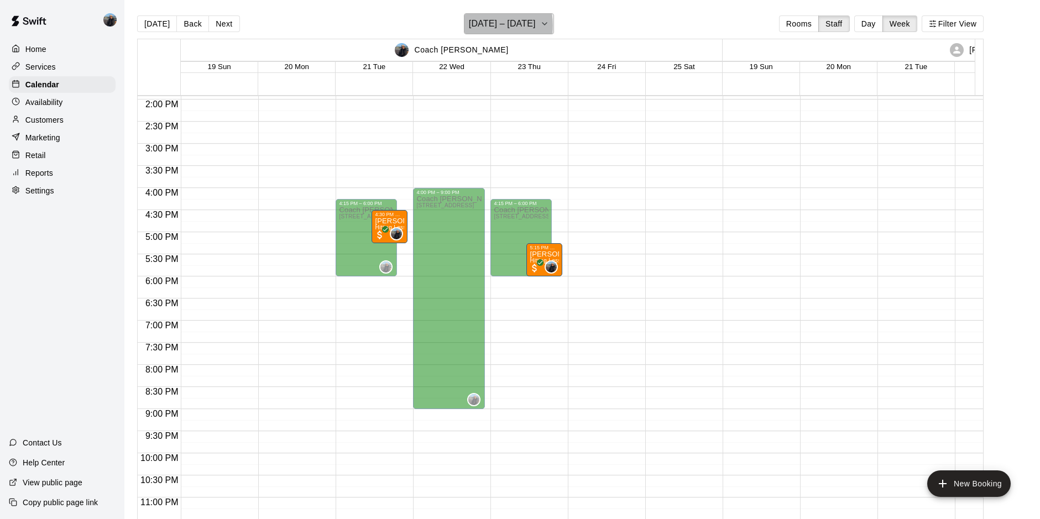
click at [480, 25] on h6 "October 19 – 25" at bounding box center [502, 23] width 67 height 15
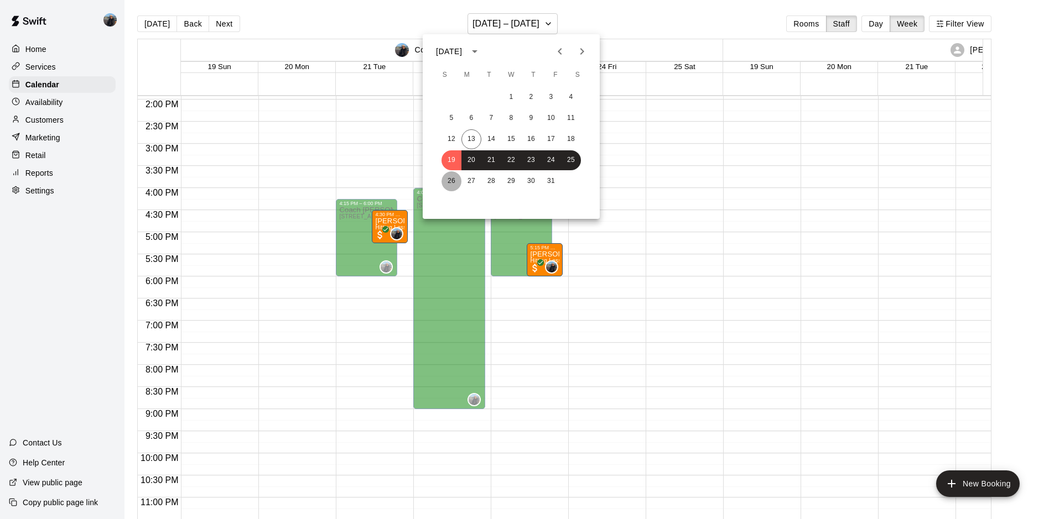
click at [451, 181] on button "26" at bounding box center [451, 181] width 20 height 20
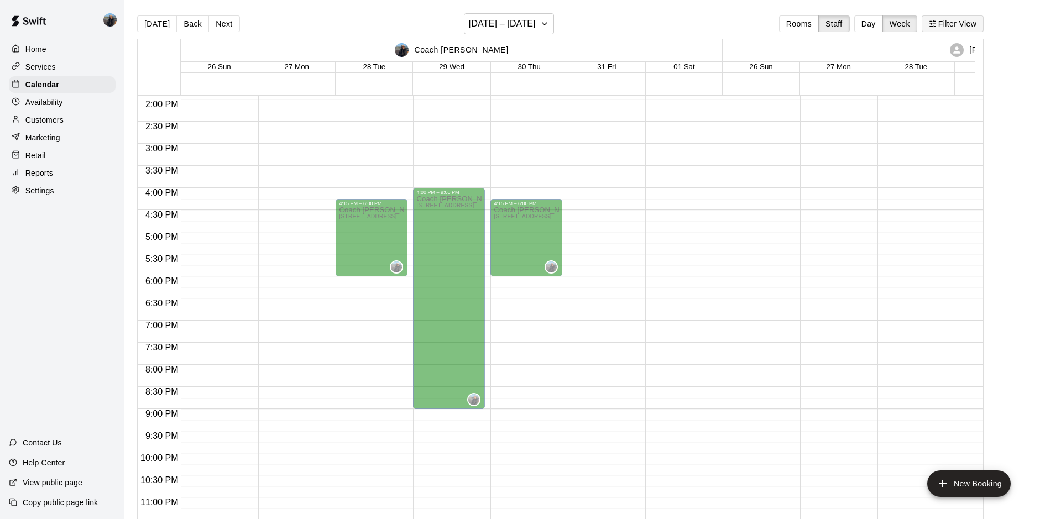
click at [956, 27] on button "Filter View" at bounding box center [953, 23] width 62 height 17
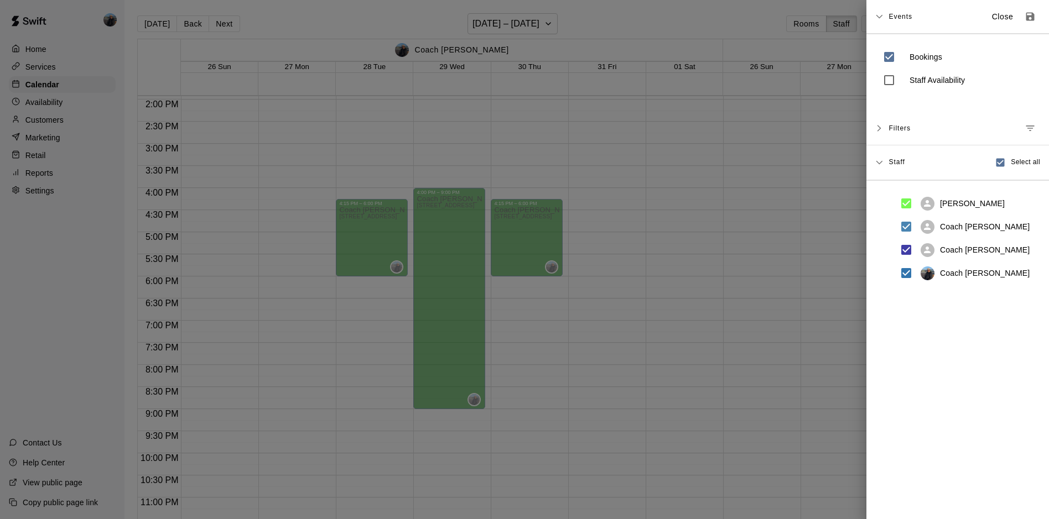
click at [898, 128] on span "Filters" at bounding box center [899, 128] width 22 height 20
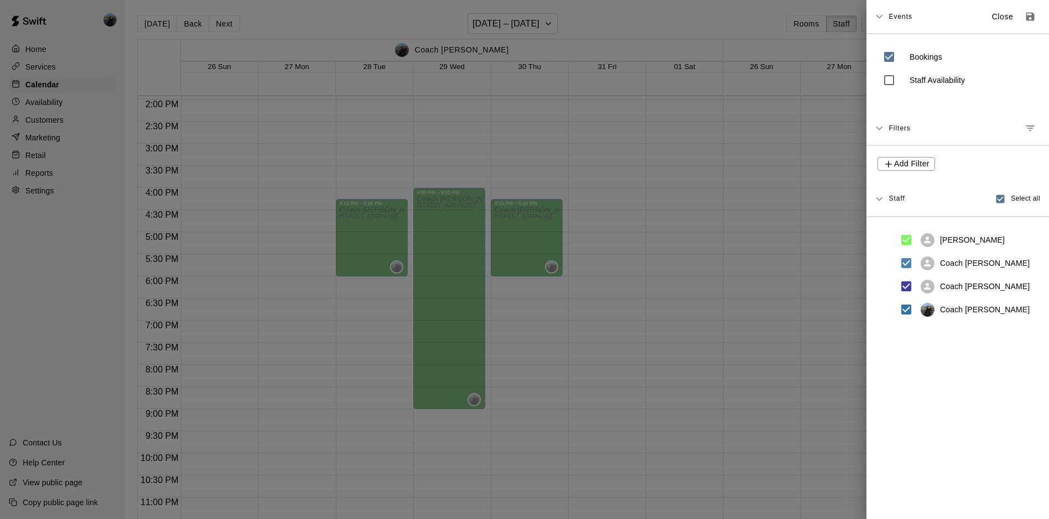
click at [1002, 128] on div "Filters" at bounding box center [964, 128] width 152 height 20
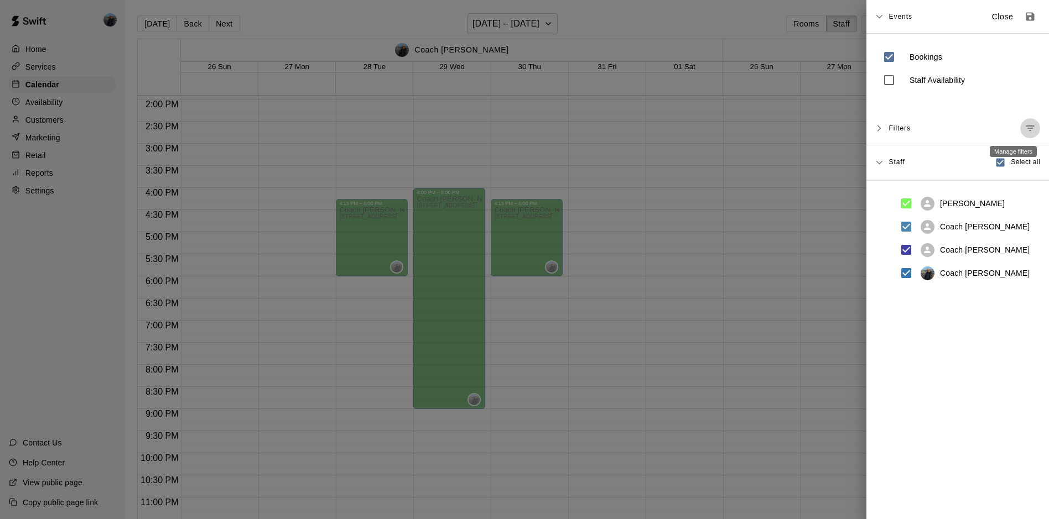
click at [1024, 129] on icon "Manage filters" at bounding box center [1029, 128] width 11 height 11
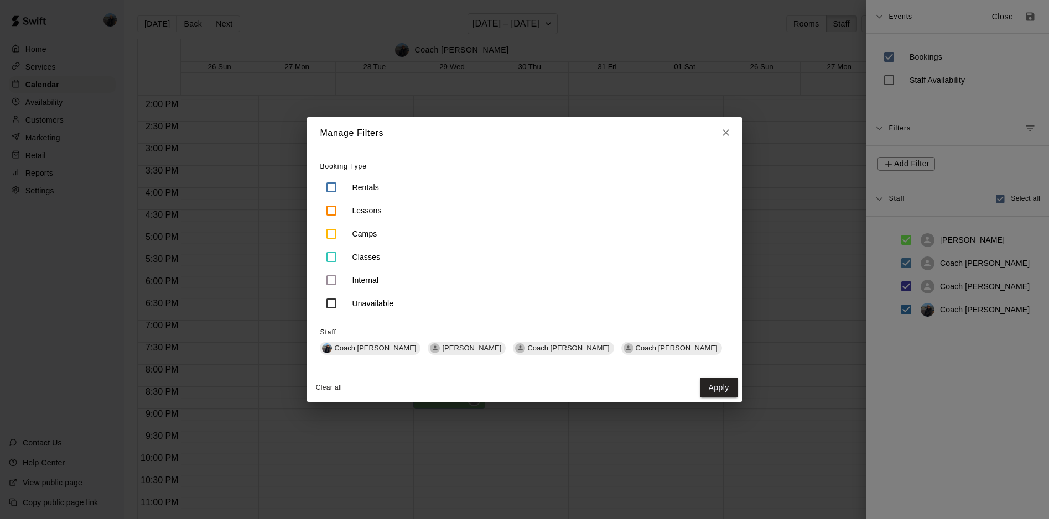
click at [722, 132] on icon "Close" at bounding box center [725, 133] width 7 height 7
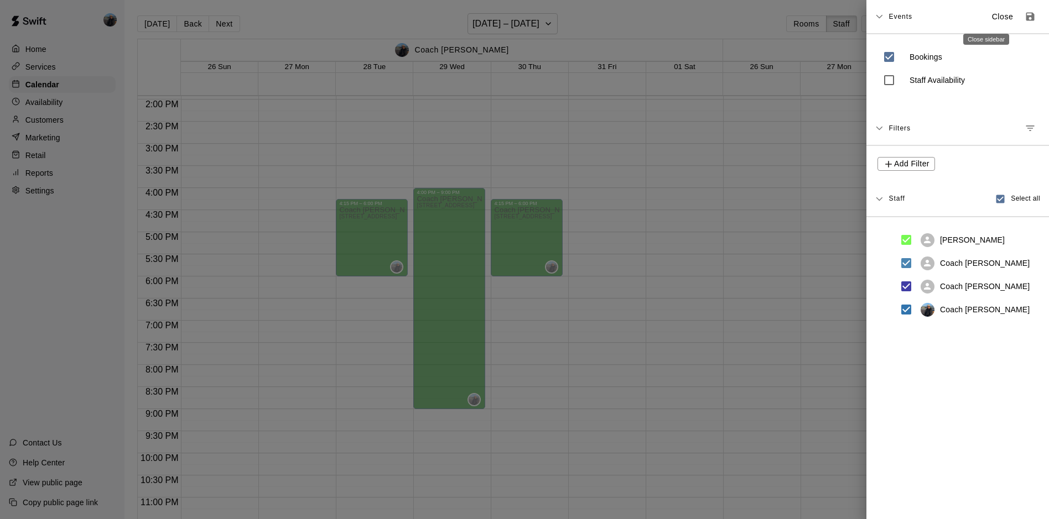
click at [992, 17] on p "Close" at bounding box center [1003, 17] width 22 height 12
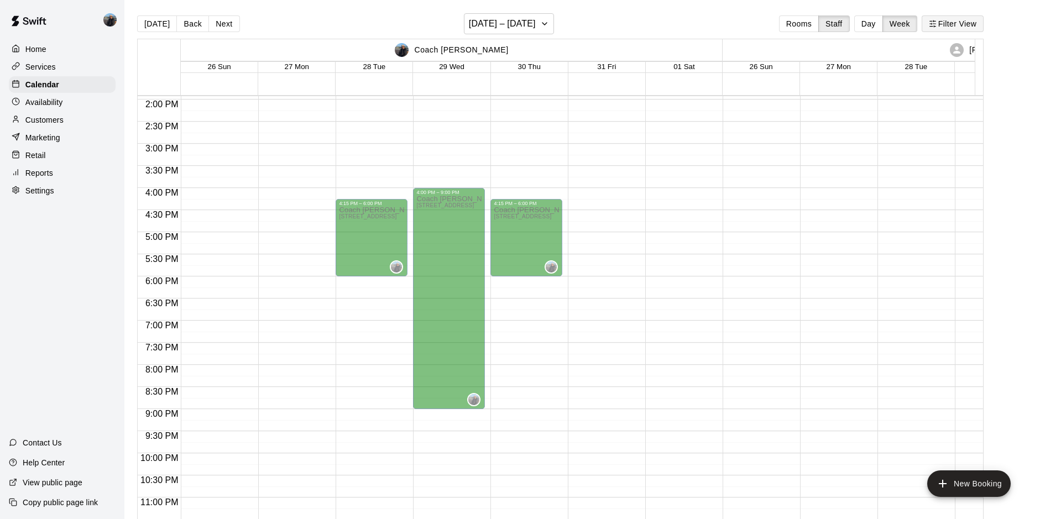
click at [942, 18] on button "Filter View" at bounding box center [953, 23] width 62 height 17
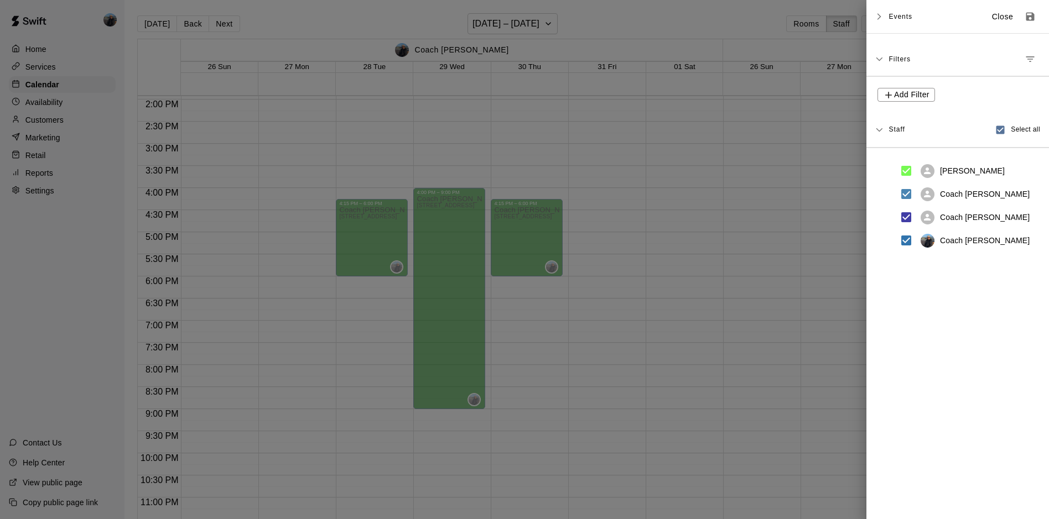
click at [882, 20] on icon at bounding box center [879, 17] width 8 height 8
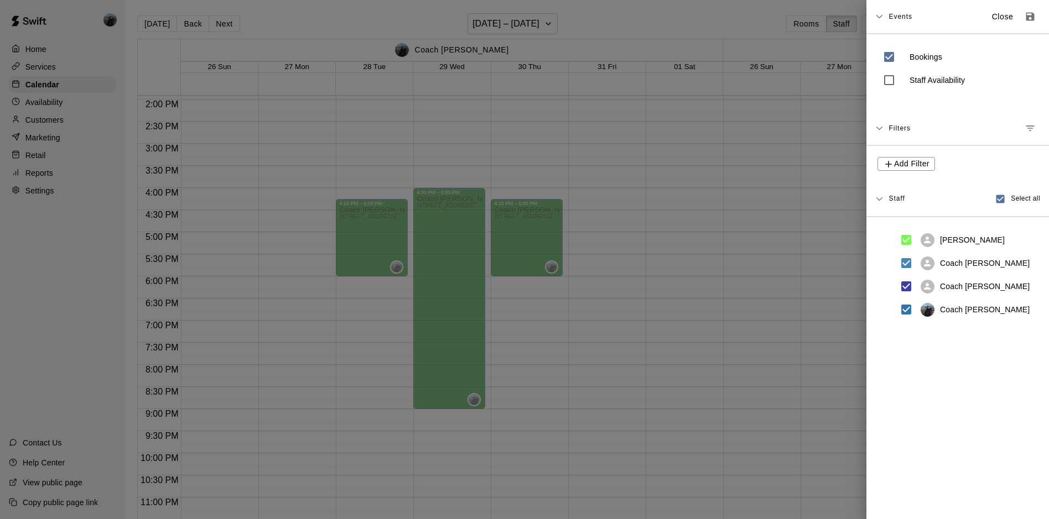
click at [817, 27] on div at bounding box center [524, 259] width 1049 height 519
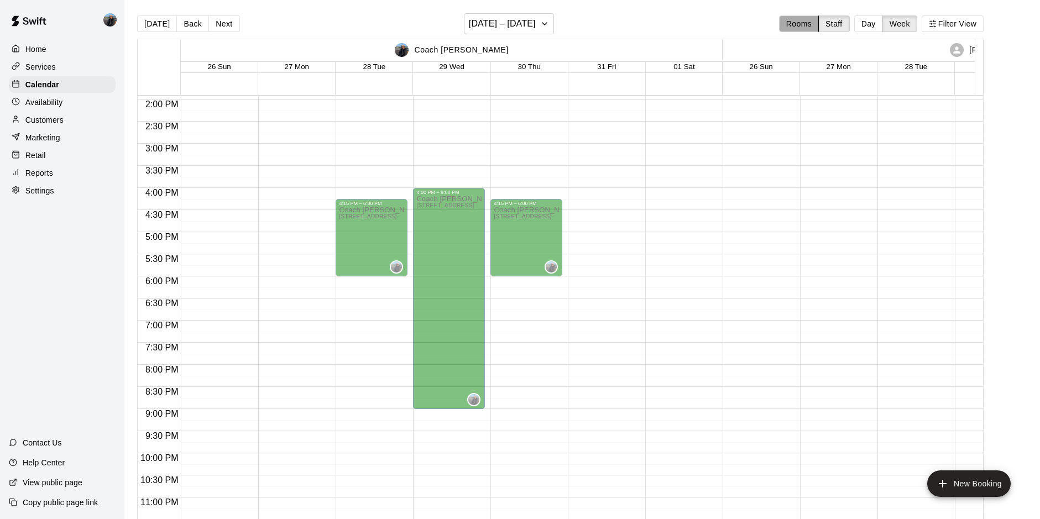
click at [803, 26] on button "Rooms" at bounding box center [799, 23] width 40 height 17
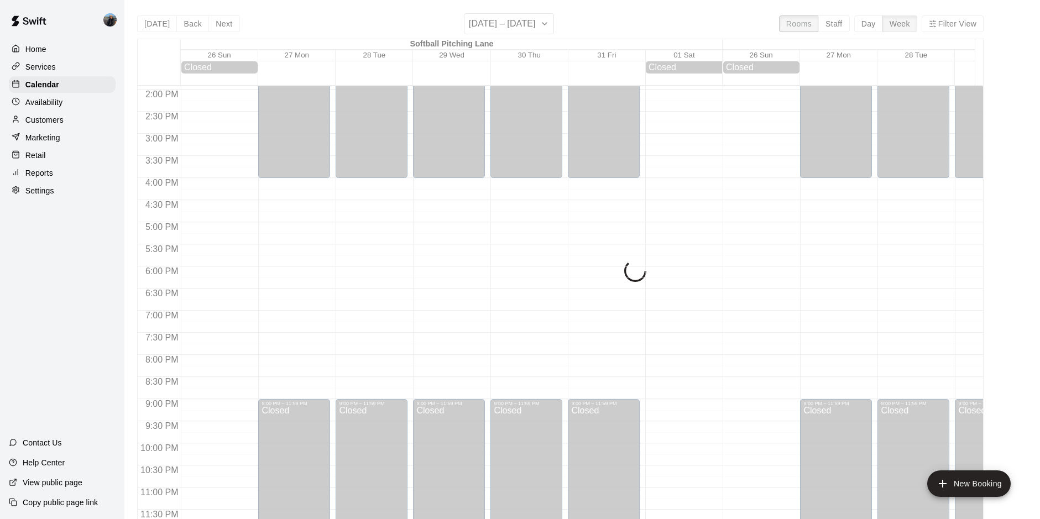
scroll to position [570, 0]
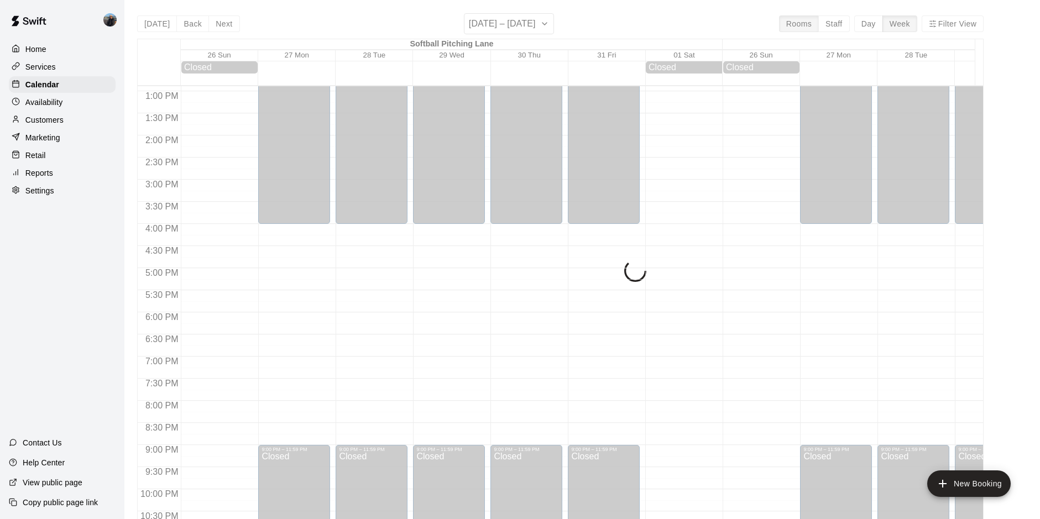
click at [876, 27] on button "Day" at bounding box center [869, 23] width 29 height 17
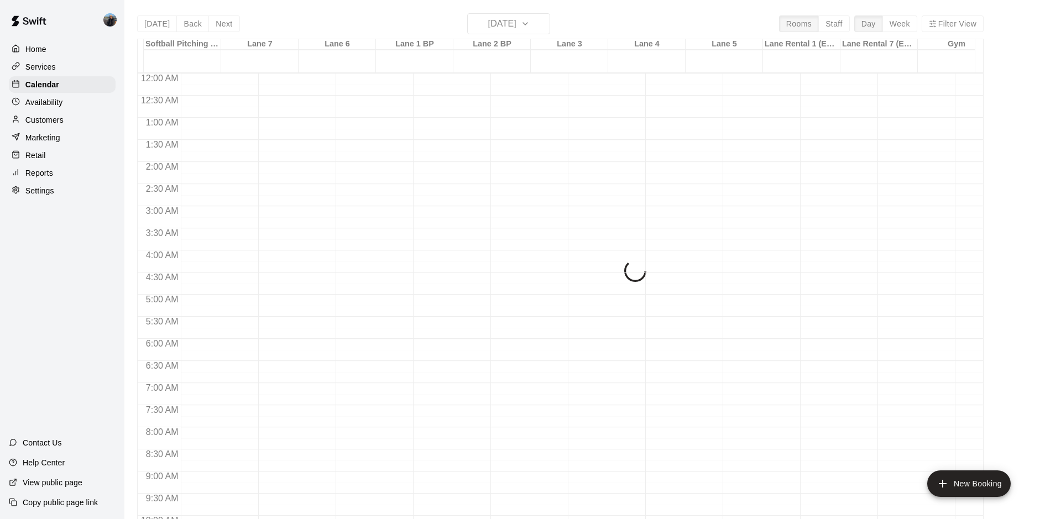
click at [874, 24] on div "Today Back Next Sunday Oct 26 Rooms Staff Day Week Filter View Softball Pitchin…" at bounding box center [560, 272] width 847 height 519
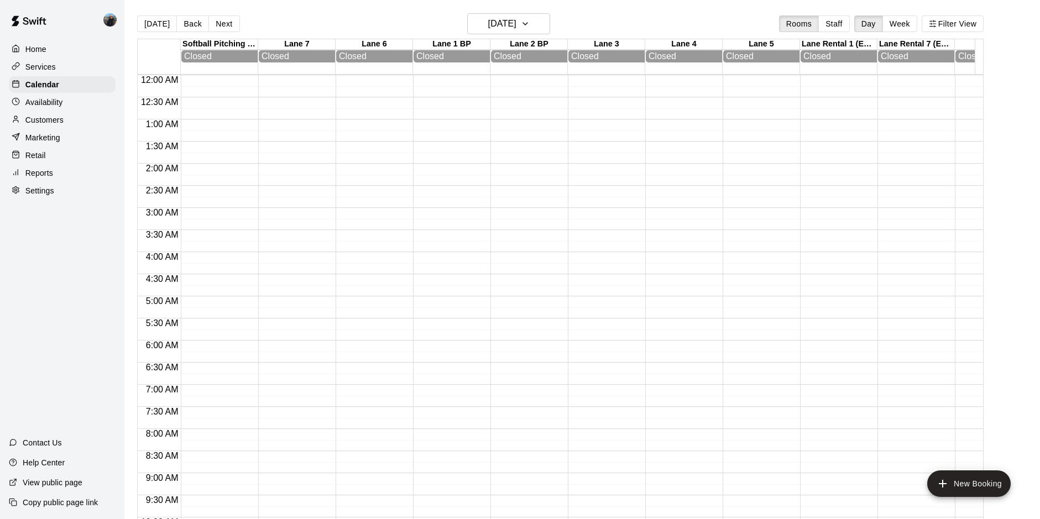
scroll to position [613, 0]
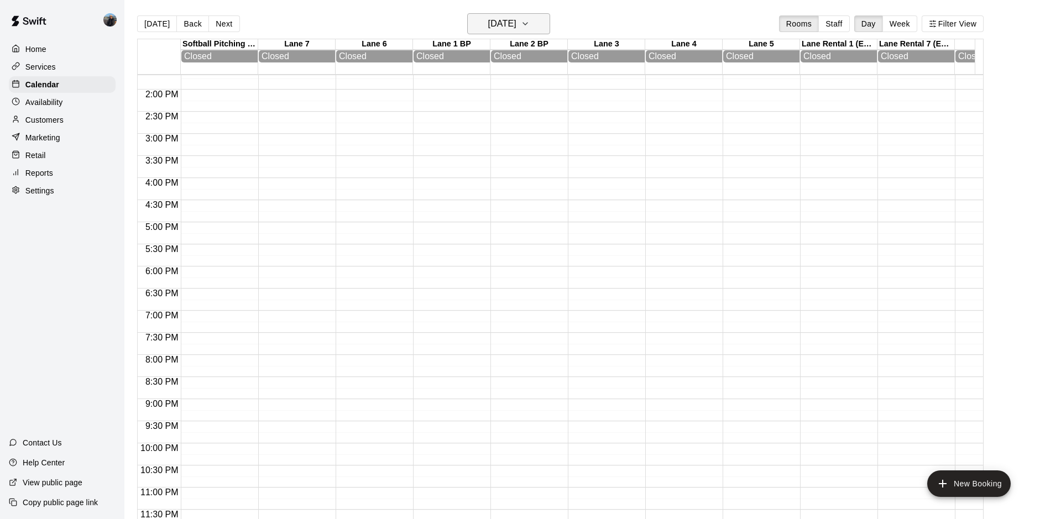
click at [530, 27] on icon "button" at bounding box center [525, 23] width 9 height 13
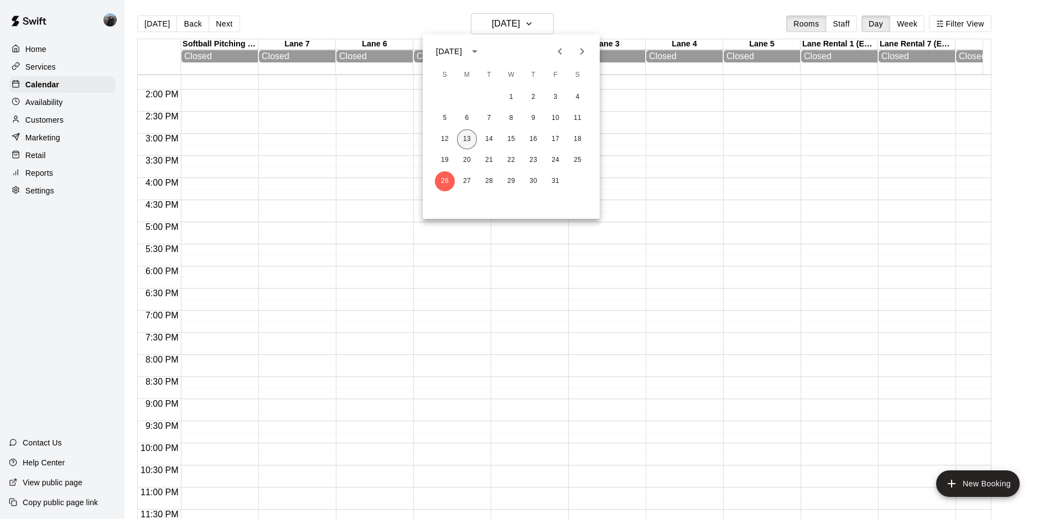
click at [467, 136] on button "13" at bounding box center [467, 139] width 20 height 20
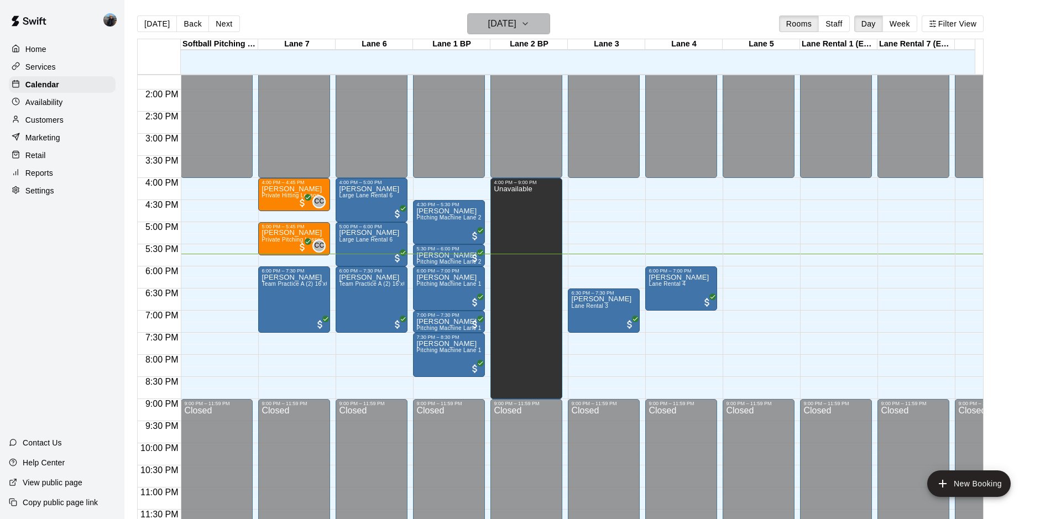
click at [517, 19] on h6 "[DATE]" at bounding box center [502, 23] width 28 height 15
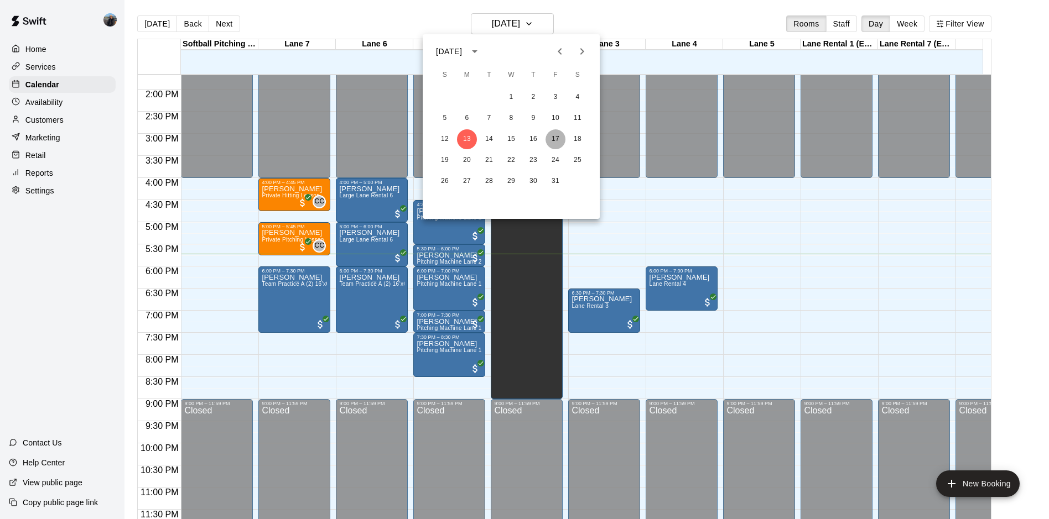
click at [557, 141] on button "17" at bounding box center [555, 139] width 20 height 20
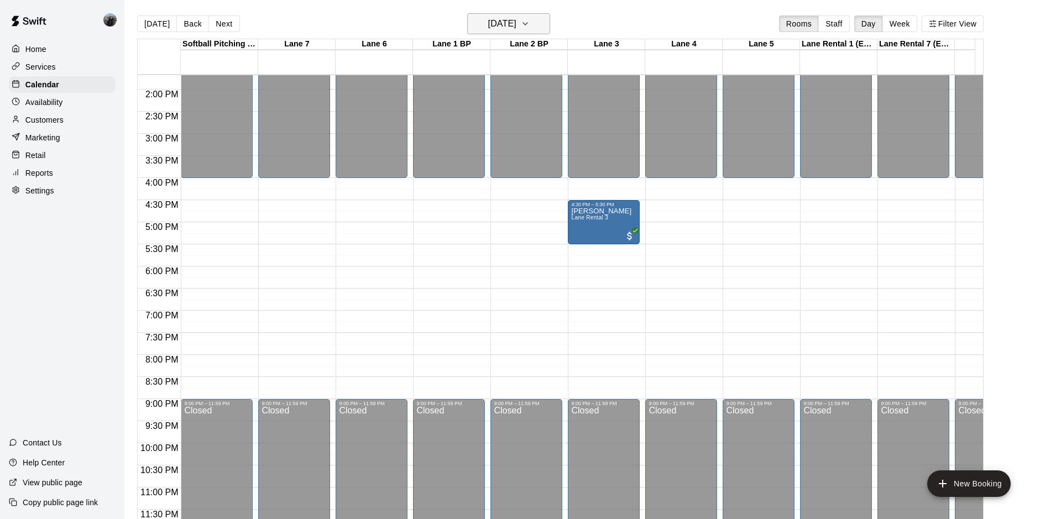
click at [503, 22] on h6 "Friday Oct 17" at bounding box center [502, 23] width 28 height 15
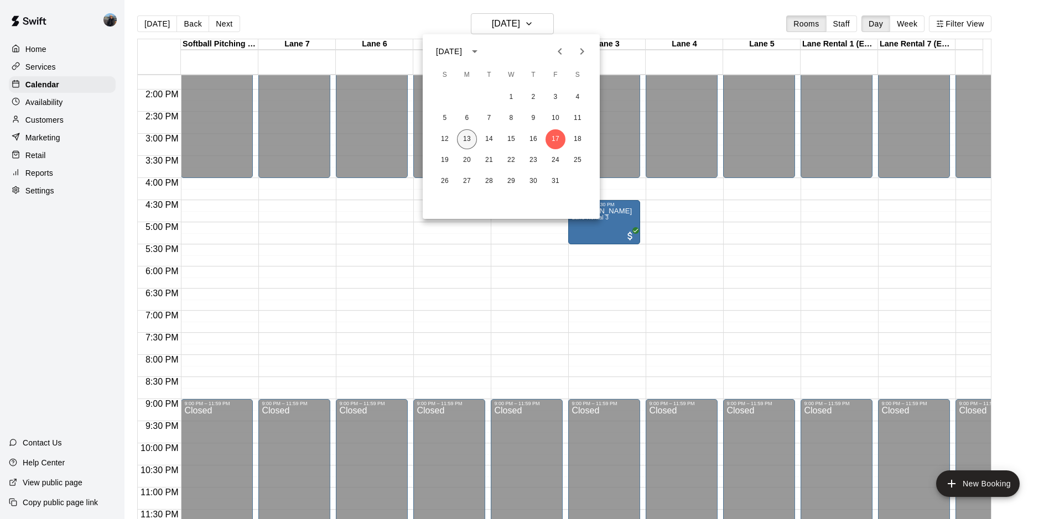
click at [469, 139] on button "13" at bounding box center [467, 139] width 20 height 20
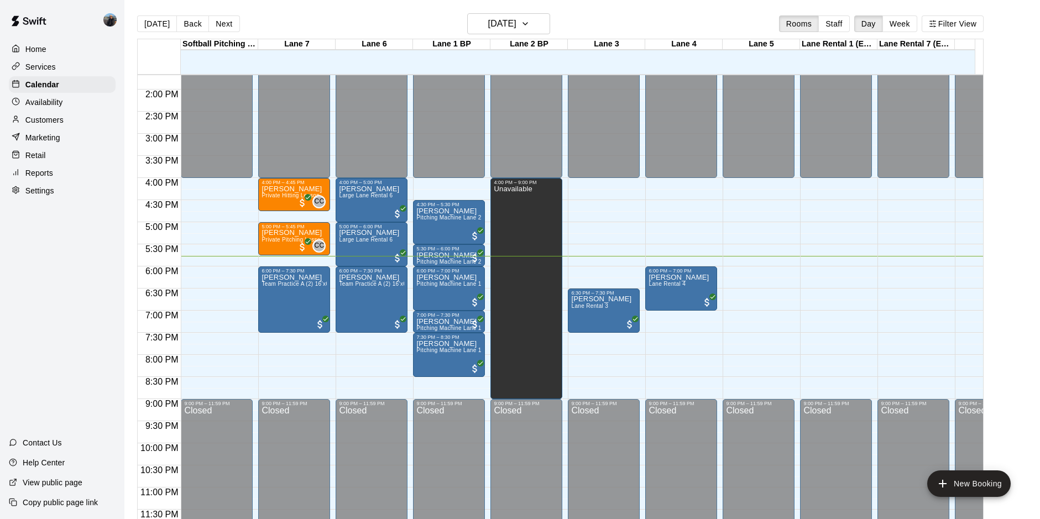
click at [821, 190] on div "12:00 AM – 4:00 PM Closed 9:00 PM – 11:59 PM Closed" at bounding box center [836, 1] width 72 height 1062
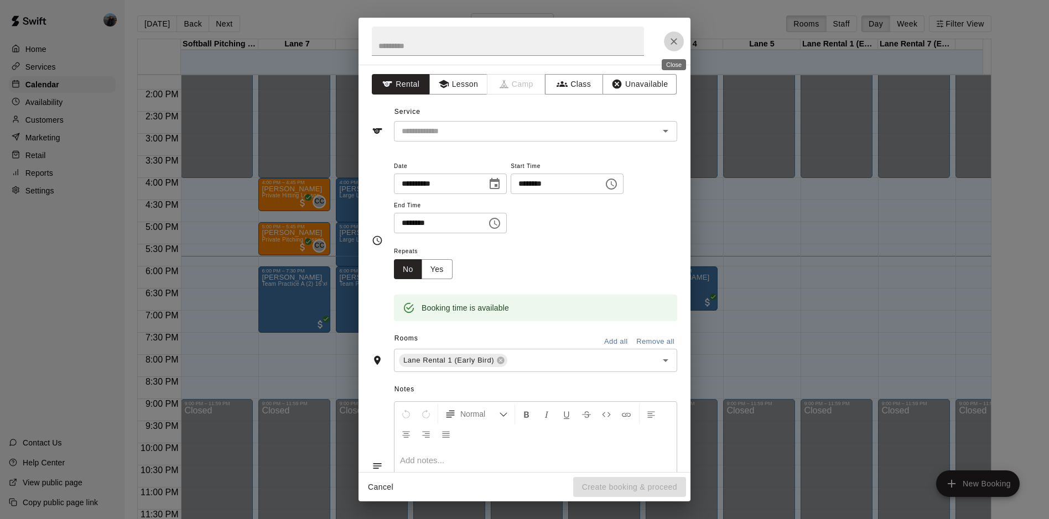
click at [674, 43] on icon "Close" at bounding box center [673, 41] width 11 height 11
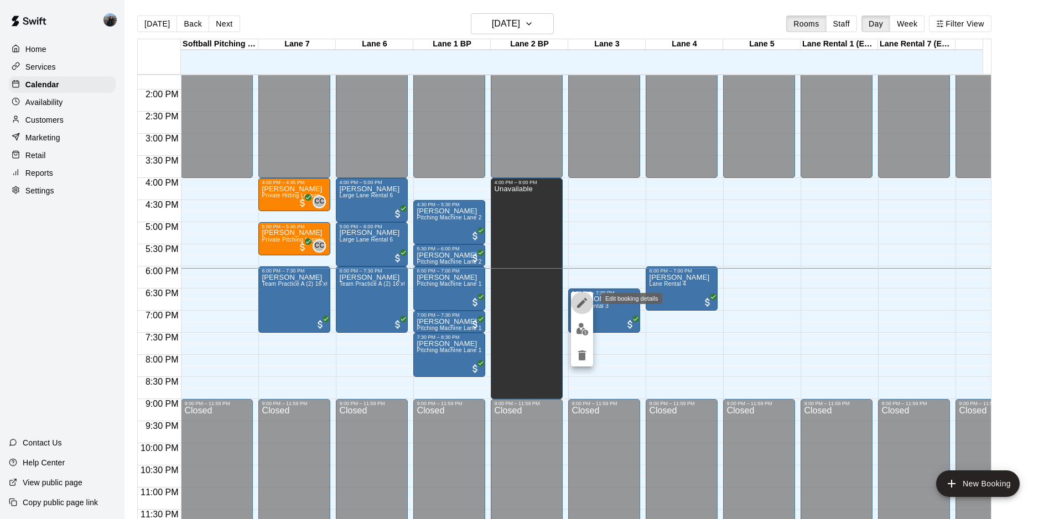
click at [580, 304] on icon "edit" at bounding box center [582, 303] width 10 height 10
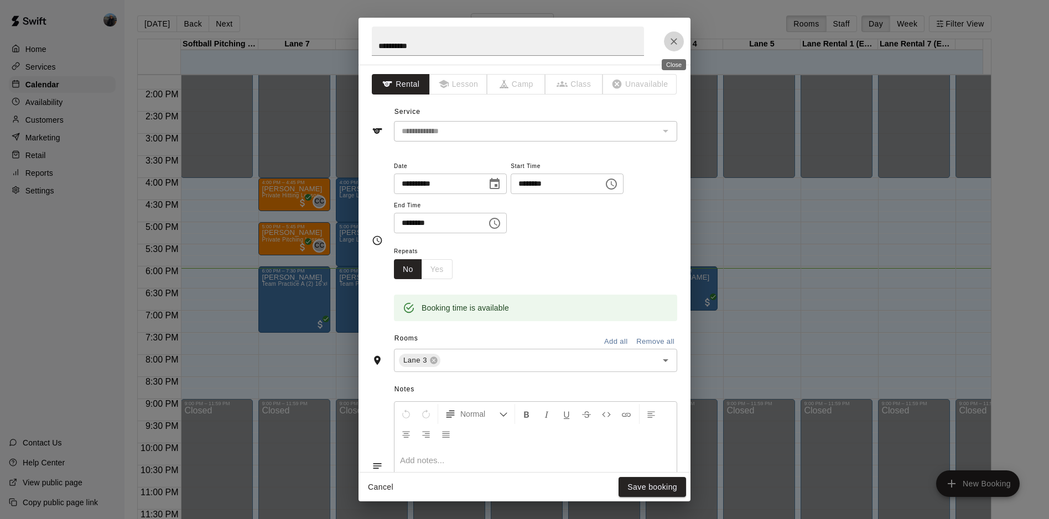
click at [682, 44] on button "Close" at bounding box center [674, 42] width 20 height 20
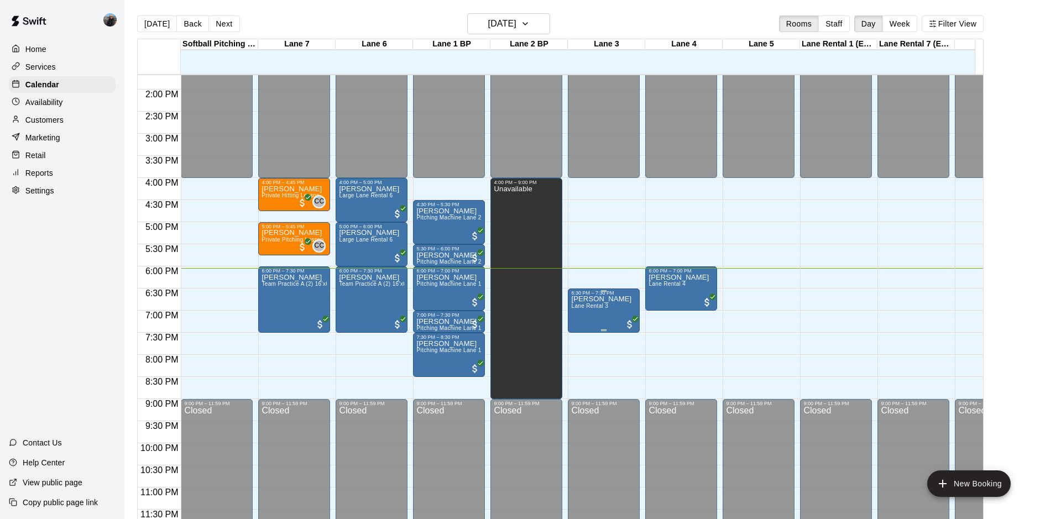
click at [581, 299] on p "[PERSON_NAME]" at bounding box center [601, 299] width 60 height 0
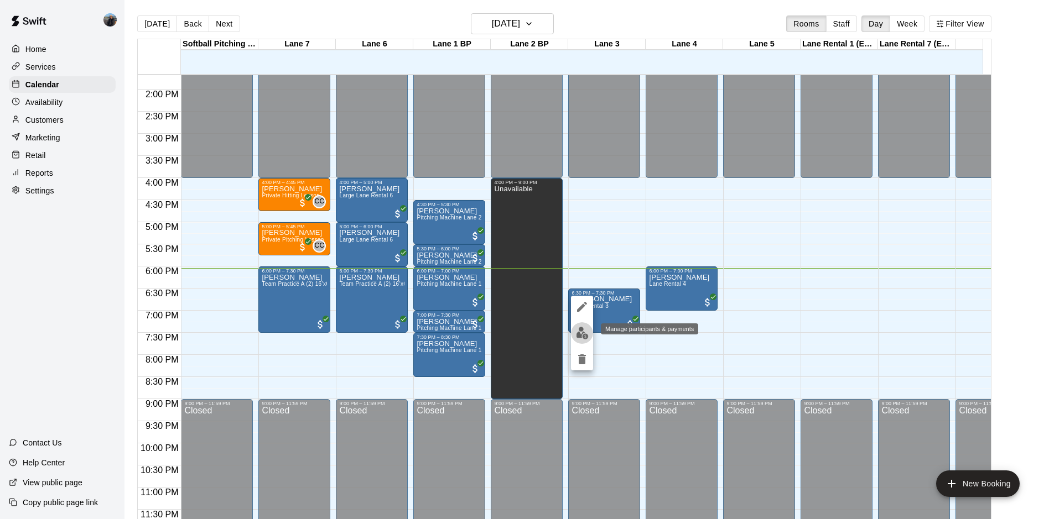
click at [583, 333] on img "edit" at bounding box center [582, 333] width 13 height 13
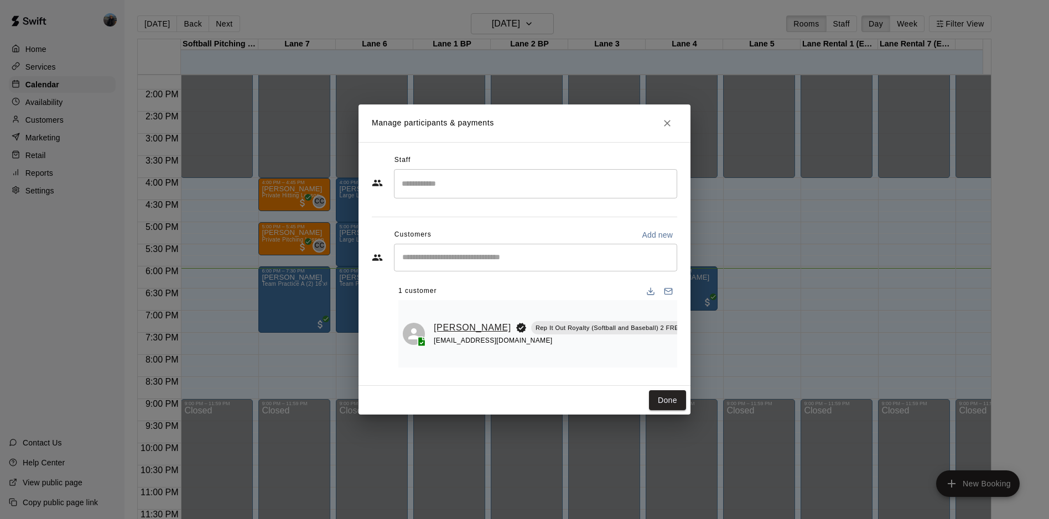
click at [445, 328] on link "[PERSON_NAME]" at bounding box center [472, 328] width 77 height 14
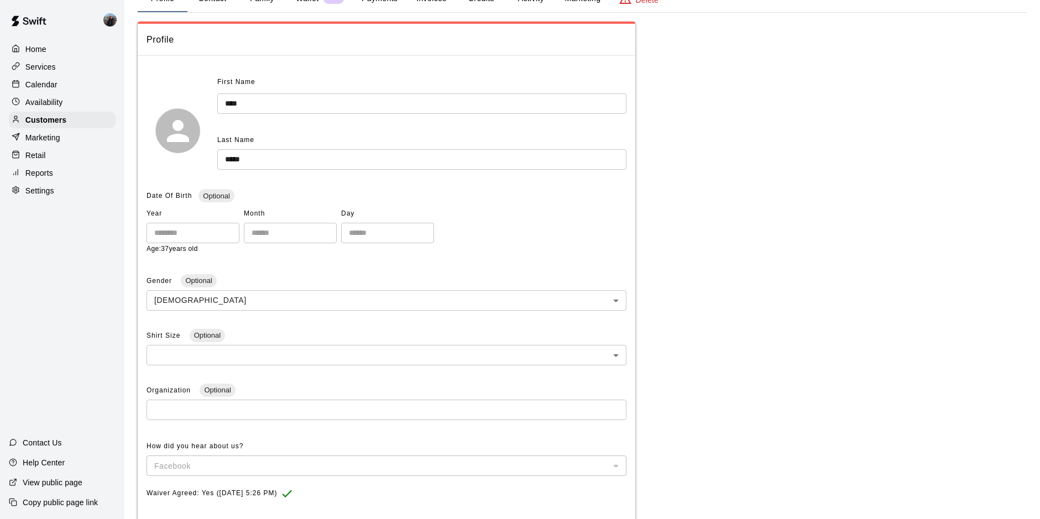
scroll to position [55, 0]
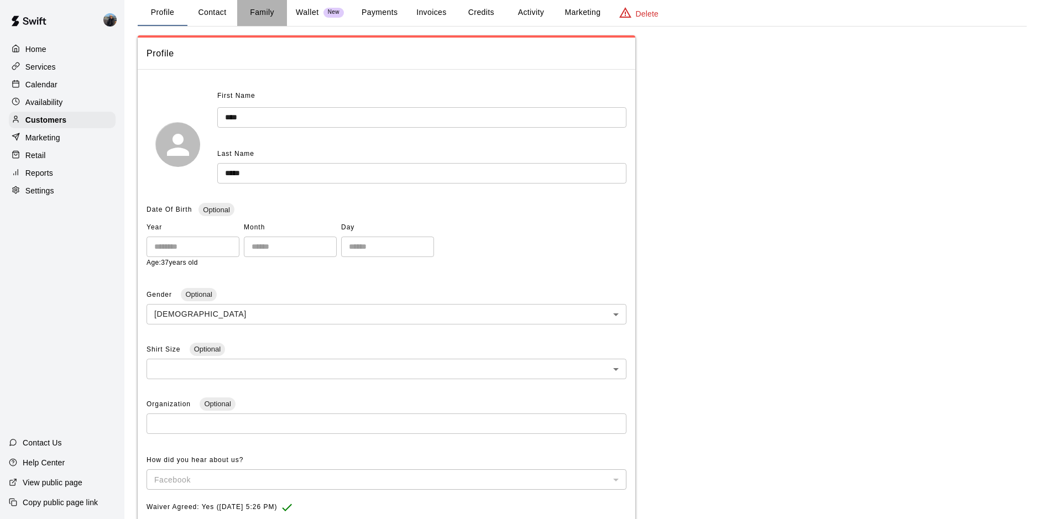
click at [270, 4] on button "Family" at bounding box center [262, 12] width 50 height 27
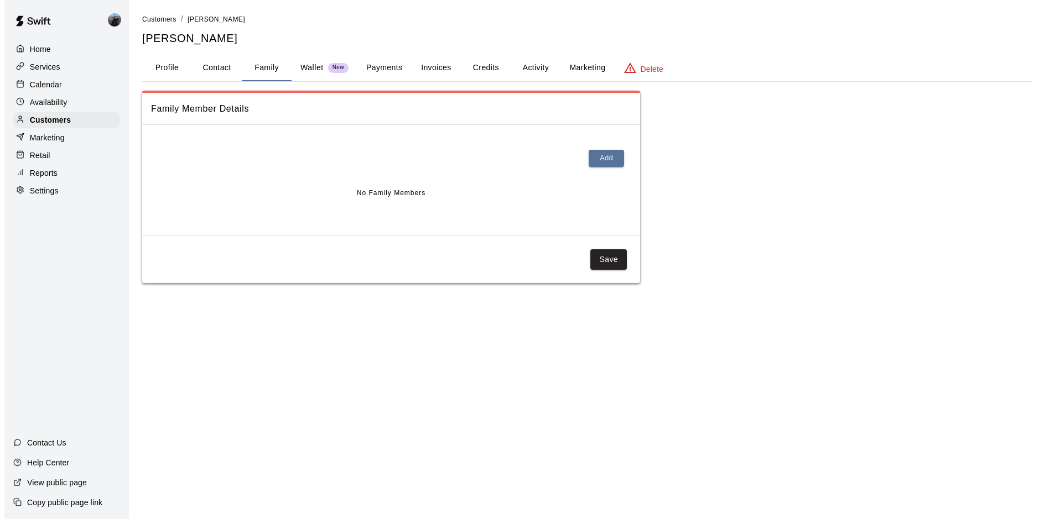
scroll to position [0, 0]
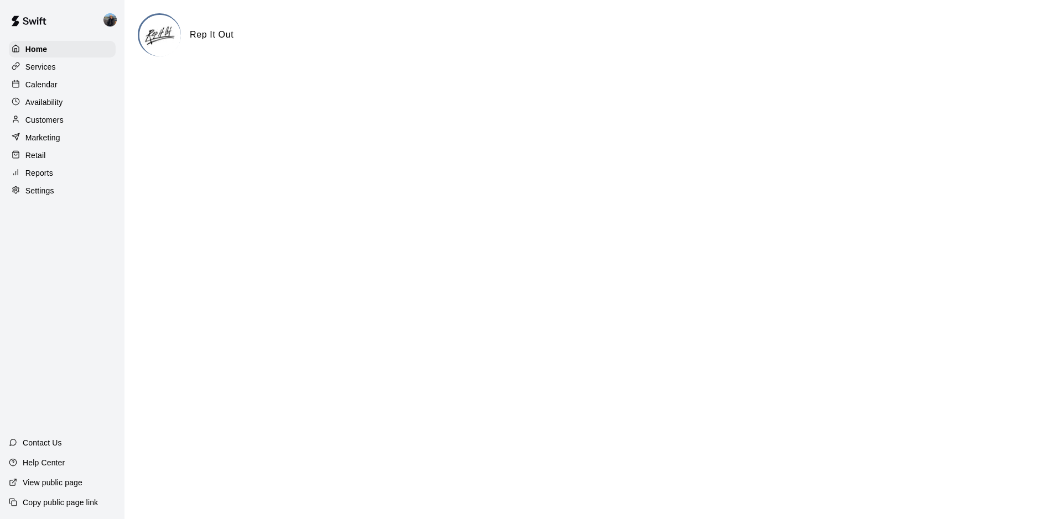
click at [29, 89] on p "Calendar" at bounding box center [41, 84] width 32 height 11
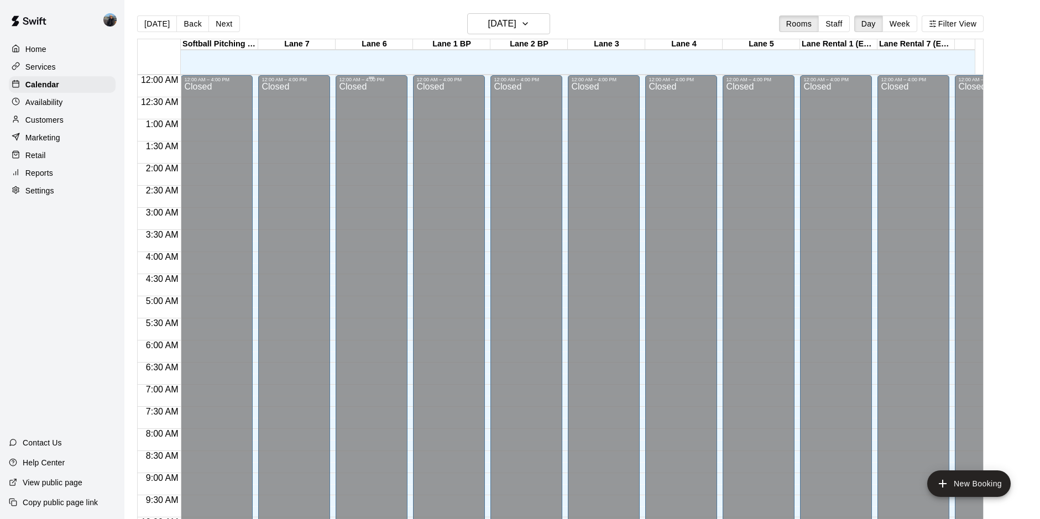
scroll to position [570, 0]
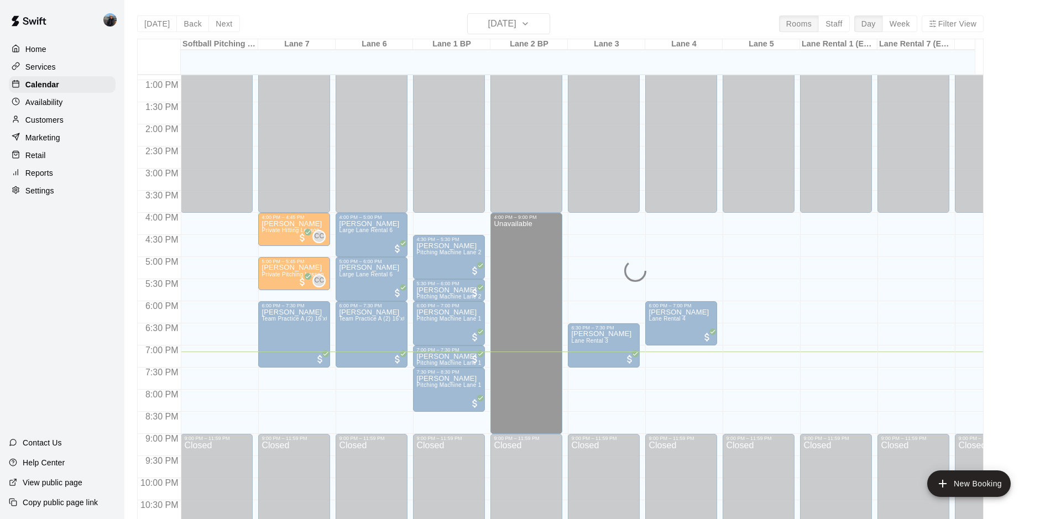
click at [525, 33] on div "Today Back Next Monday Oct 13 Rooms Staff Day Week Filter View Softball Pitchin…" at bounding box center [560, 272] width 847 height 519
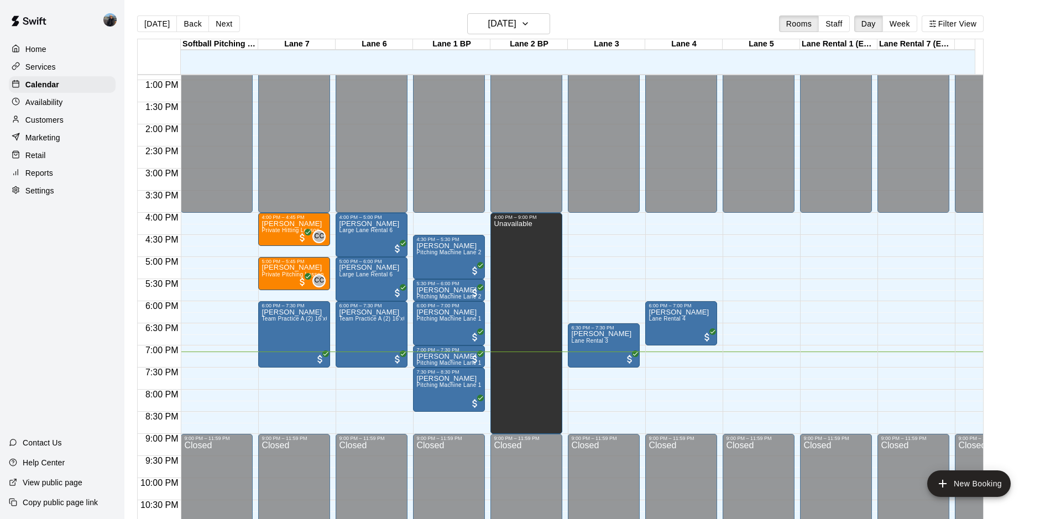
scroll to position [616, 0]
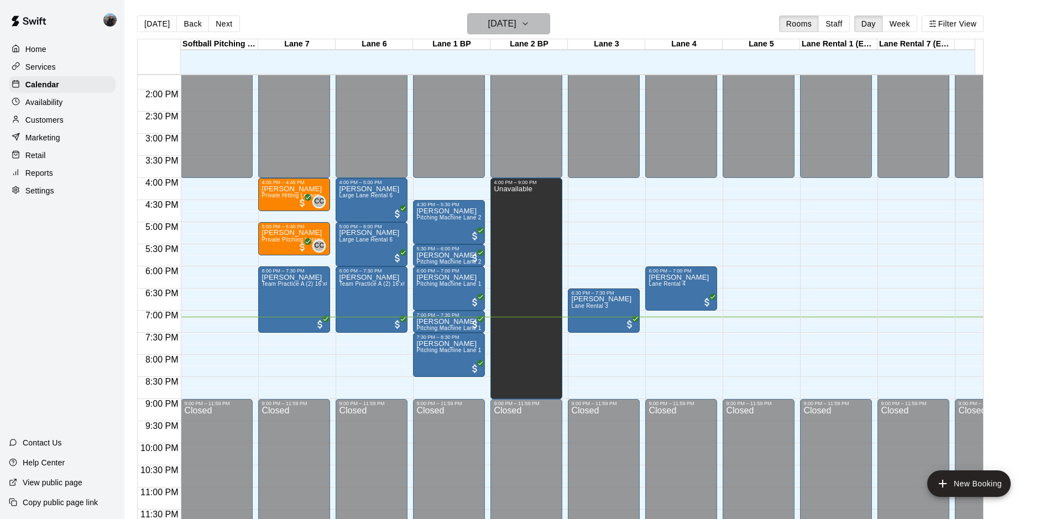
click at [530, 25] on icon "button" at bounding box center [525, 23] width 9 height 13
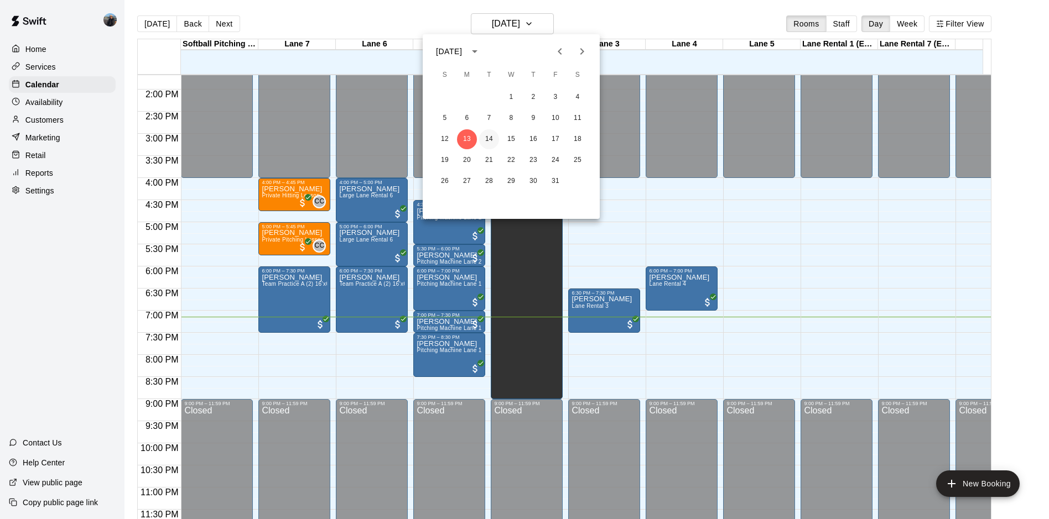
click at [488, 140] on button "14" at bounding box center [489, 139] width 20 height 20
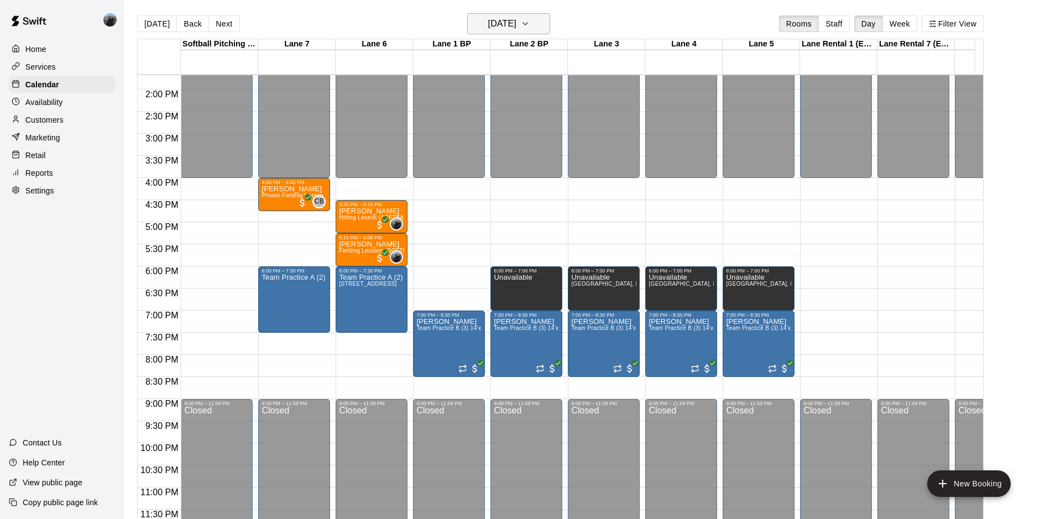
click at [513, 28] on h6 "Tuesday Oct 14" at bounding box center [502, 23] width 28 height 15
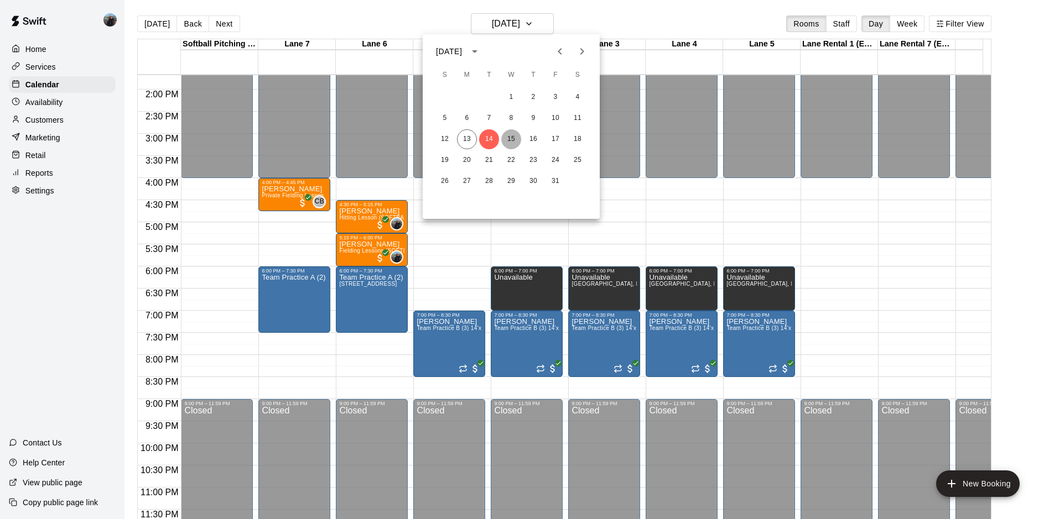
click at [508, 138] on button "15" at bounding box center [511, 139] width 20 height 20
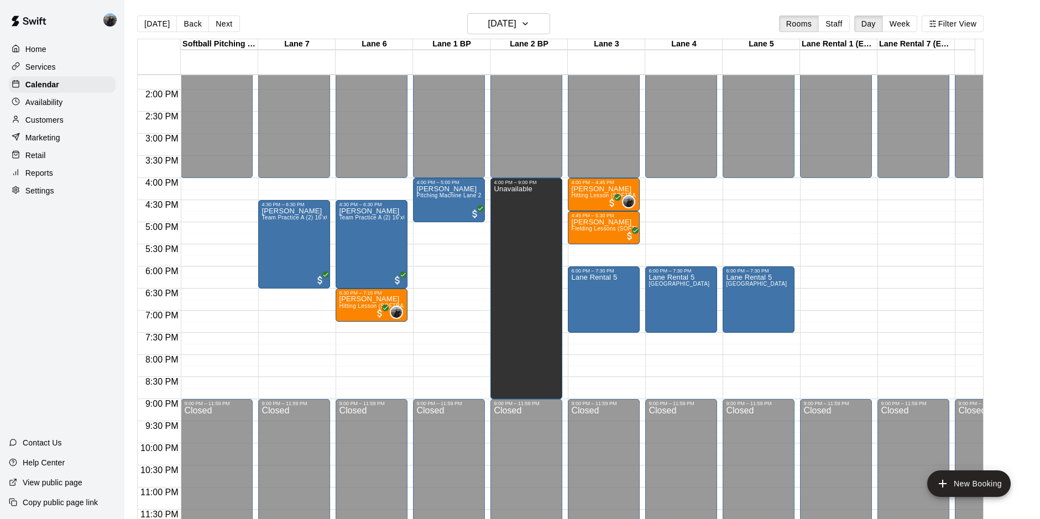
click at [498, 25] on div "Today Back Next Wednesday Oct 15 Rooms Staff Day Week Filter View Softball Pitc…" at bounding box center [560, 272] width 847 height 519
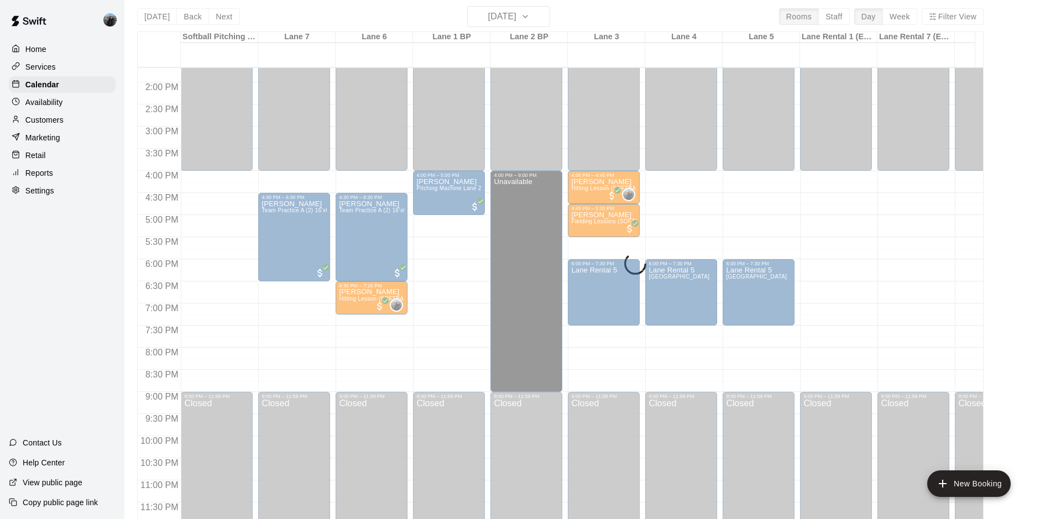
scroll to position [0, 0]
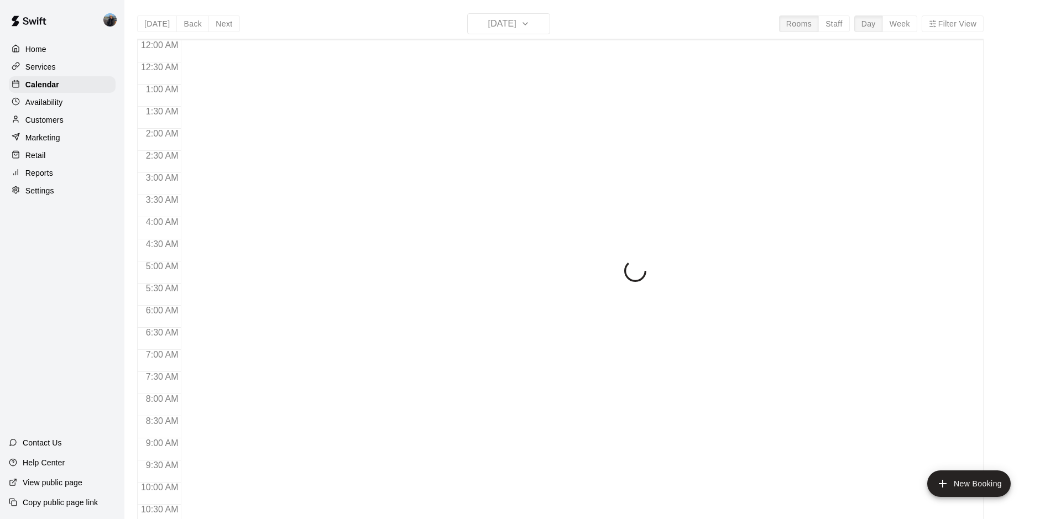
scroll to position [570, 0]
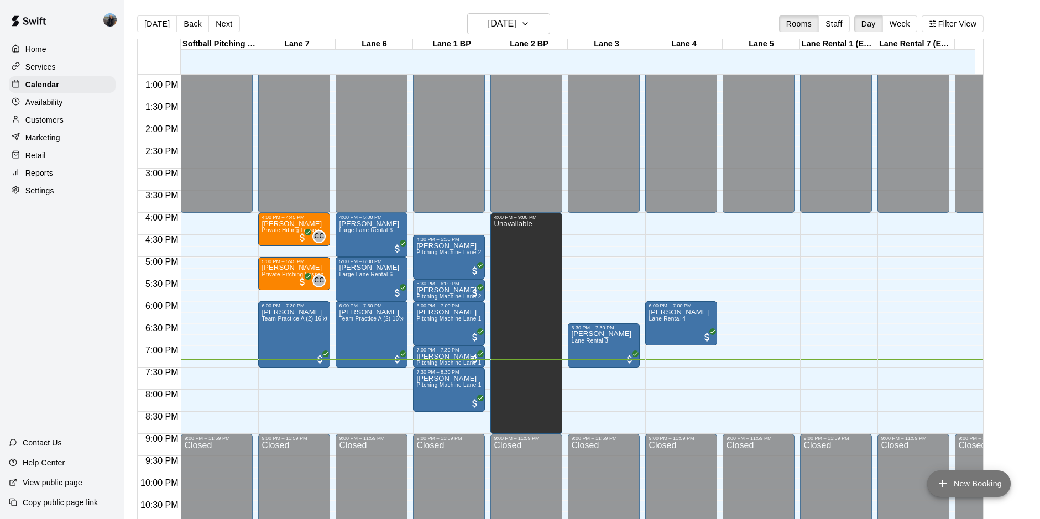
click at [973, 480] on button "New Booking" at bounding box center [970, 484] width 84 height 27
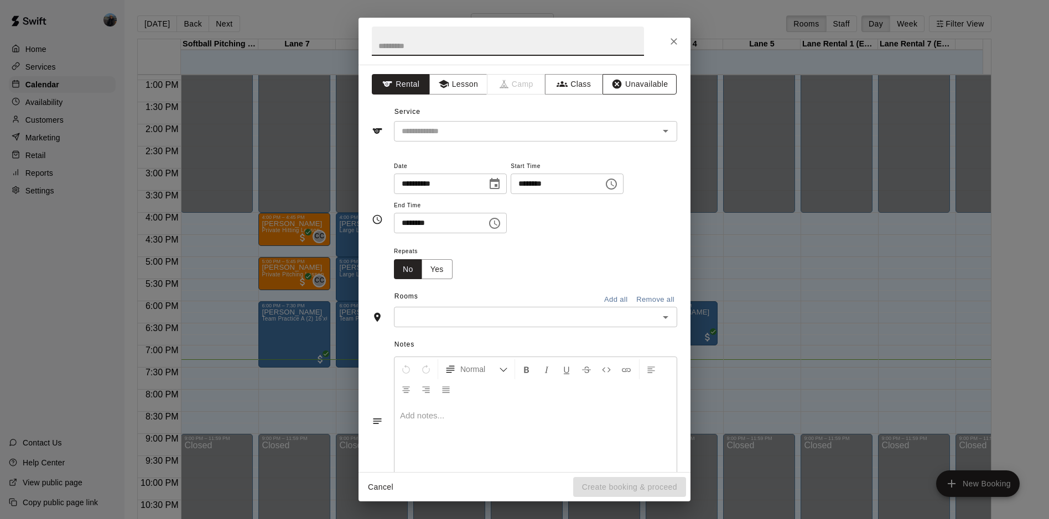
click at [631, 77] on button "Unavailable" at bounding box center [639, 84] width 74 height 20
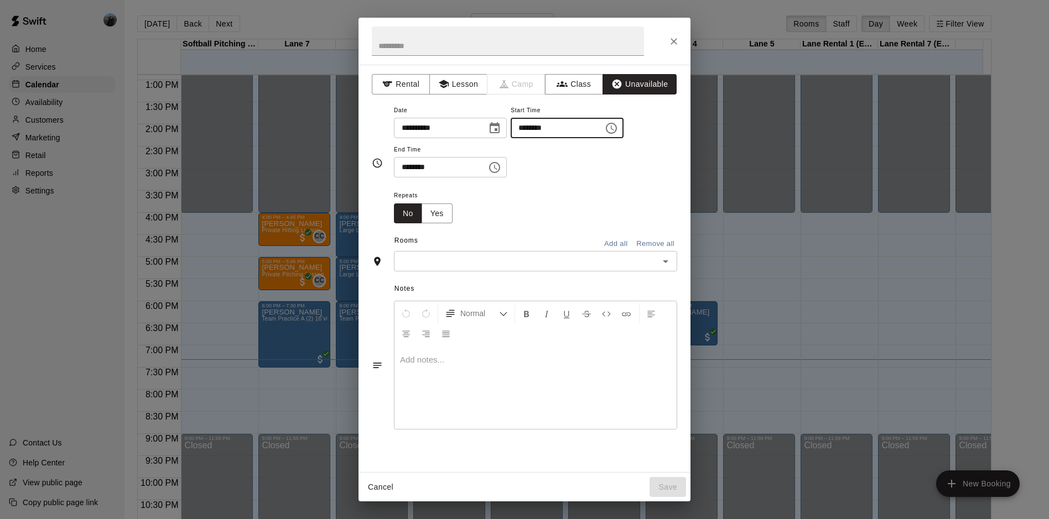
click at [545, 126] on input "********" at bounding box center [553, 128] width 85 height 20
type input "********"
click at [406, 170] on input "********" at bounding box center [436, 167] width 85 height 20
click at [414, 164] on input "********" at bounding box center [436, 167] width 85 height 20
click at [673, 262] on div "​" at bounding box center [535, 261] width 283 height 20
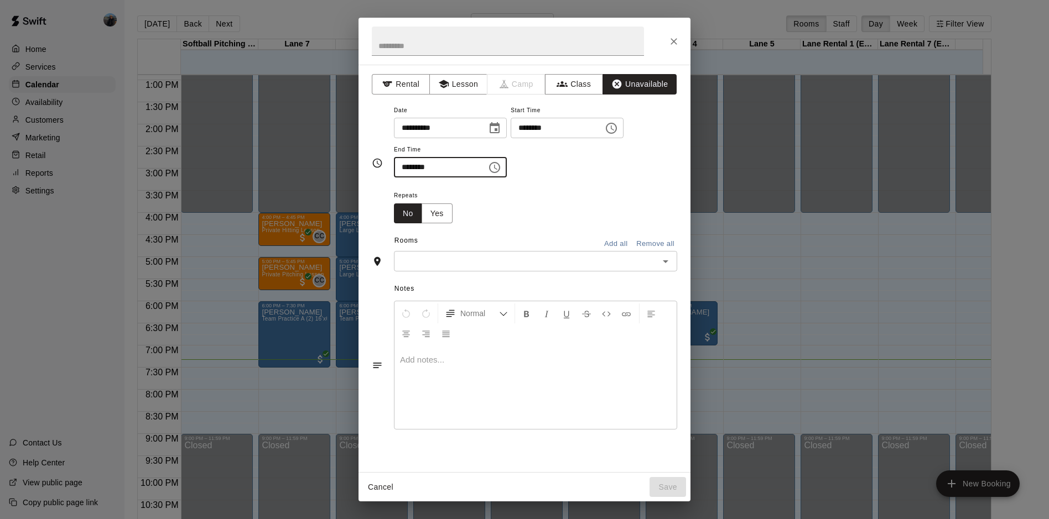
type input "********"
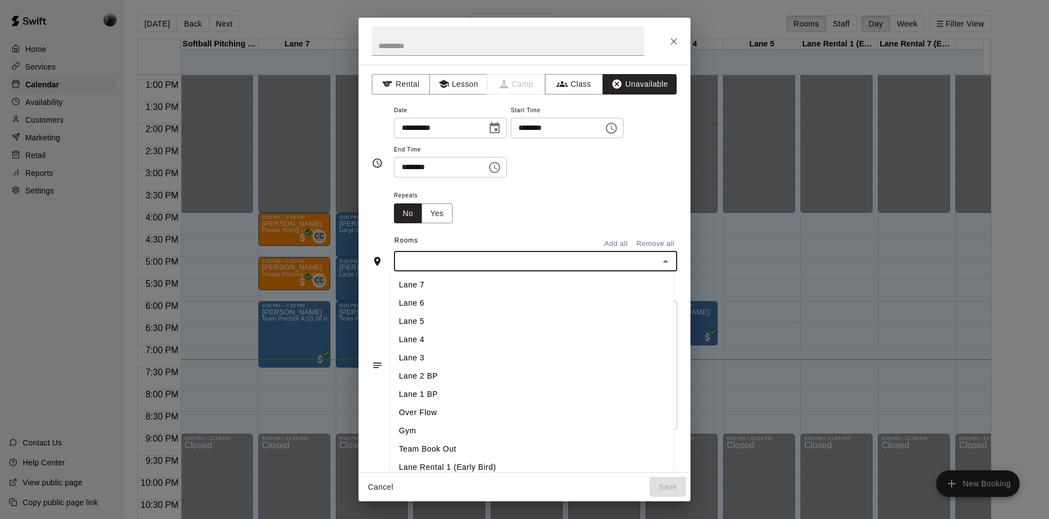
click at [468, 293] on li "Lane 7" at bounding box center [531, 285] width 283 height 18
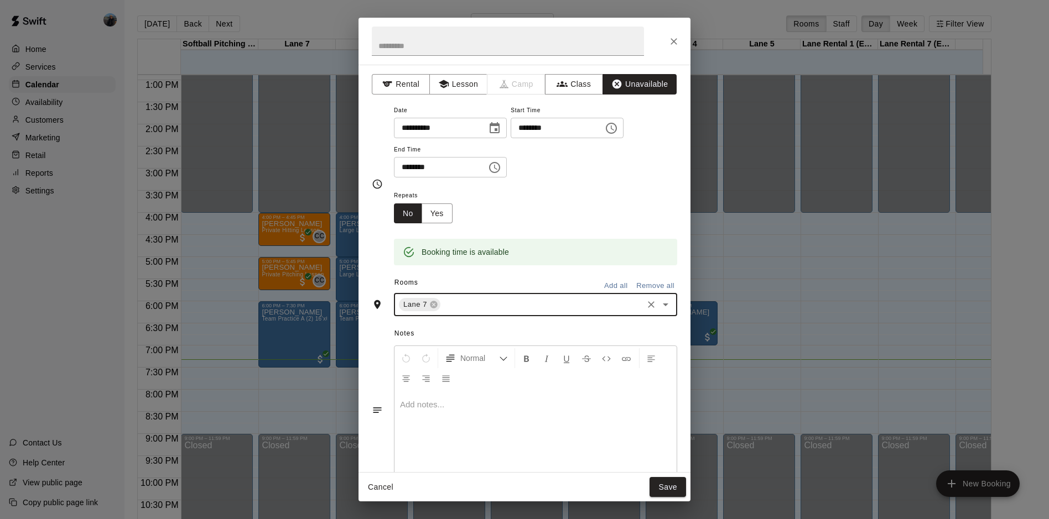
click at [659, 309] on icon "Open" at bounding box center [665, 304] width 13 height 13
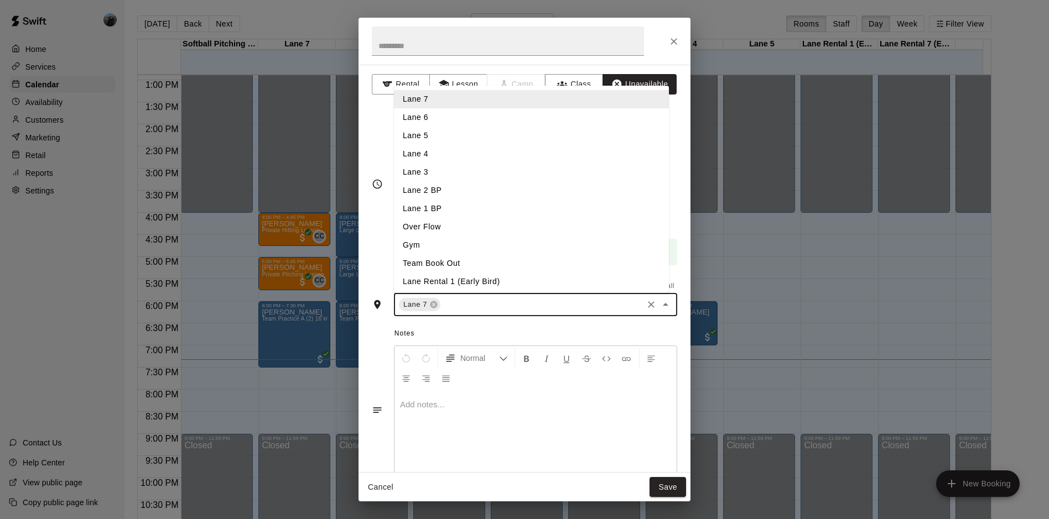
click at [429, 124] on li "Lane 6" at bounding box center [531, 117] width 275 height 18
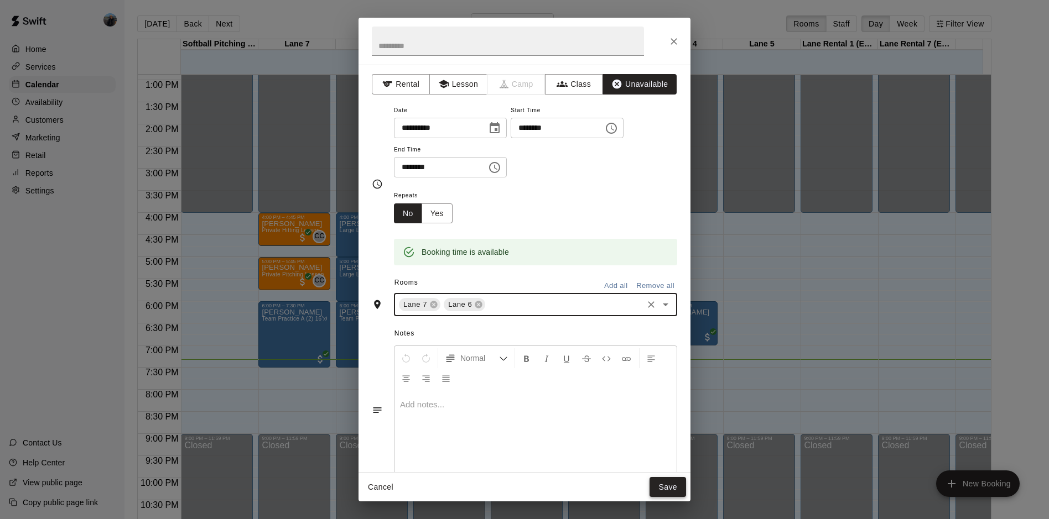
click at [659, 485] on button "Save" at bounding box center [667, 487] width 37 height 20
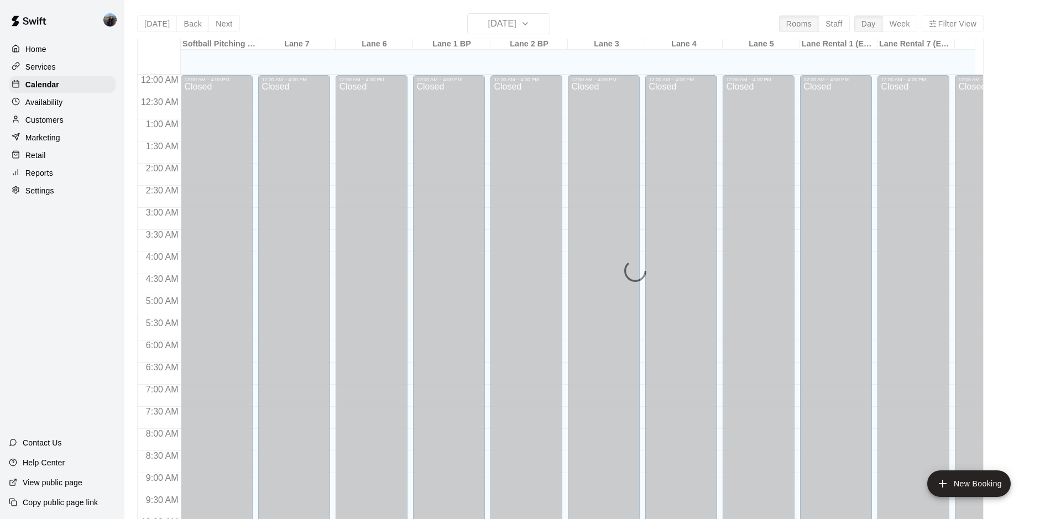
scroll to position [570, 0]
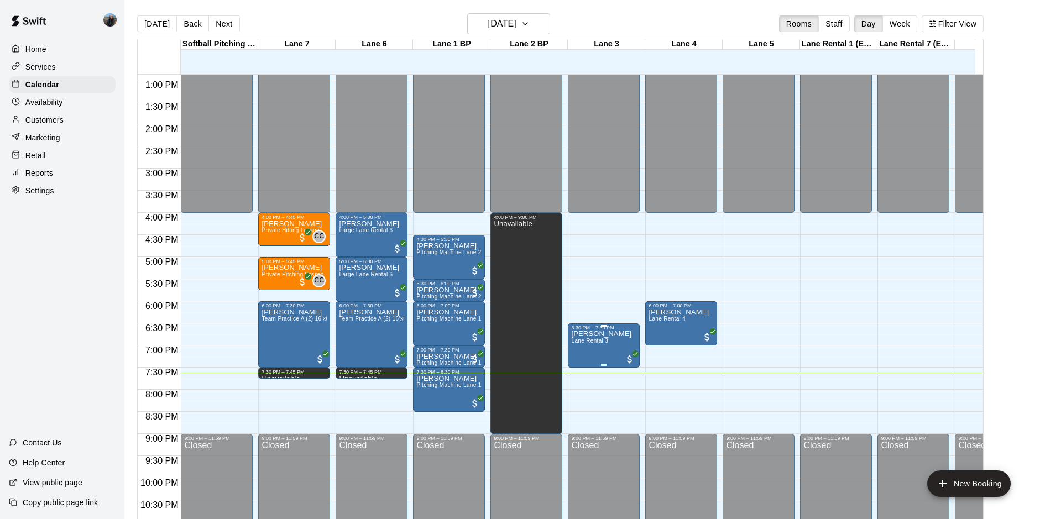
click at [591, 334] on p "[PERSON_NAME]" at bounding box center [601, 334] width 60 height 0
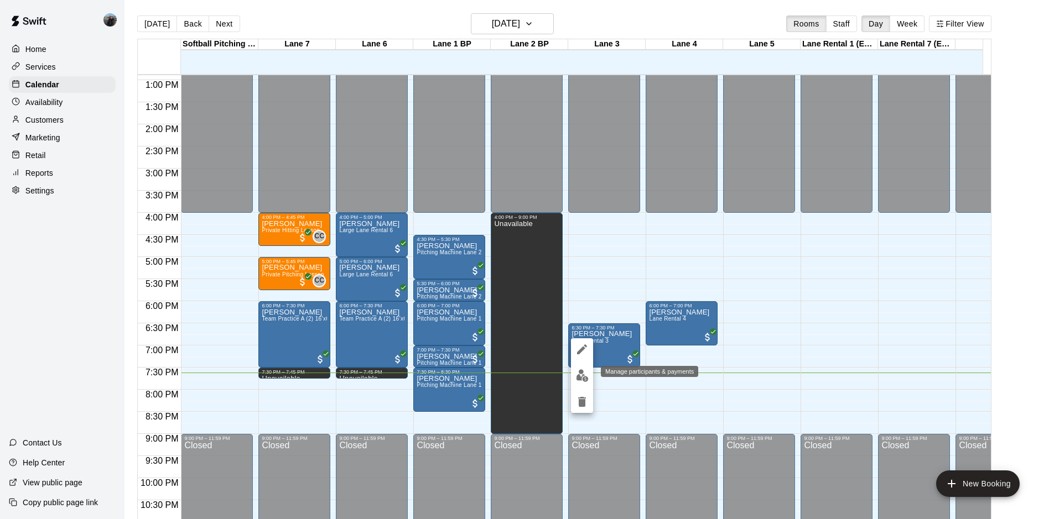
click at [581, 380] on img "edit" at bounding box center [582, 375] width 13 height 13
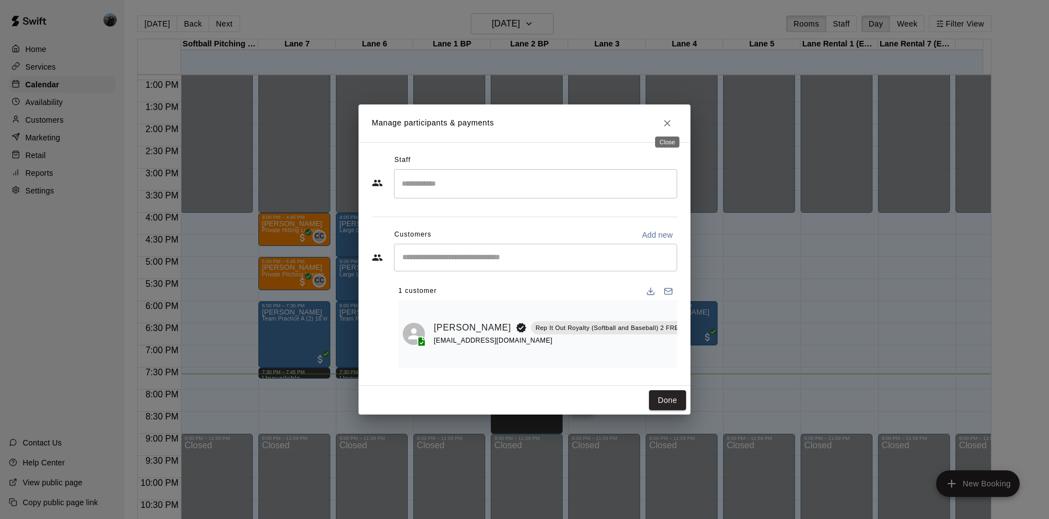
click at [664, 122] on icon "Close" at bounding box center [667, 123] width 7 height 7
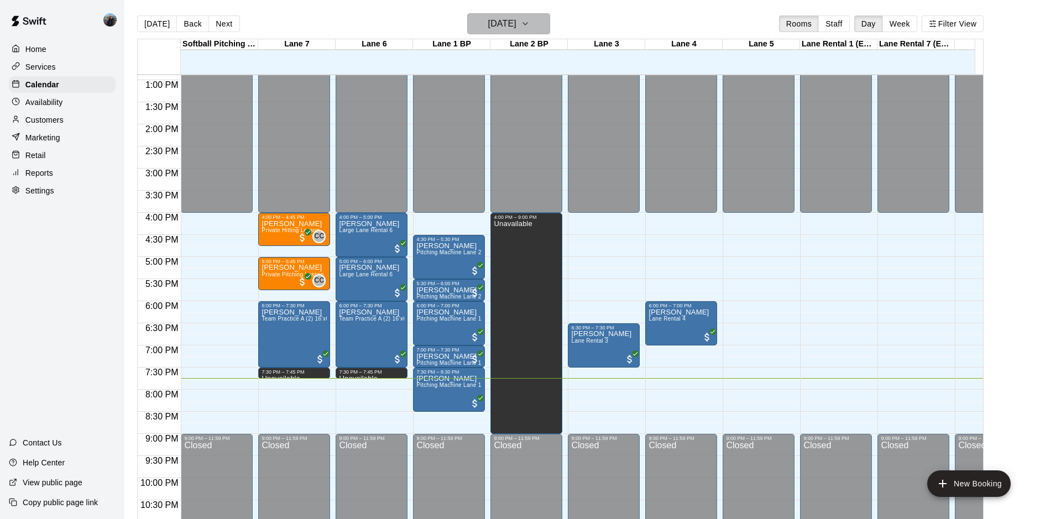
click at [517, 20] on h6 "[DATE]" at bounding box center [502, 23] width 28 height 15
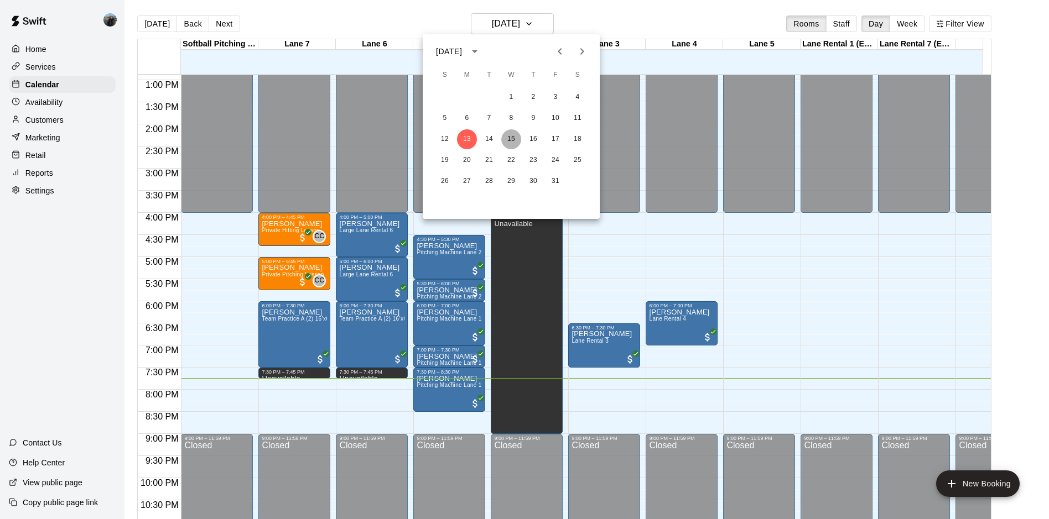
click at [516, 138] on button "15" at bounding box center [511, 139] width 20 height 20
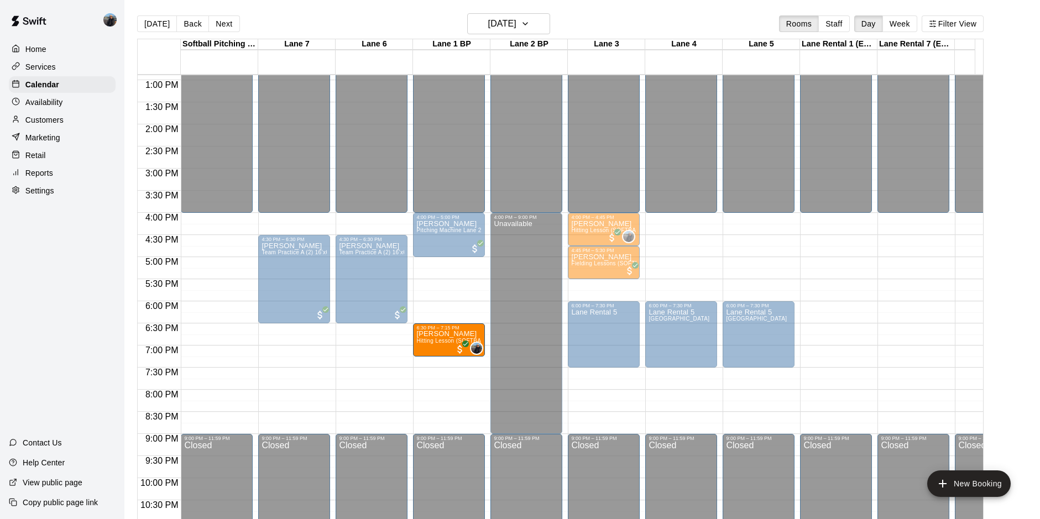
drag, startPoint x: 393, startPoint y: 341, endPoint x: 417, endPoint y: 340, distance: 23.8
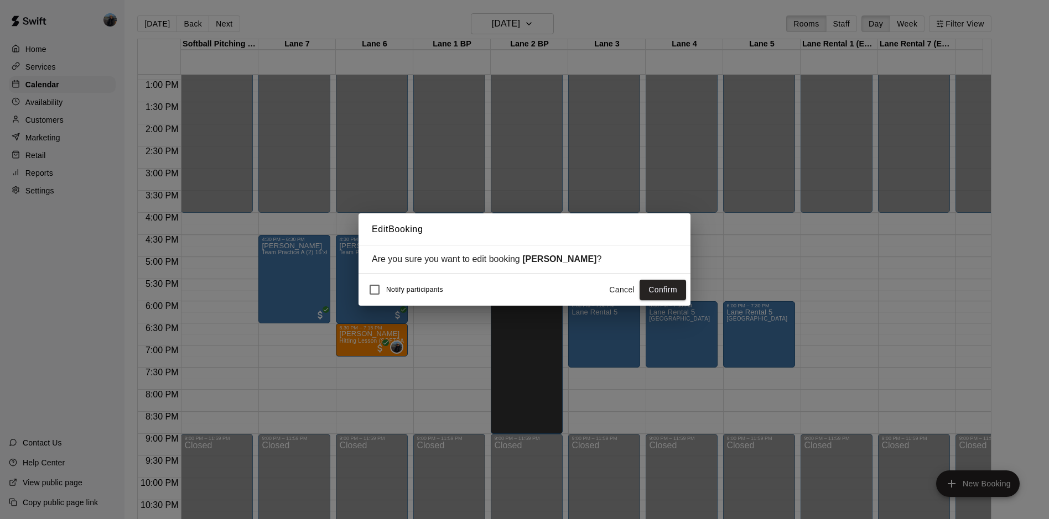
drag, startPoint x: 644, startPoint y: 288, endPoint x: 930, endPoint y: 341, distance: 290.8
click at [644, 288] on button "Confirm" at bounding box center [662, 290] width 46 height 20
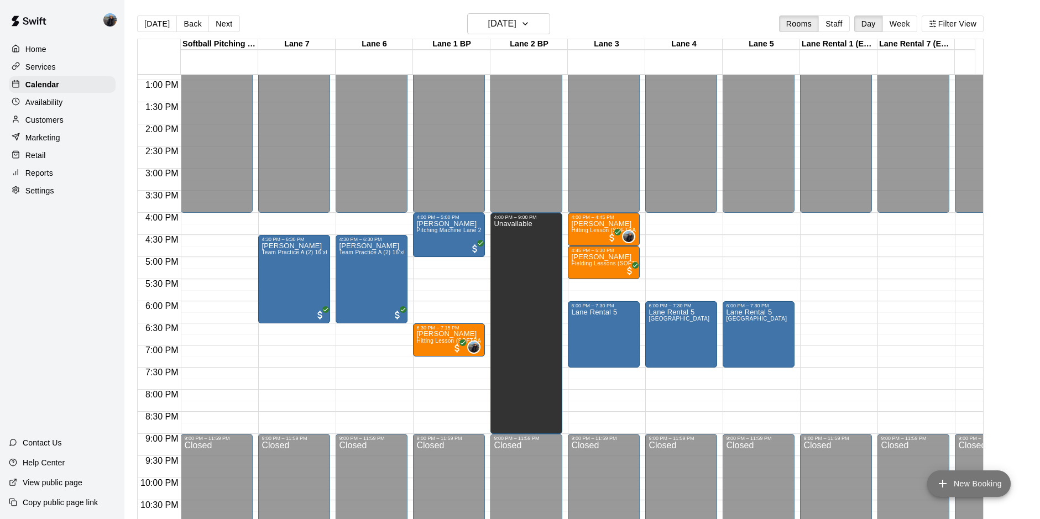
click at [960, 477] on button "New Booking" at bounding box center [970, 484] width 84 height 27
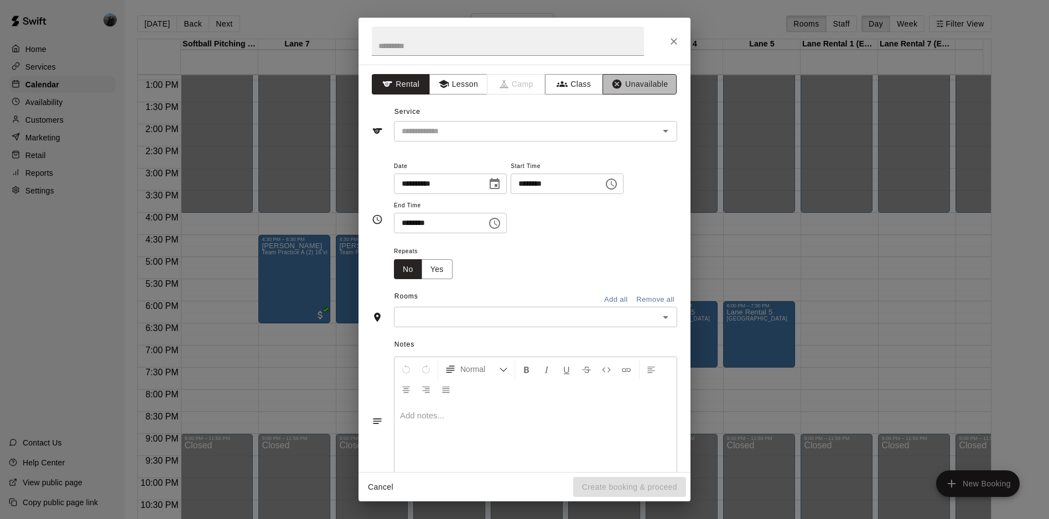
click at [643, 81] on button "Unavailable" at bounding box center [639, 84] width 74 height 20
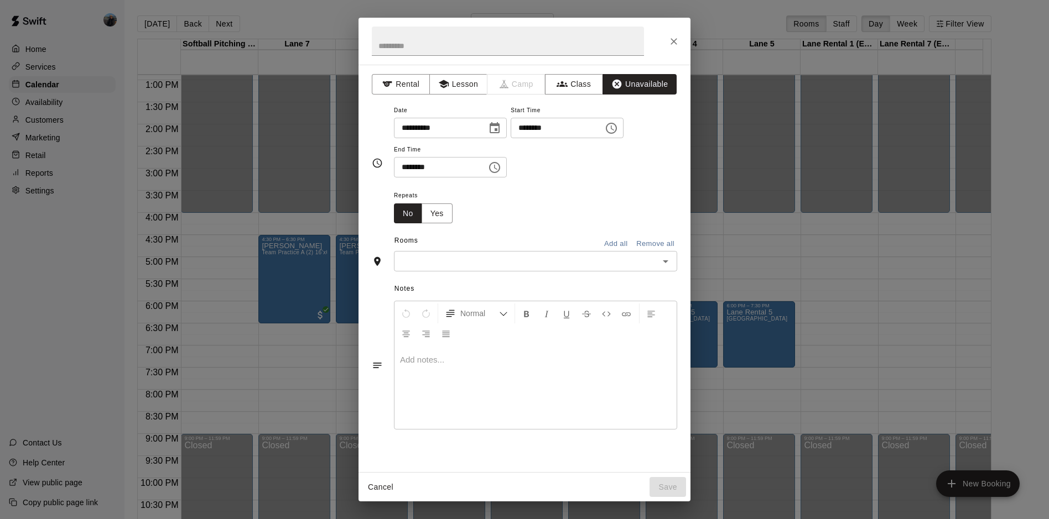
click at [530, 129] on input "********" at bounding box center [553, 128] width 85 height 20
type input "********"
click at [404, 168] on input "********" at bounding box center [436, 167] width 85 height 20
click at [668, 263] on icon "Open" at bounding box center [665, 261] width 13 height 13
type input "********"
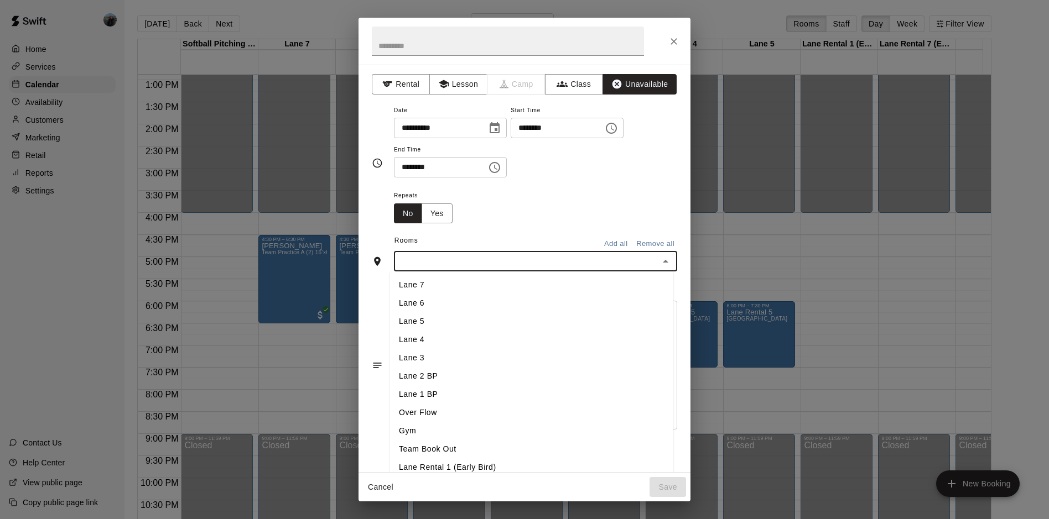
click at [412, 283] on li "Lane 7" at bounding box center [531, 285] width 283 height 18
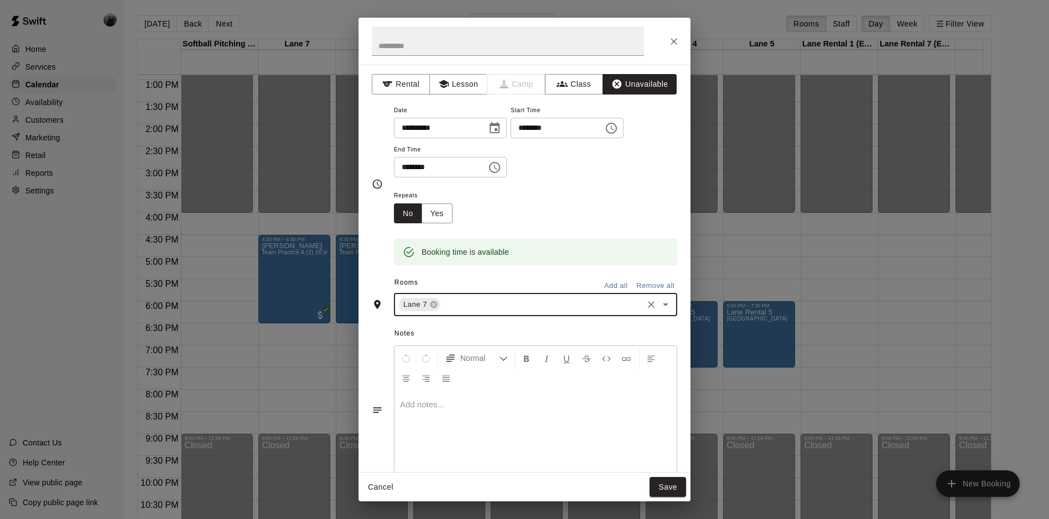
click at [659, 304] on icon "Open" at bounding box center [665, 304] width 13 height 13
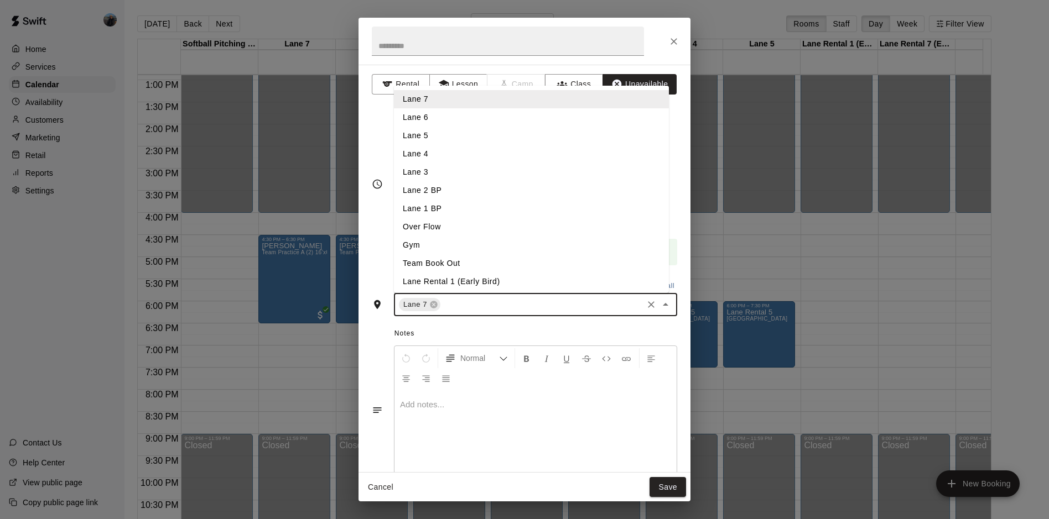
click at [448, 118] on li "Lane 6" at bounding box center [531, 117] width 275 height 18
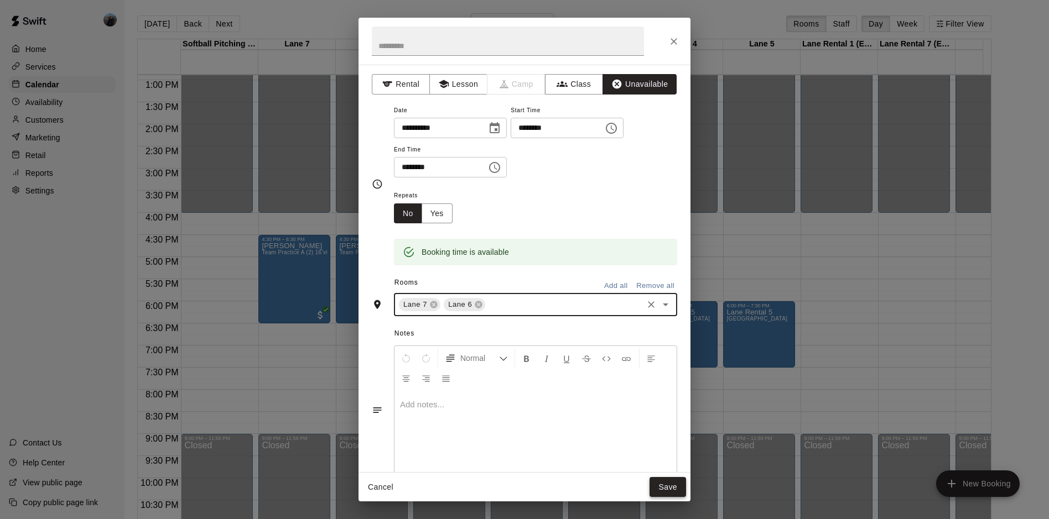
click at [673, 493] on button "Save" at bounding box center [667, 487] width 37 height 20
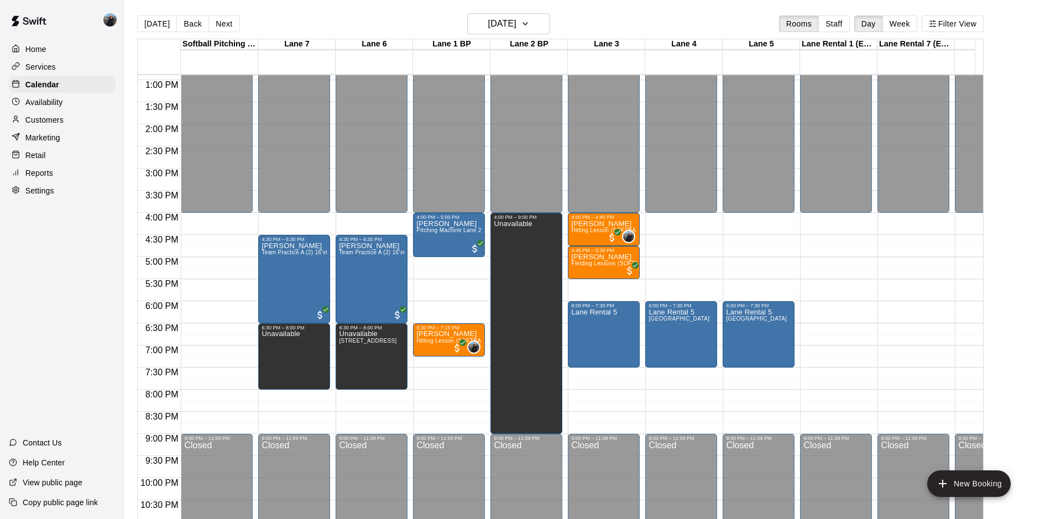
click at [43, 67] on p "Services" at bounding box center [40, 66] width 30 height 11
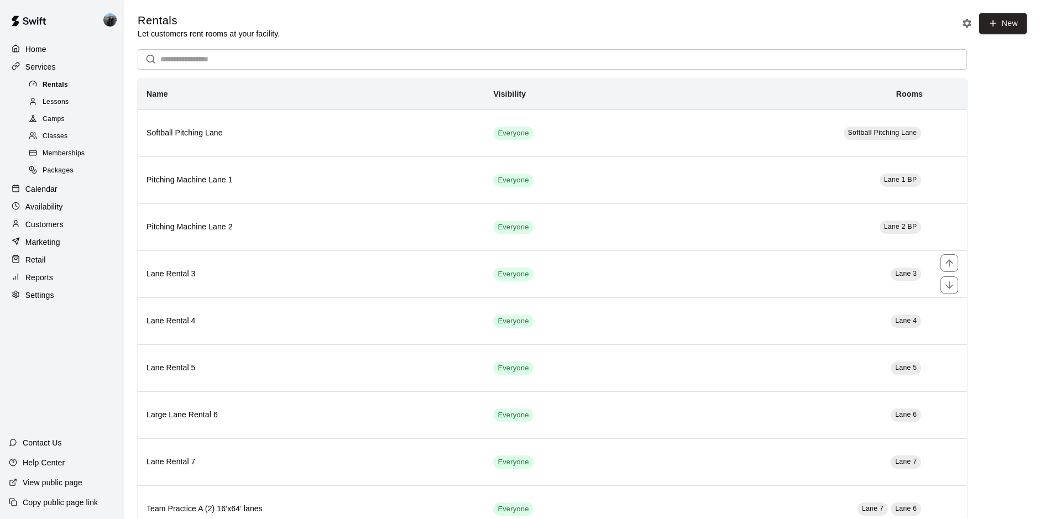
scroll to position [131, 0]
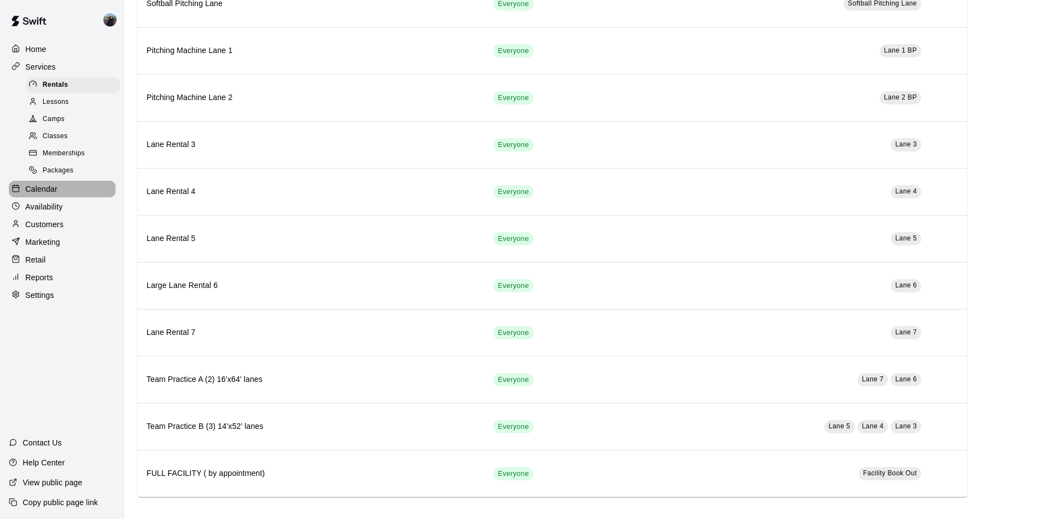
click at [36, 193] on p "Calendar" at bounding box center [41, 189] width 32 height 11
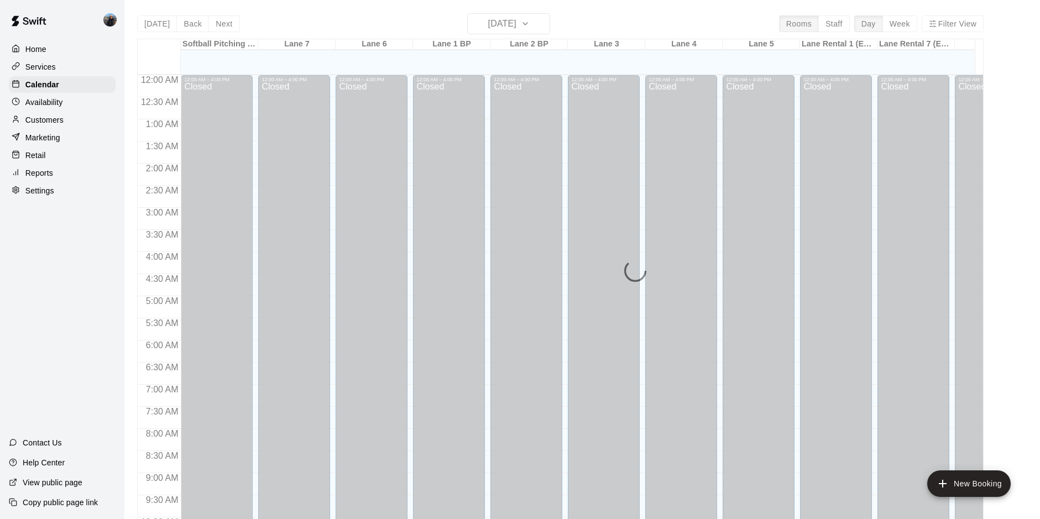
click at [31, 120] on p "Customers" at bounding box center [44, 119] width 38 height 11
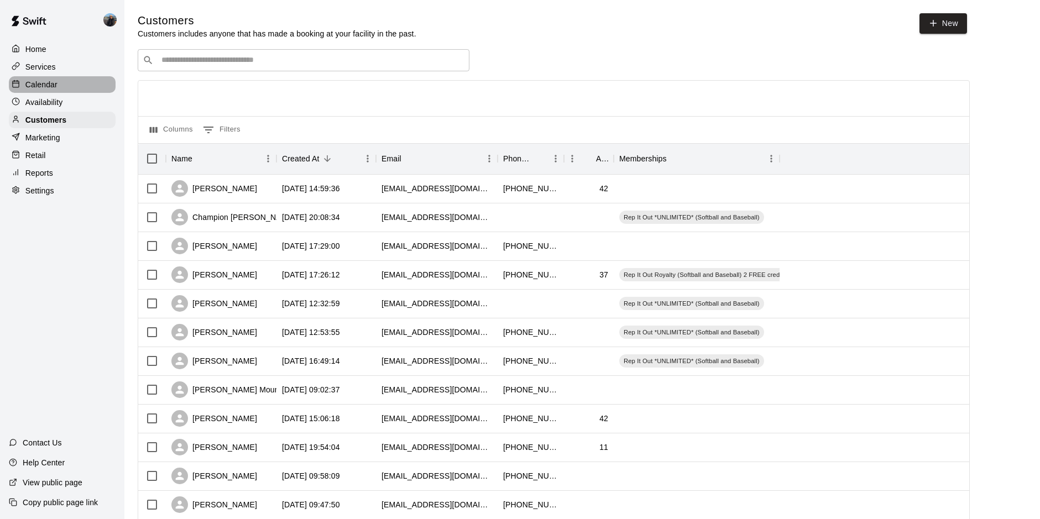
click at [70, 91] on div "Calendar" at bounding box center [62, 84] width 107 height 17
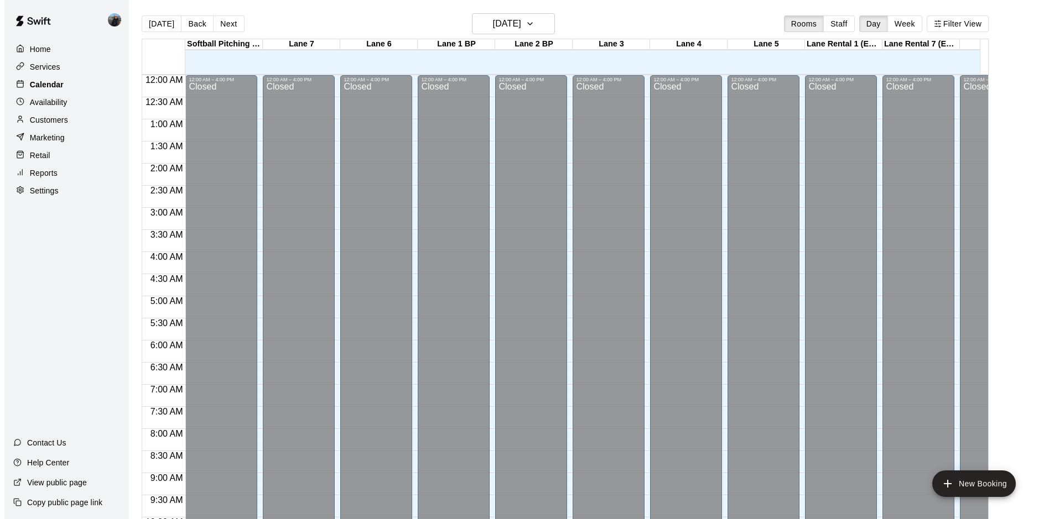
scroll to position [570, 0]
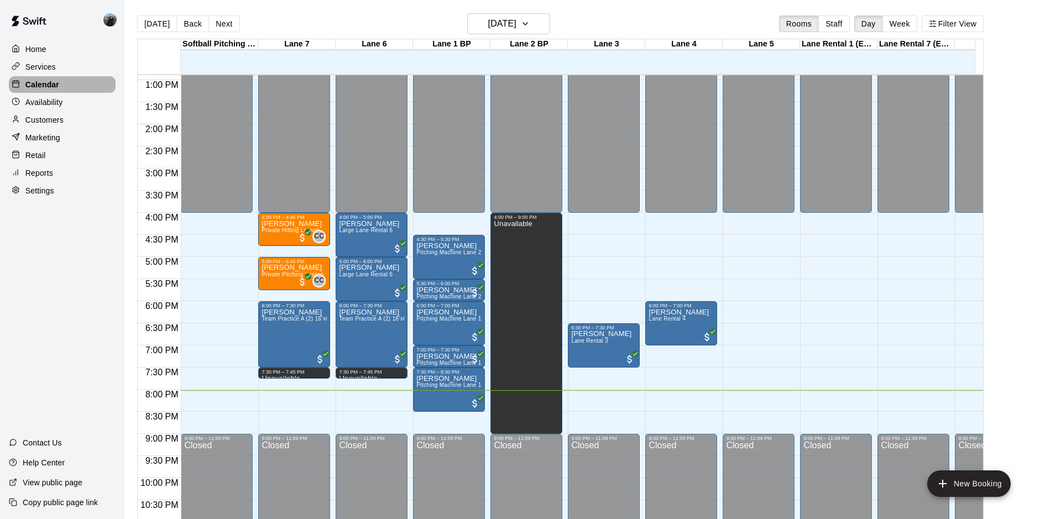
click at [43, 86] on p "Calendar" at bounding box center [42, 84] width 34 height 11
click at [60, 68] on div "Services" at bounding box center [62, 67] width 107 height 17
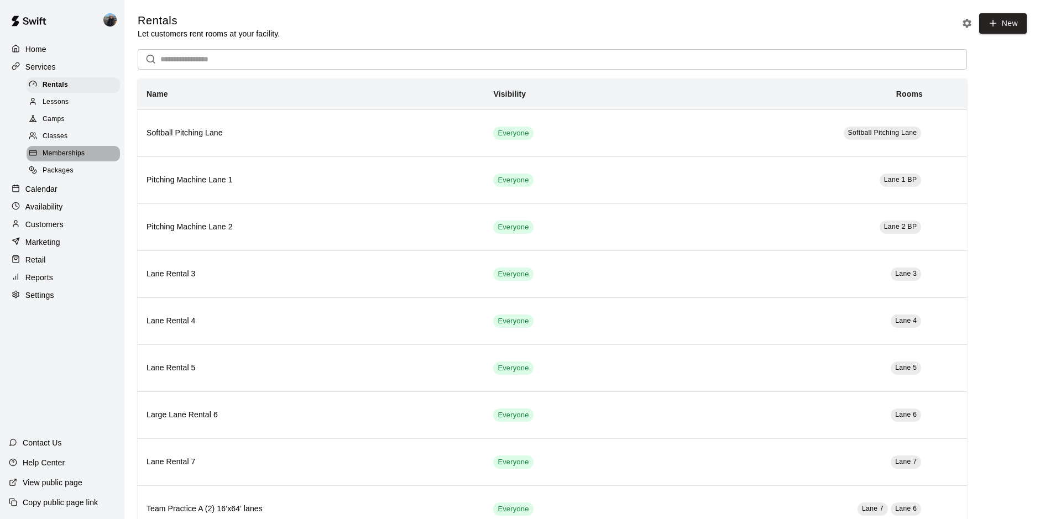
click at [42, 152] on div at bounding box center [36, 154] width 14 height 11
